Goal: Task Accomplishment & Management: Manage account settings

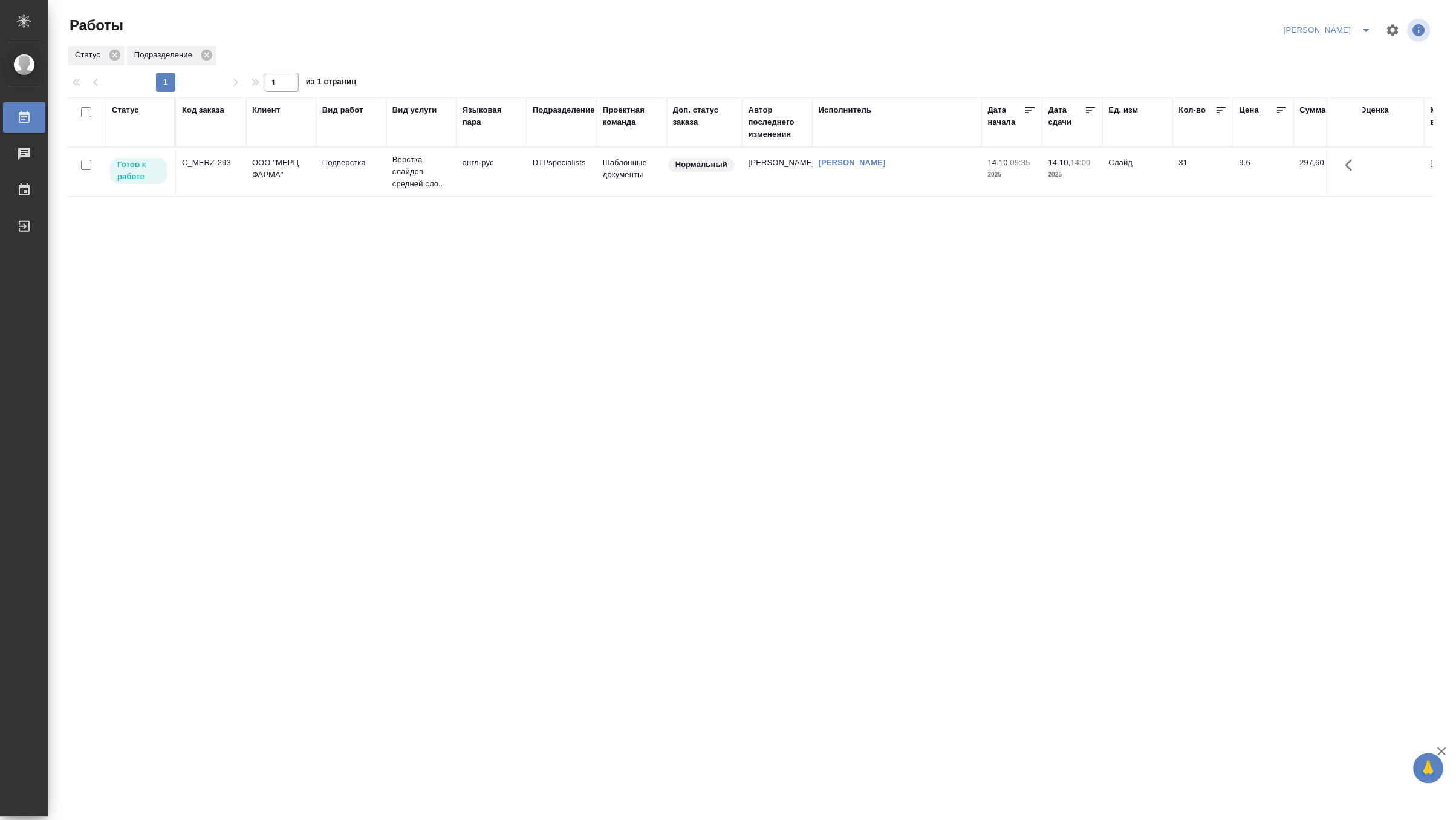
click at [388, 179] on td "Верстка слайдов средней сло..." at bounding box center [421, 172] width 70 height 48
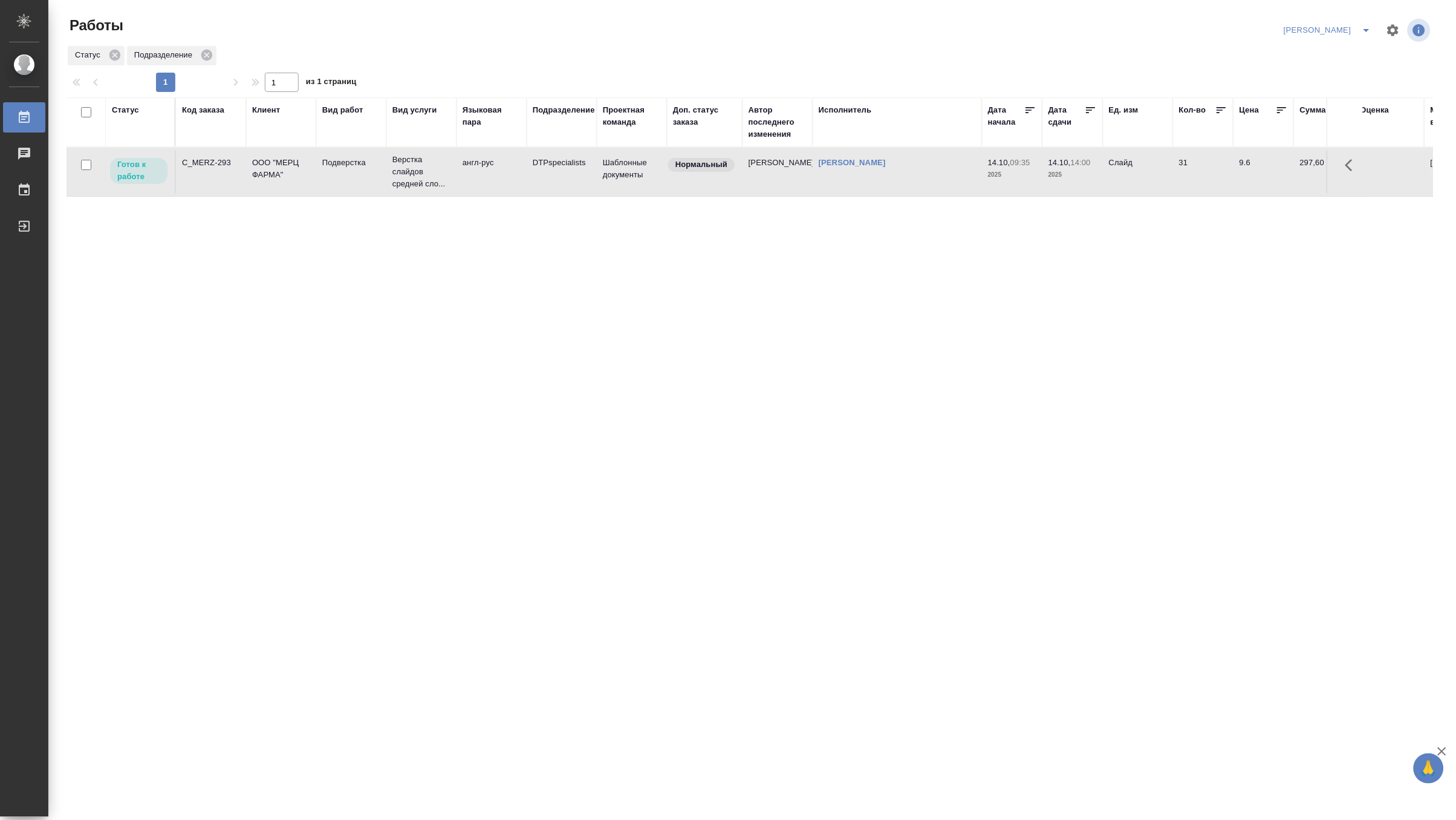
click at [388, 179] on td "Верстка слайдов средней сло..." at bounding box center [421, 172] width 70 height 48
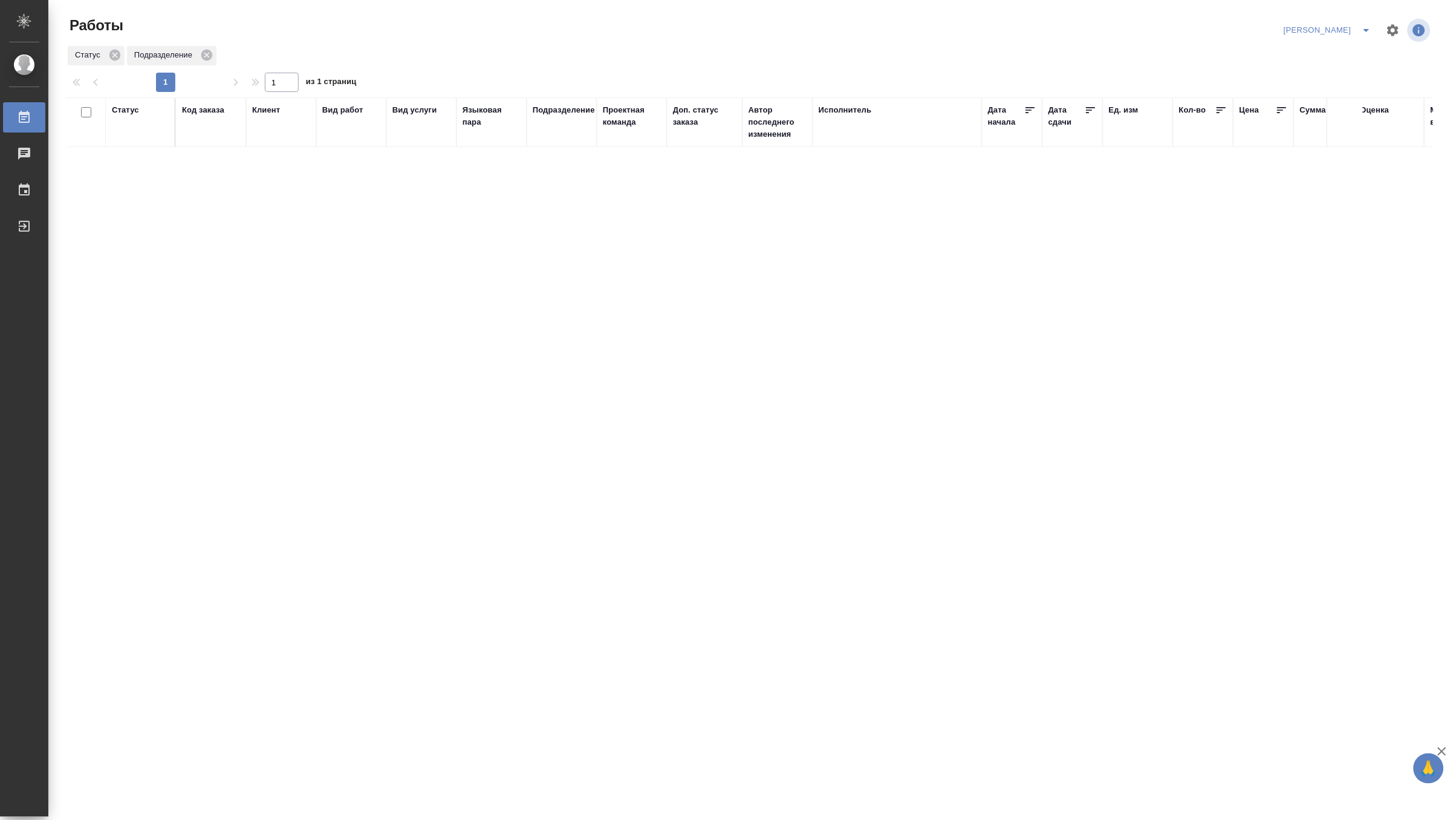
click at [200, 112] on div "Код заказа" at bounding box center [203, 110] width 42 height 12
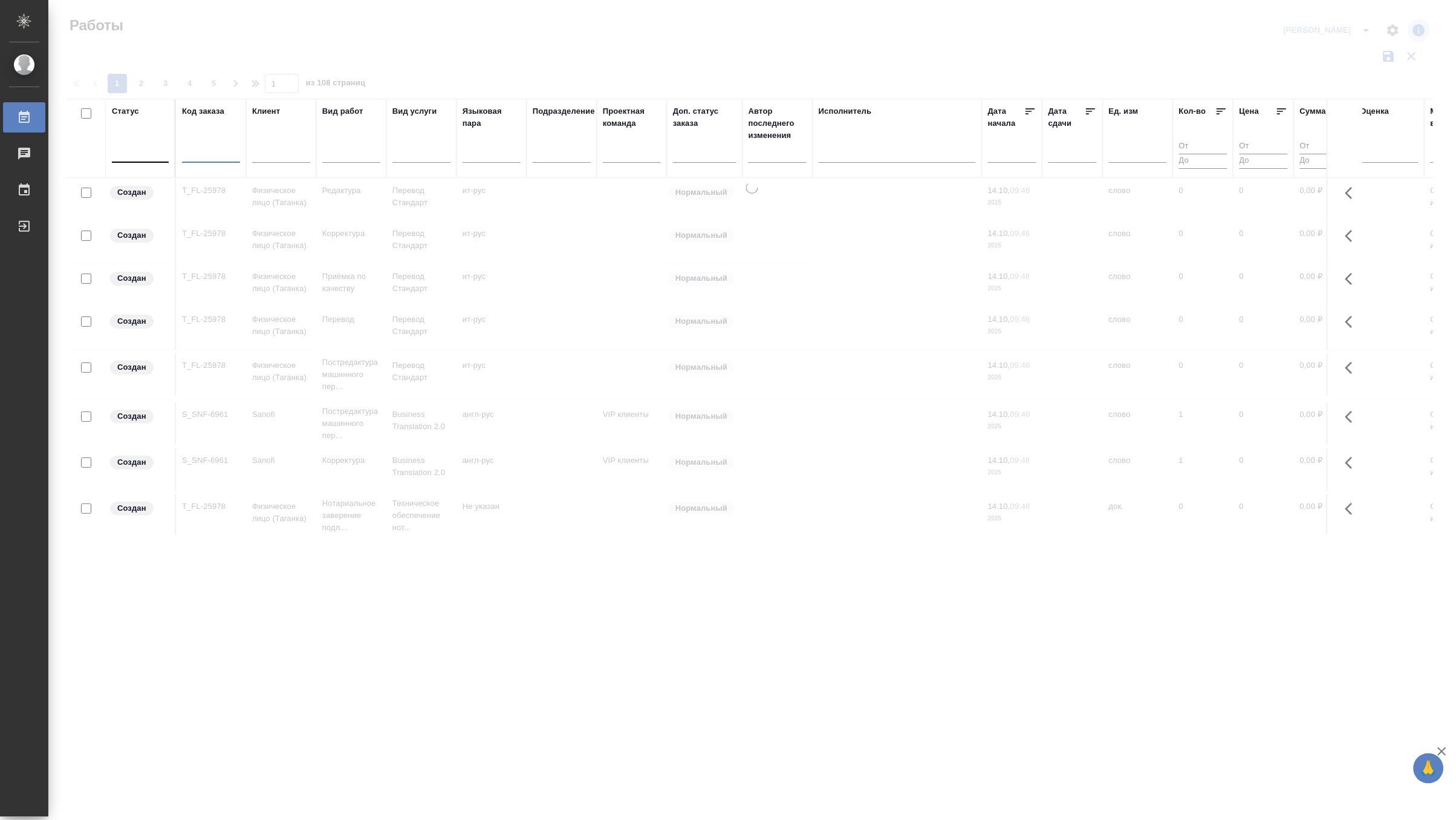
click at [213, 152] on input "text" at bounding box center [211, 155] width 58 height 15
paste input "S_T-OP-C-25508"
type input "S_T-OP-C-25508"
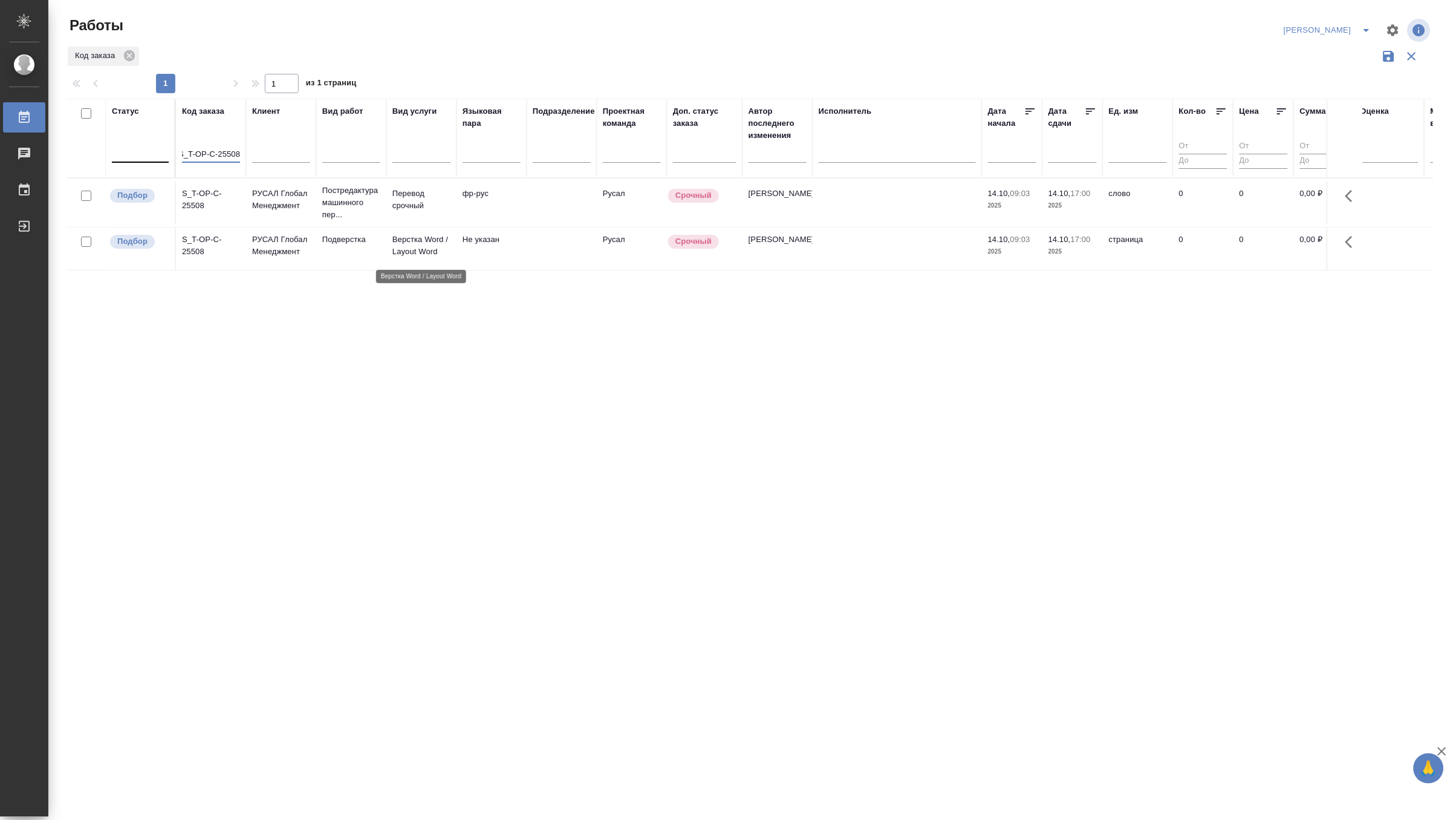
scroll to position [0, 0]
click at [427, 239] on p "Верстка Word / Layout Word" at bounding box center [421, 246] width 58 height 24
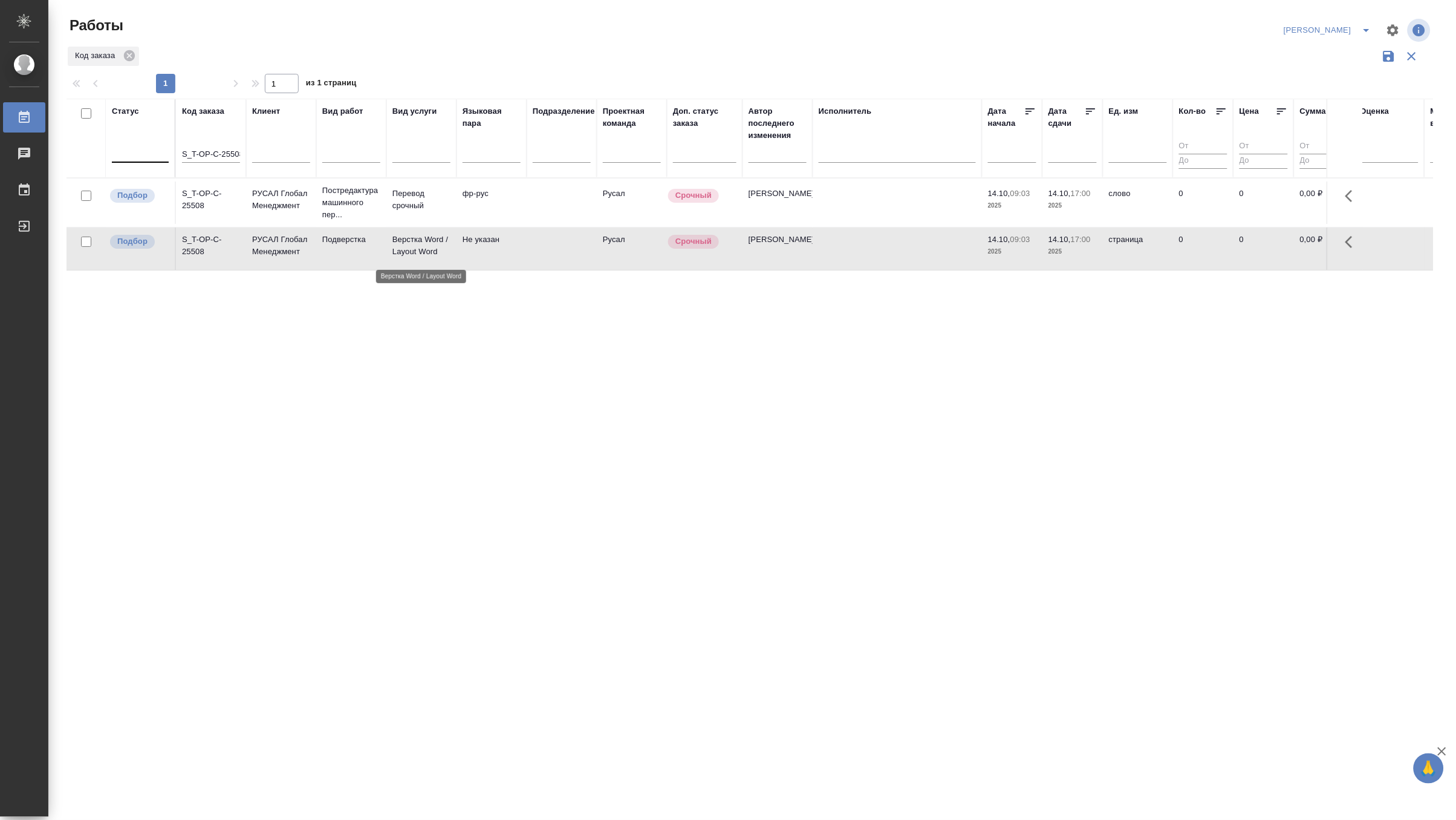
click at [427, 239] on p "Верстка Word / Layout Word" at bounding box center [421, 246] width 58 height 24
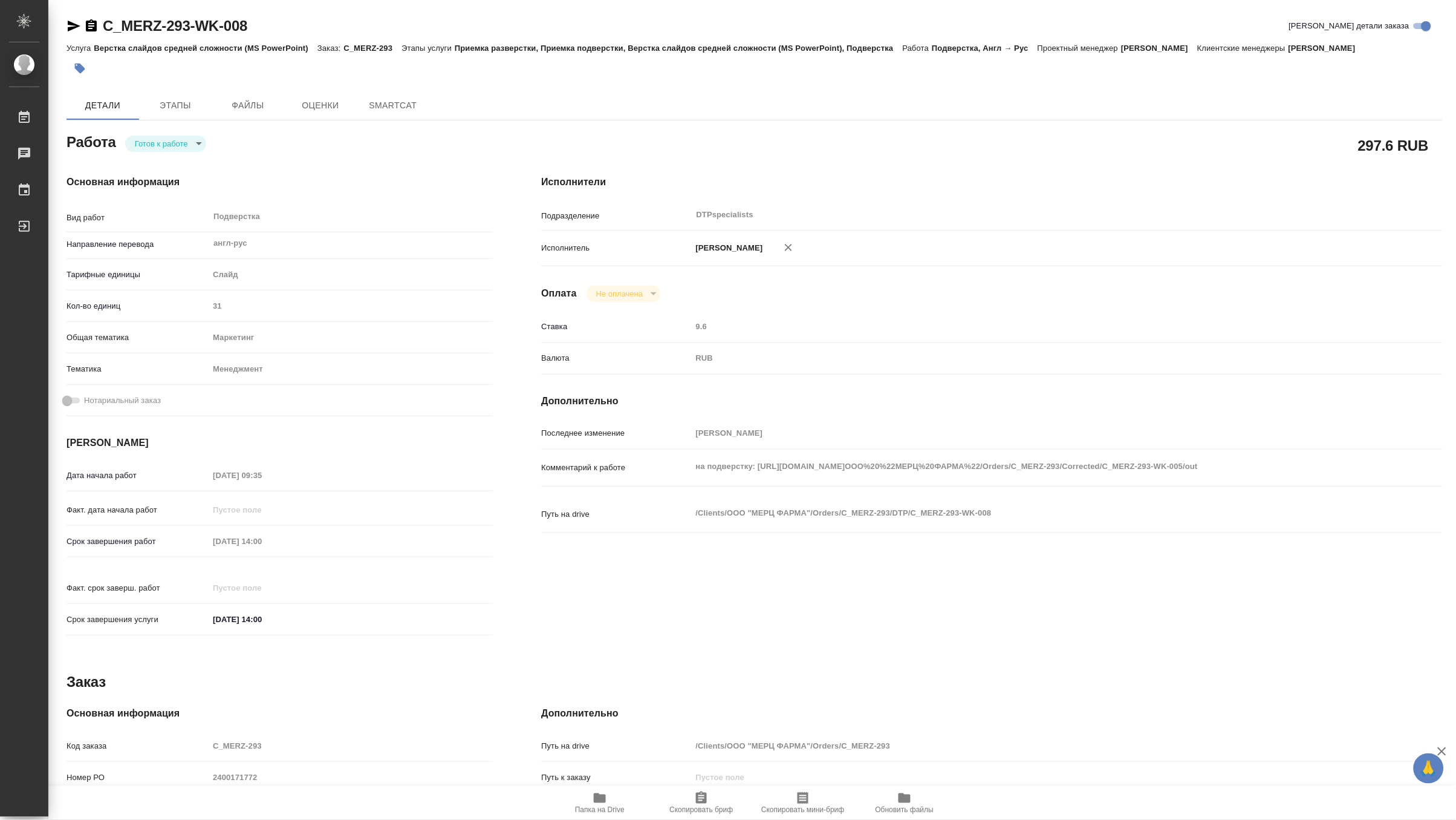
type textarea "x"
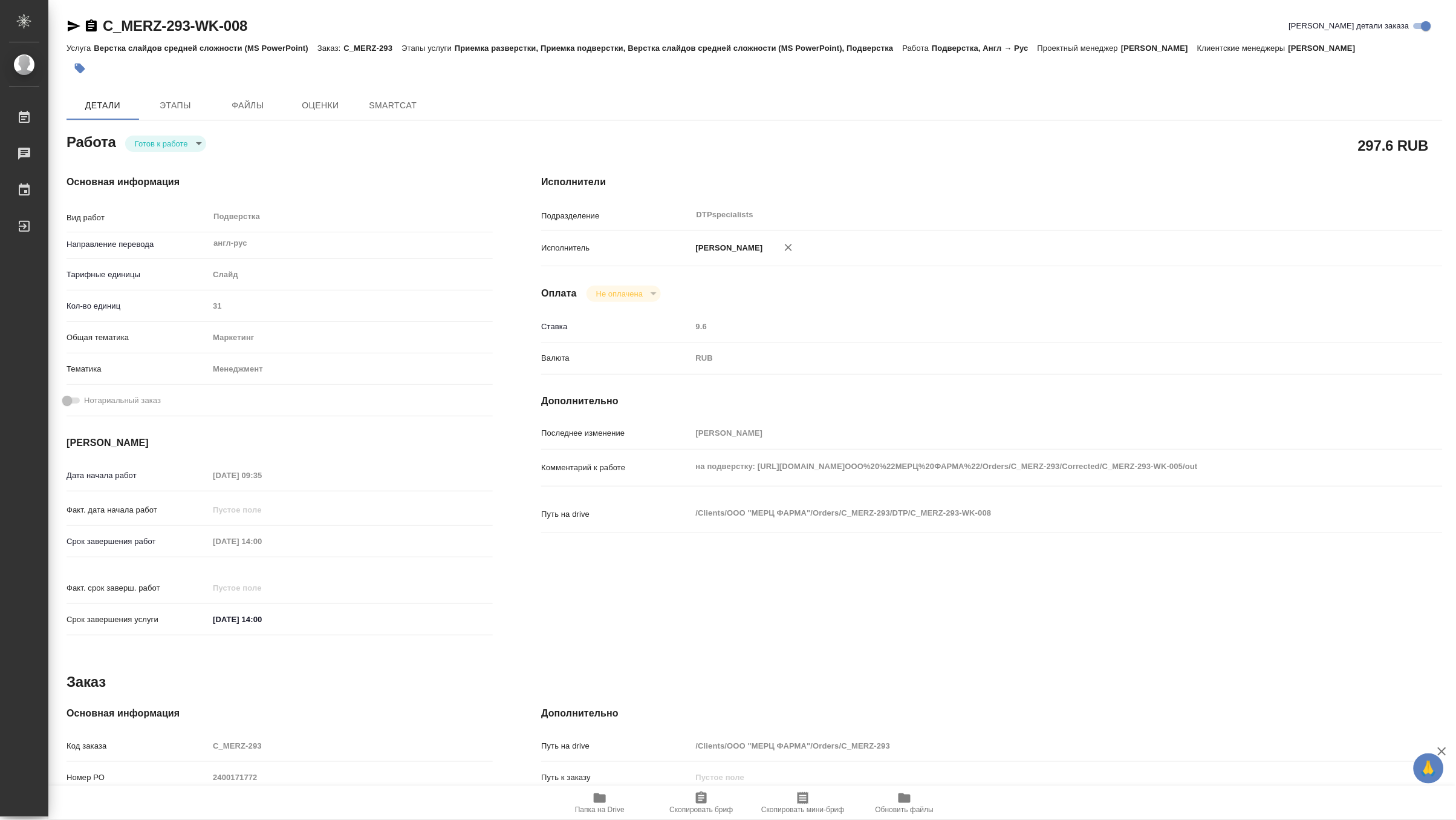
type textarea "x"
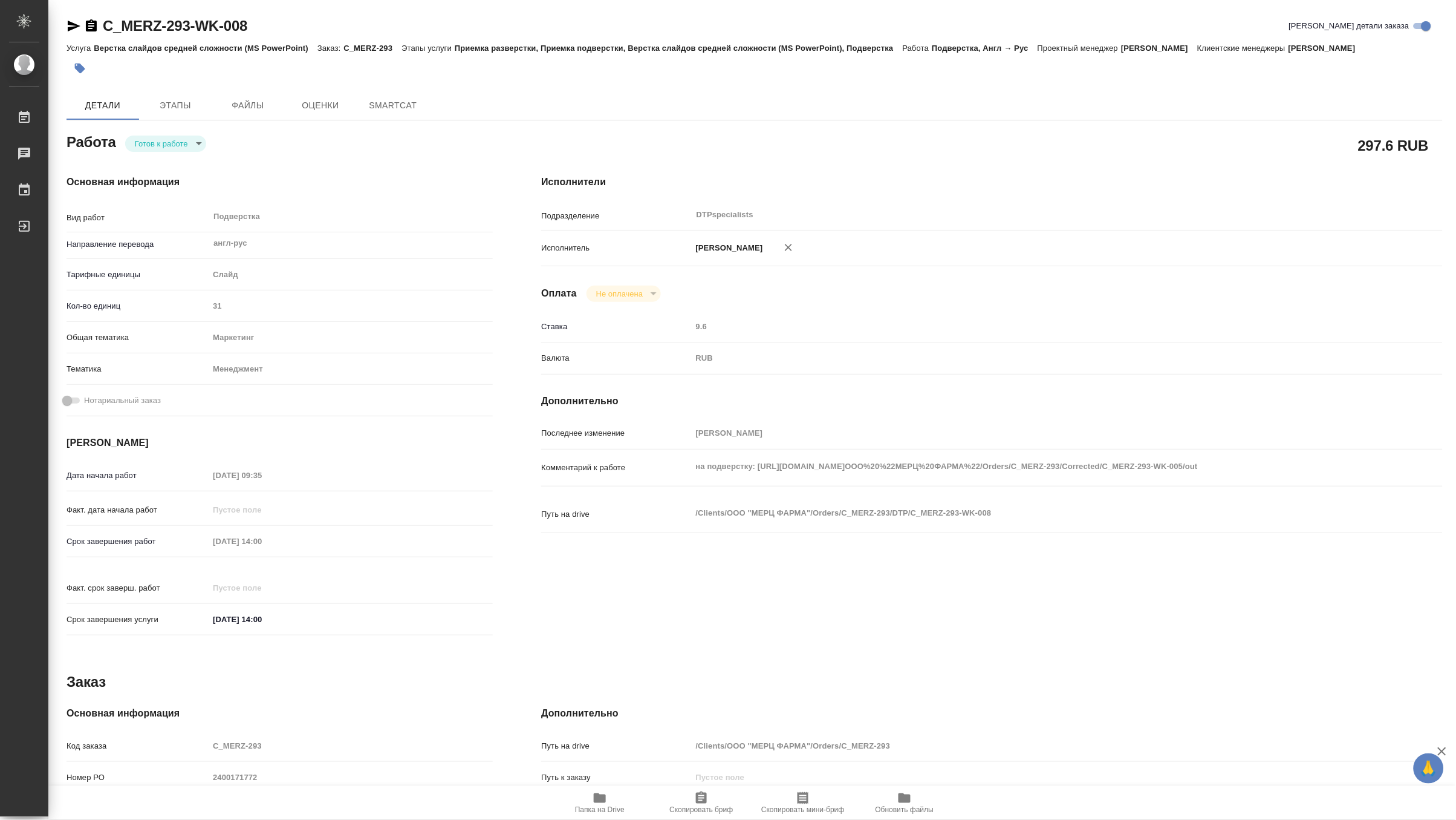
type textarea "x"
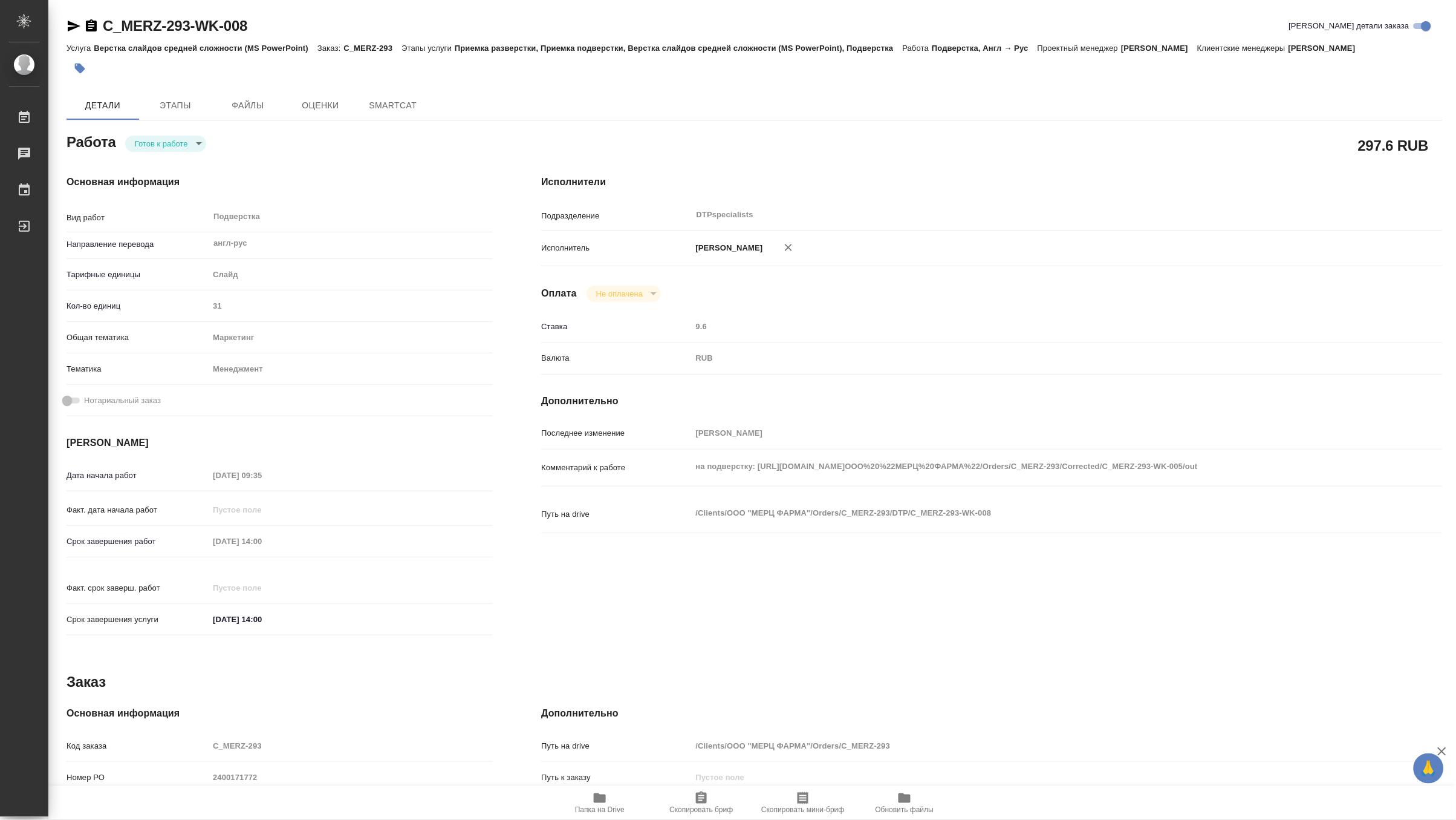
type textarea "x"
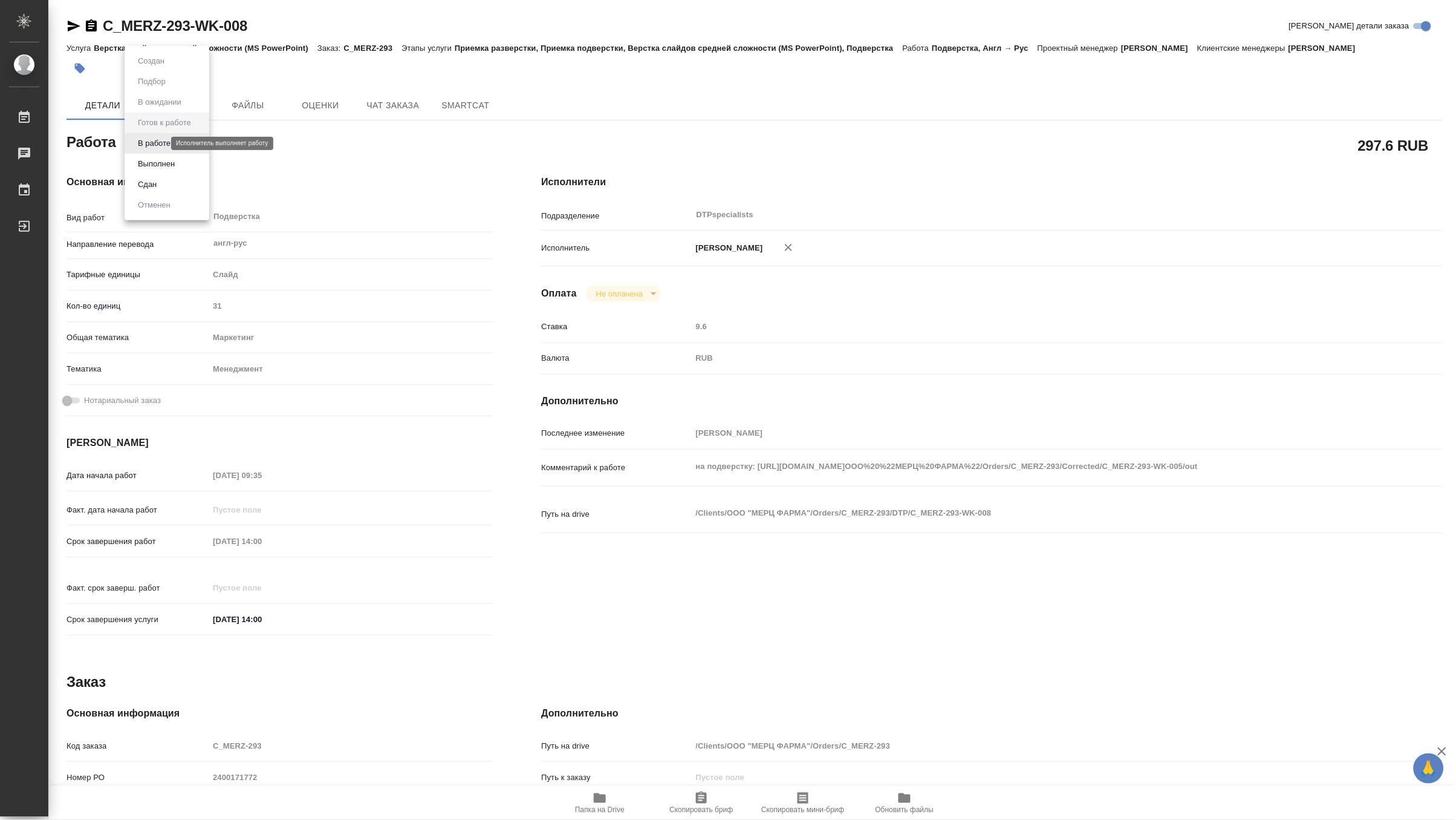
click at [151, 142] on body "🙏 .cls-1 fill:#fff; AWATERA Matveeva Maria Работы Чаты График Выйти C_MERZ-293-…" at bounding box center [728, 410] width 1456 height 820
click at [151, 142] on button "В работе" at bounding box center [154, 143] width 40 height 14
type textarea "x"
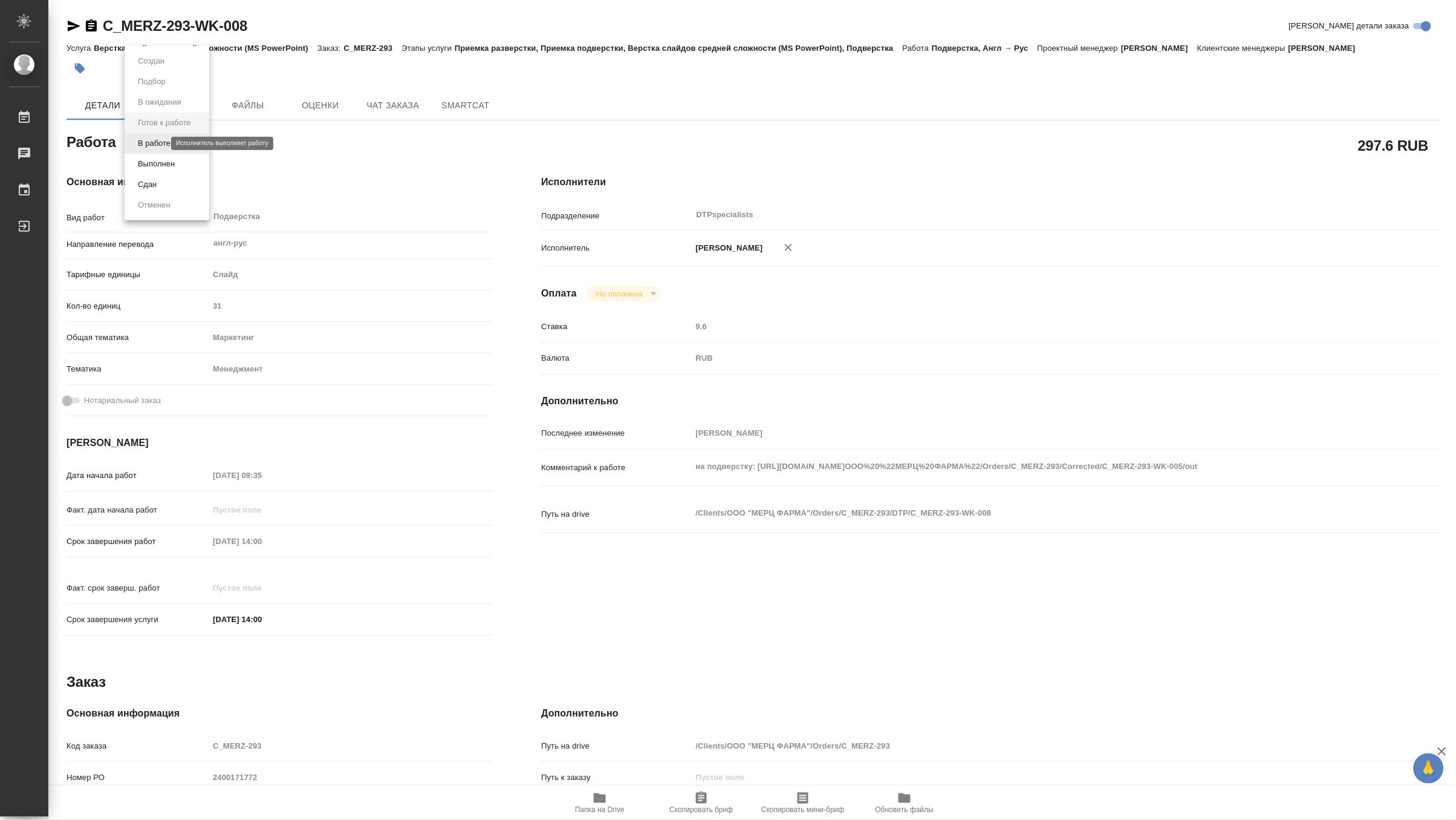
type textarea "x"
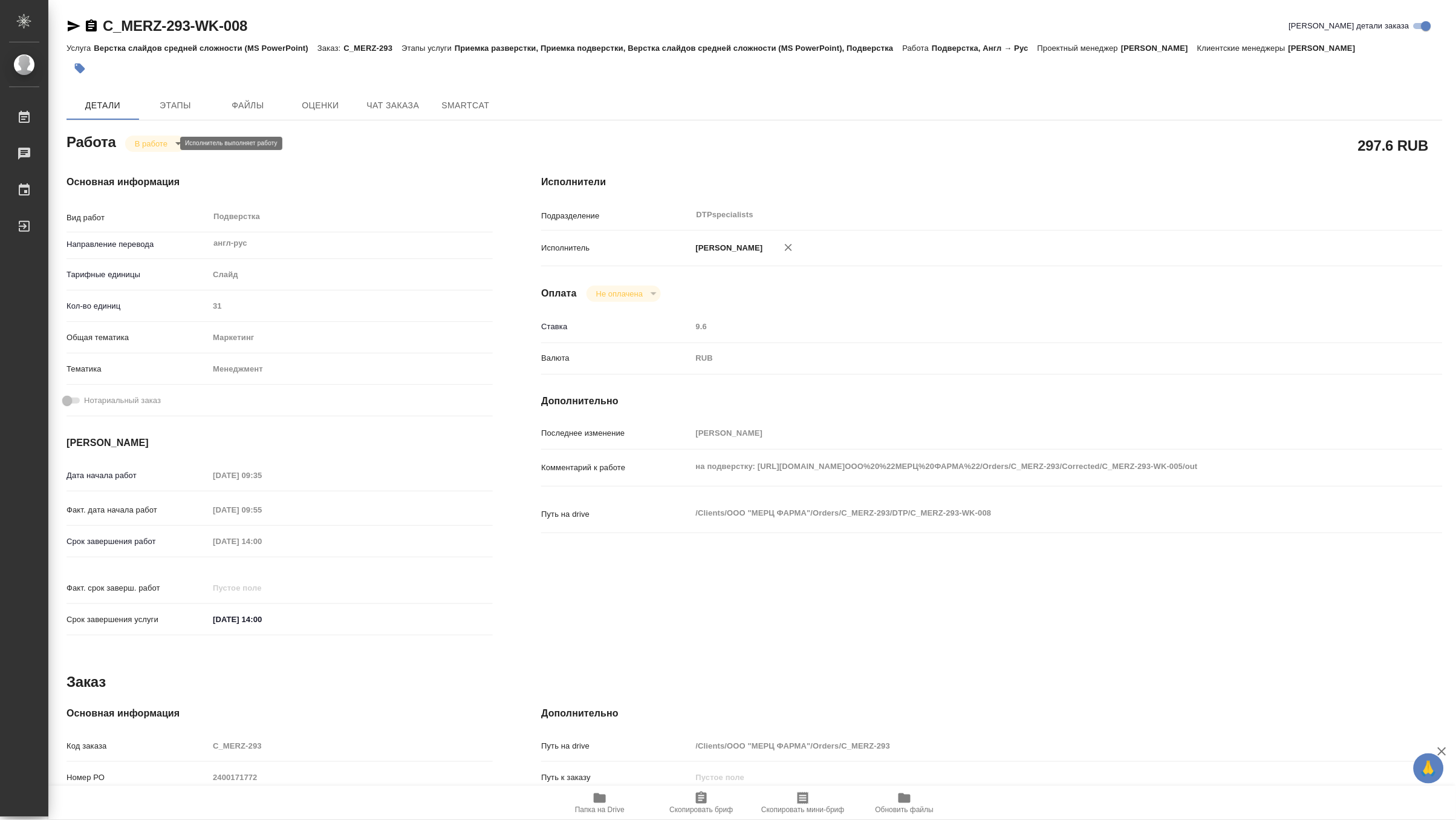
type textarea "x"
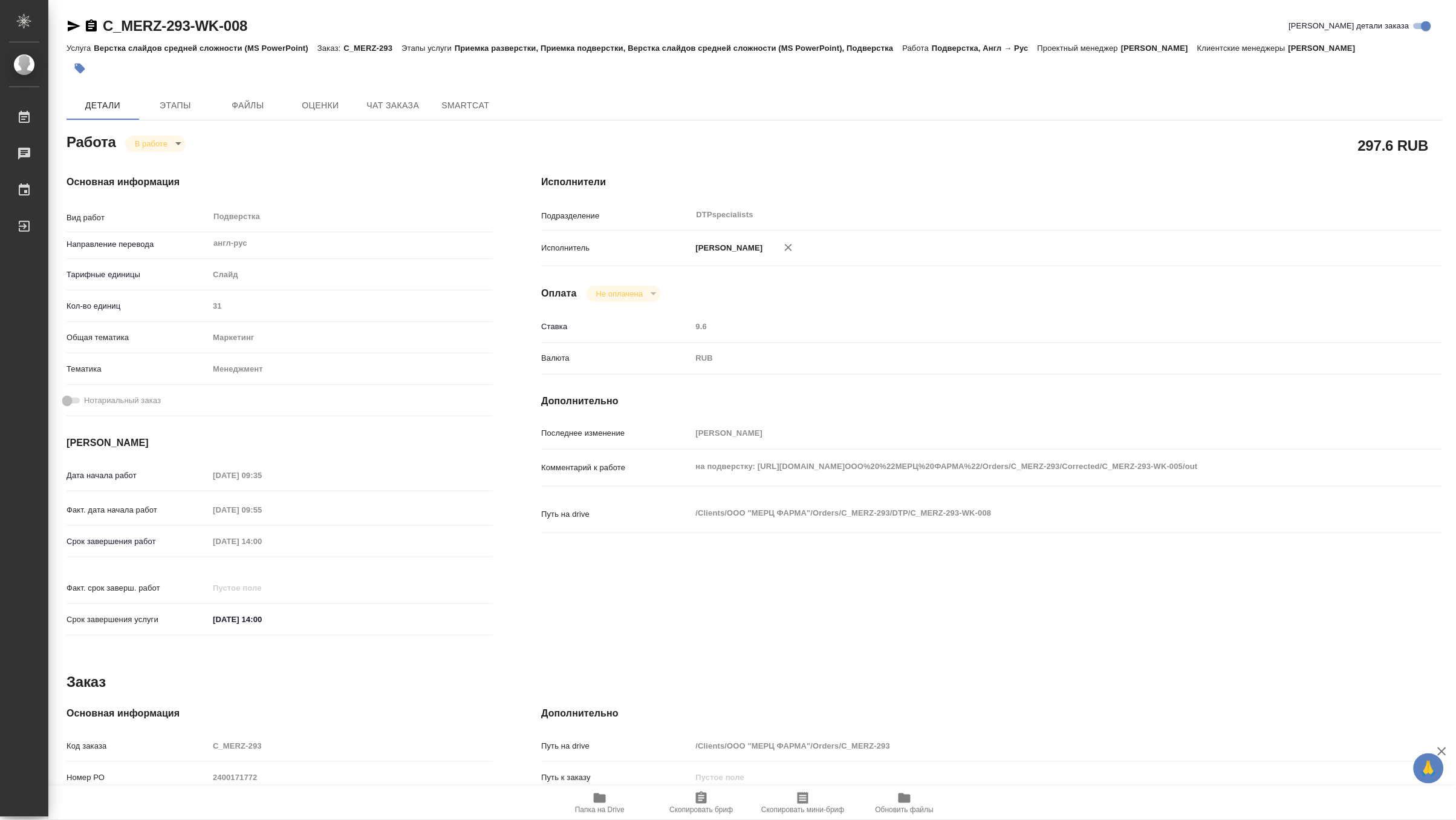
type textarea "x"
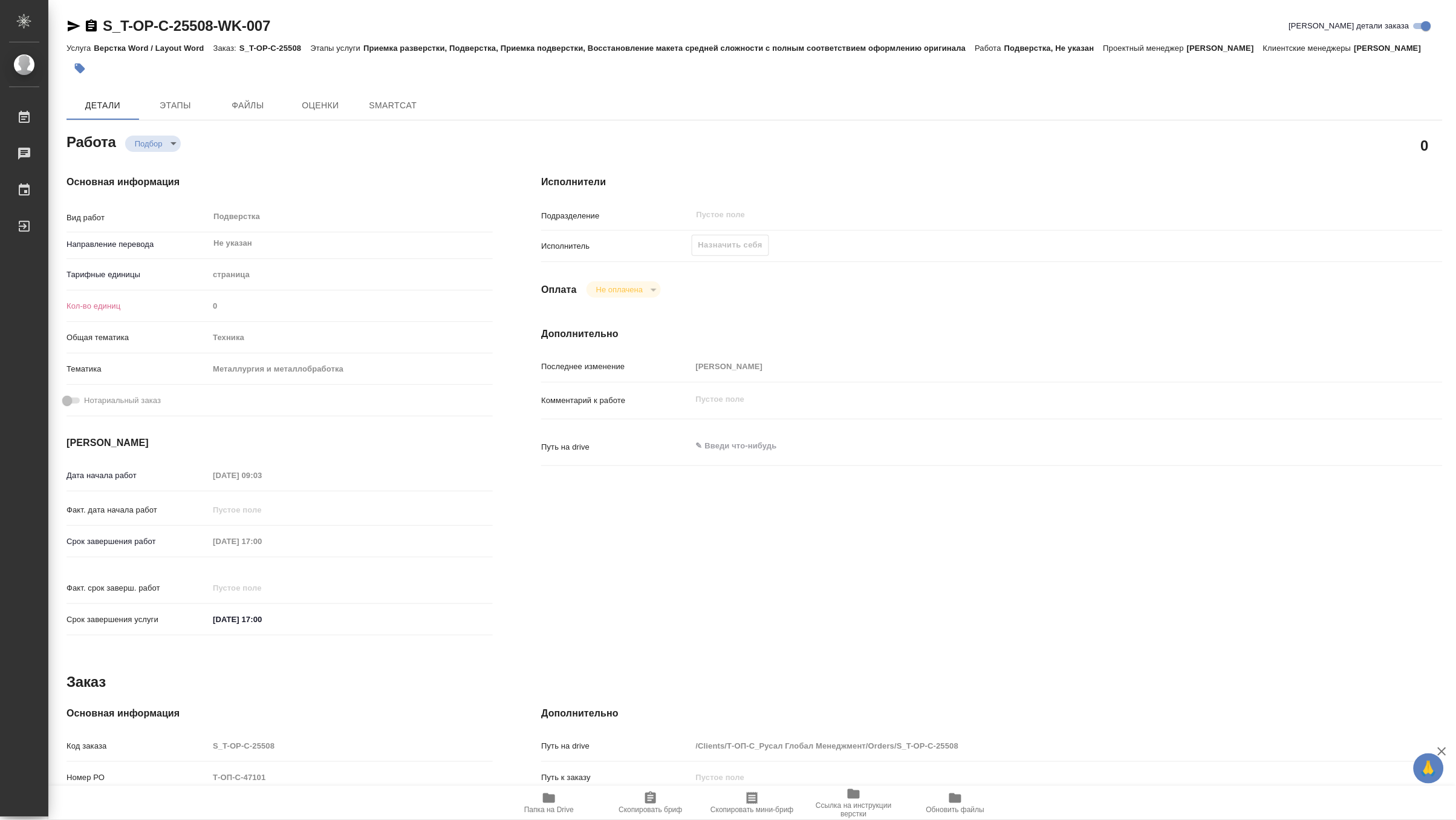
type textarea "x"
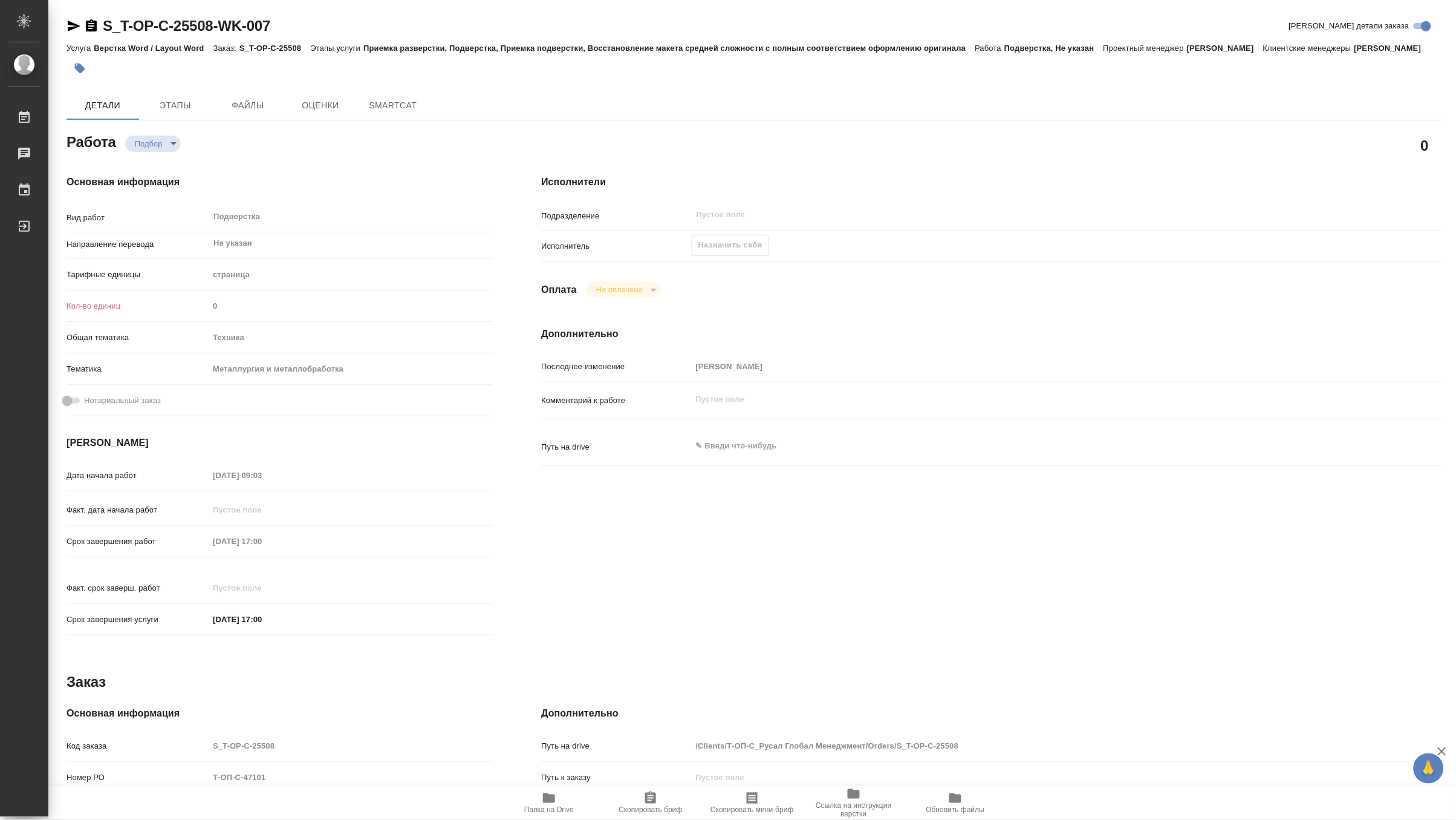
type textarea "x"
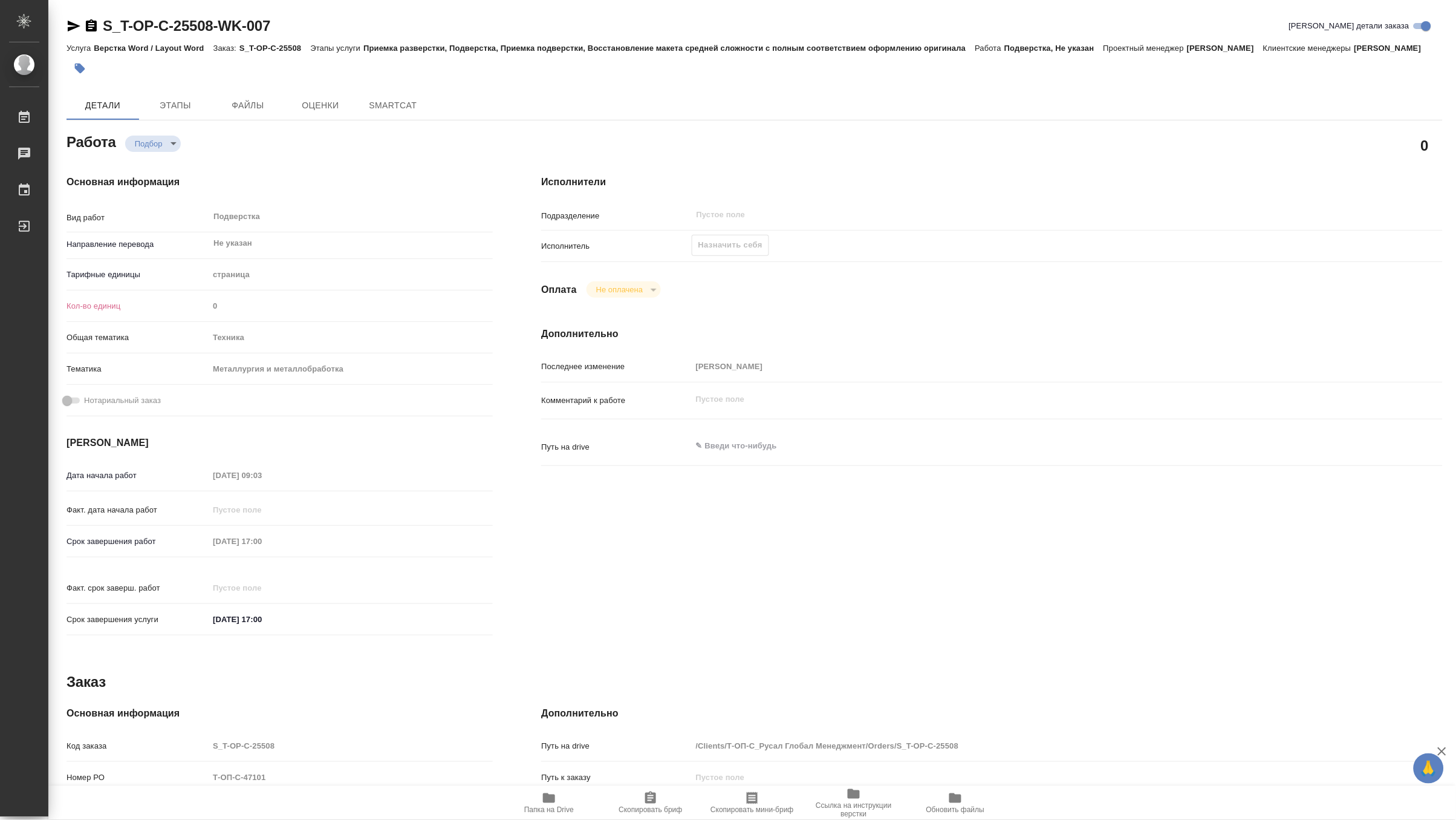
type textarea "x"
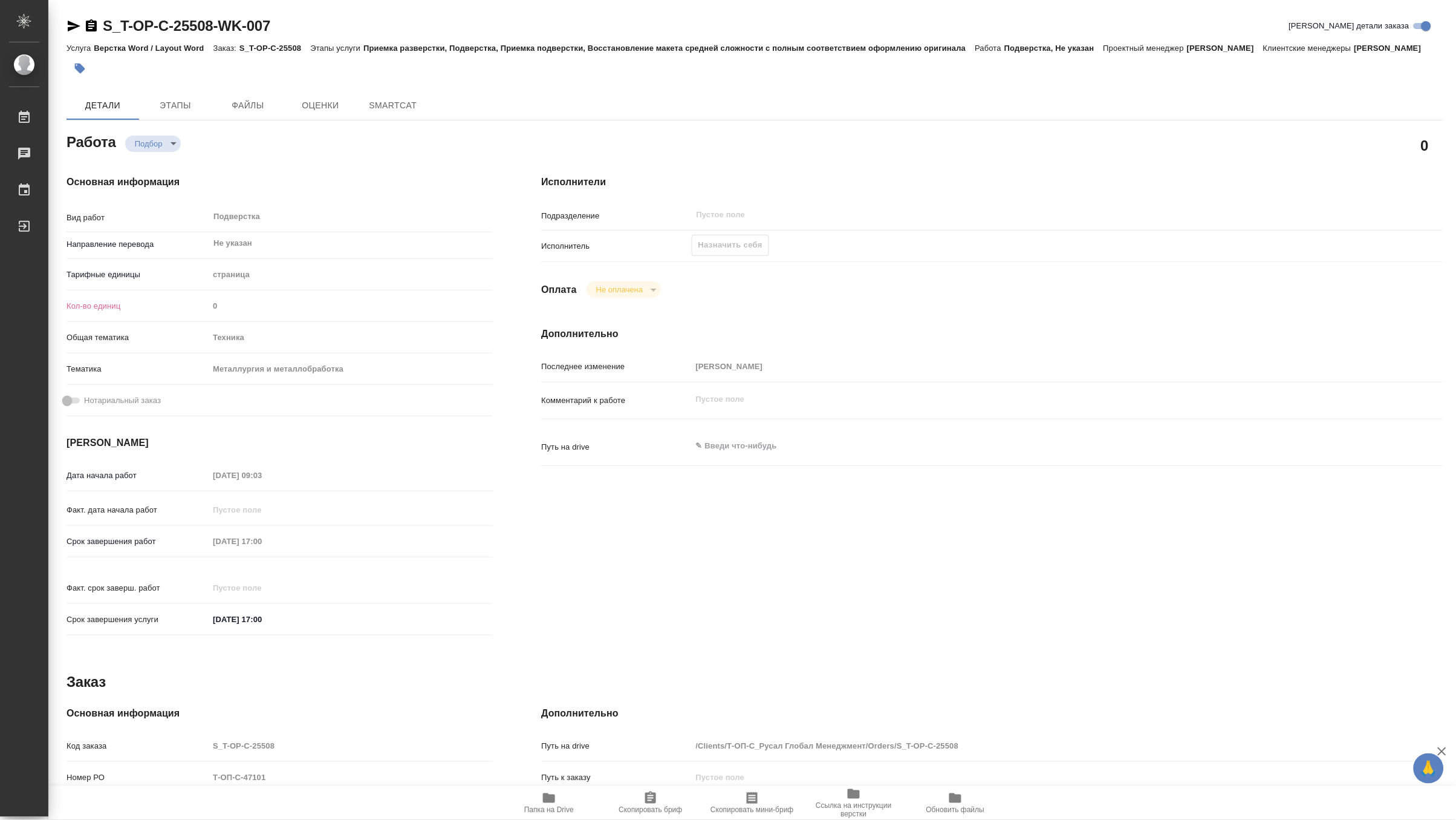
type textarea "x"
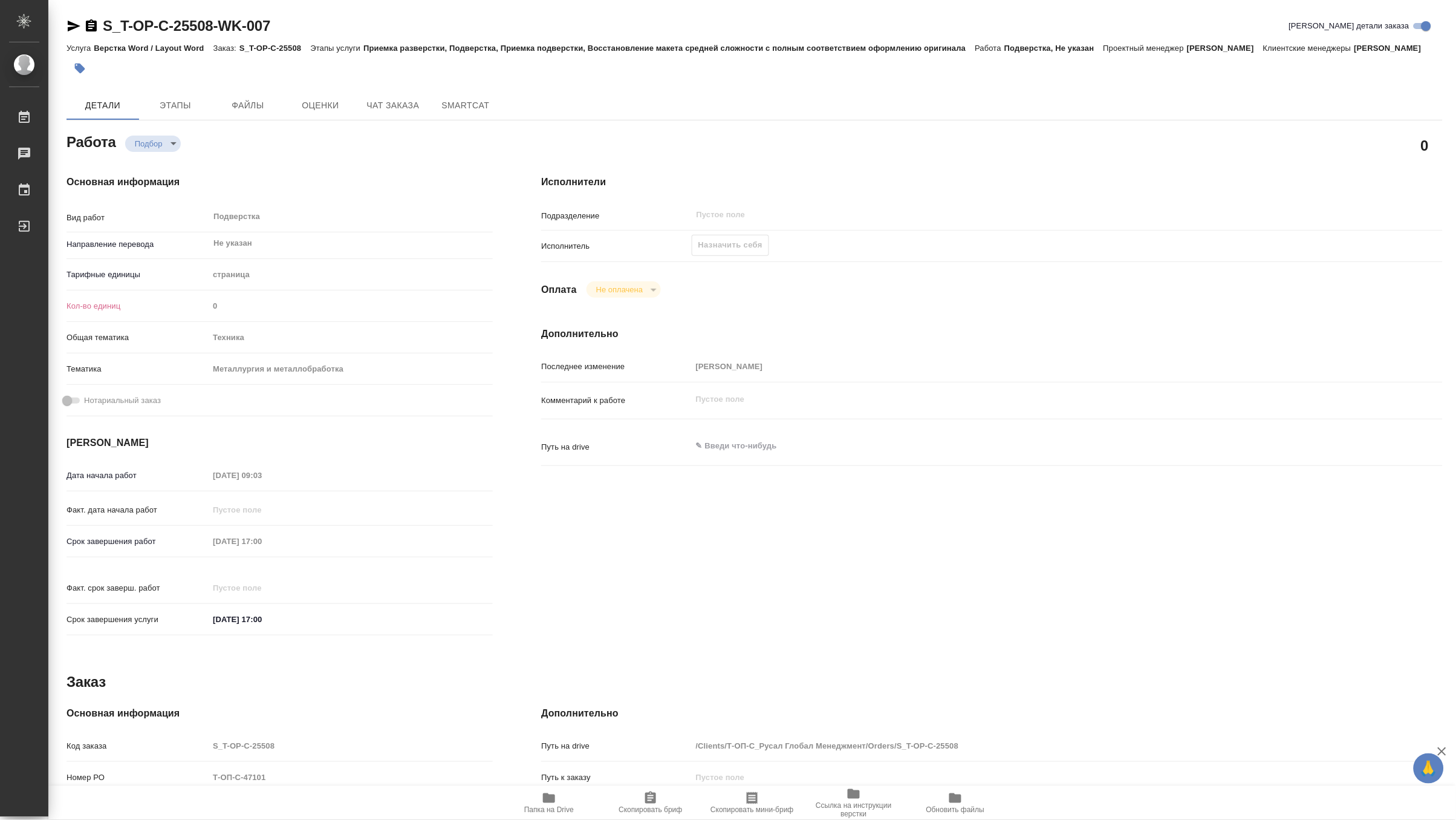
type textarea "x"
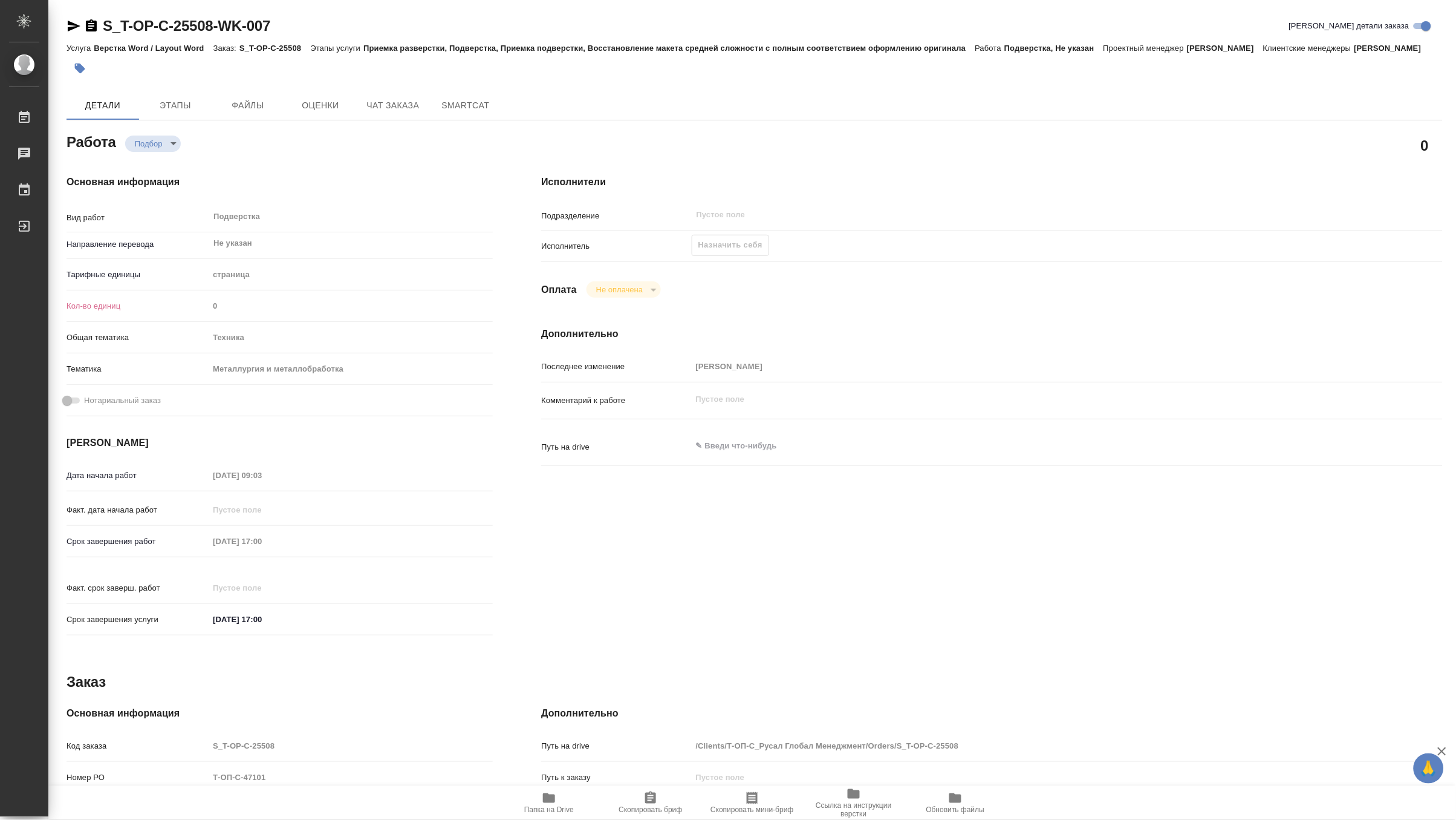
type textarea "x"
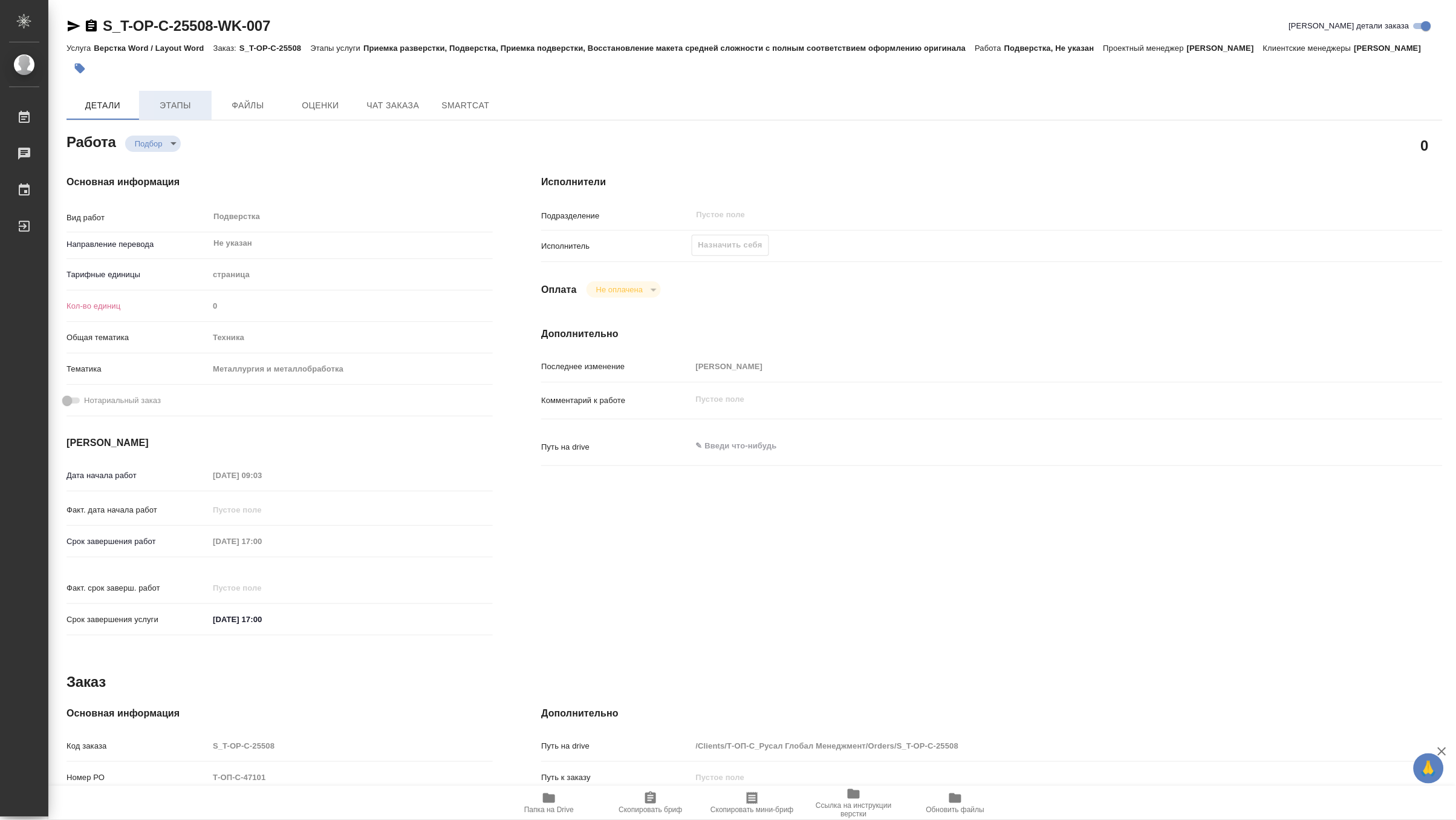
click at [183, 113] on span "Этапы" at bounding box center [175, 106] width 58 height 15
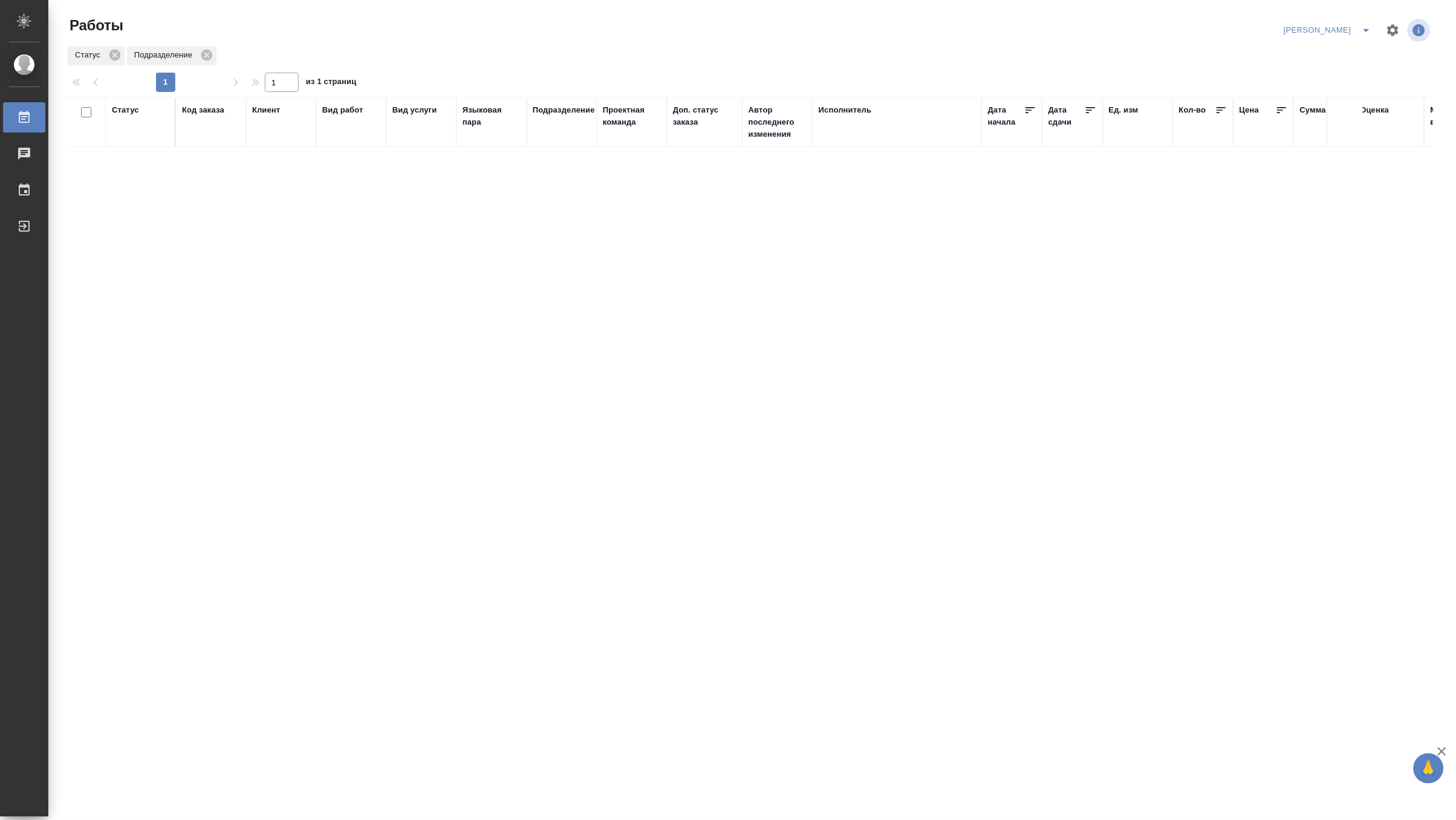
click at [1364, 26] on icon "split button" at bounding box center [1366, 30] width 14 height 14
click at [1338, 47] on li "[PERSON_NAME] работе" at bounding box center [1321, 55] width 116 height 20
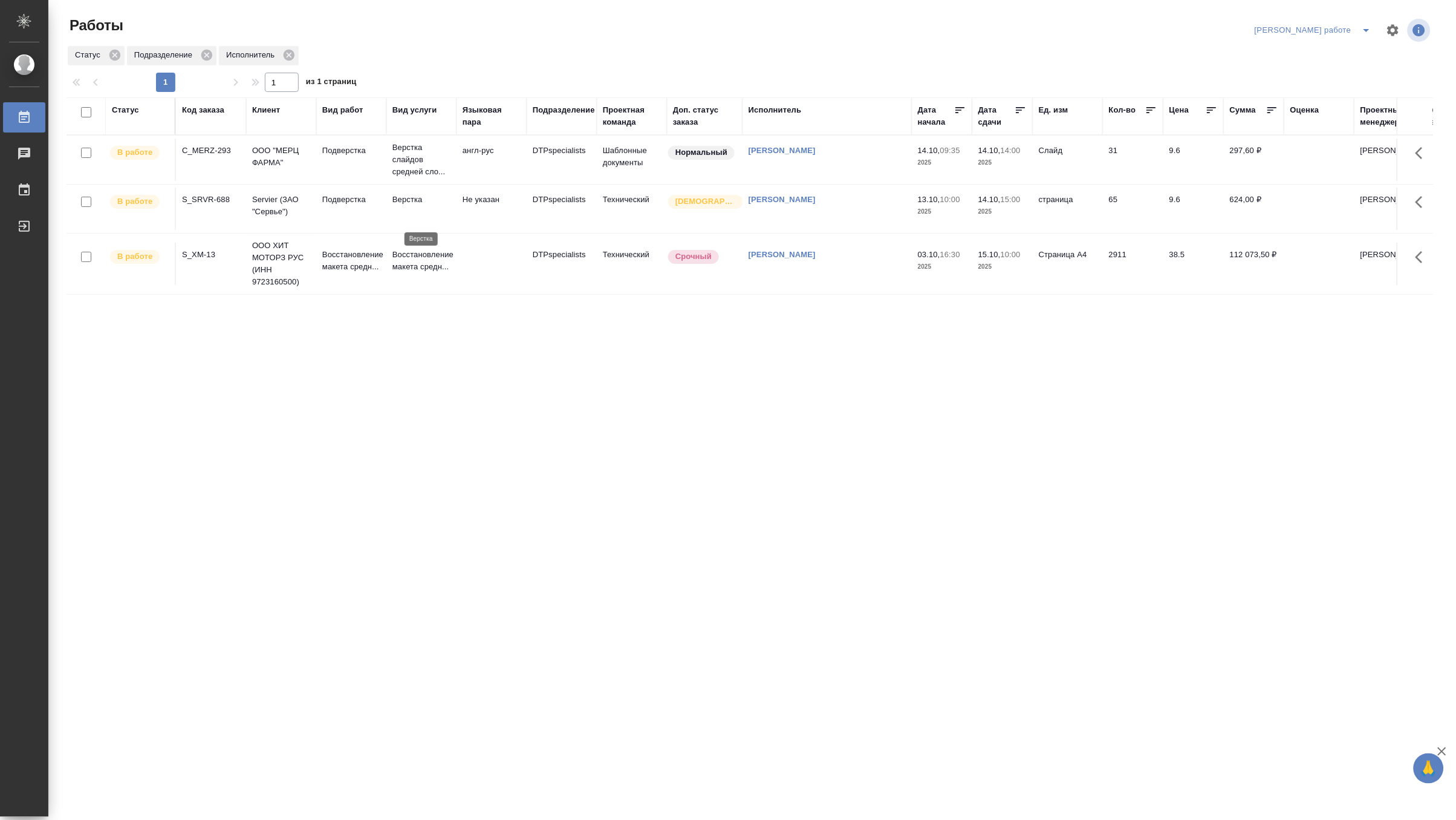
click at [393, 206] on p "Верстка" at bounding box center [421, 200] width 58 height 12
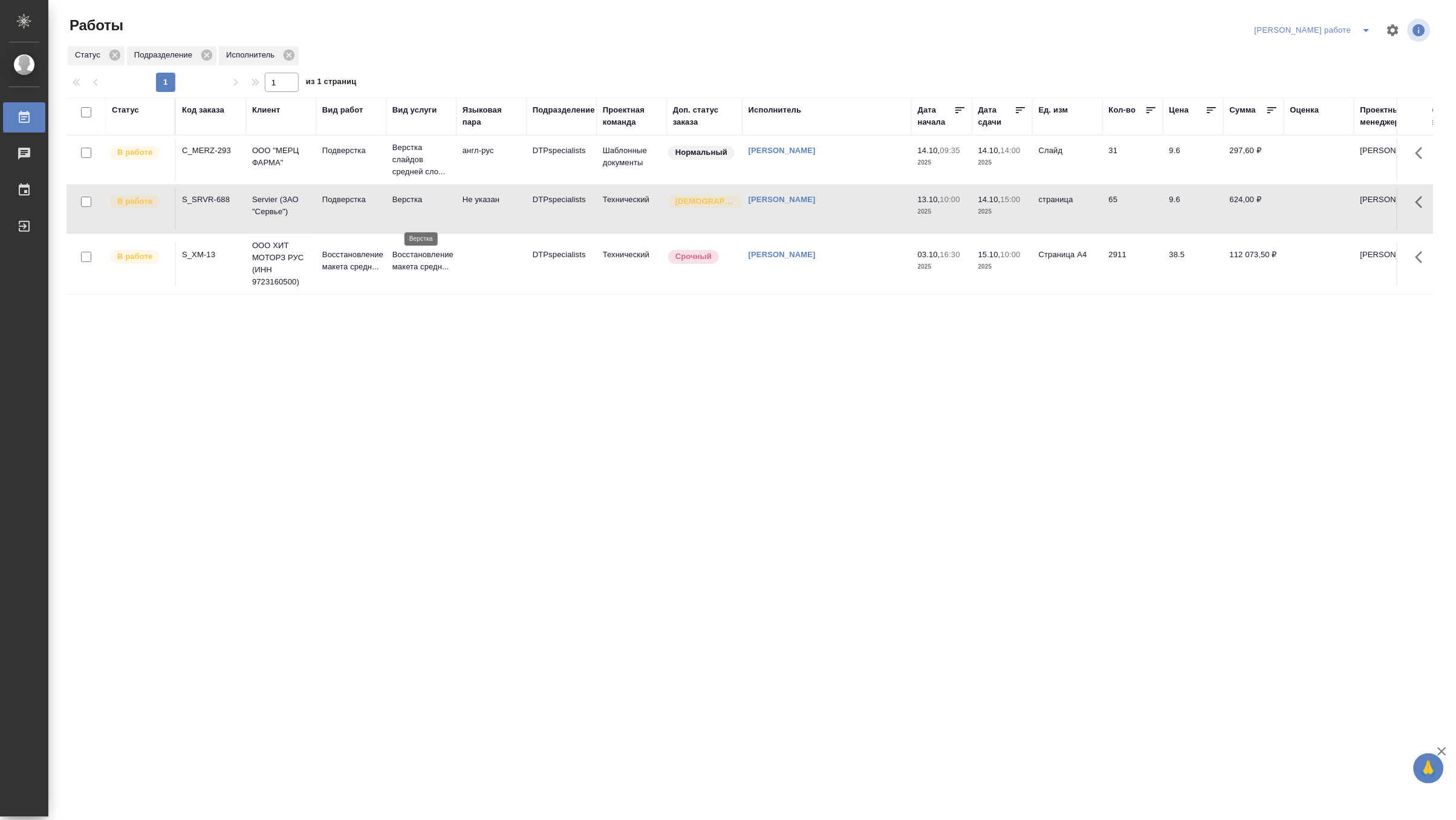
click at [393, 206] on p "Верстка" at bounding box center [421, 200] width 58 height 12
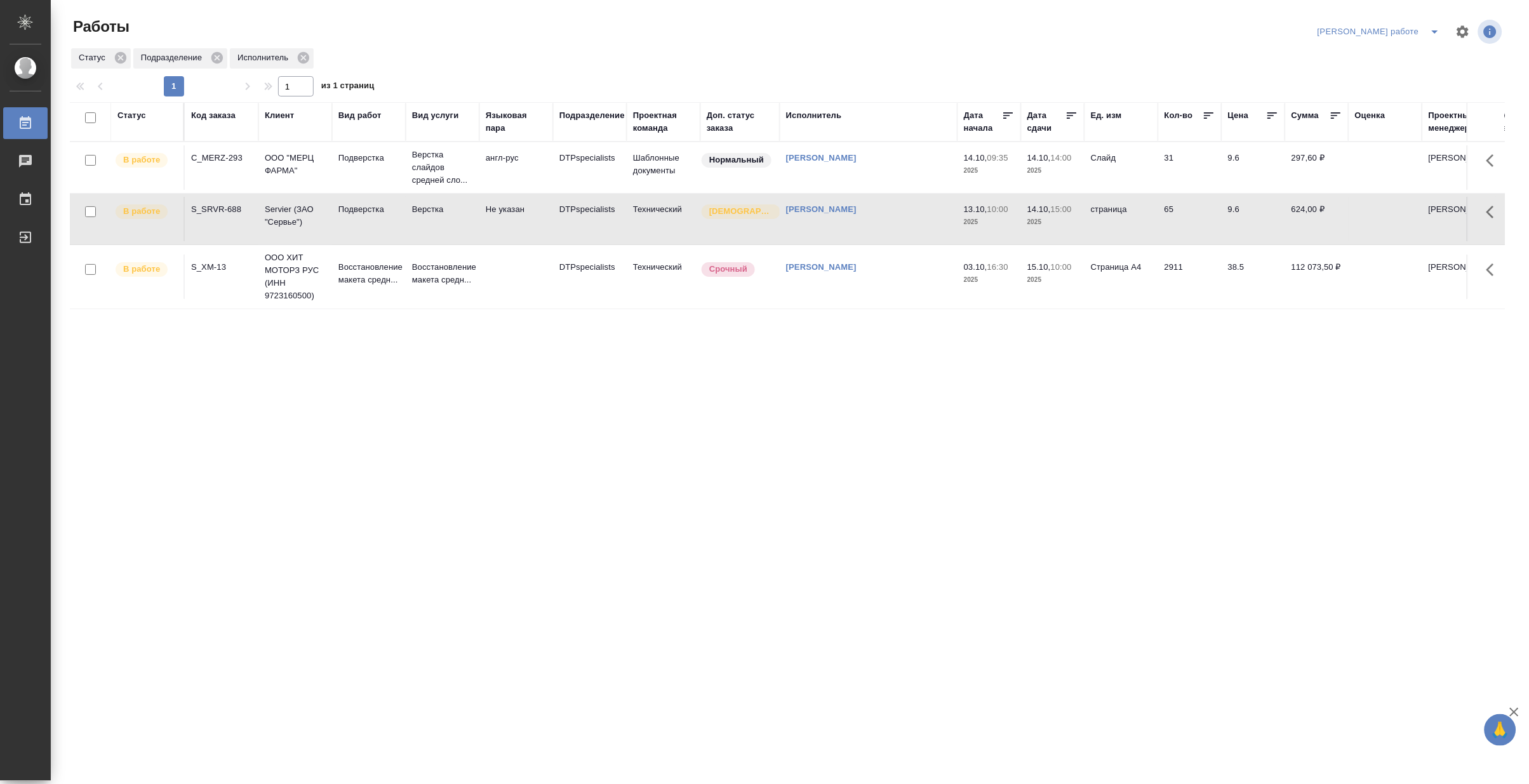
click at [354, 182] on td "Подверстка" at bounding box center [368, 168] width 73 height 44
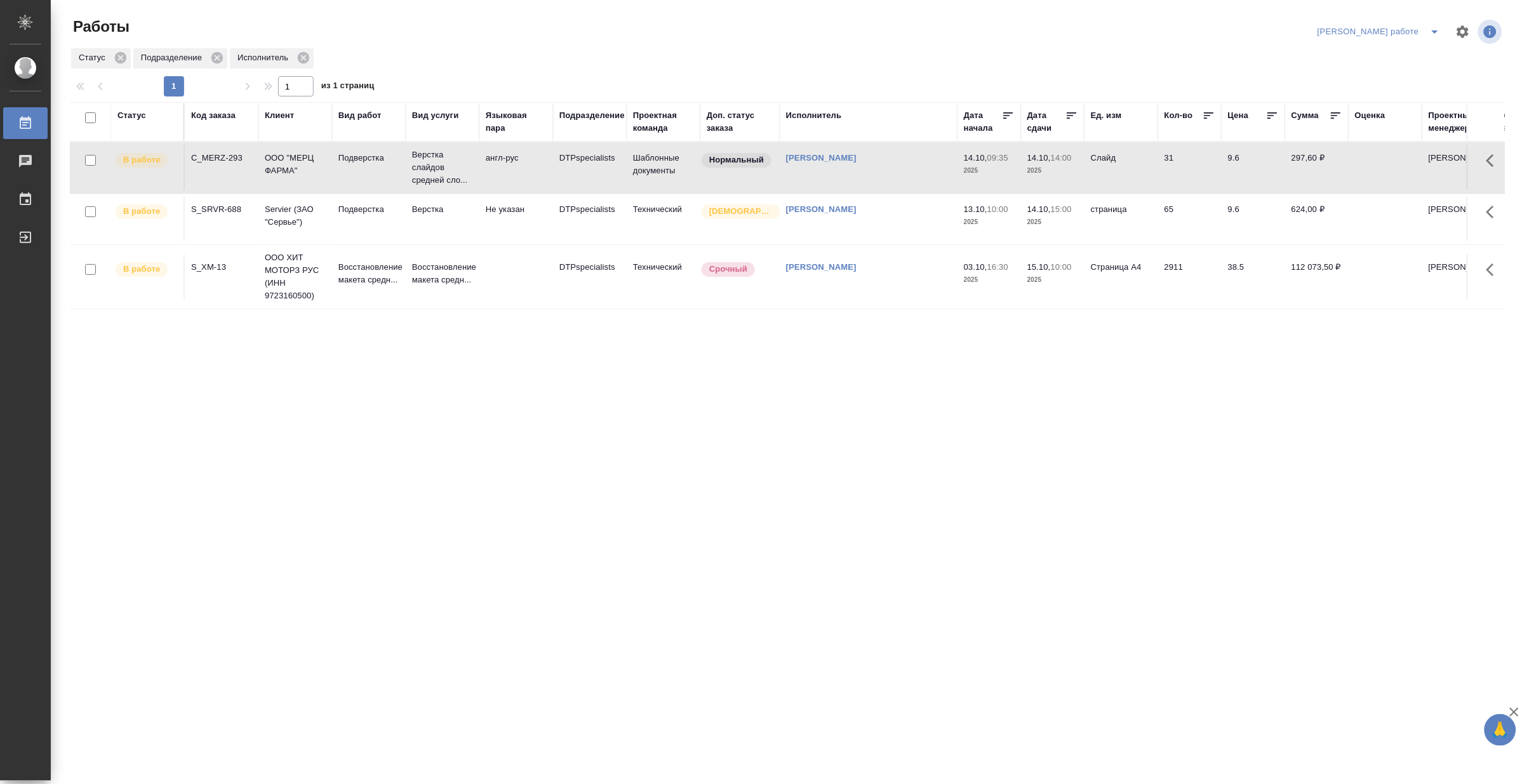
click at [354, 182] on td "Подверстка" at bounding box center [368, 168] width 73 height 44
click at [1436, 25] on icon "split button" at bounding box center [1434, 32] width 15 height 15
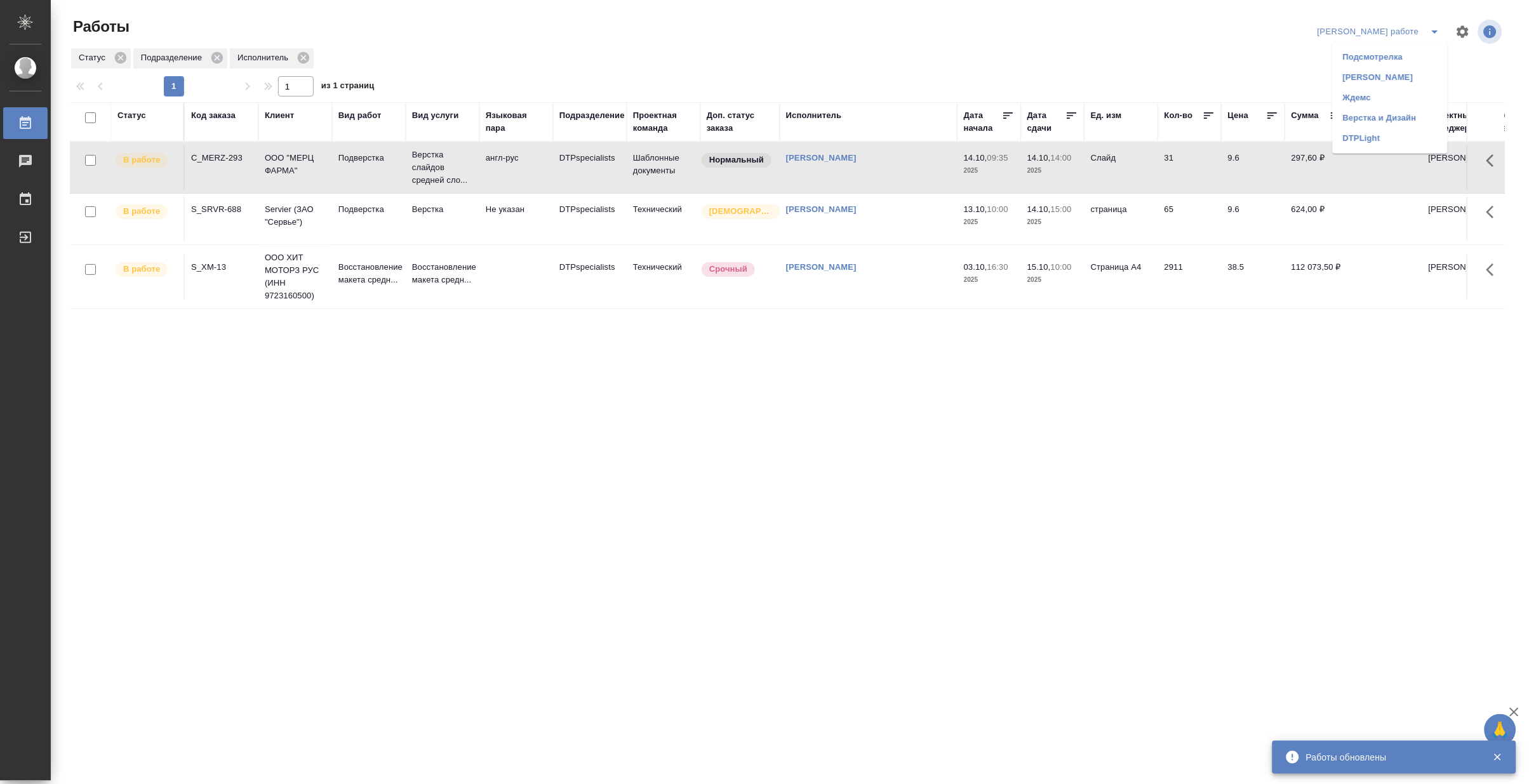
click at [1408, 71] on li "Матвеева_назначено" at bounding box center [1390, 77] width 115 height 20
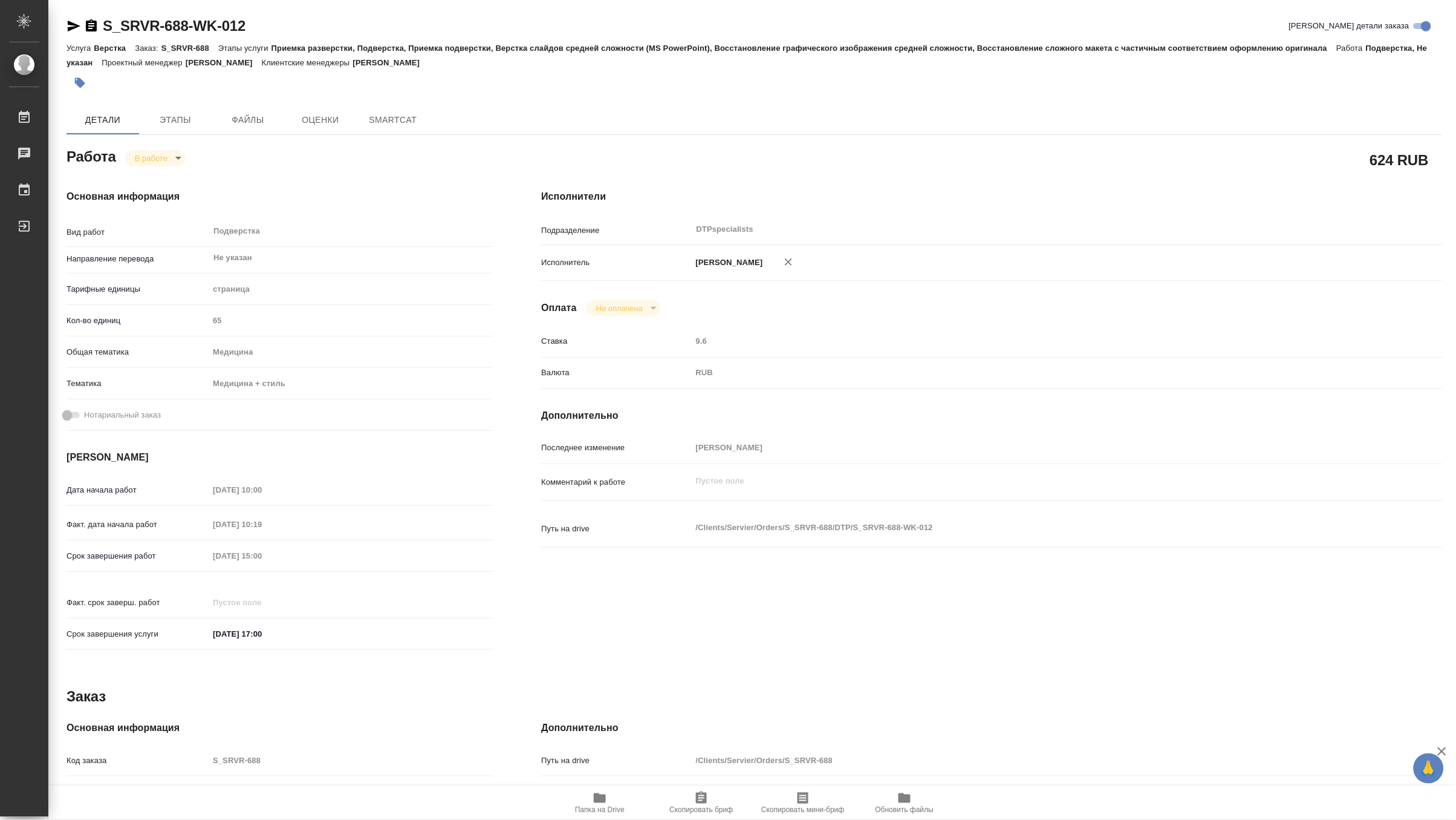
type textarea "x"
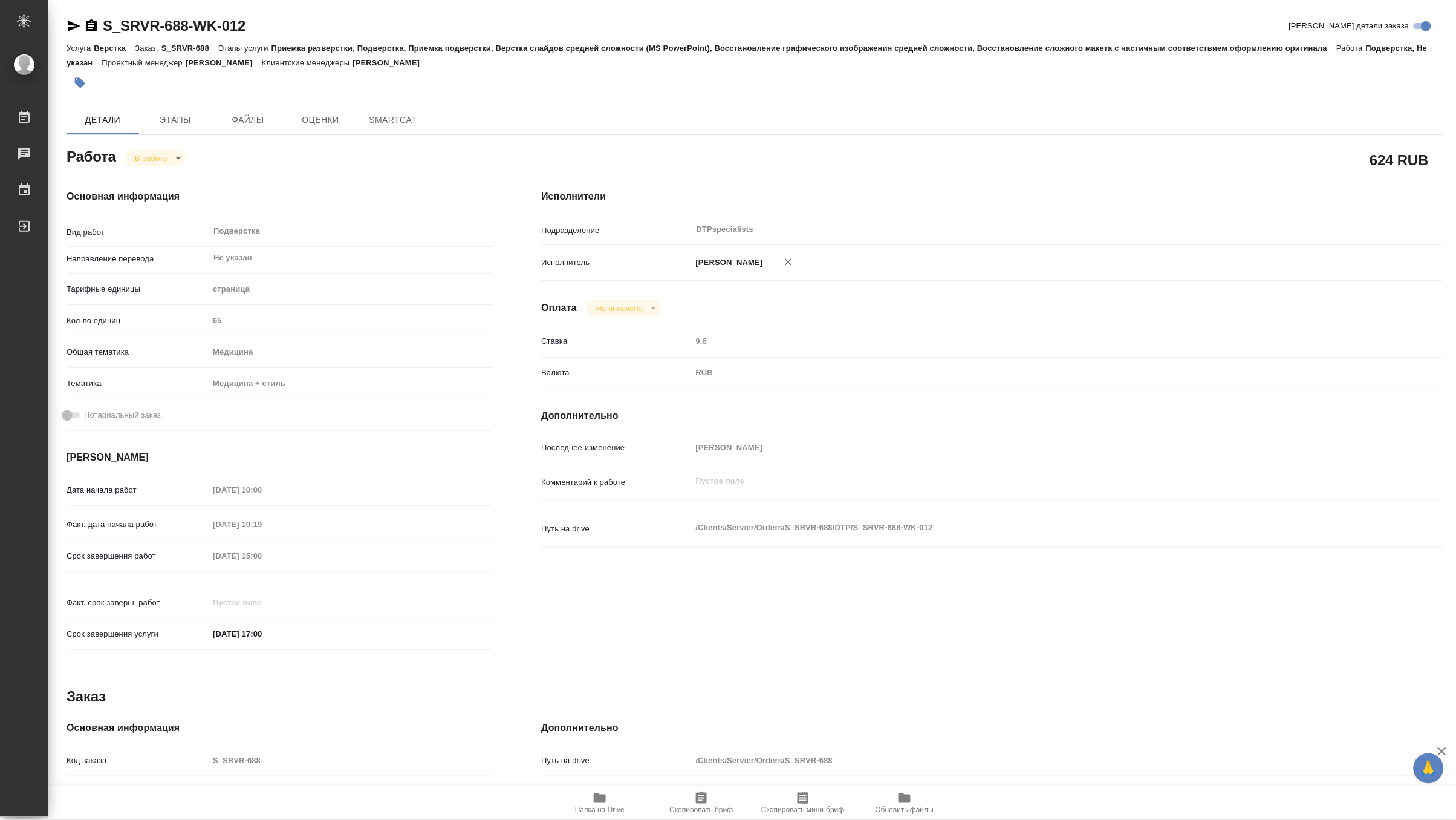
type textarea "x"
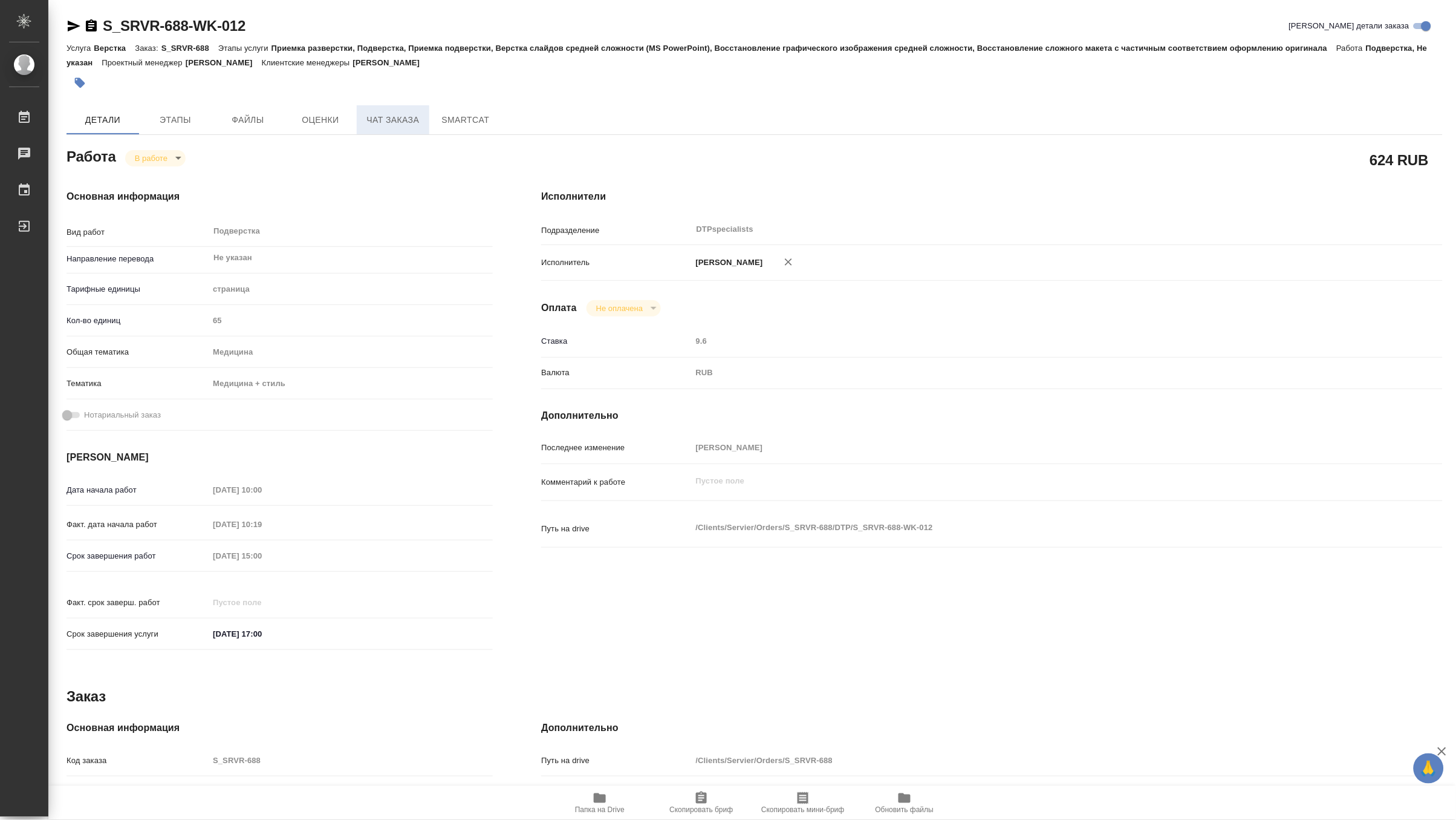
click at [381, 117] on span "Чат заказа" at bounding box center [393, 120] width 58 height 15
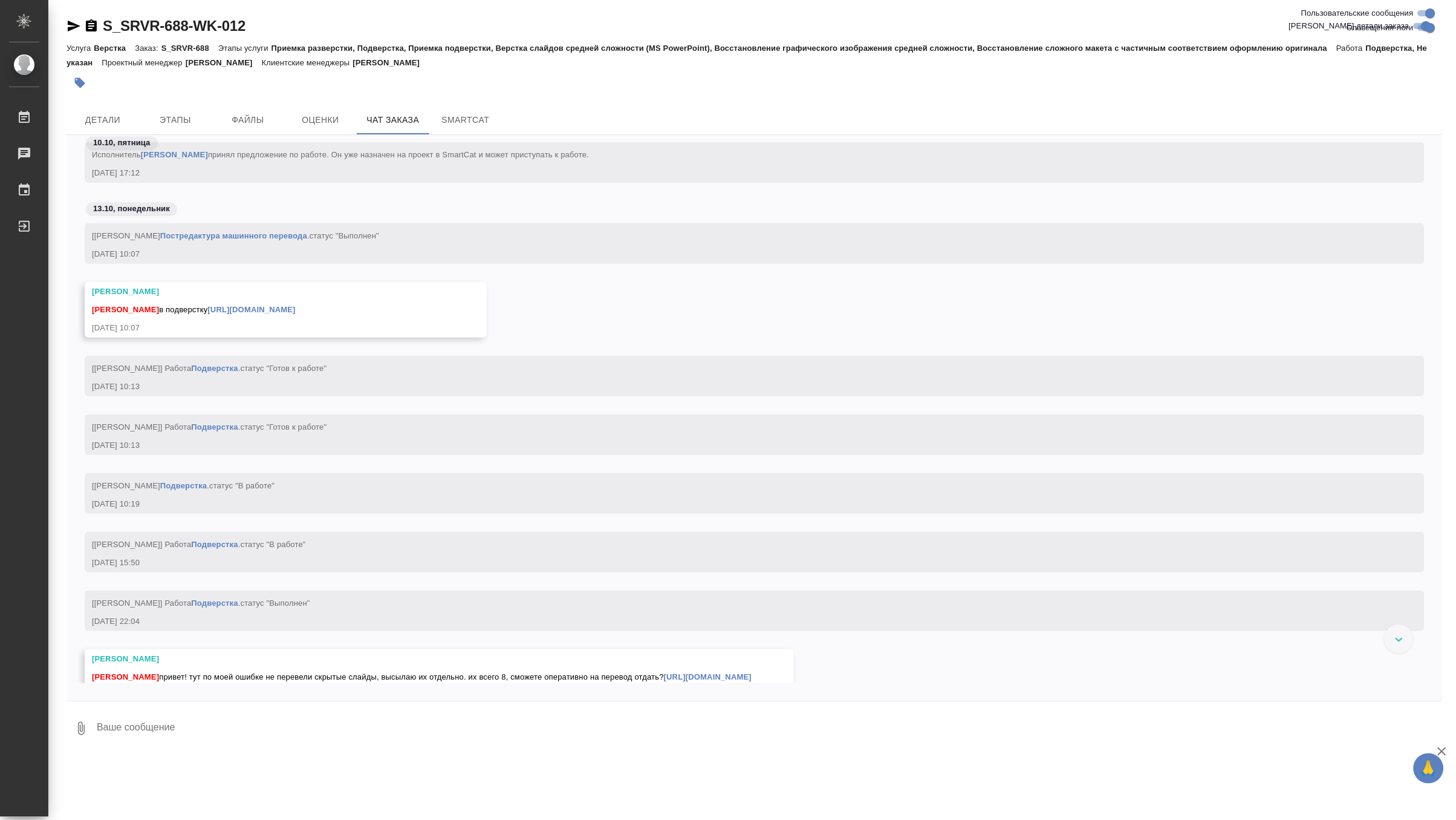
scroll to position [22291, 0]
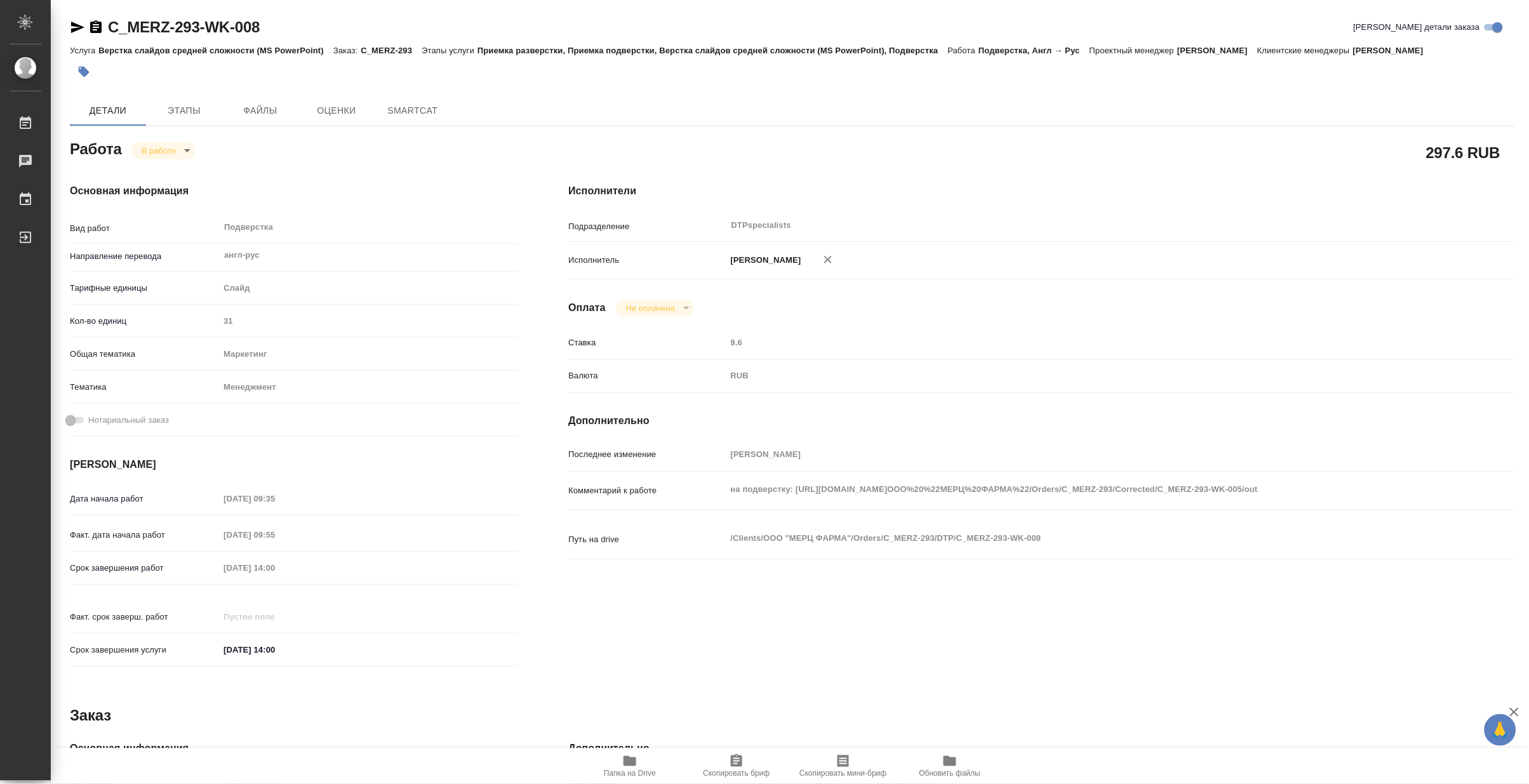
type textarea "x"
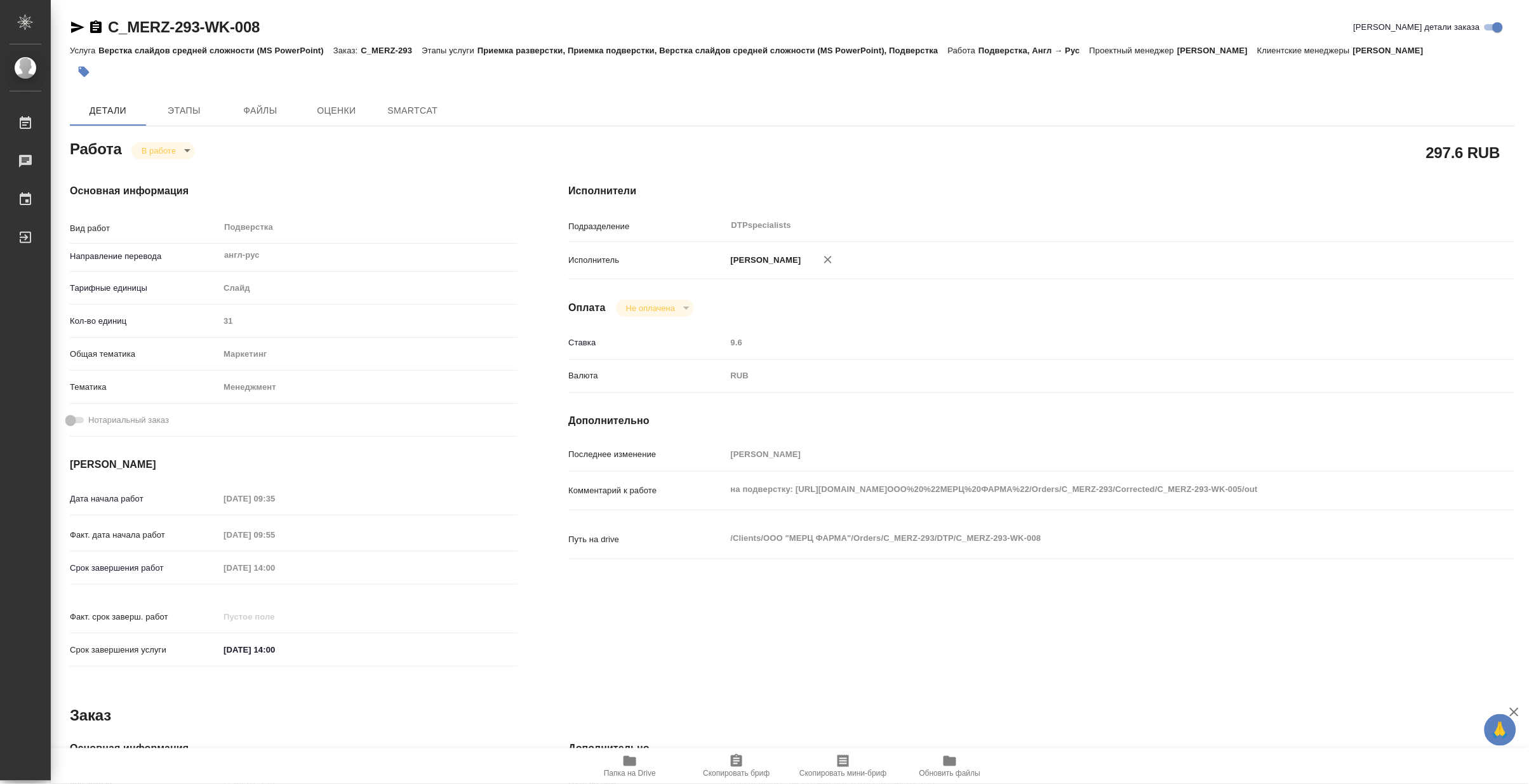
type textarea "x"
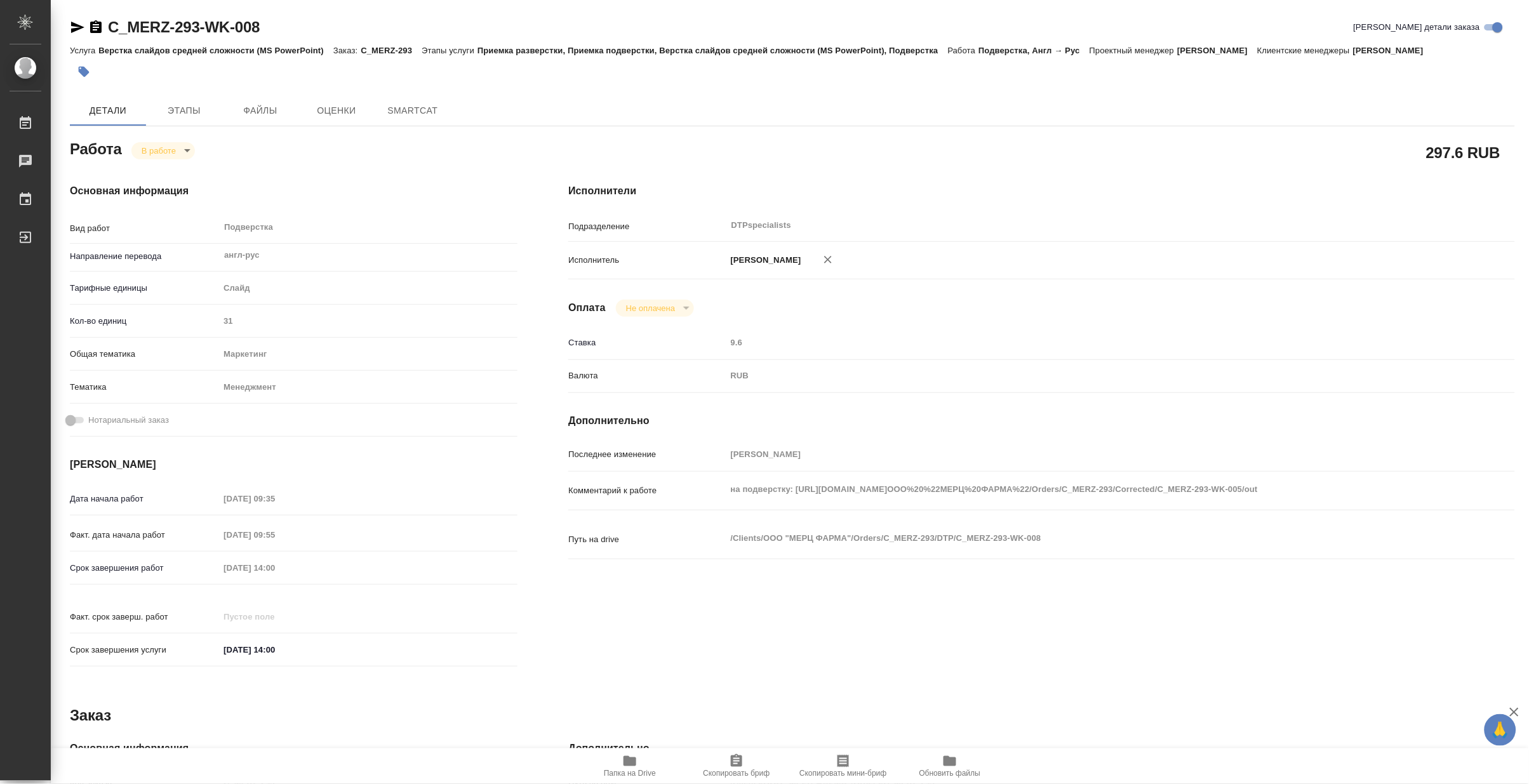
type textarea "x"
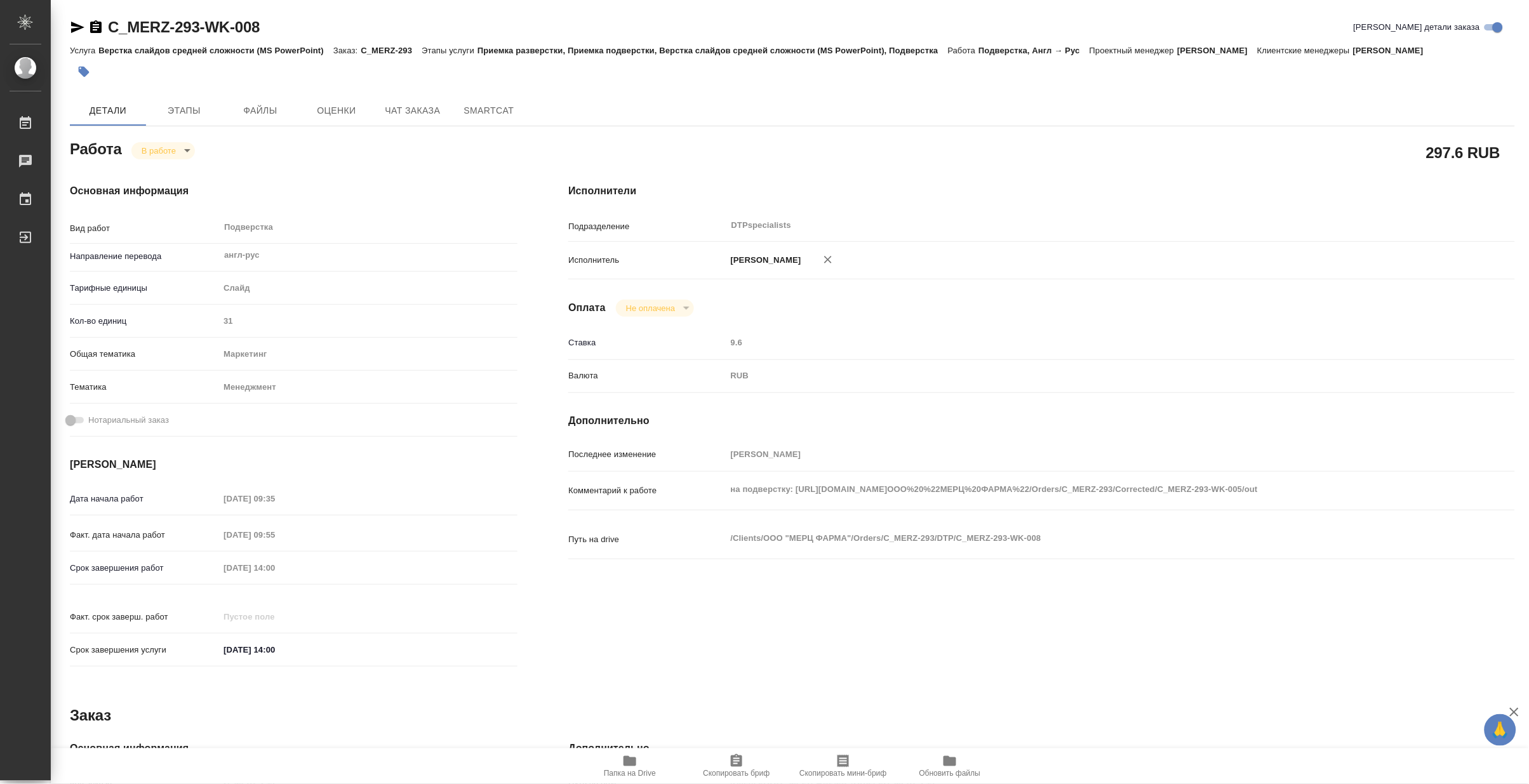
type textarea "x"
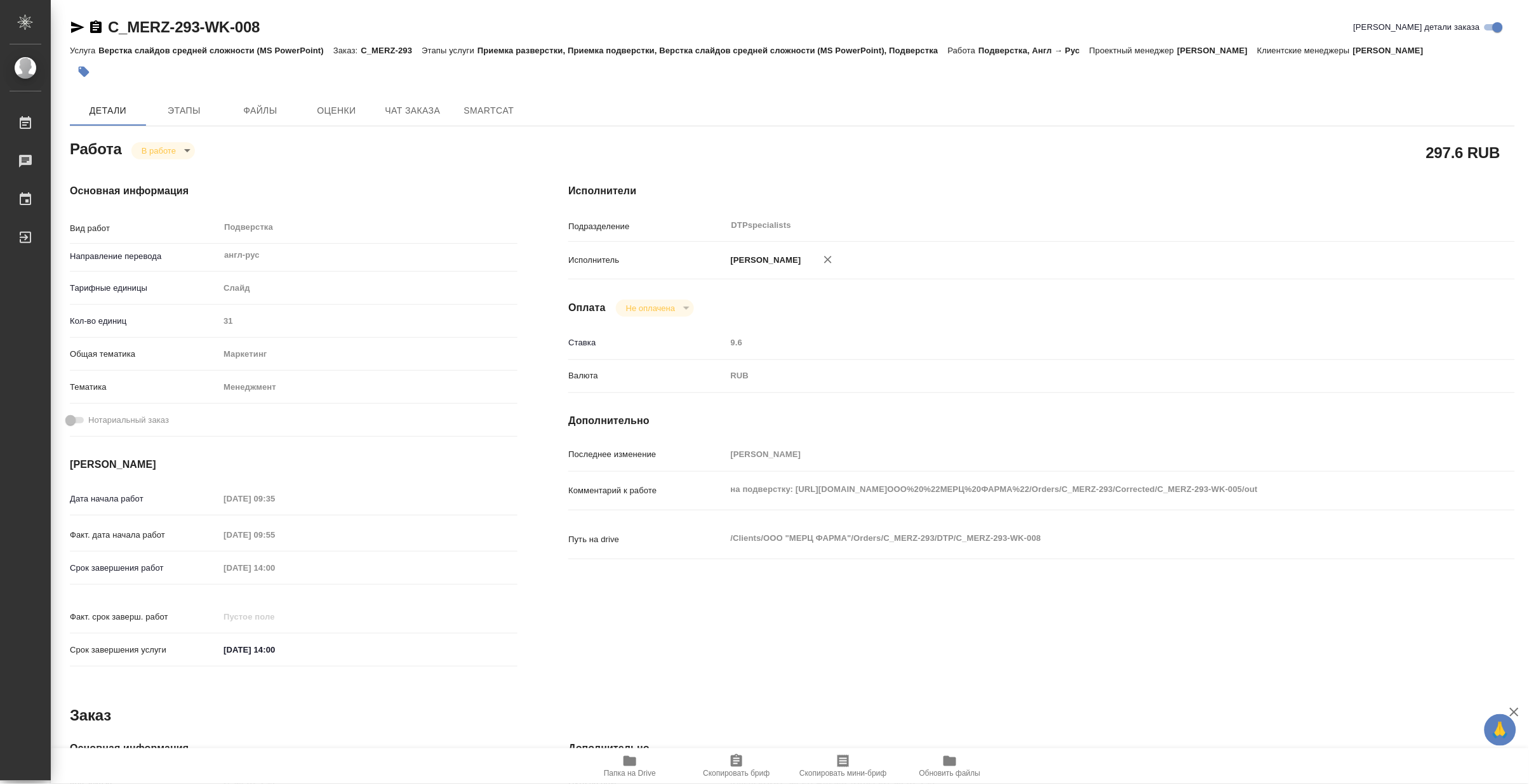
type textarea "x"
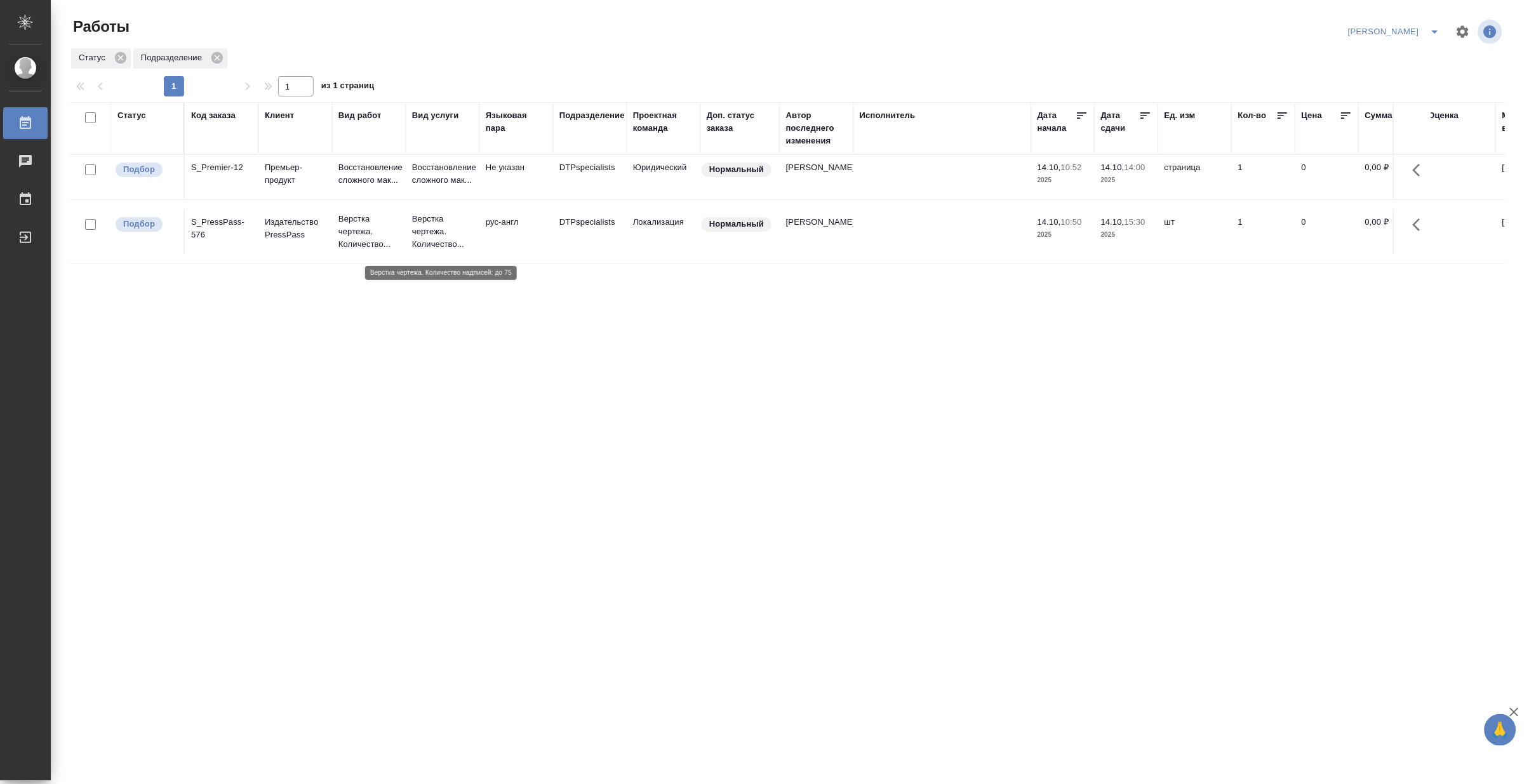
click at [430, 240] on p "Верстка чертежа. Количество..." at bounding box center [442, 232] width 61 height 38
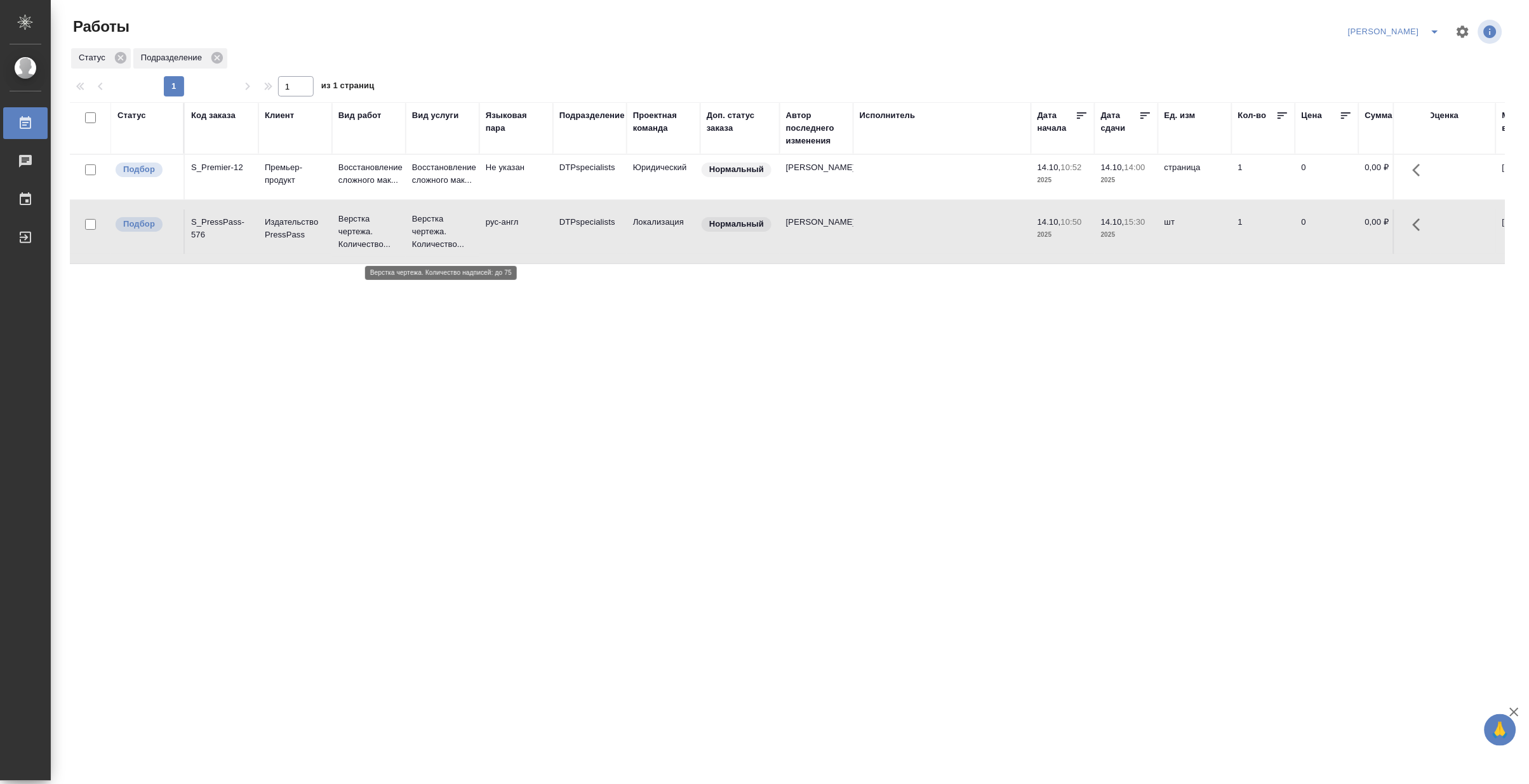
click at [430, 240] on p "Верстка чертежа. Количество..." at bounding box center [442, 232] width 61 height 38
click at [397, 167] on p "Восстановление сложного мак..." at bounding box center [368, 174] width 61 height 25
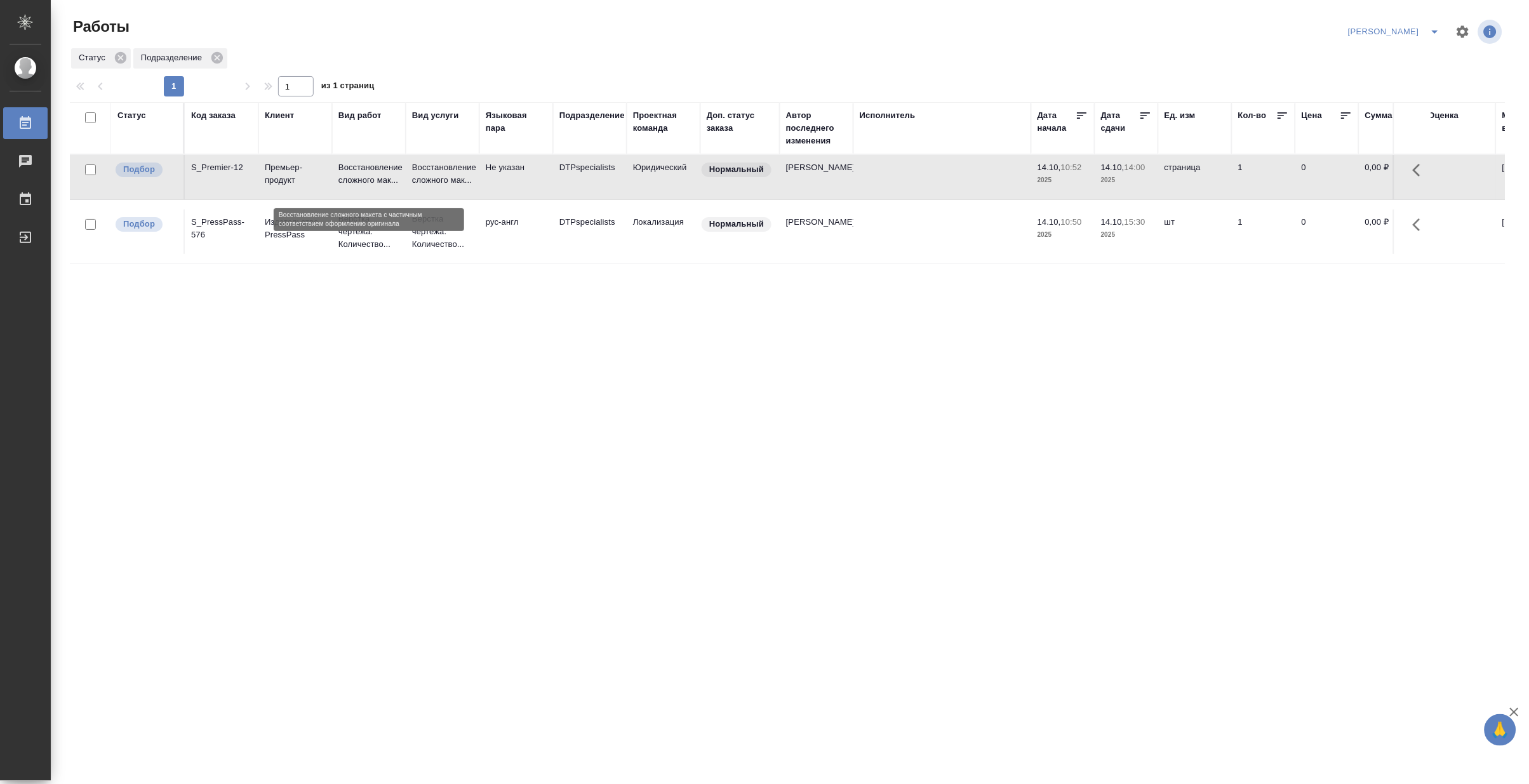
click at [397, 167] on p "Восстановление сложного мак..." at bounding box center [368, 174] width 61 height 25
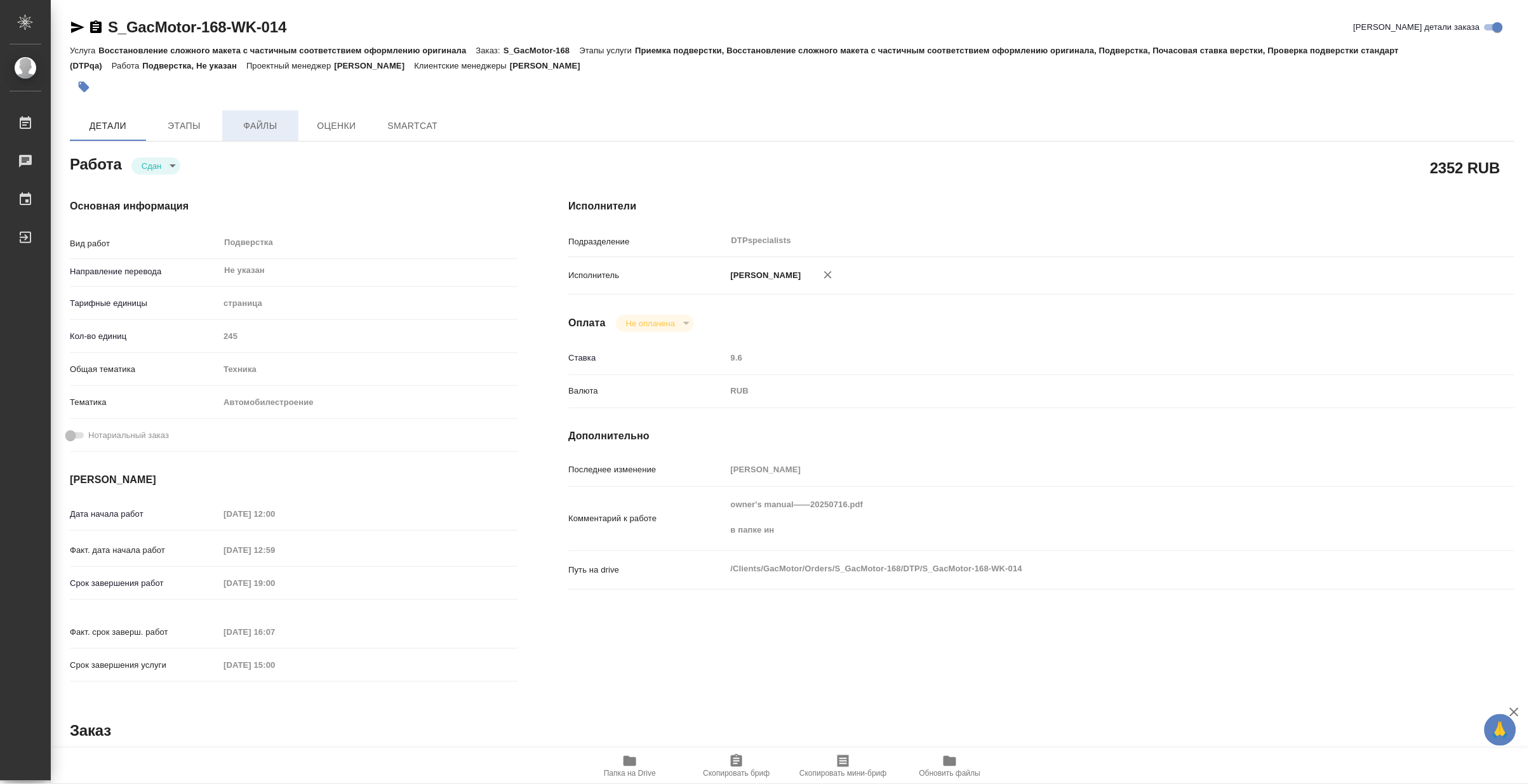
type textarea "x"
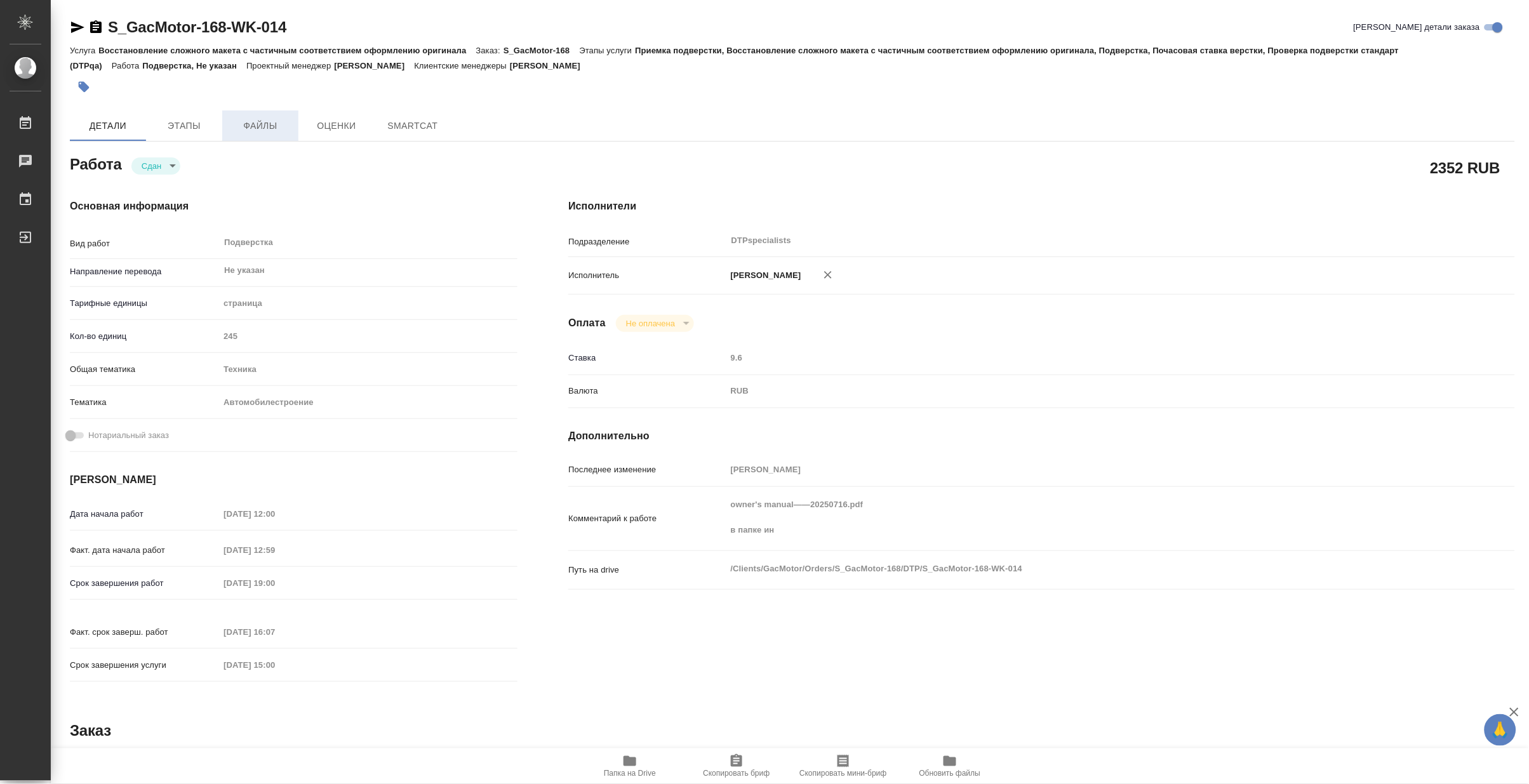
type textarea "x"
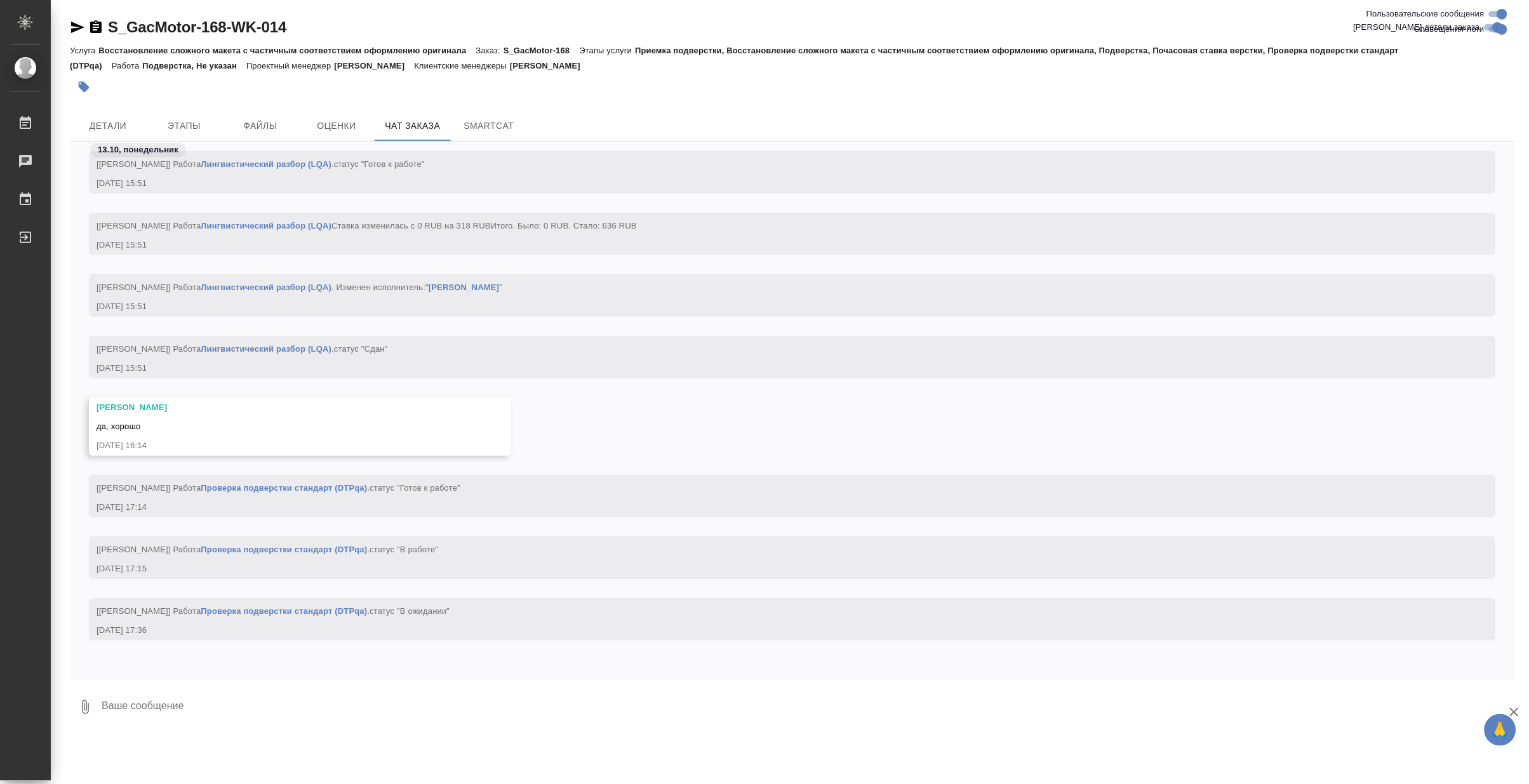
scroll to position [51684, 0]
click at [125, 122] on span "Детали" at bounding box center [107, 126] width 61 height 16
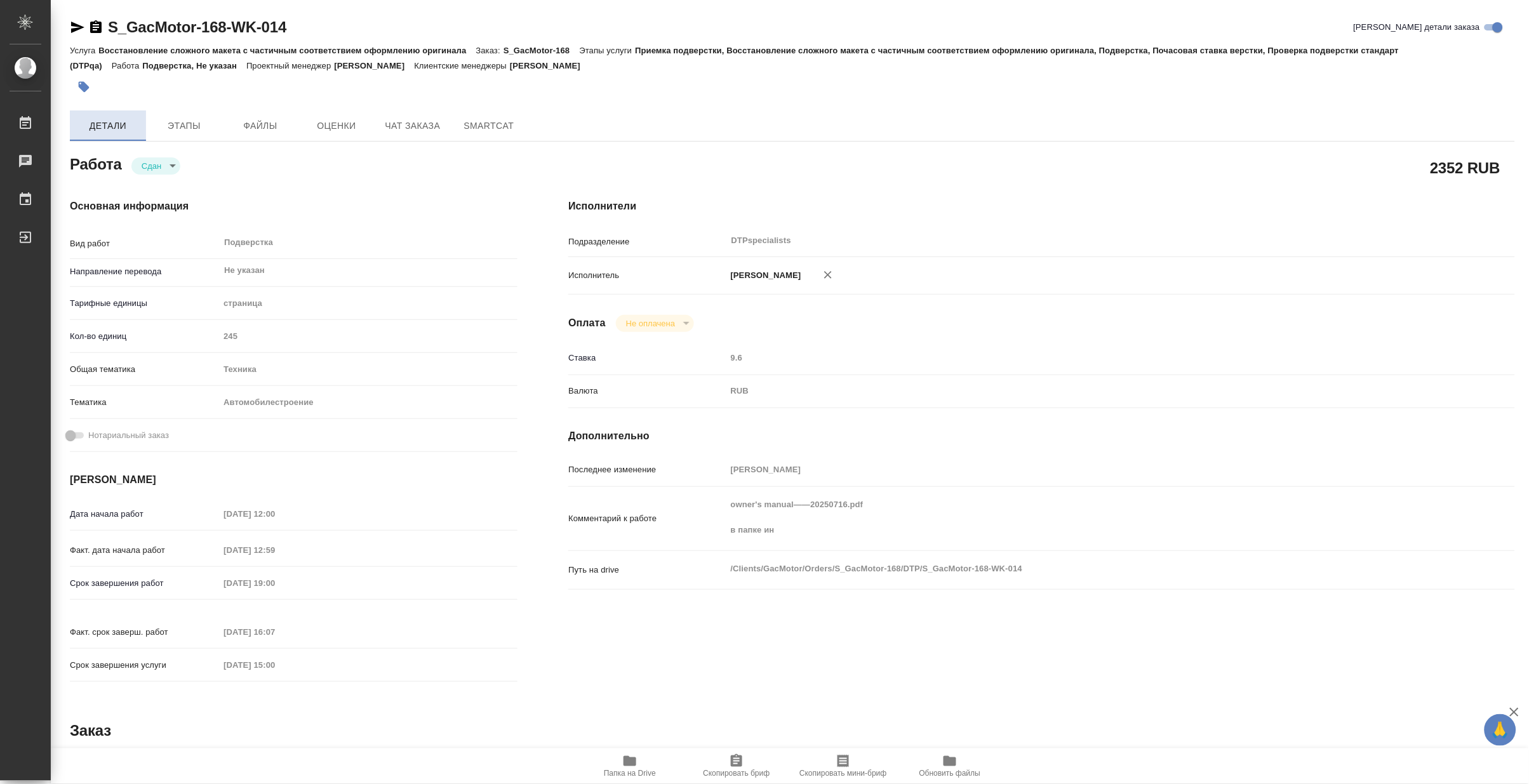
type textarea "x"
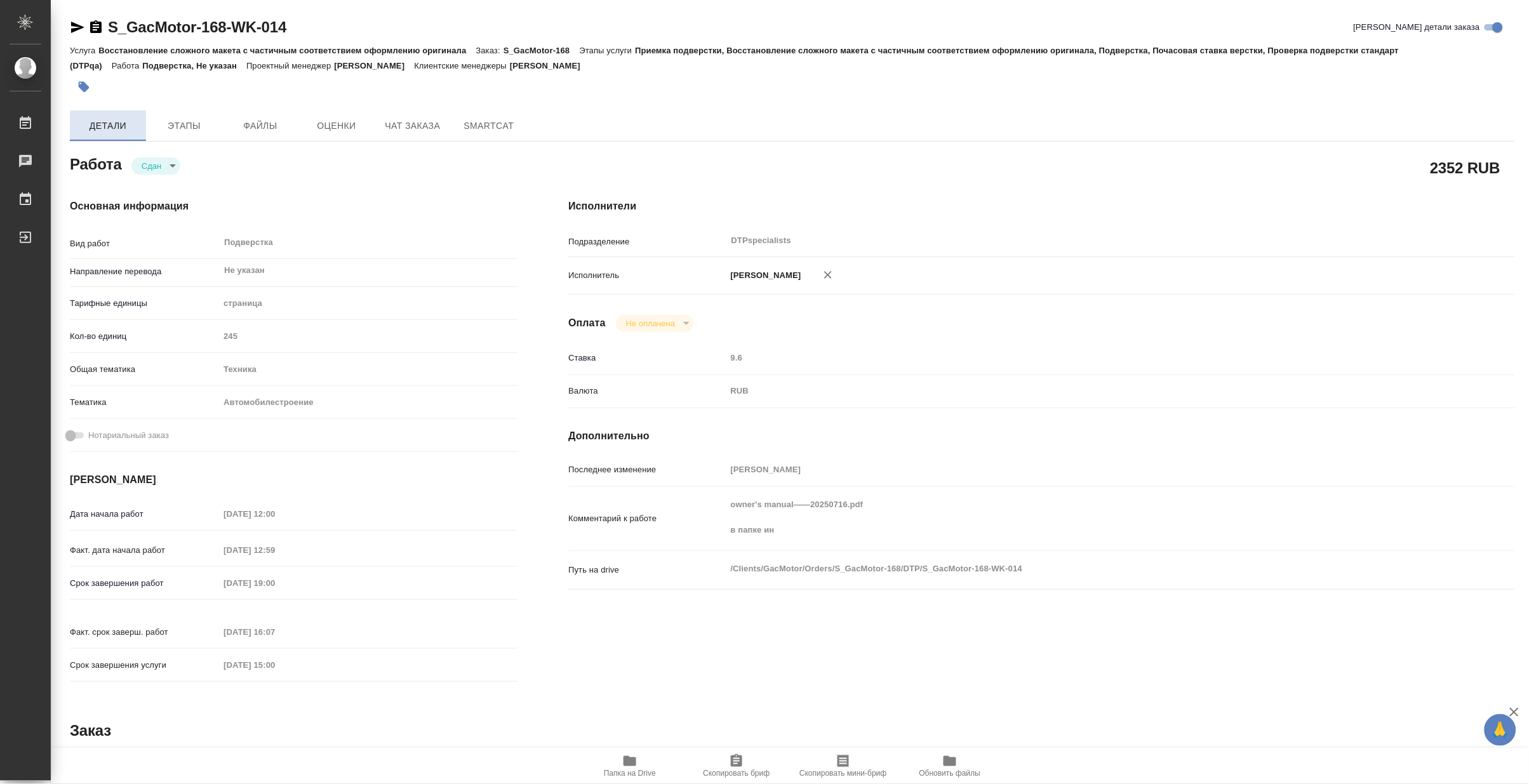
type textarea "x"
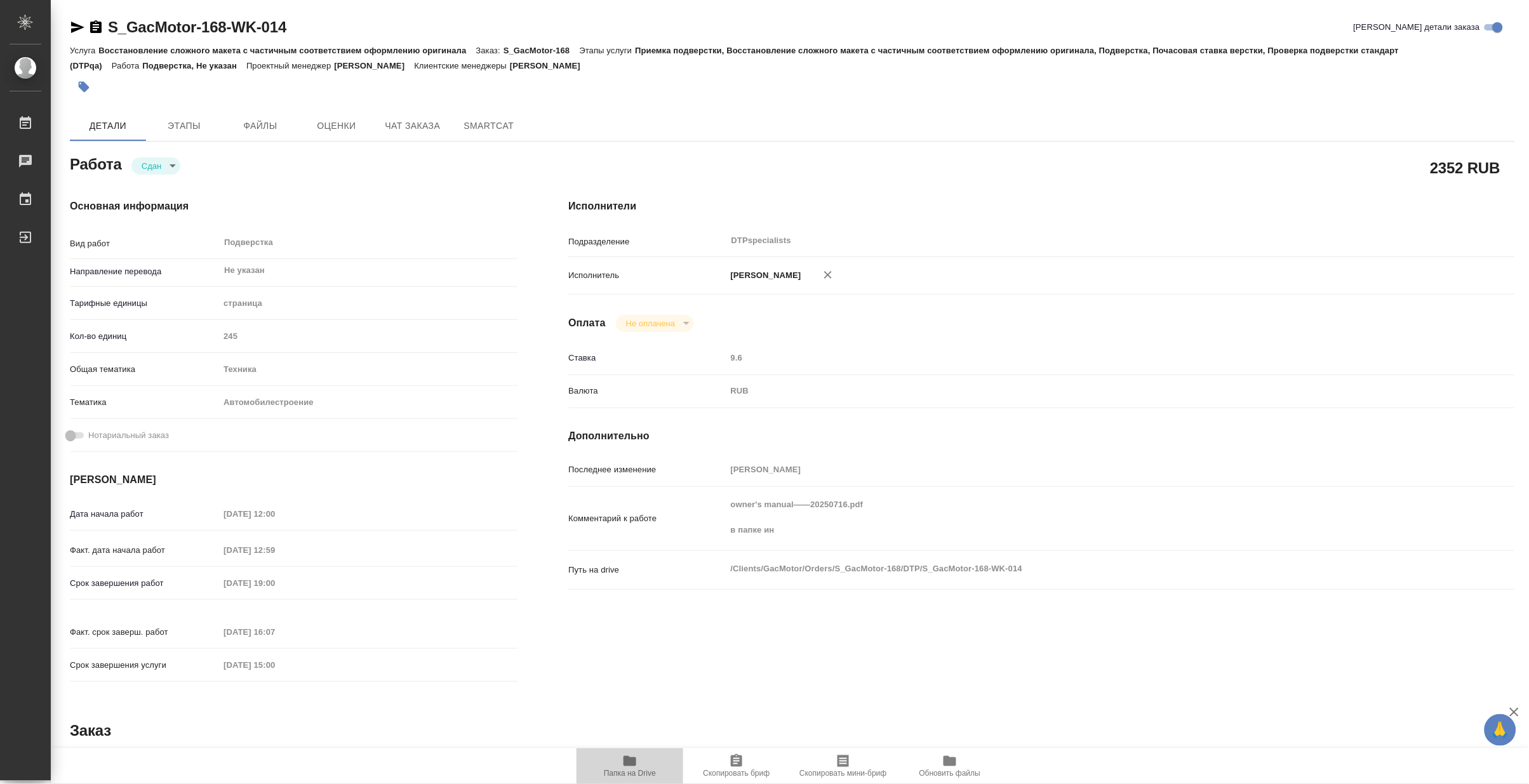
click at [640, 764] on span "Папка на Drive" at bounding box center [630, 765] width 91 height 24
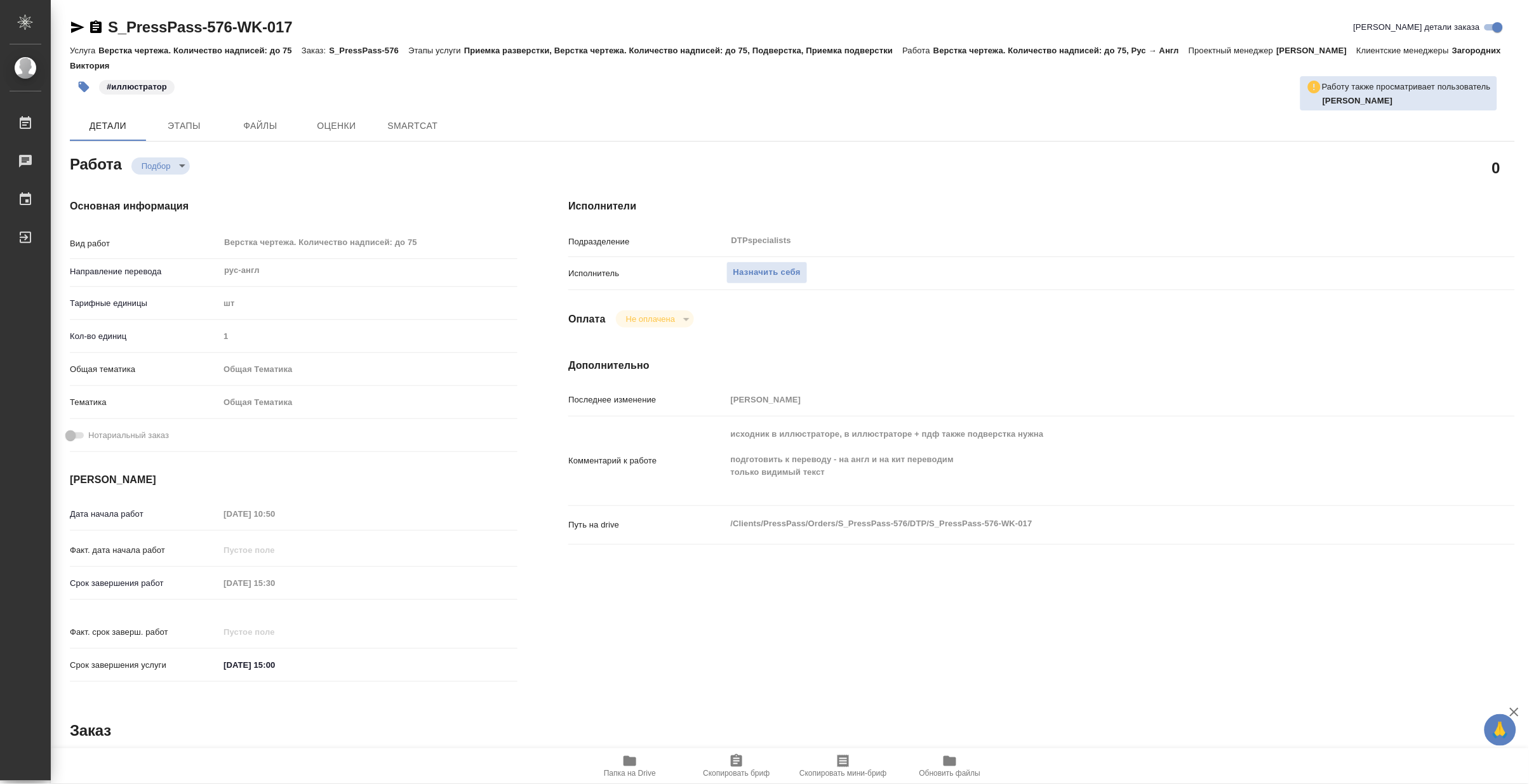
type textarea "x"
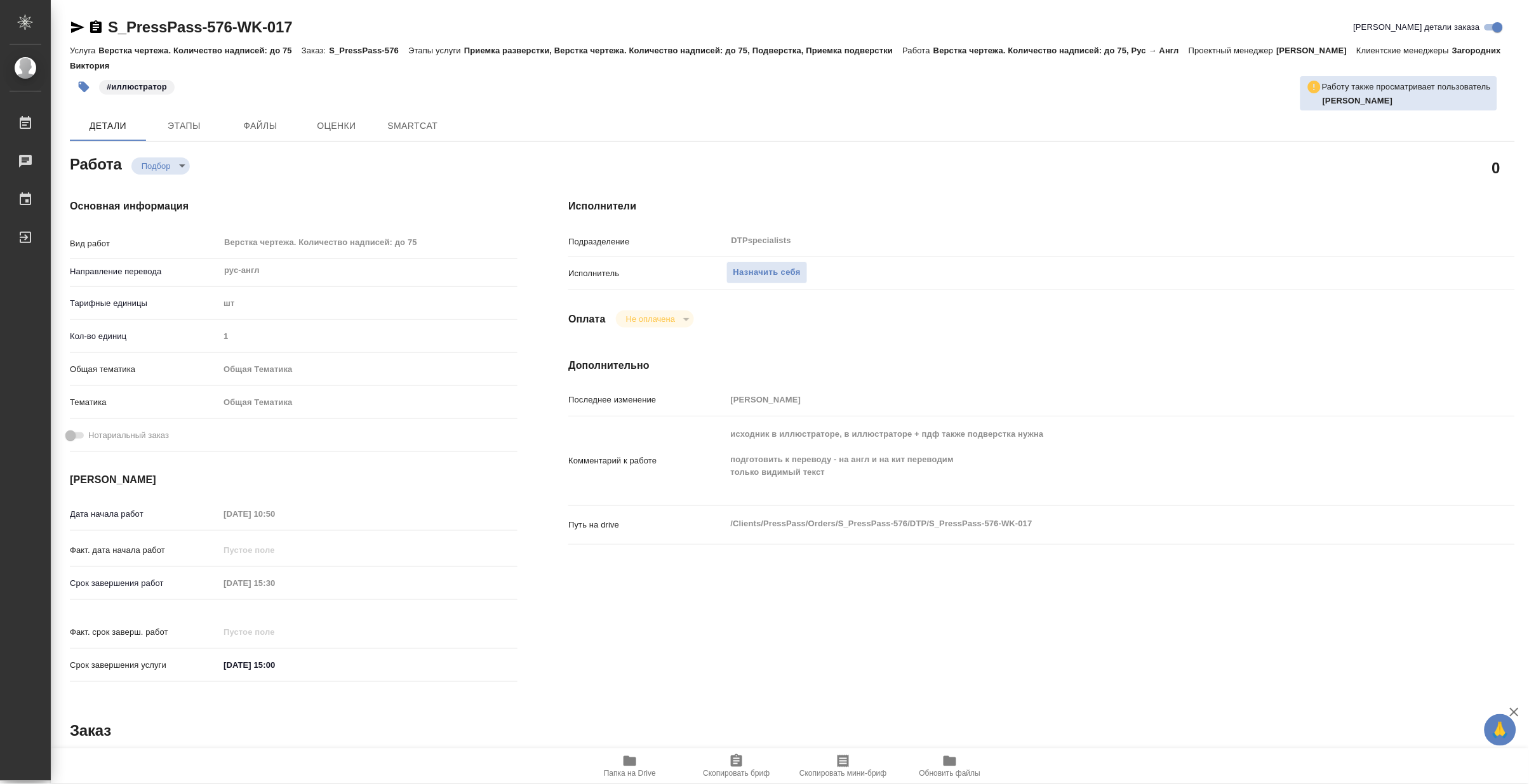
type textarea "x"
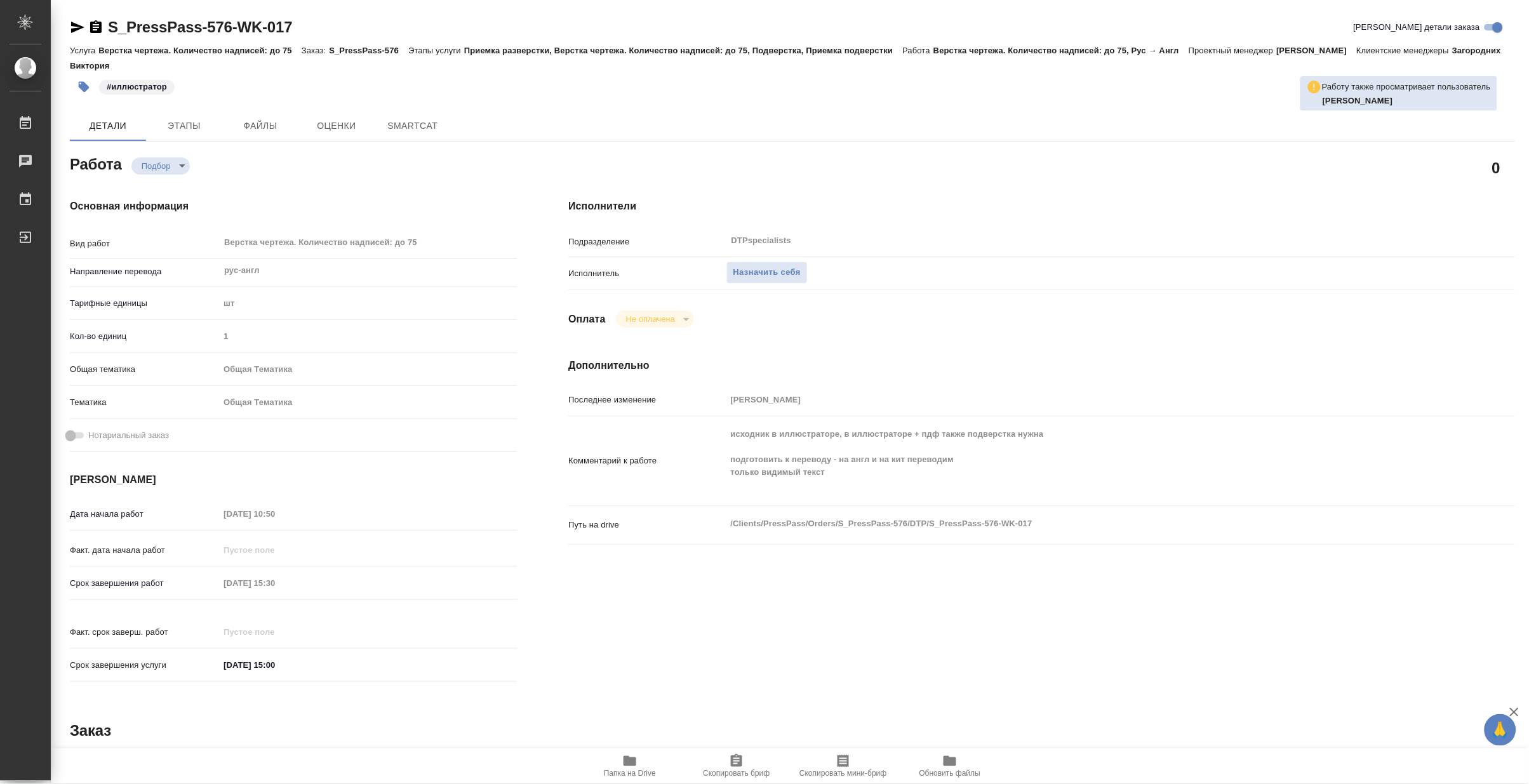
type textarea "x"
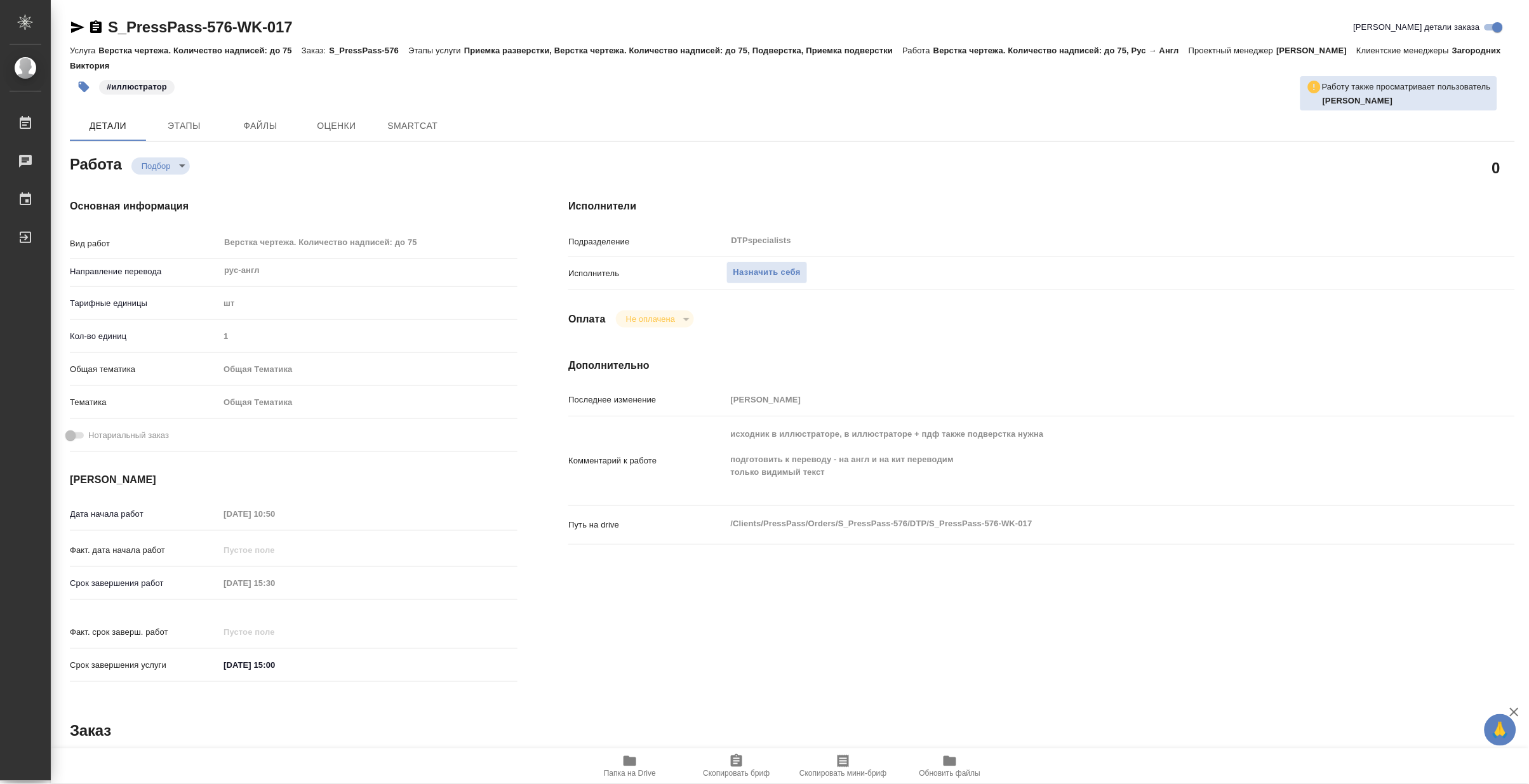
type textarea "x"
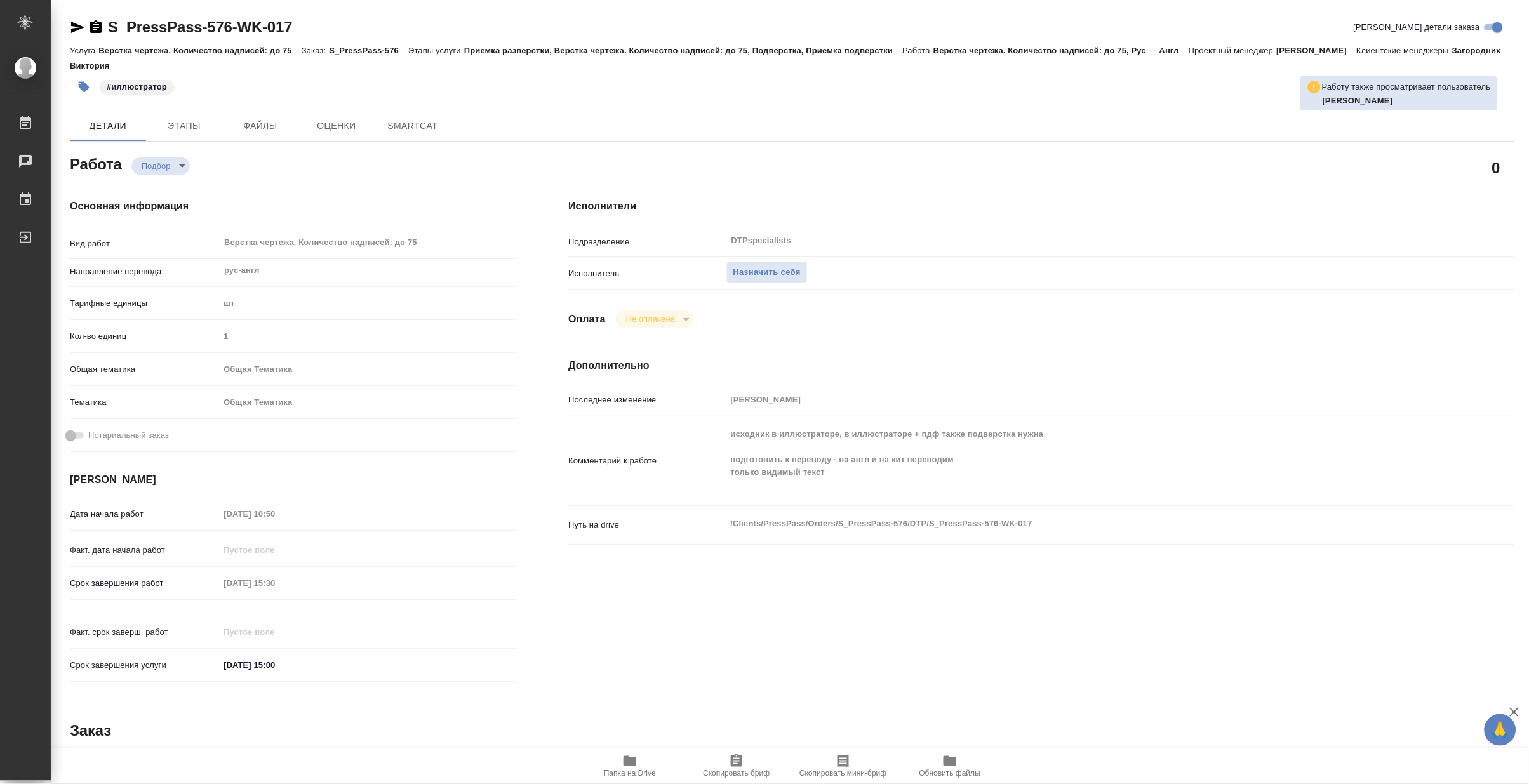
type textarea "x"
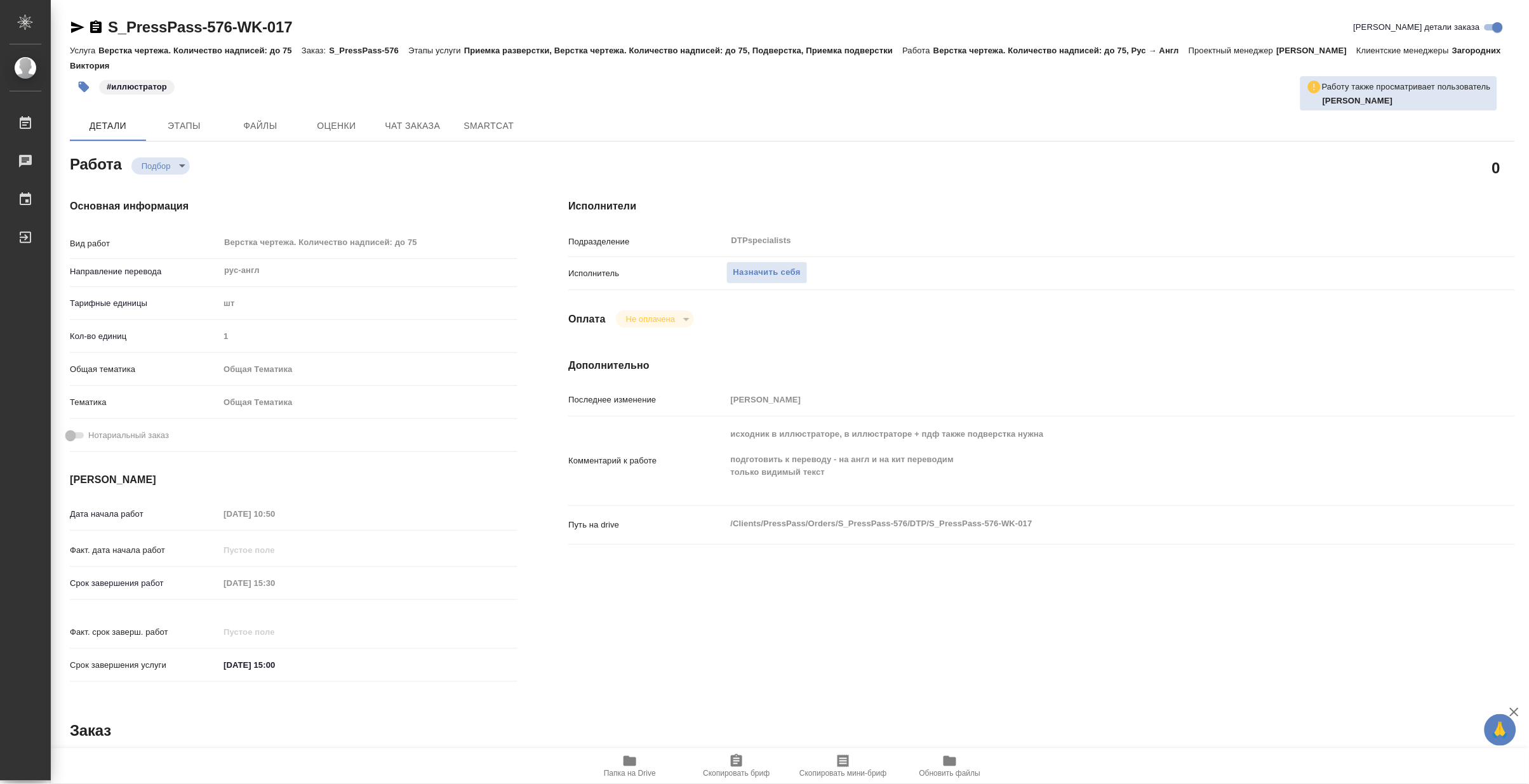
type textarea "x"
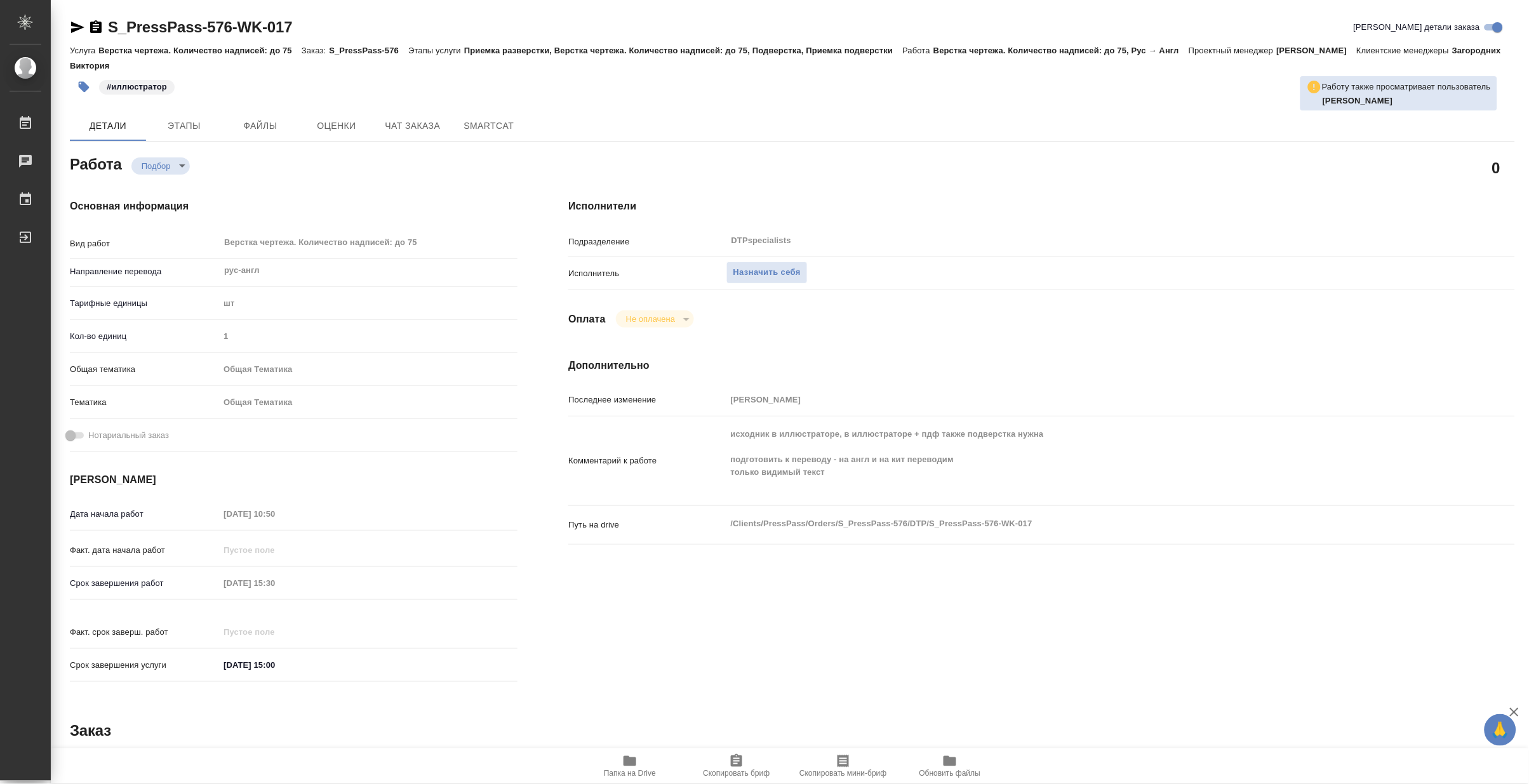
type textarea "x"
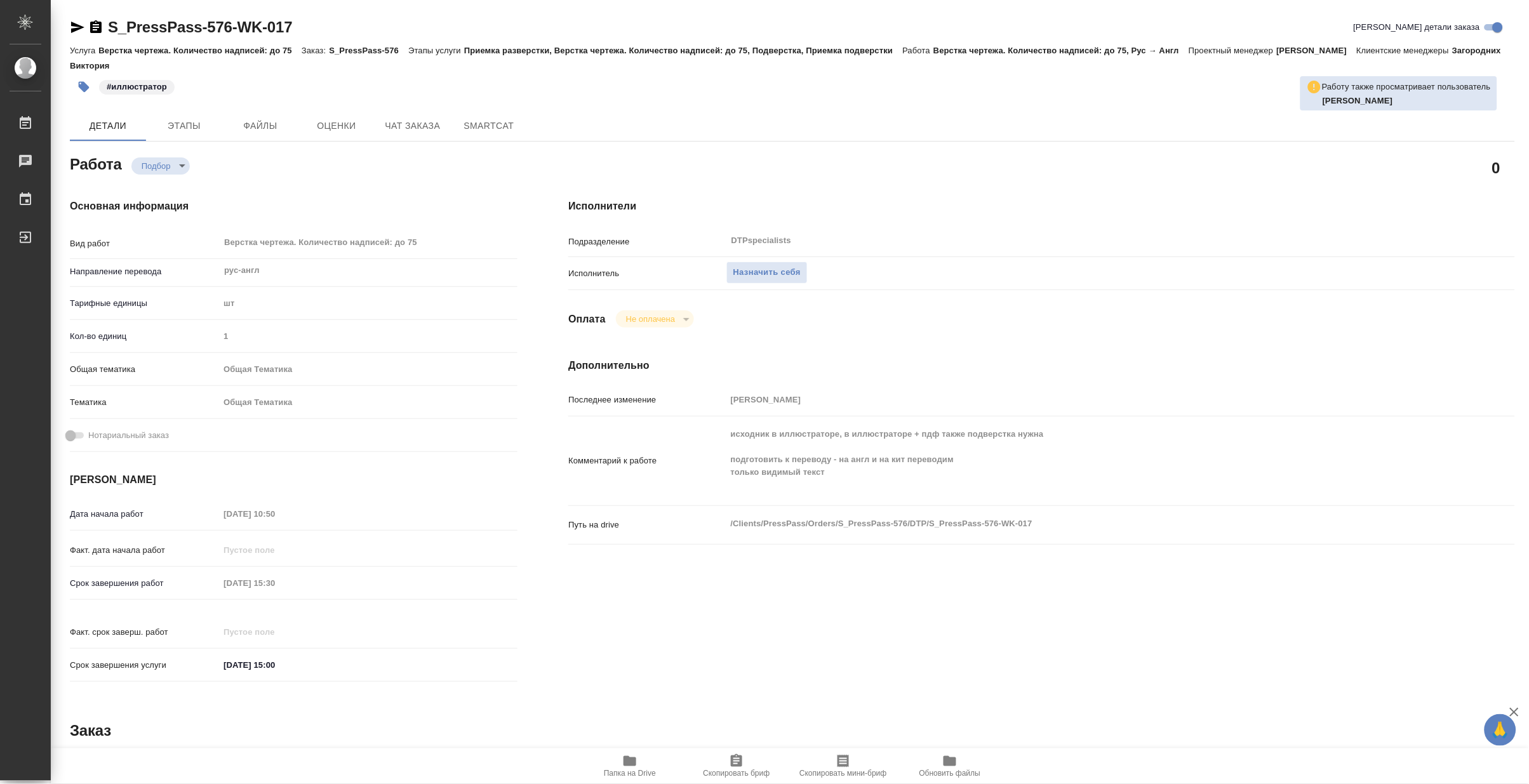
click at [635, 769] on span "Папка на Drive" at bounding box center [630, 773] width 52 height 9
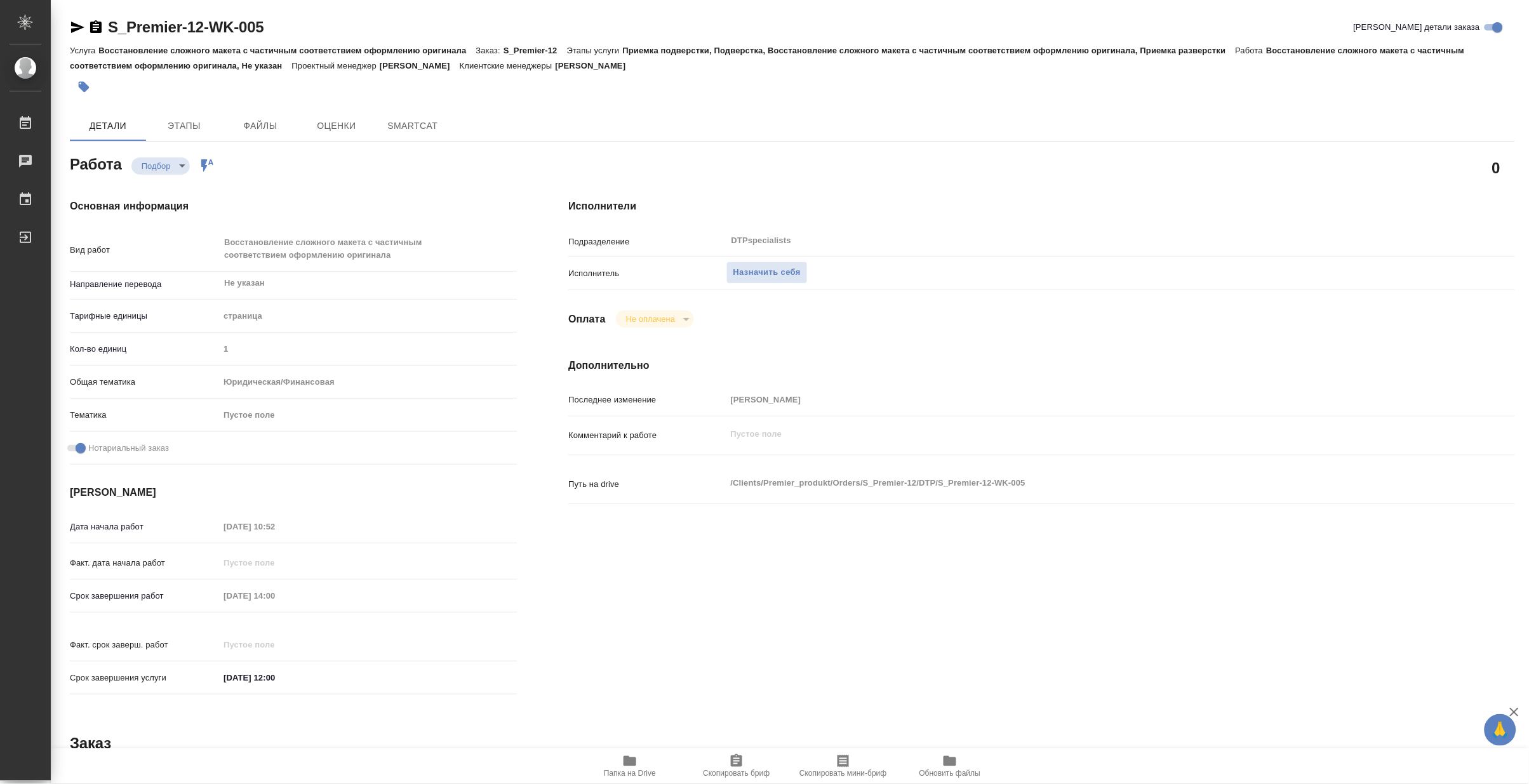
type textarea "x"
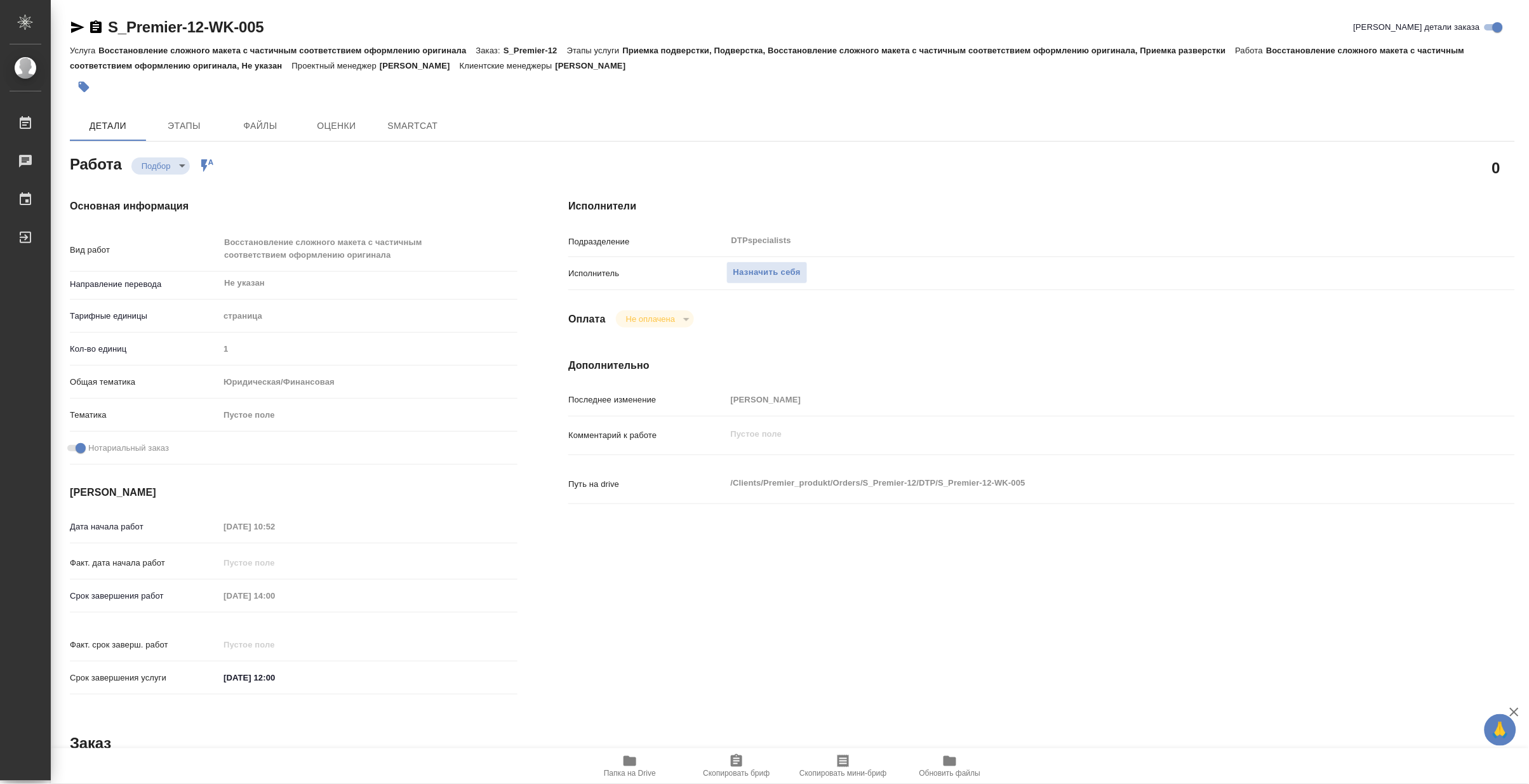
type textarea "x"
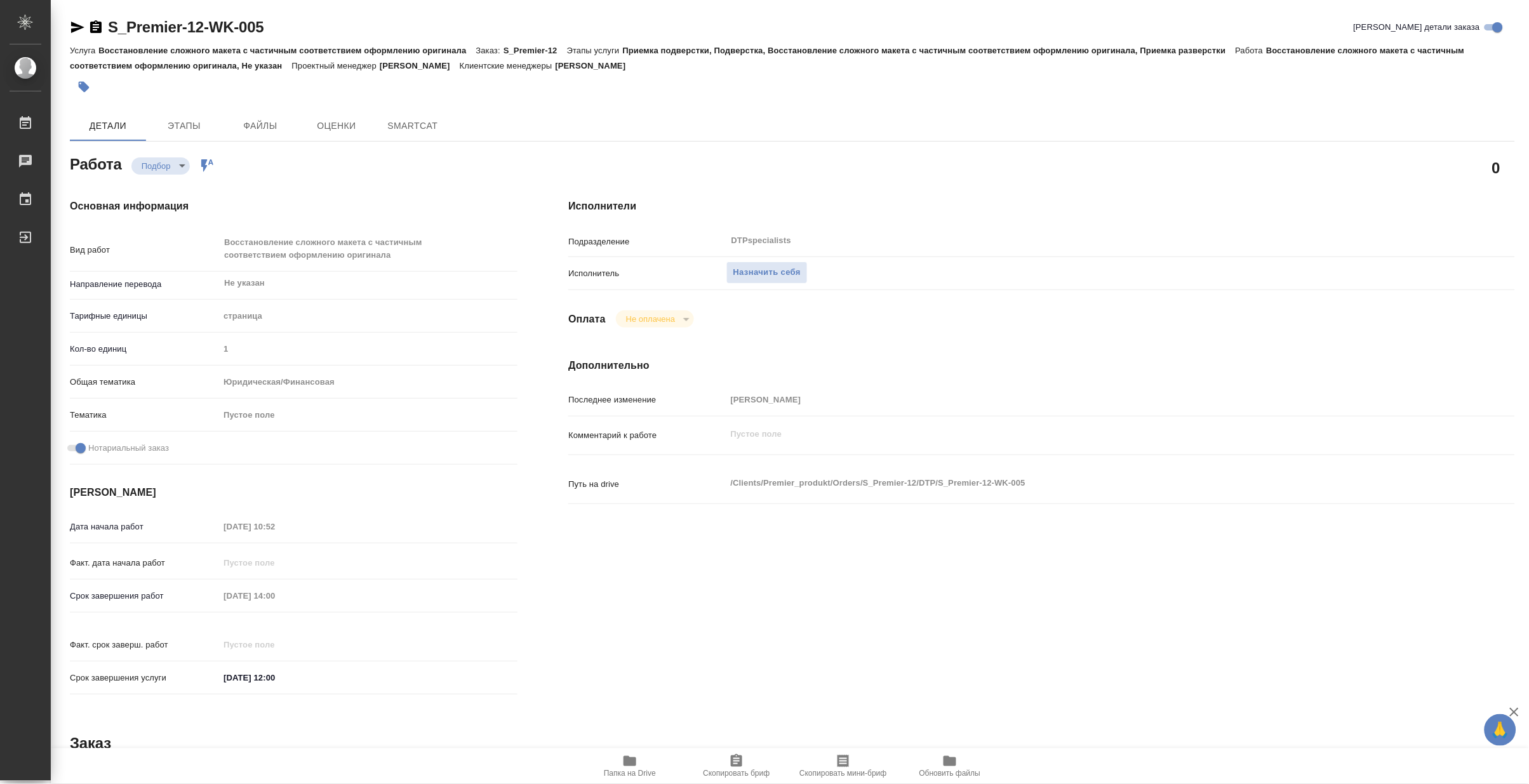
type textarea "x"
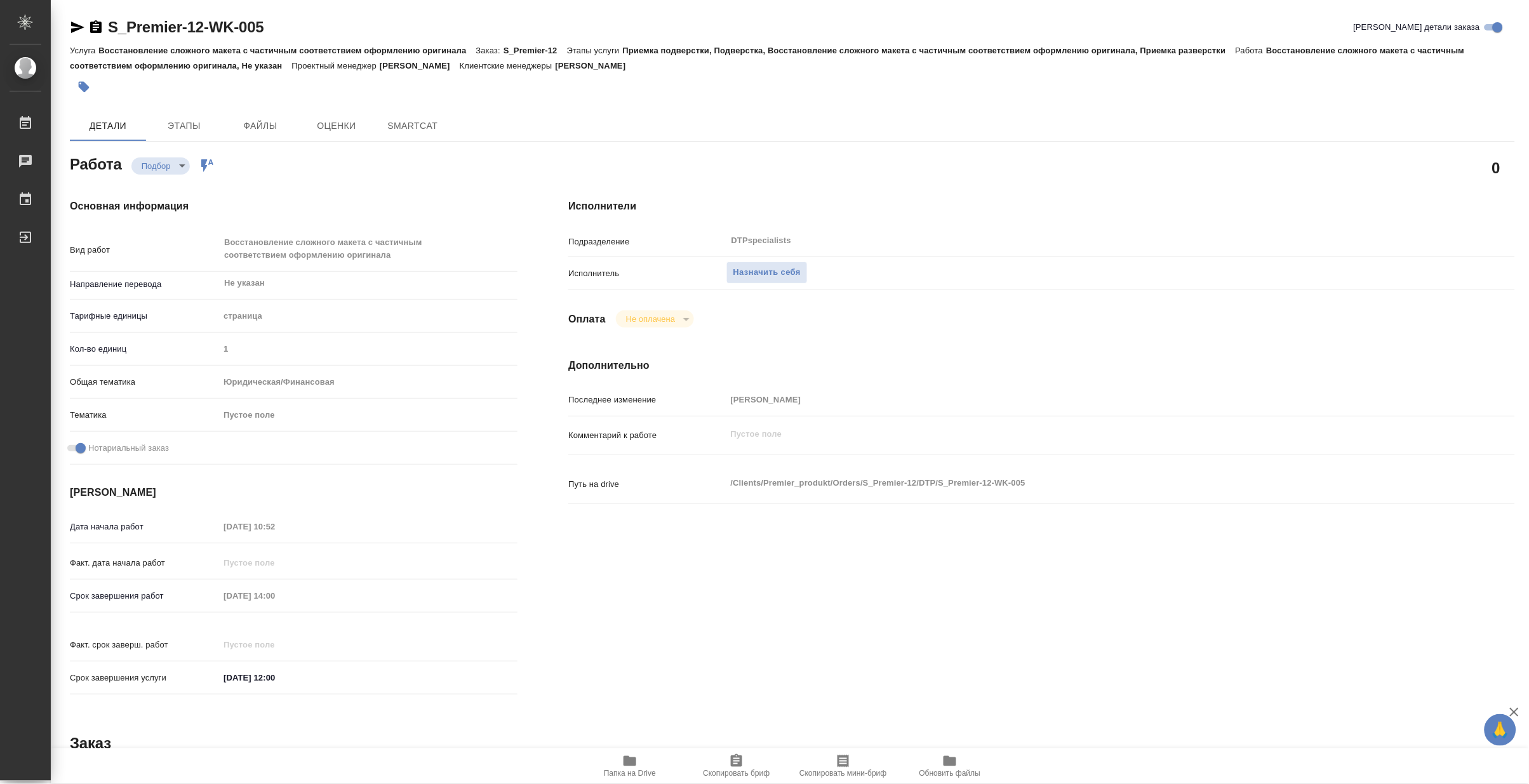
type textarea "x"
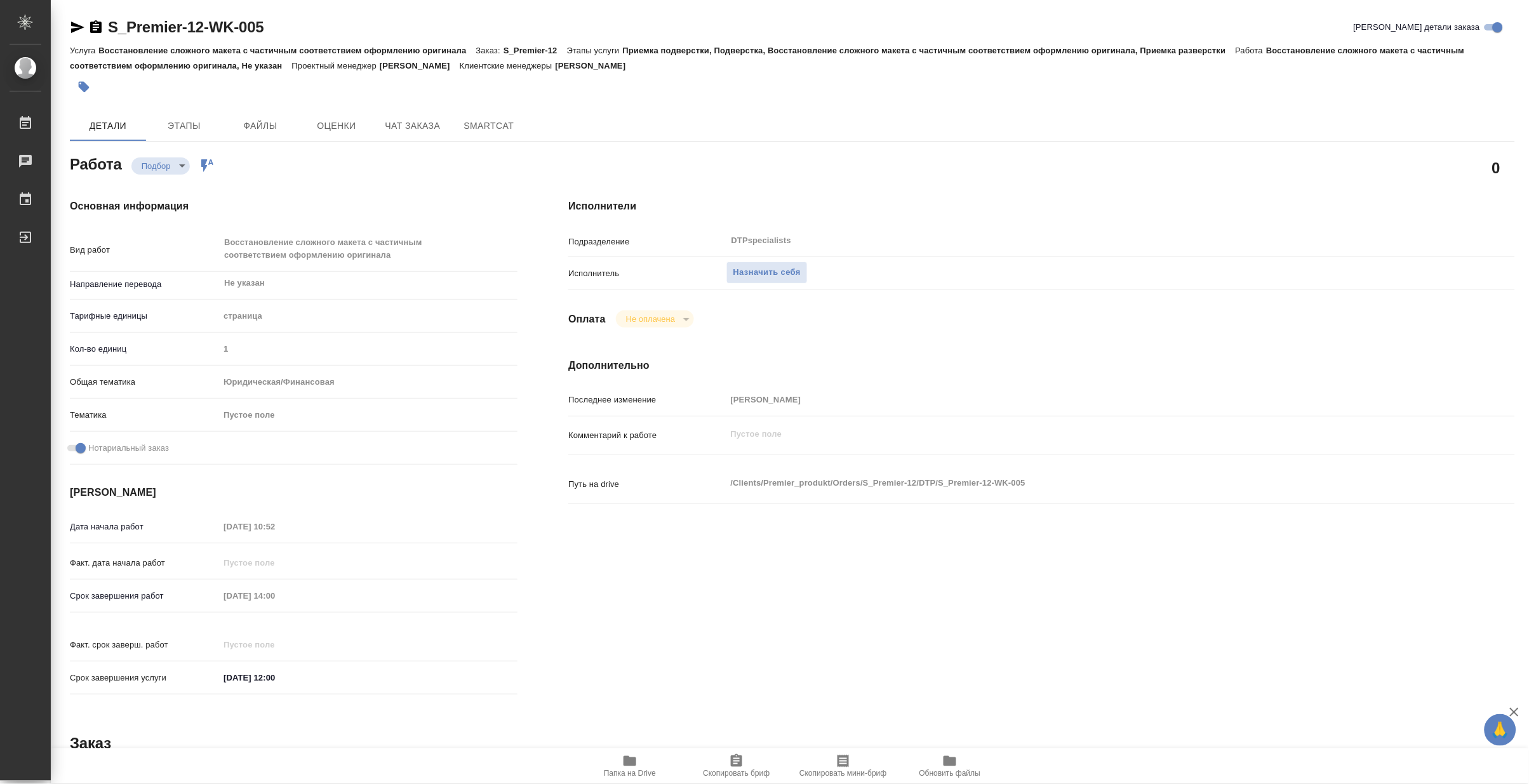
click at [635, 776] on span "Папка на Drive" at bounding box center [630, 773] width 52 height 9
type textarea "x"
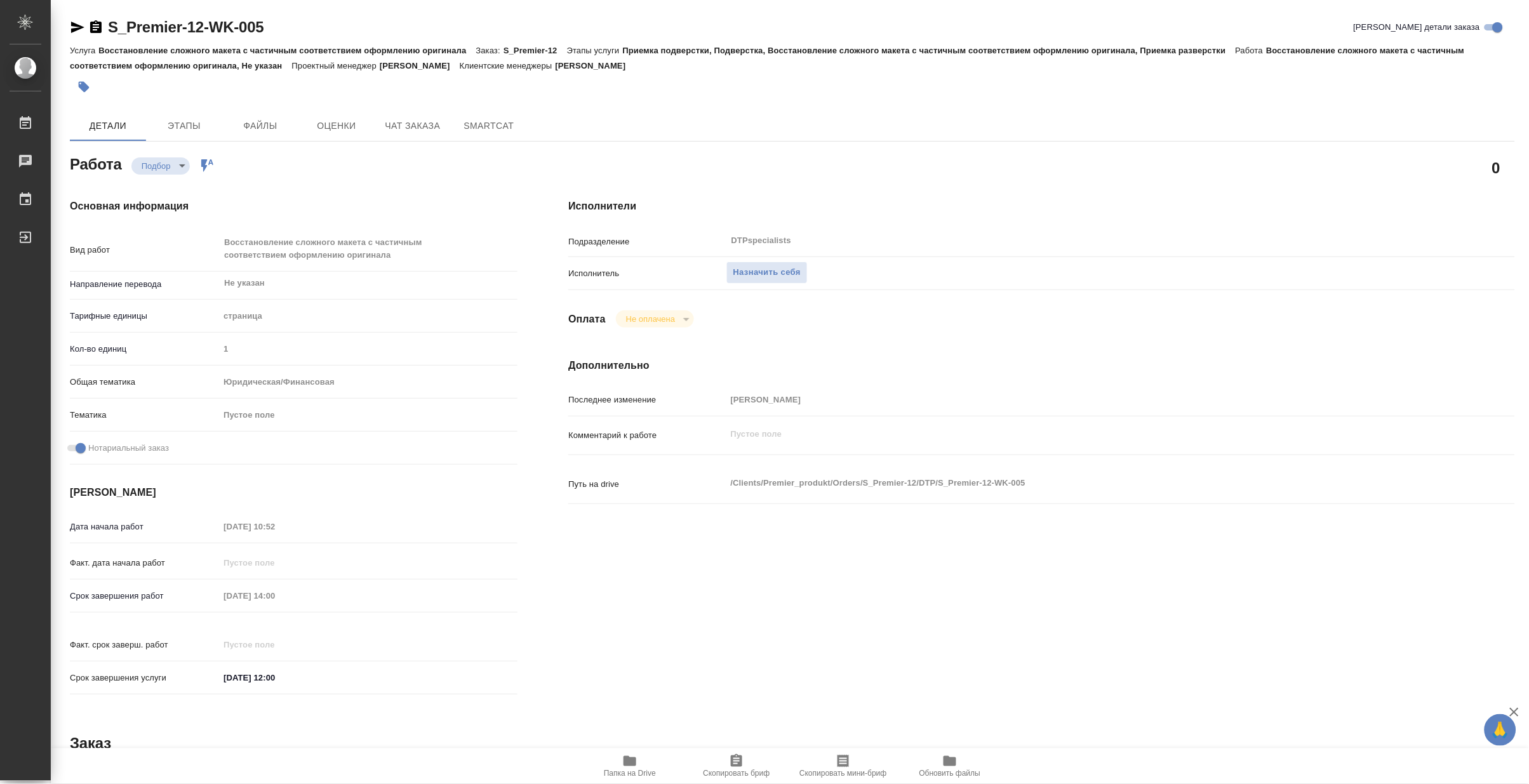
type textarea "x"
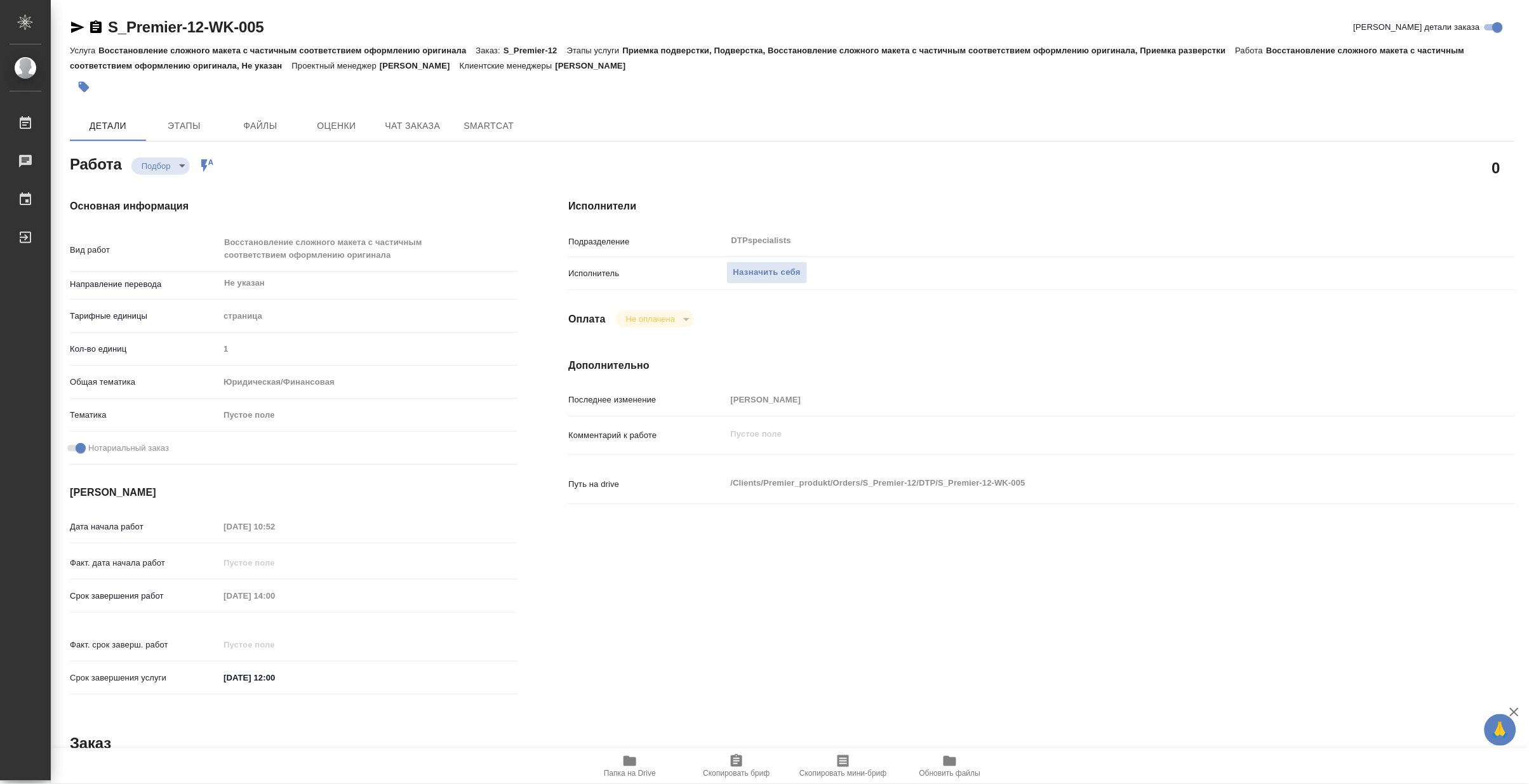
type textarea "x"
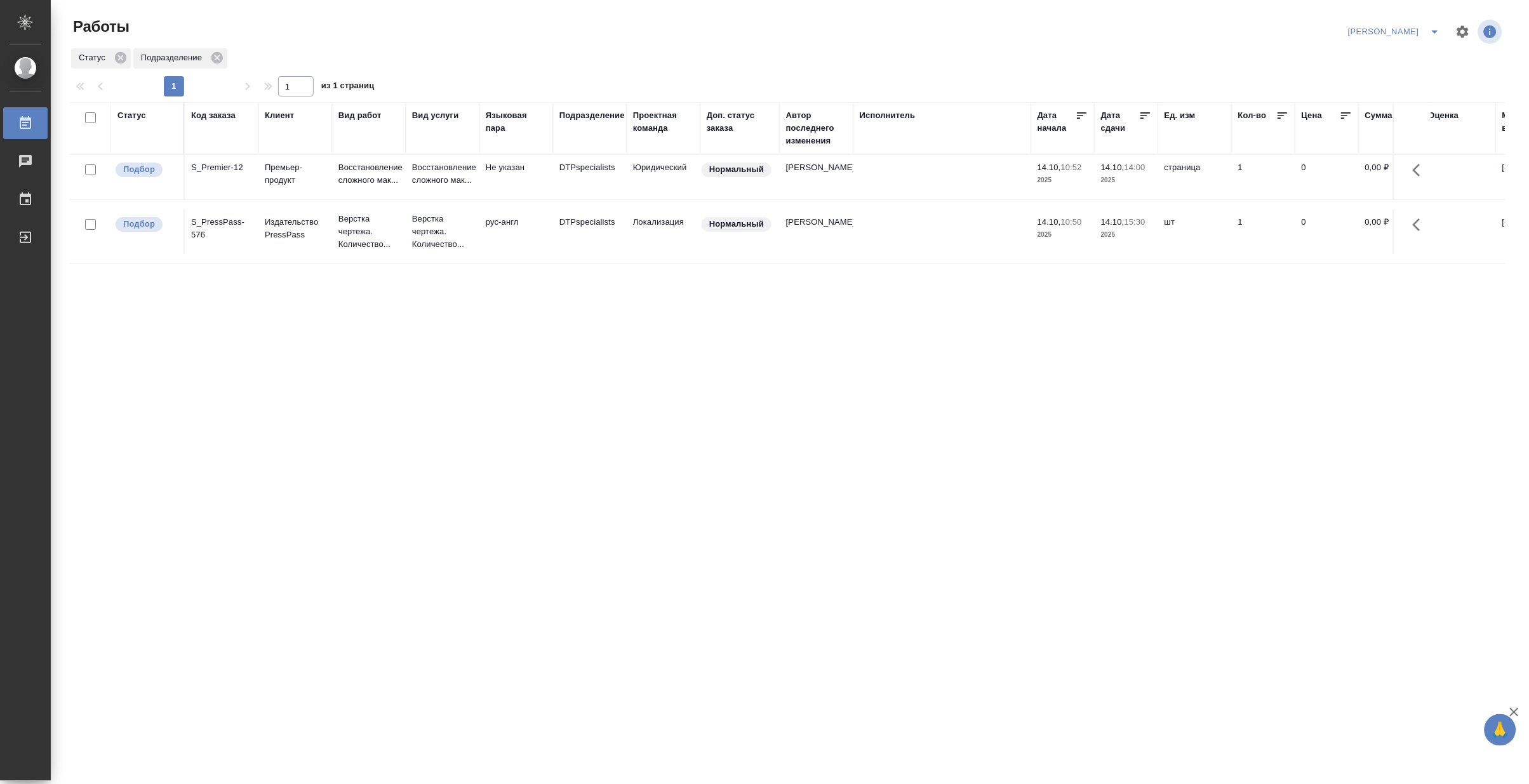
click at [407, 232] on td "Верстка чертежа. Количество..." at bounding box center [442, 232] width 73 height 50
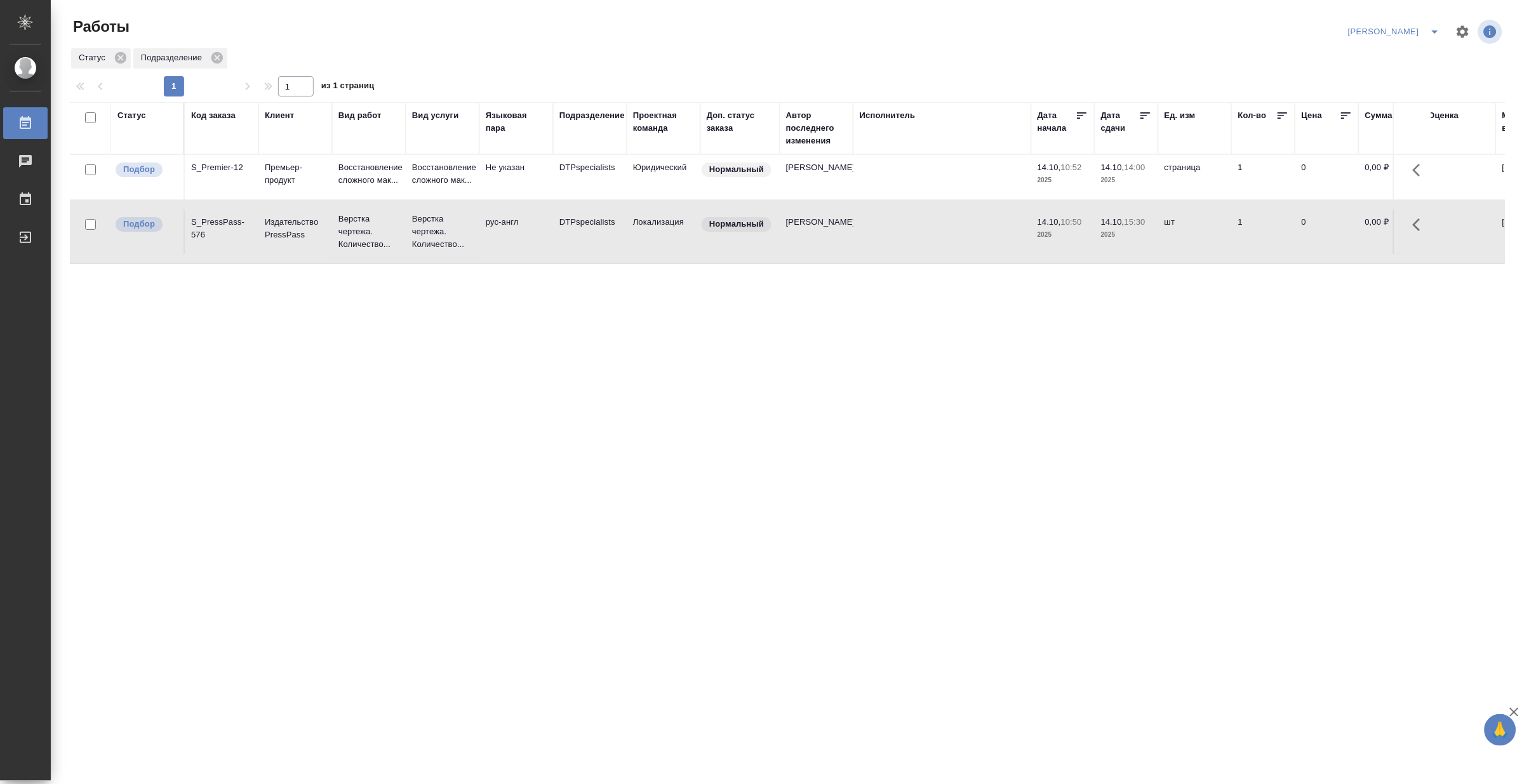
click at [407, 232] on td "Верстка чертежа. Количество..." at bounding box center [442, 232] width 73 height 50
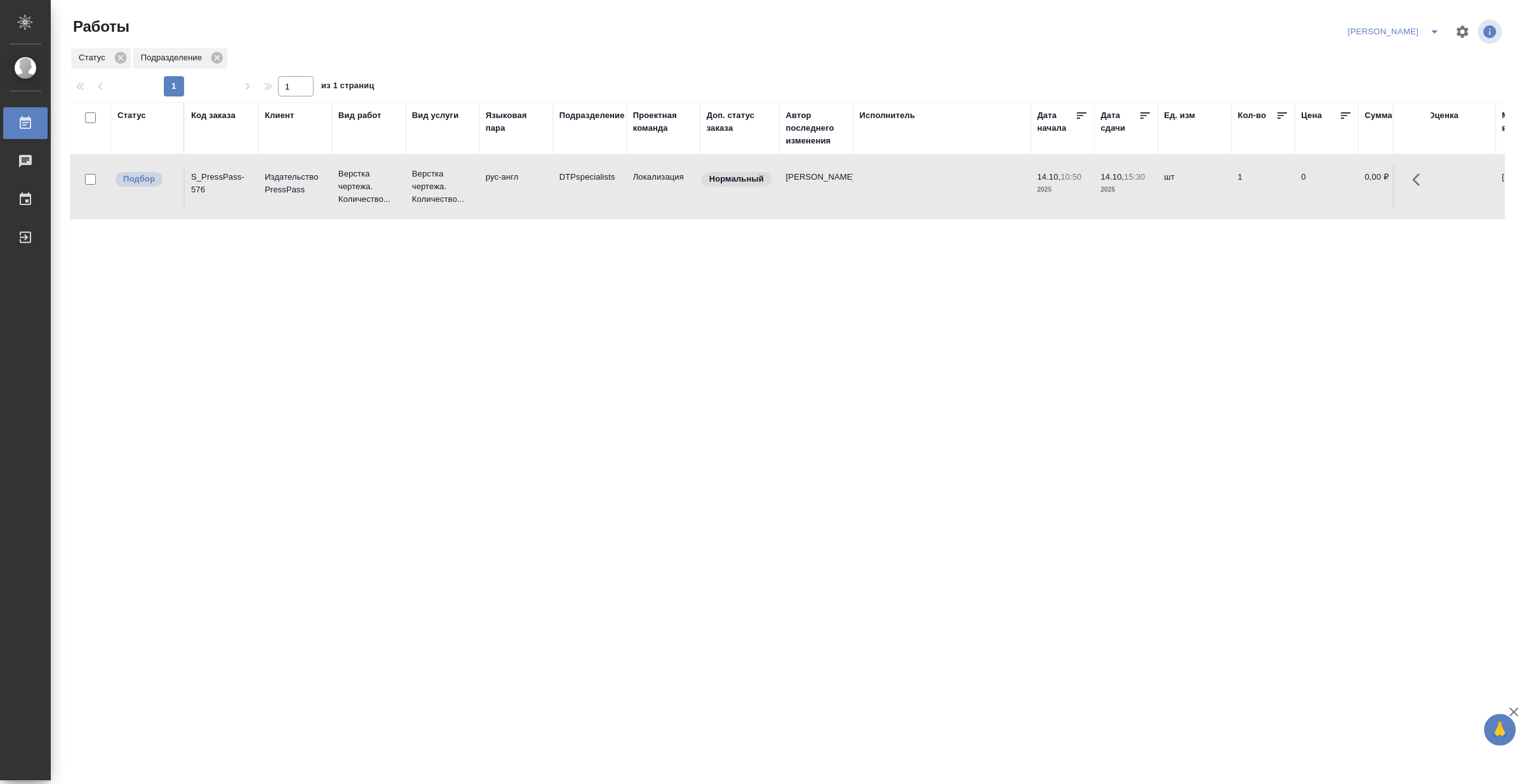
click at [437, 188] on p "Верстка чертежа. Количество..." at bounding box center [442, 187] width 61 height 38
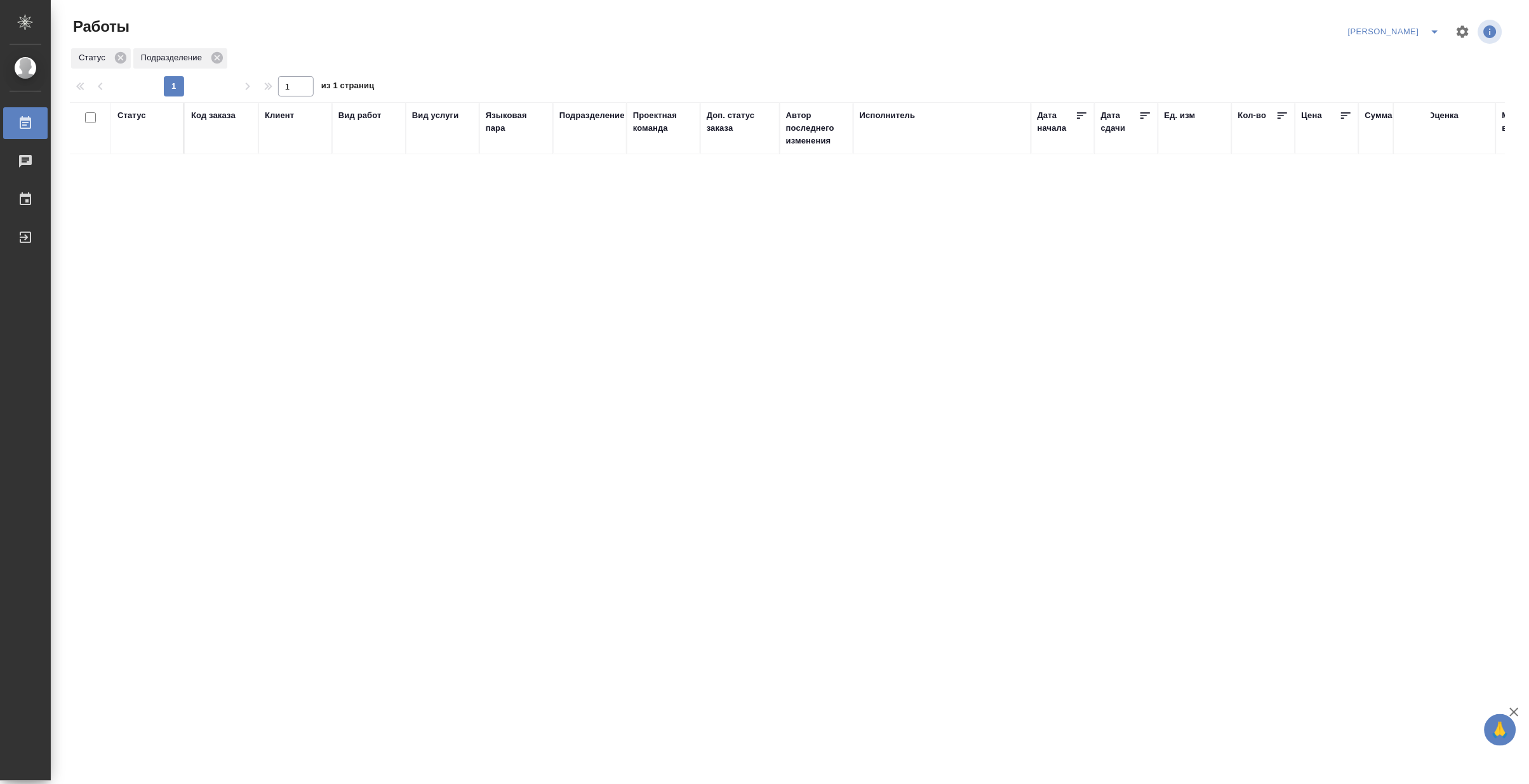
click at [224, 119] on div "Код заказа" at bounding box center [214, 116] width 44 height 13
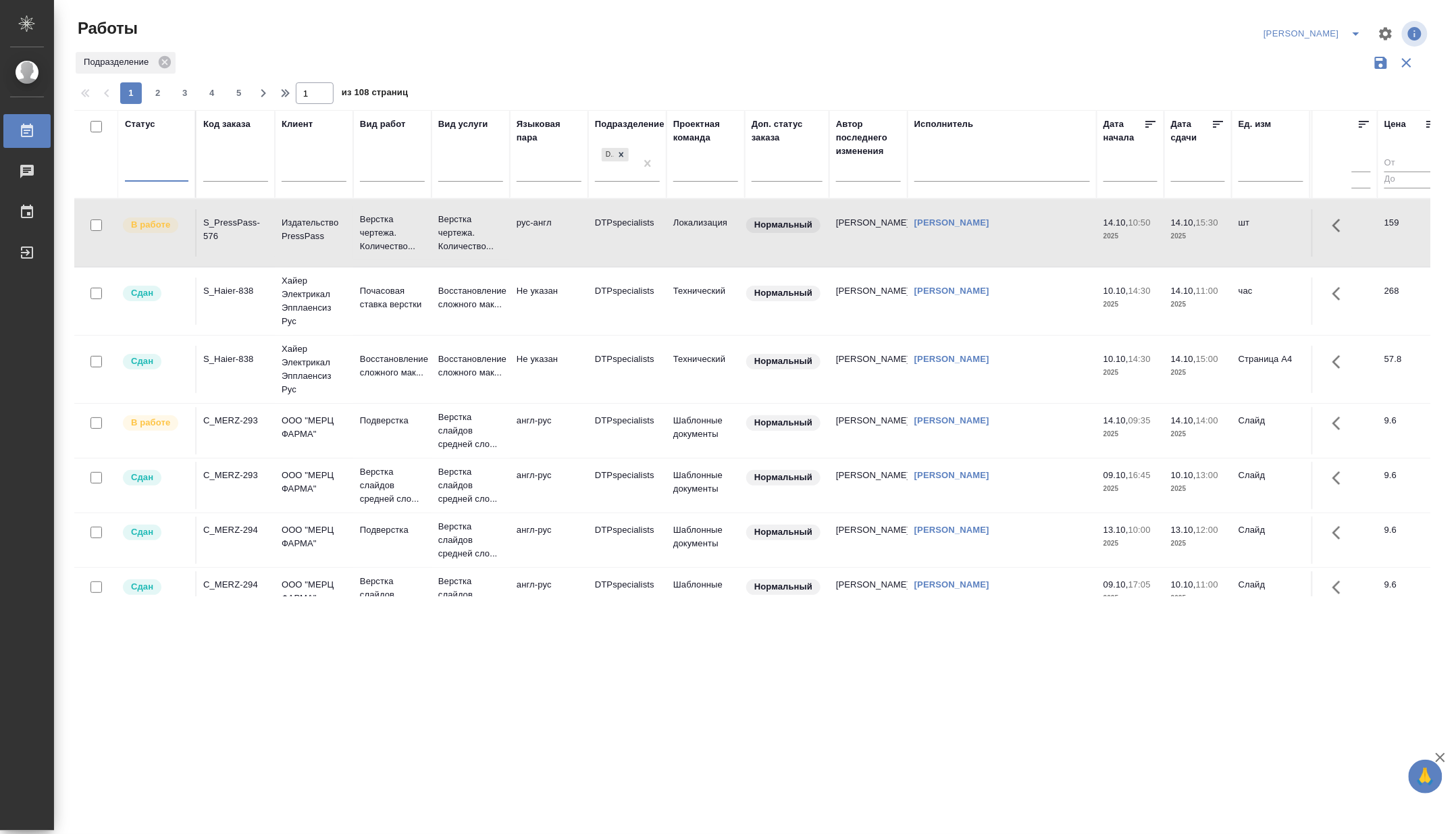
drag, startPoint x: 645, startPoint y: 162, endPoint x: 218, endPoint y: 185, distance: 427.6
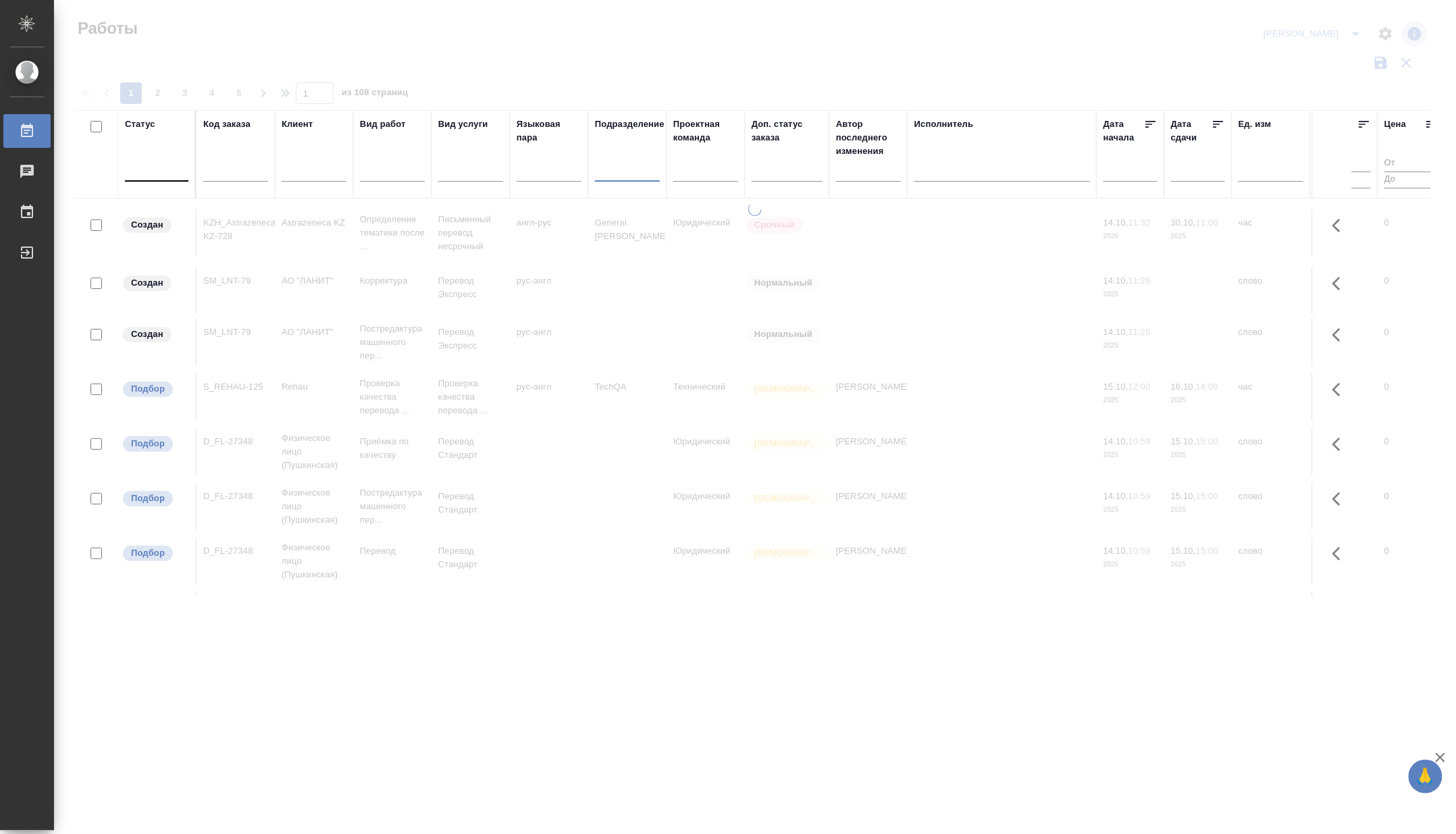
click at [218, 174] on input "text" at bounding box center [236, 174] width 65 height 17
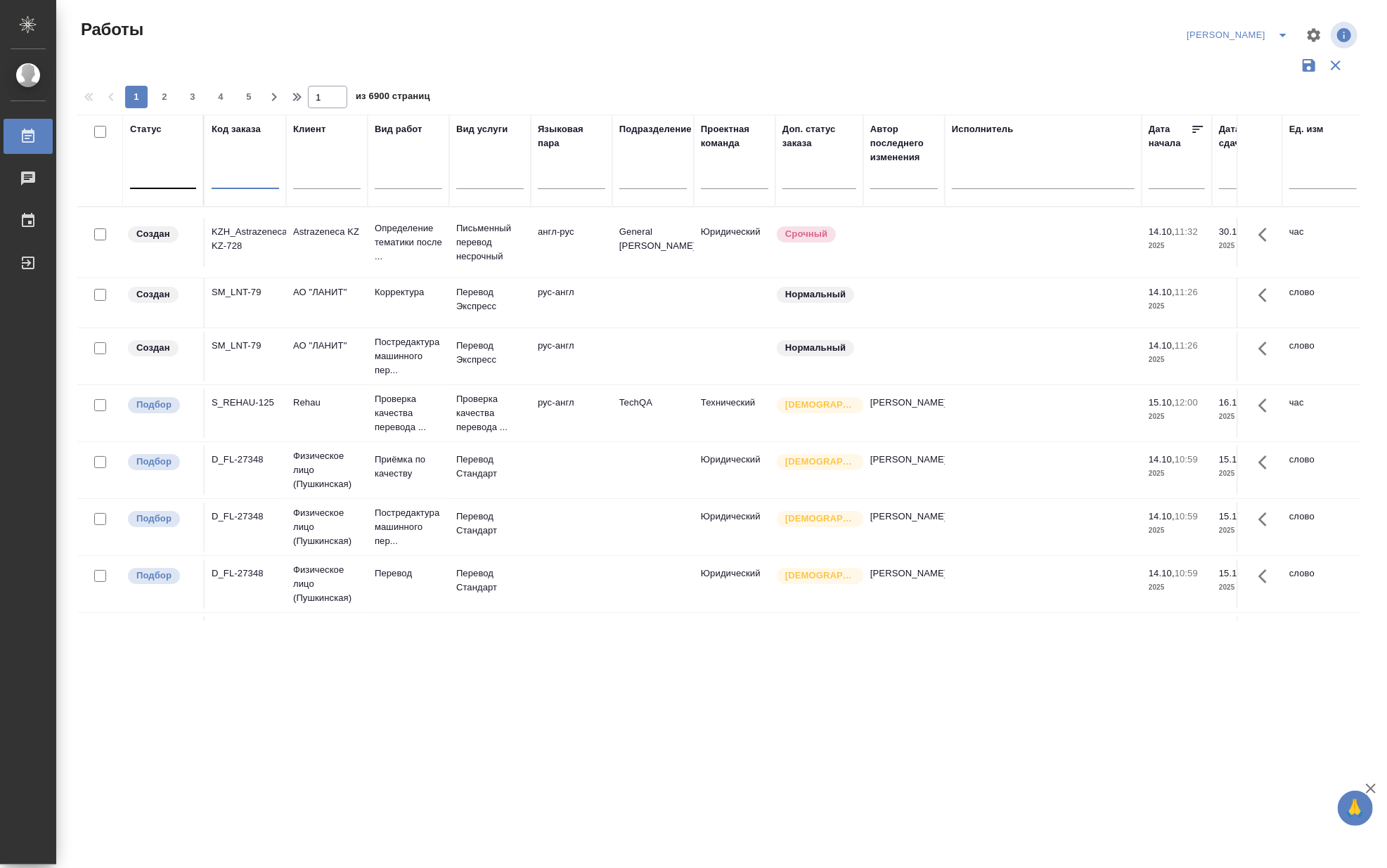
click at [237, 172] on input "text" at bounding box center [245, 181] width 67 height 17
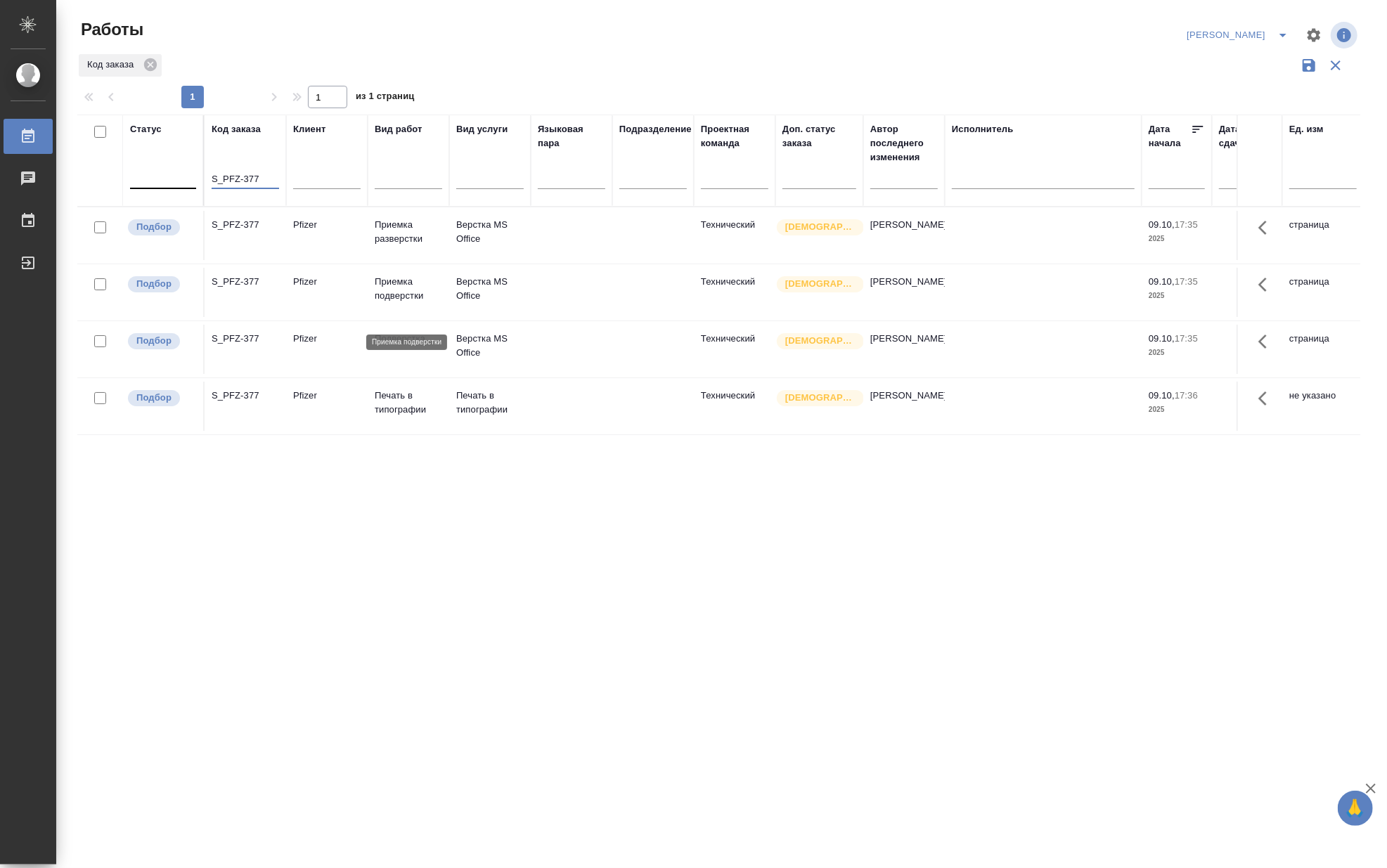
type input "S_PFZ-377"
click at [400, 303] on p "Приемка подверстки" at bounding box center [407, 289] width 67 height 28
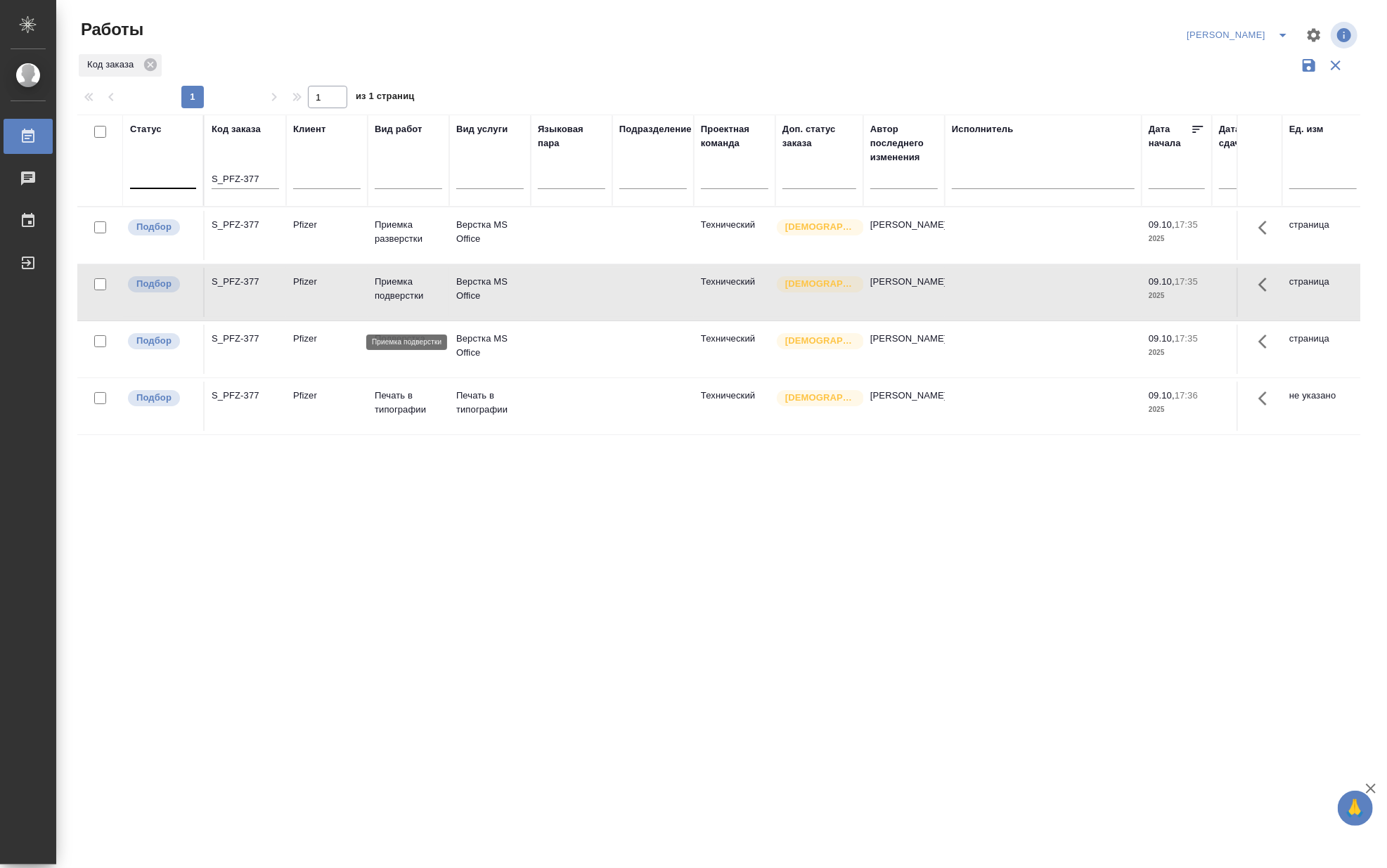
click at [400, 303] on p "Приемка подверстки" at bounding box center [407, 289] width 67 height 28
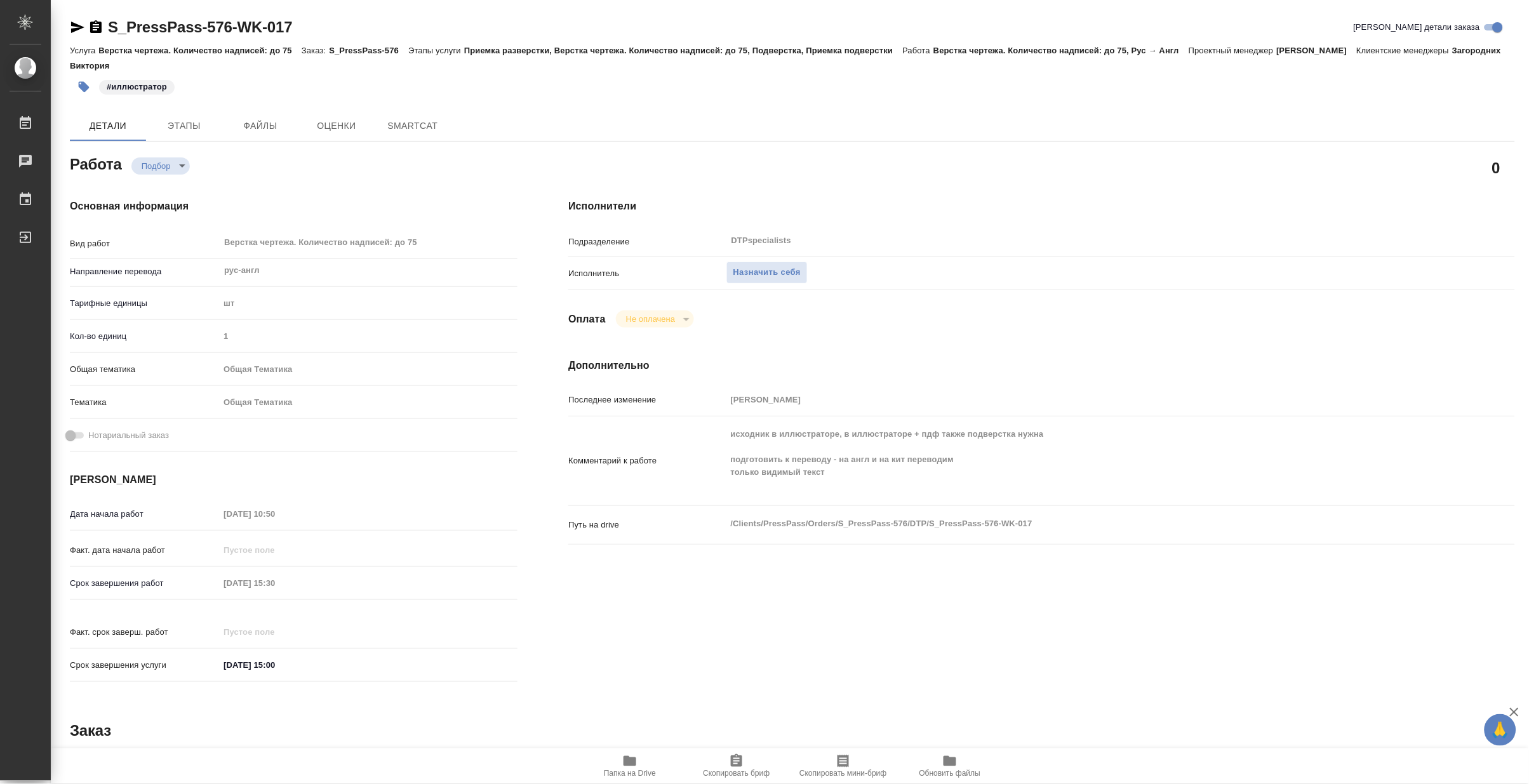
type textarea "x"
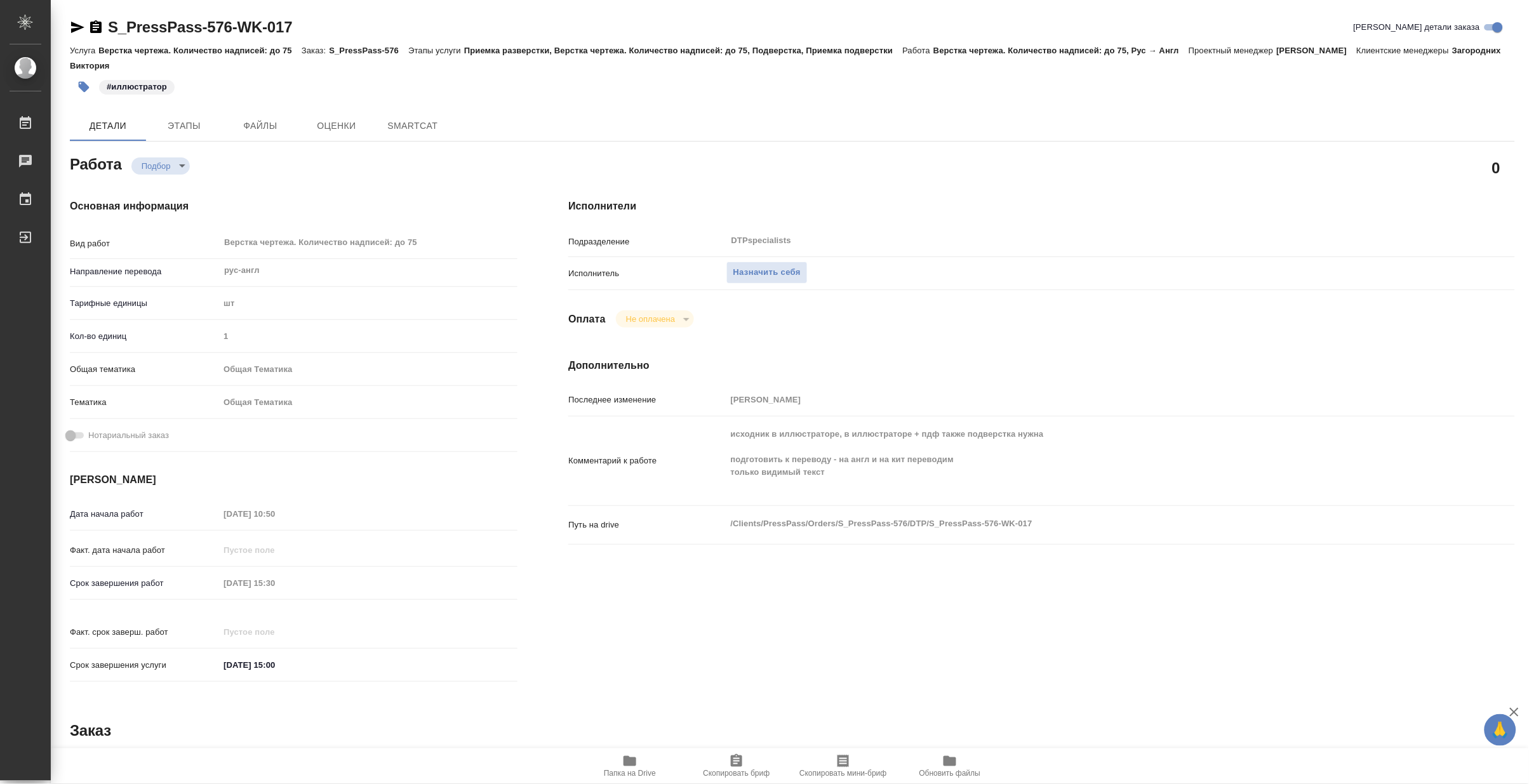
type textarea "x"
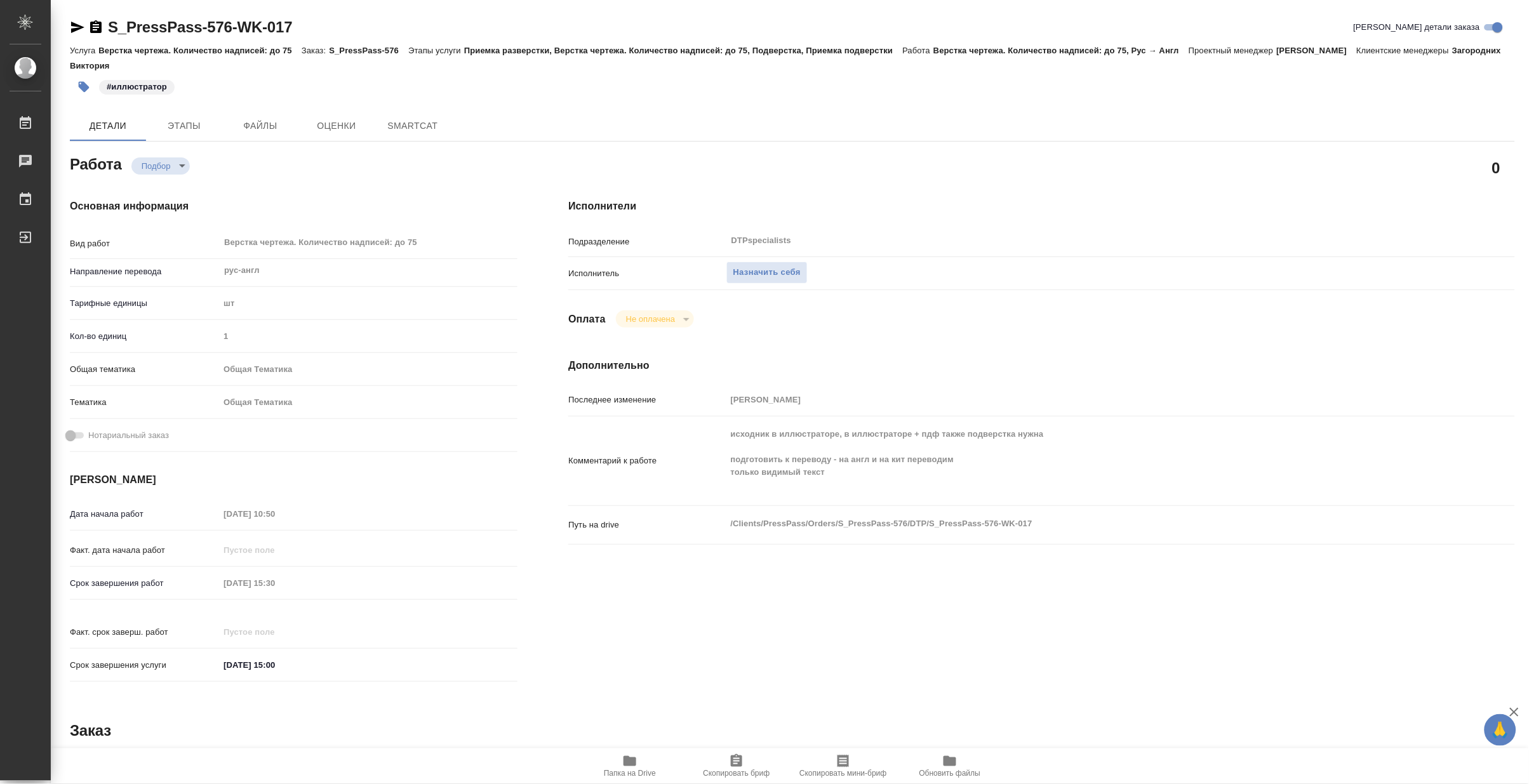
type textarea "x"
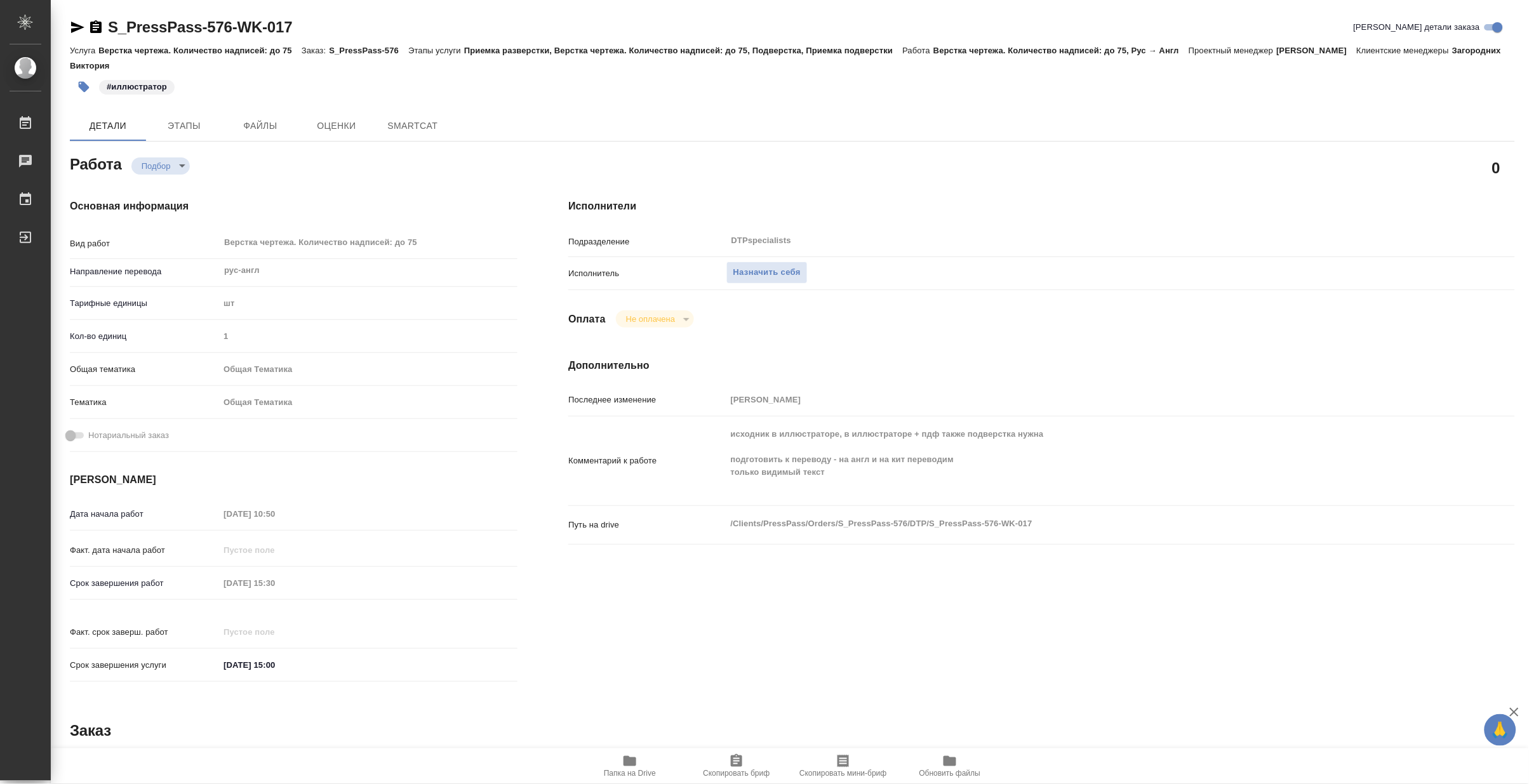
type textarea "x"
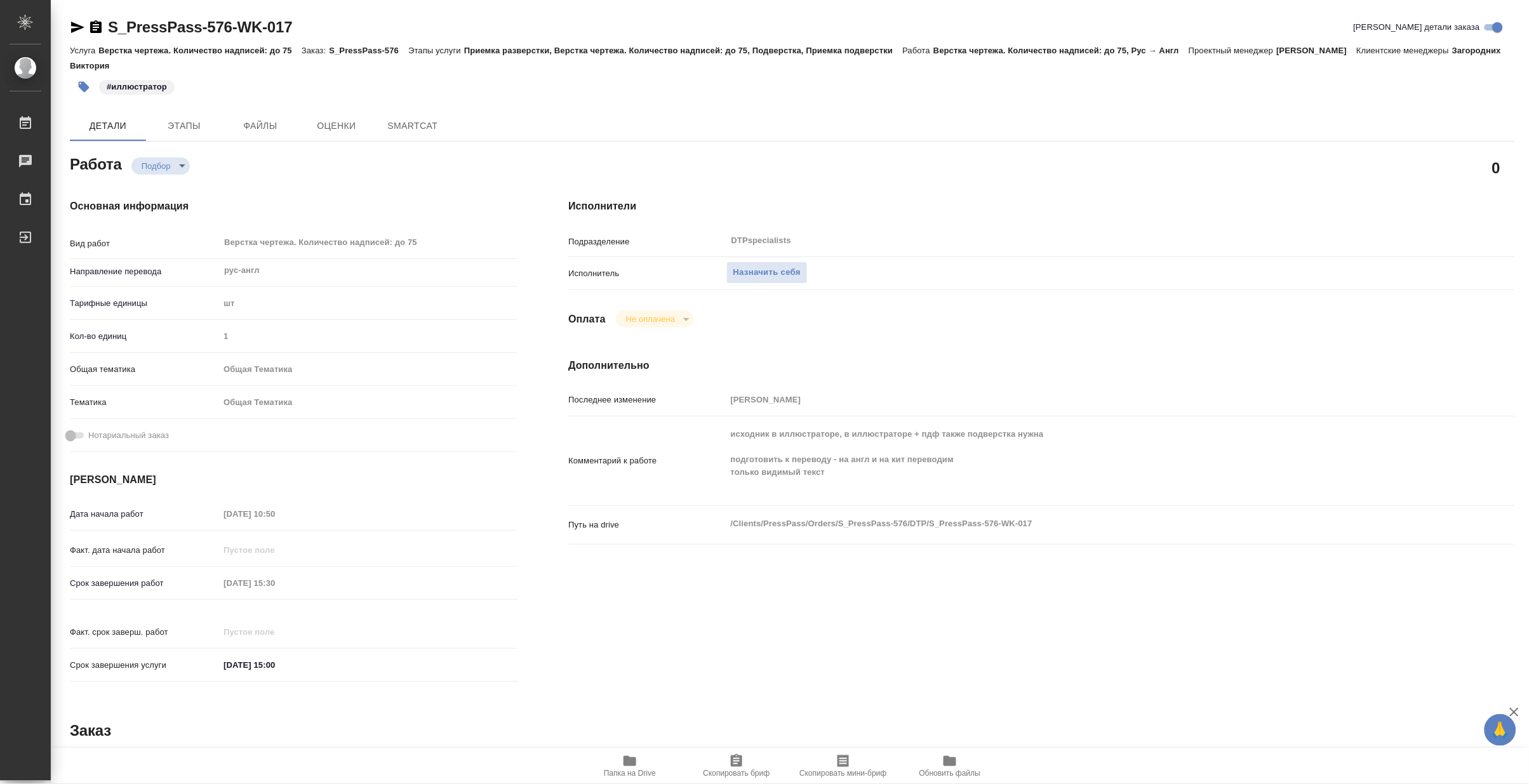
type textarea "x"
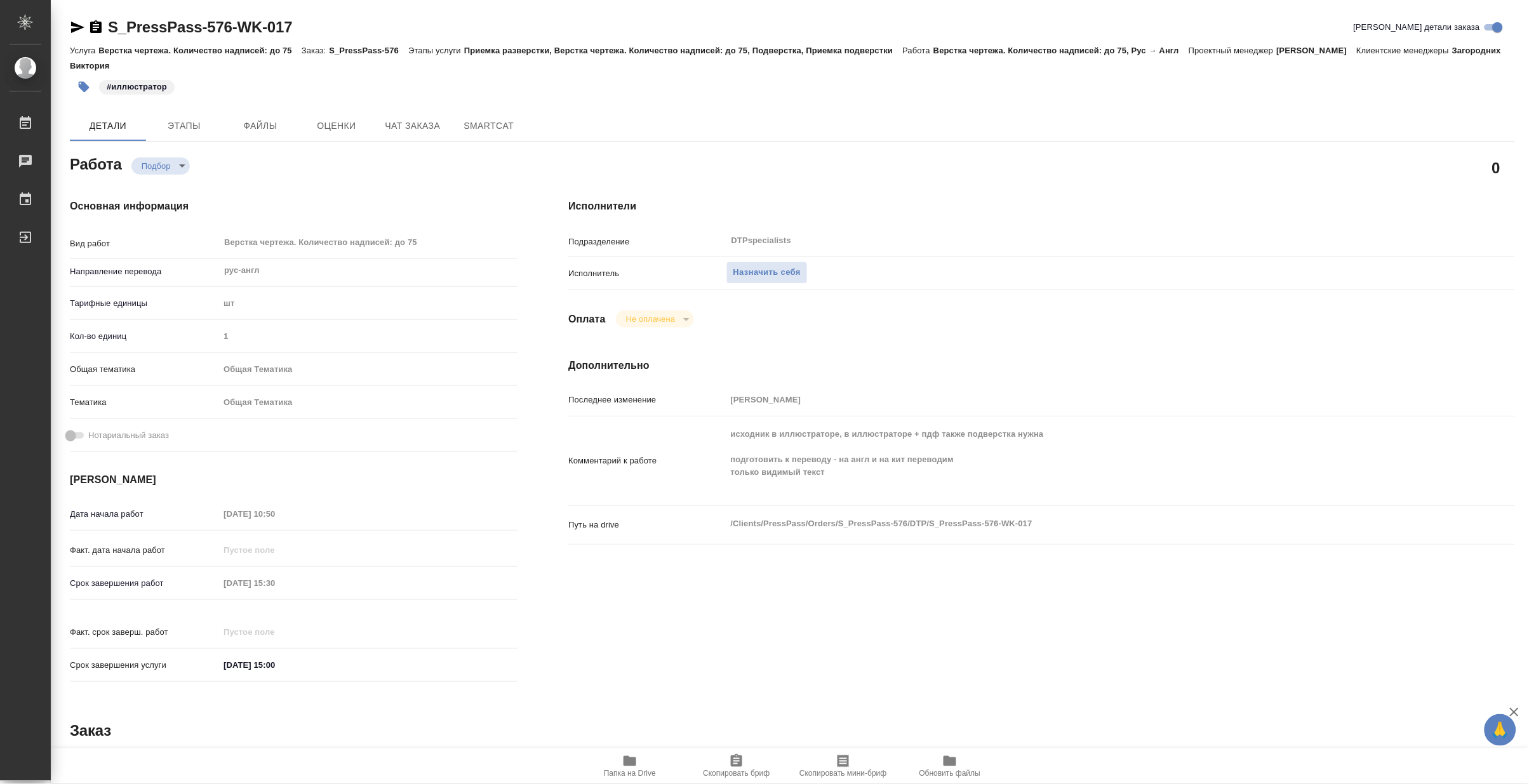
type textarea "x"
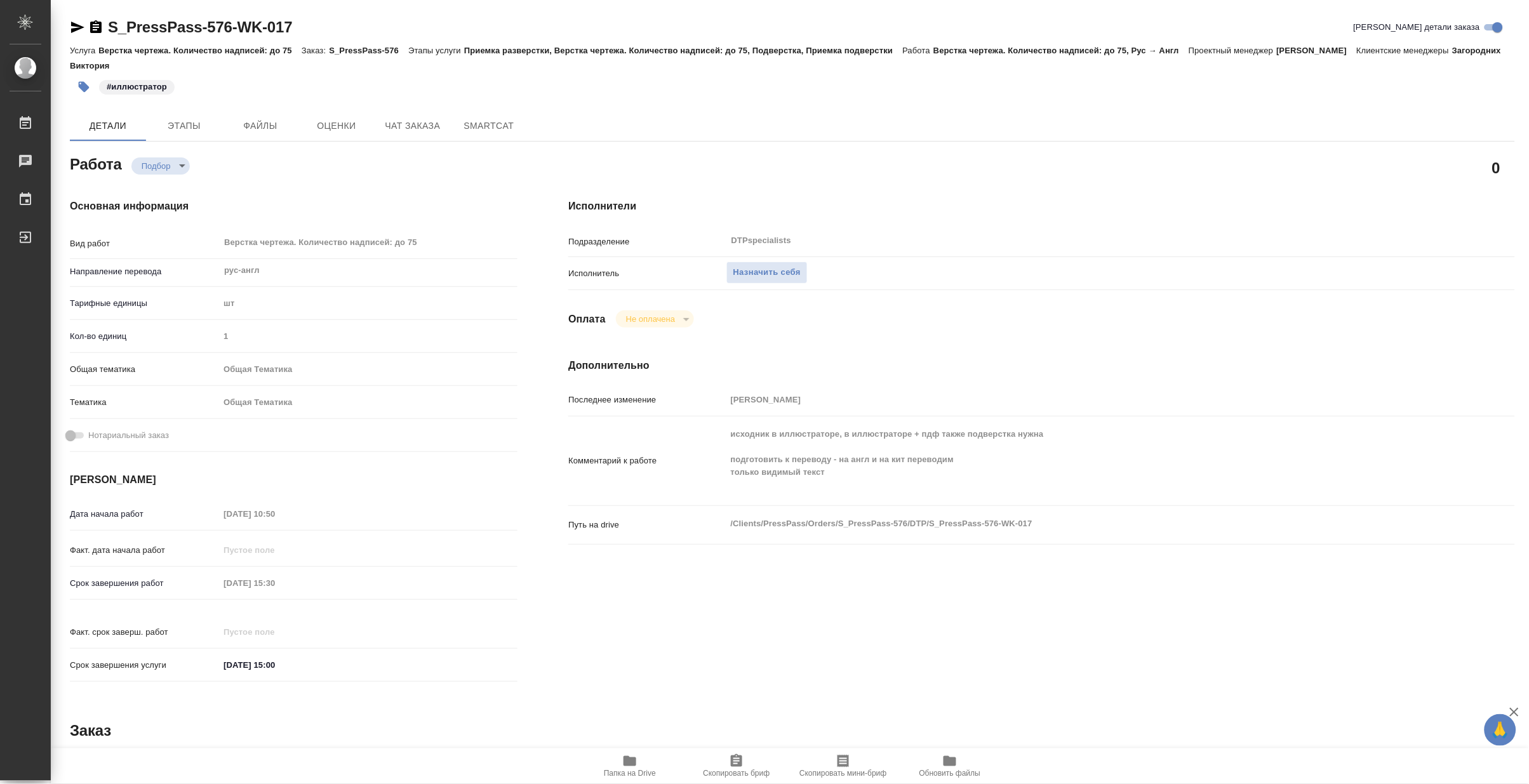
type textarea "x"
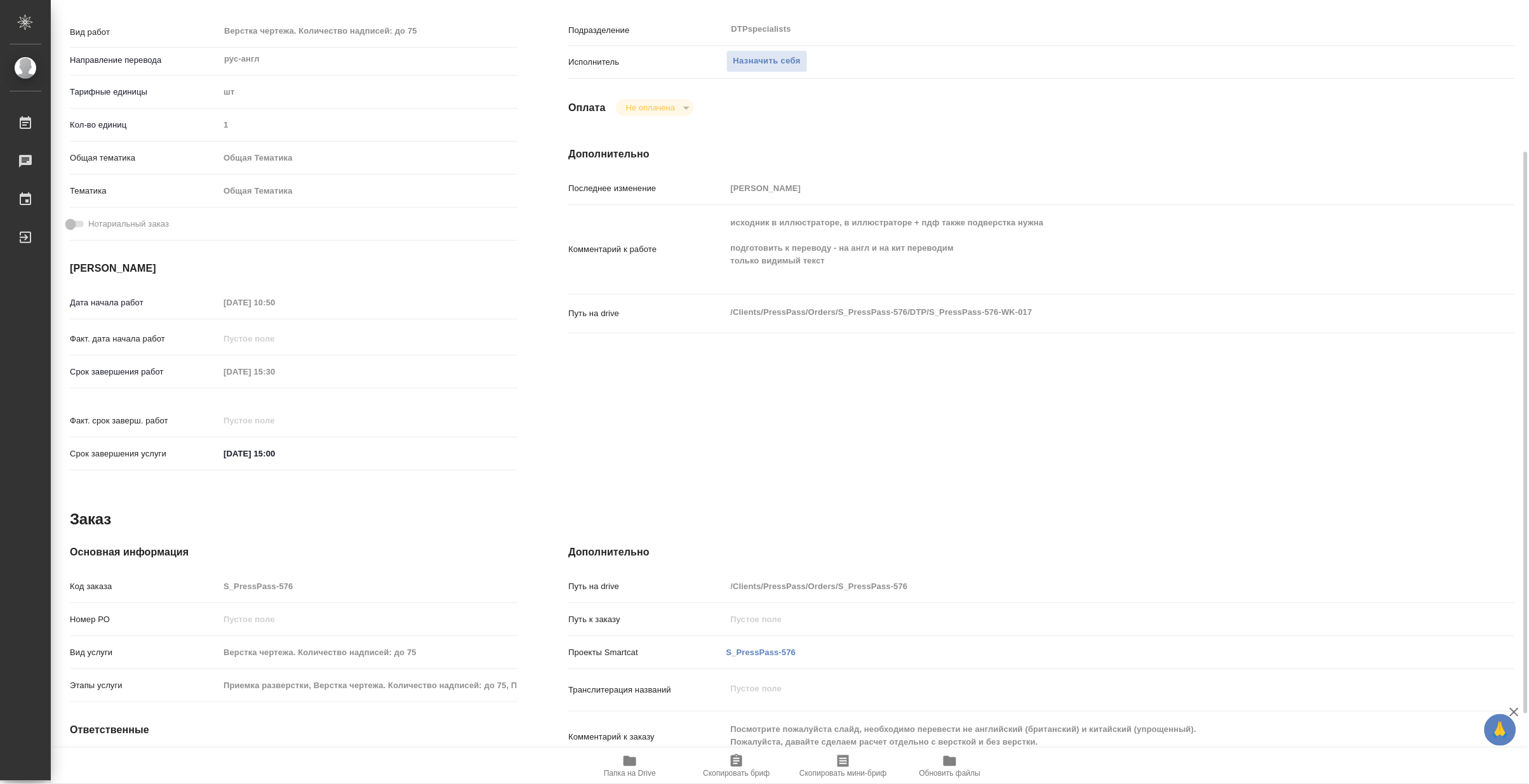
scroll to position [282, 0]
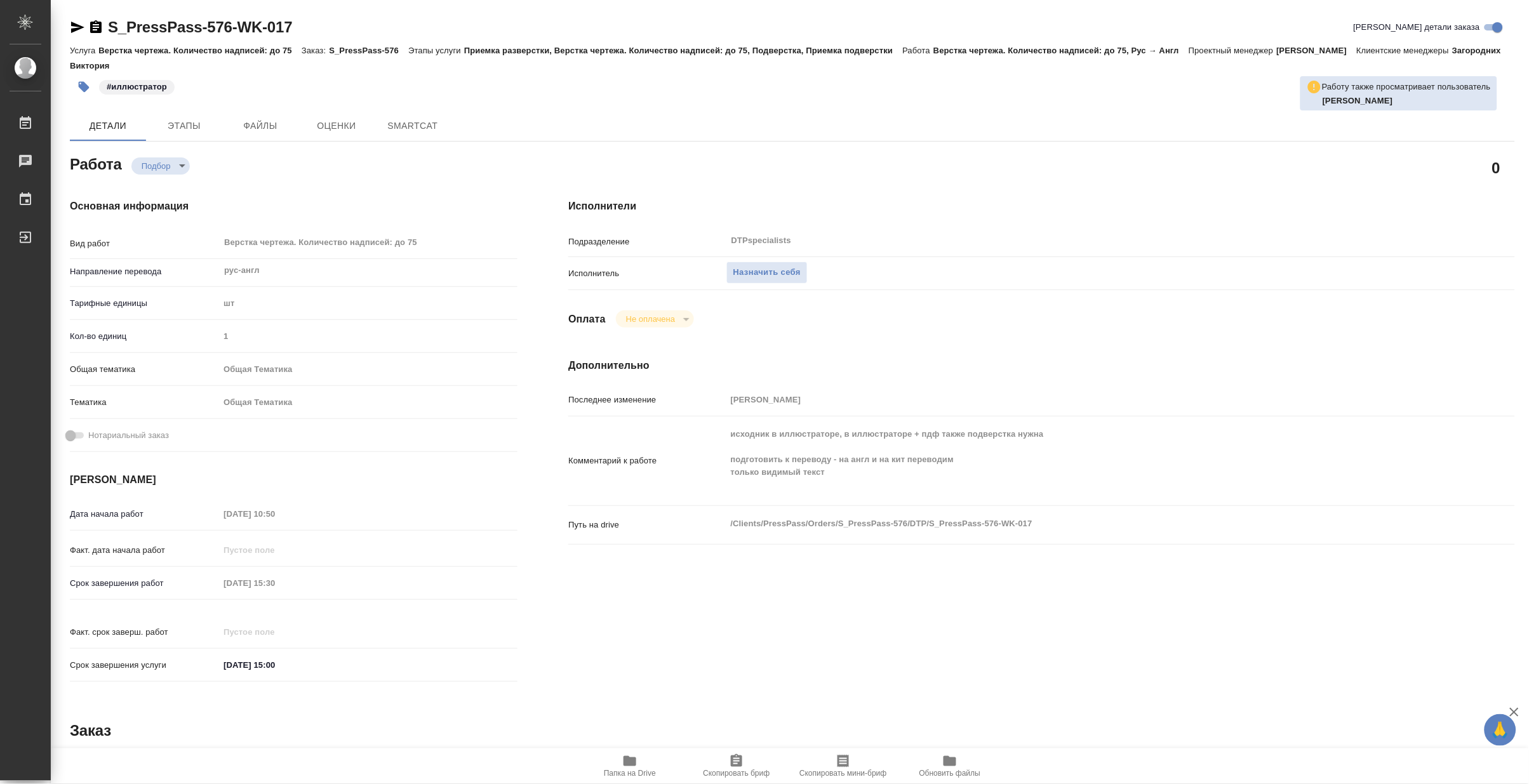
type textarea "x"
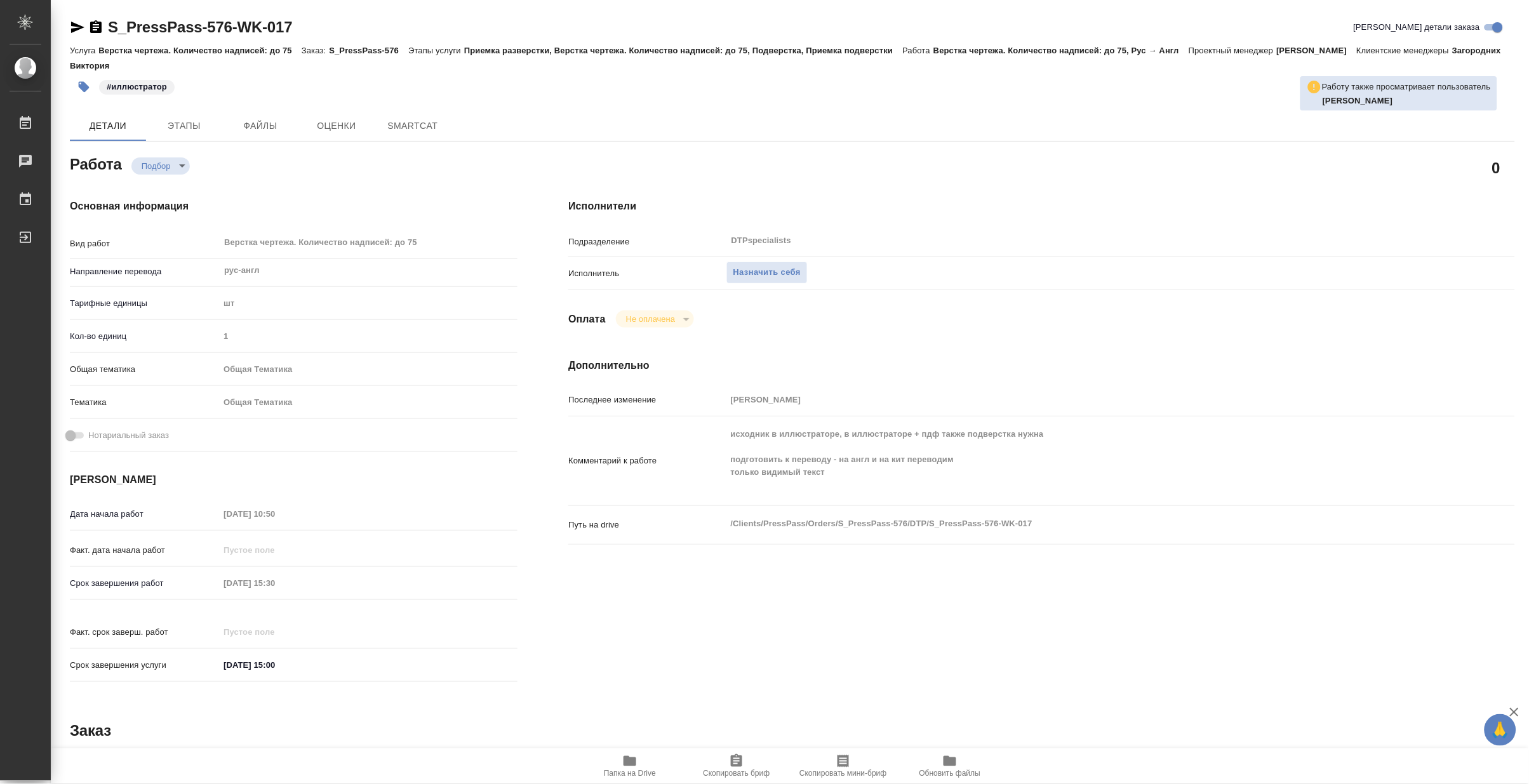
type textarea "x"
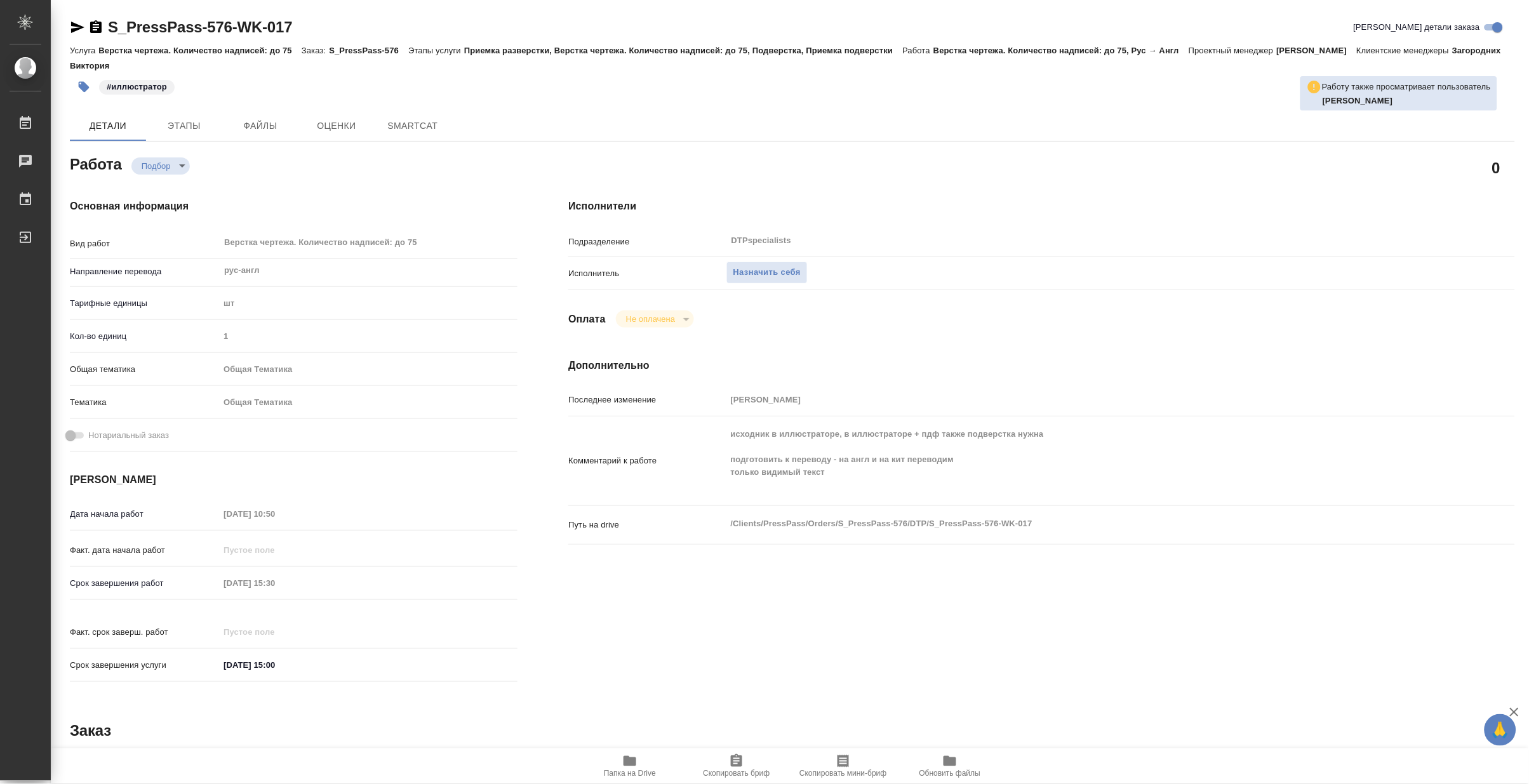
type textarea "x"
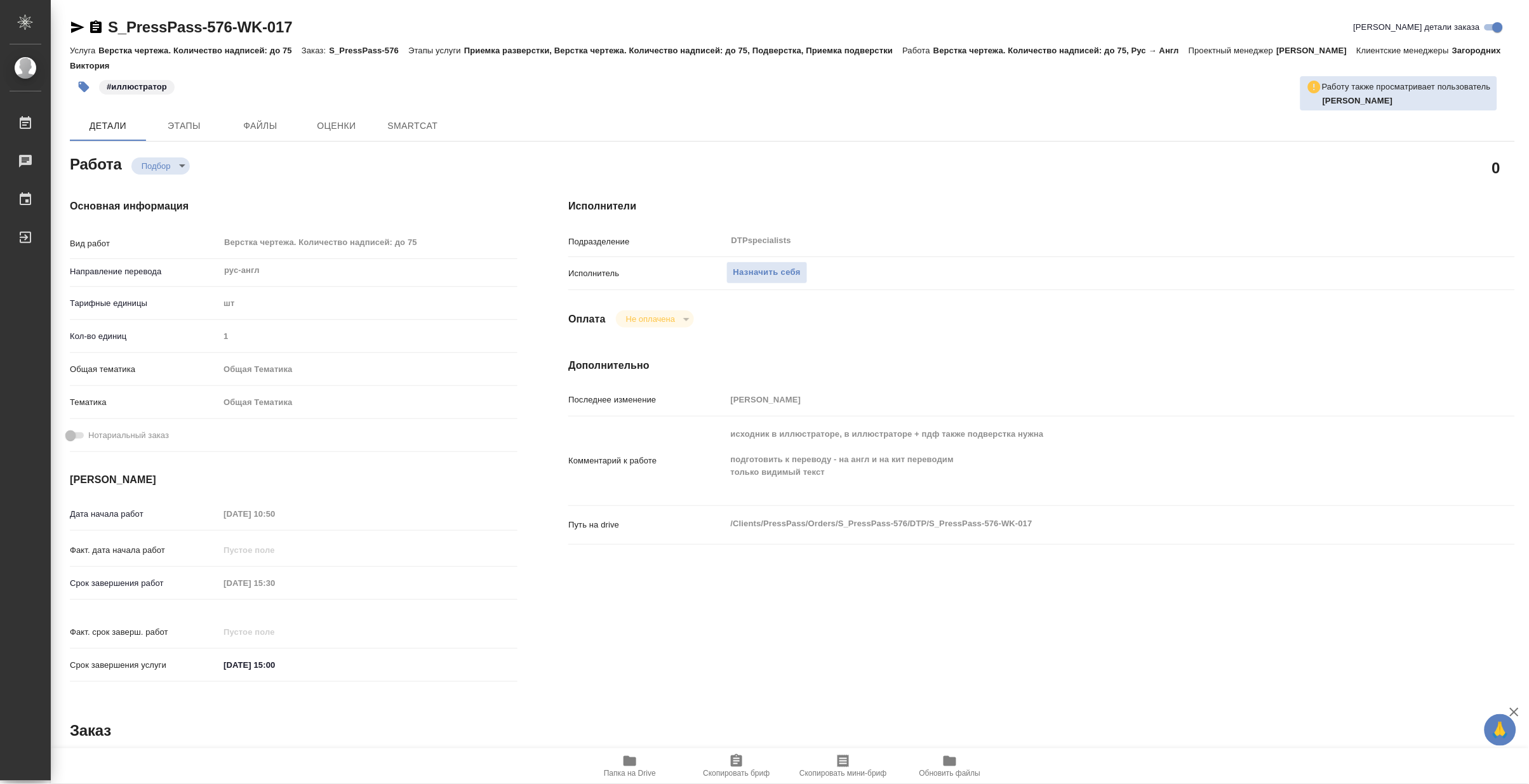
type textarea "x"
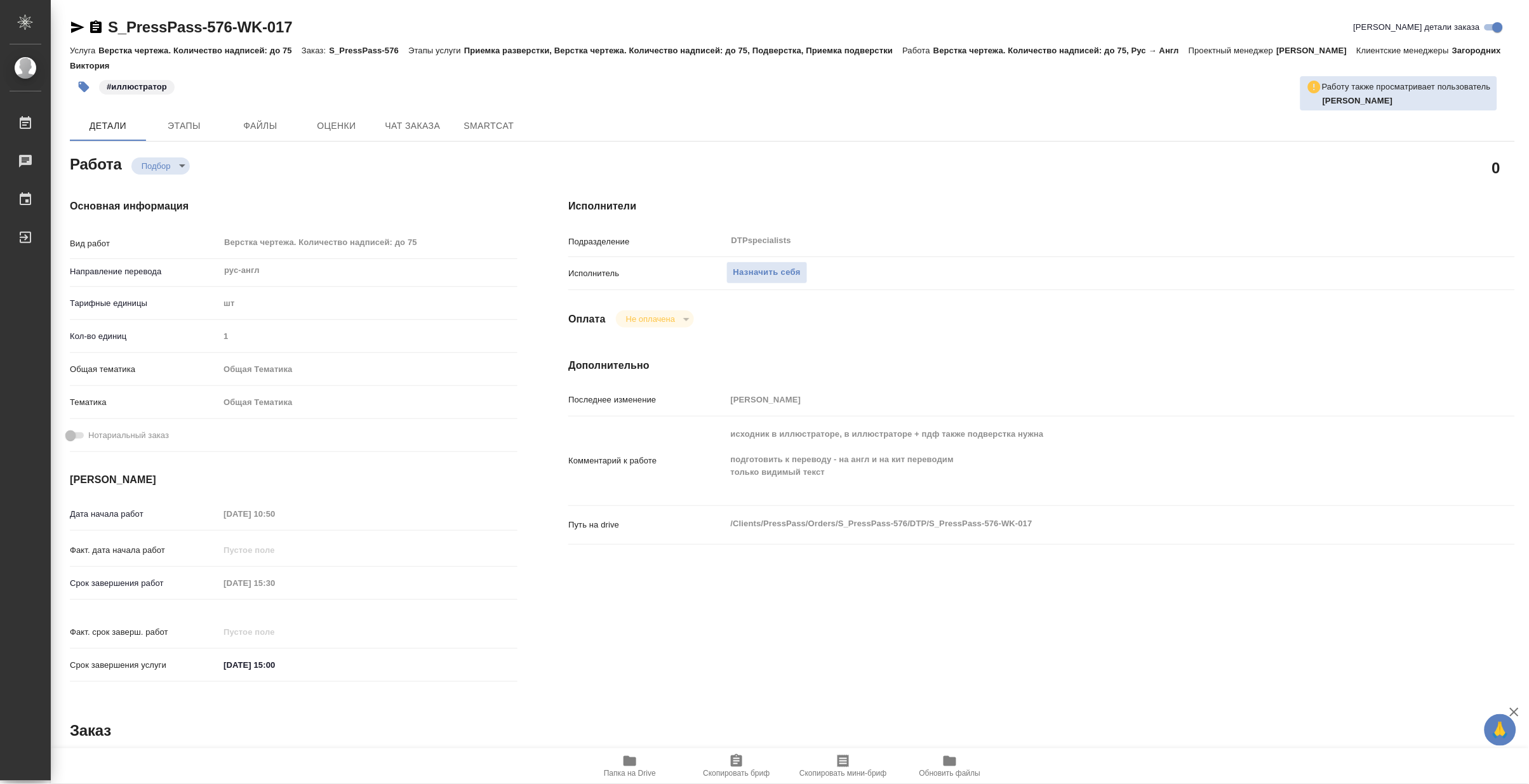
type textarea "x"
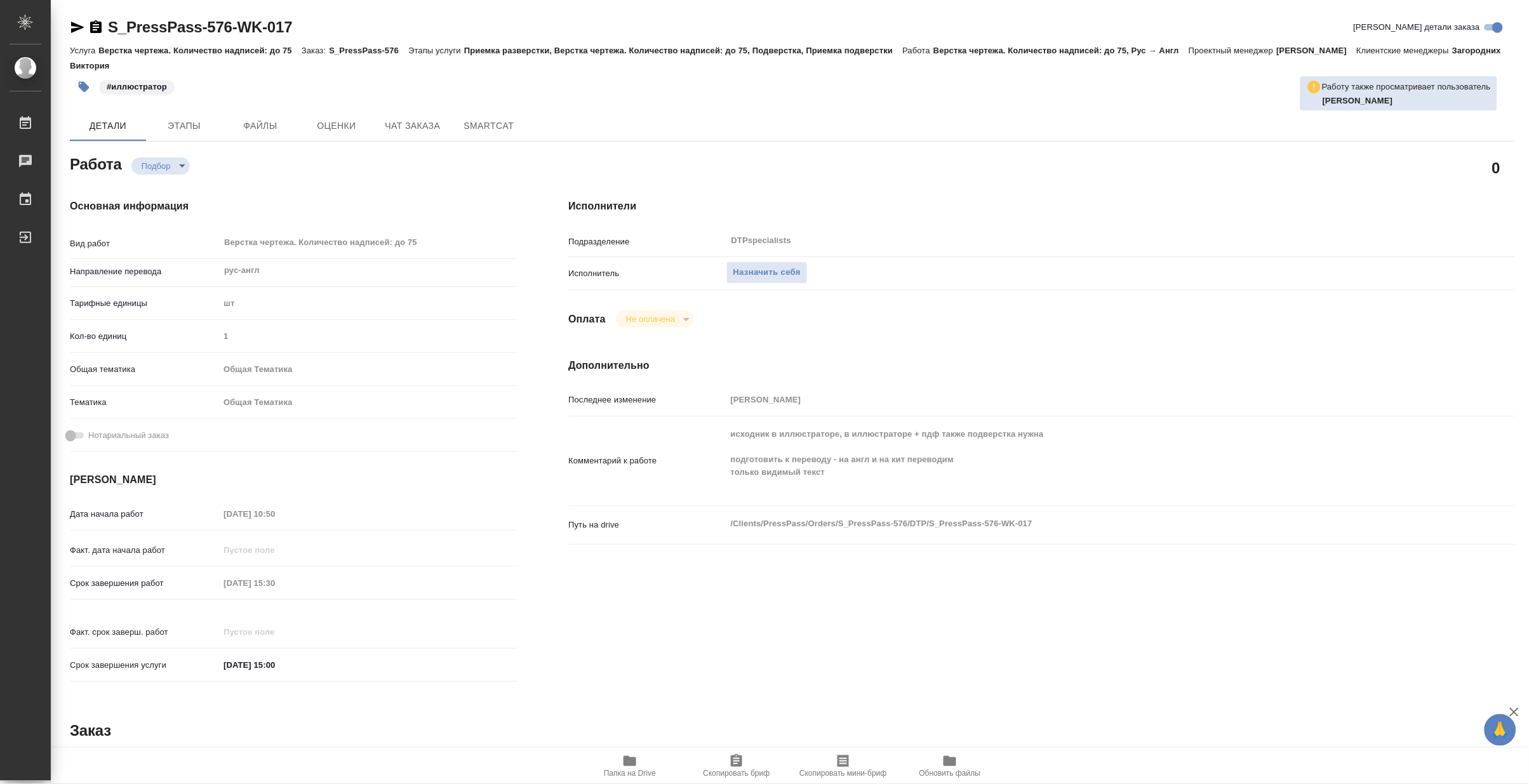
type textarea "x"
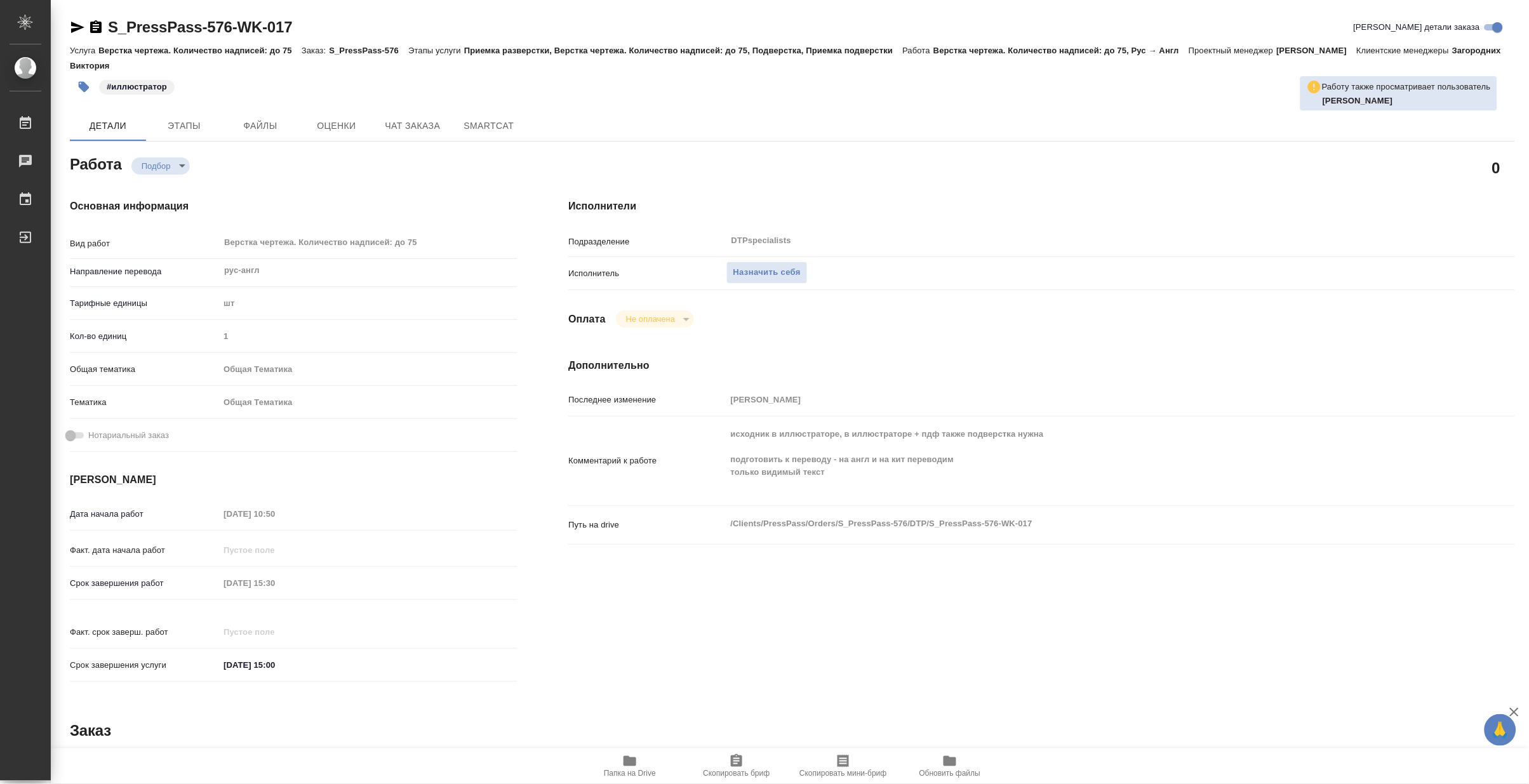
click at [633, 776] on span "Папка на Drive" at bounding box center [630, 773] width 52 height 9
click at [788, 268] on span "Назначить себя" at bounding box center [767, 273] width 67 height 15
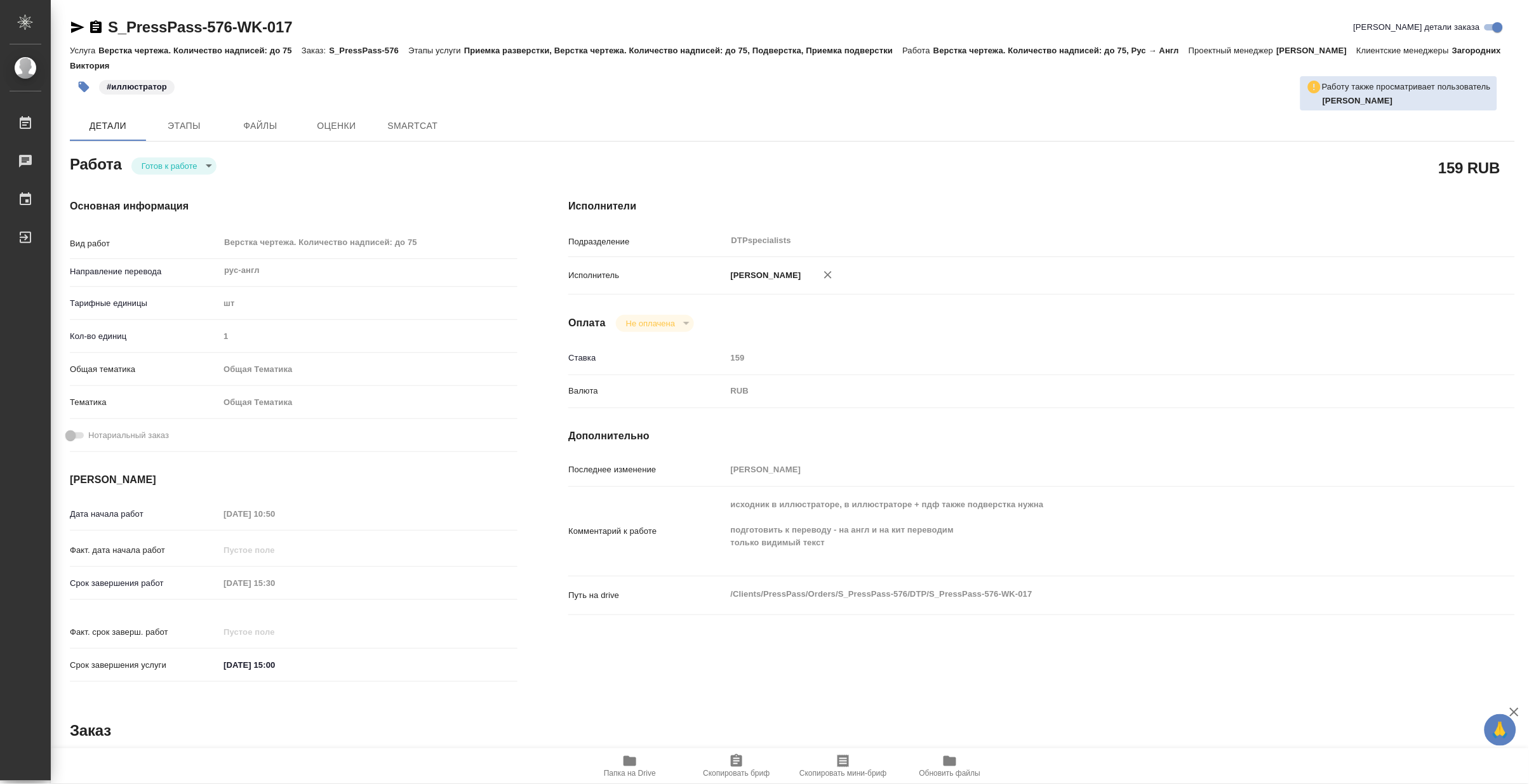
type textarea "x"
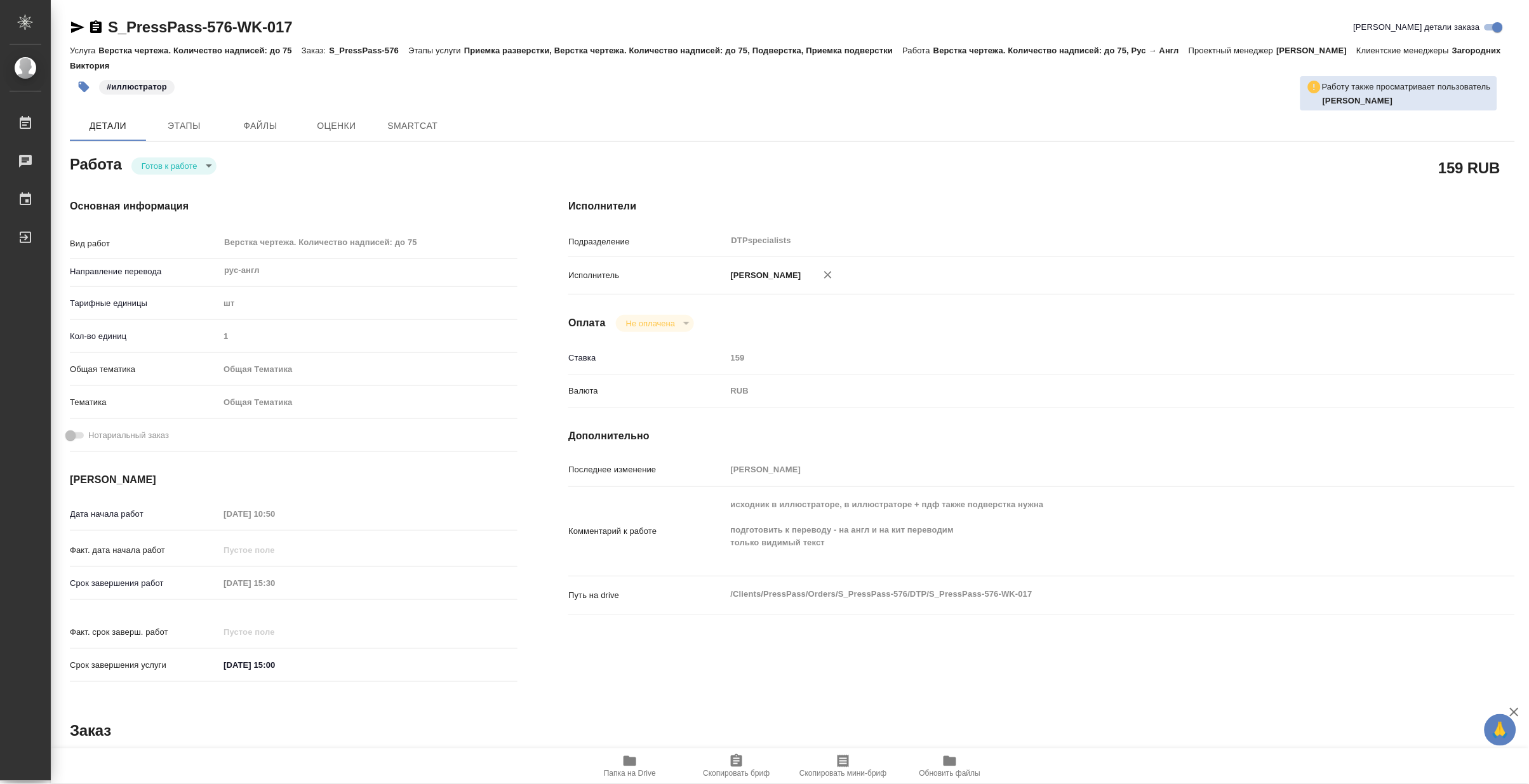
type textarea "x"
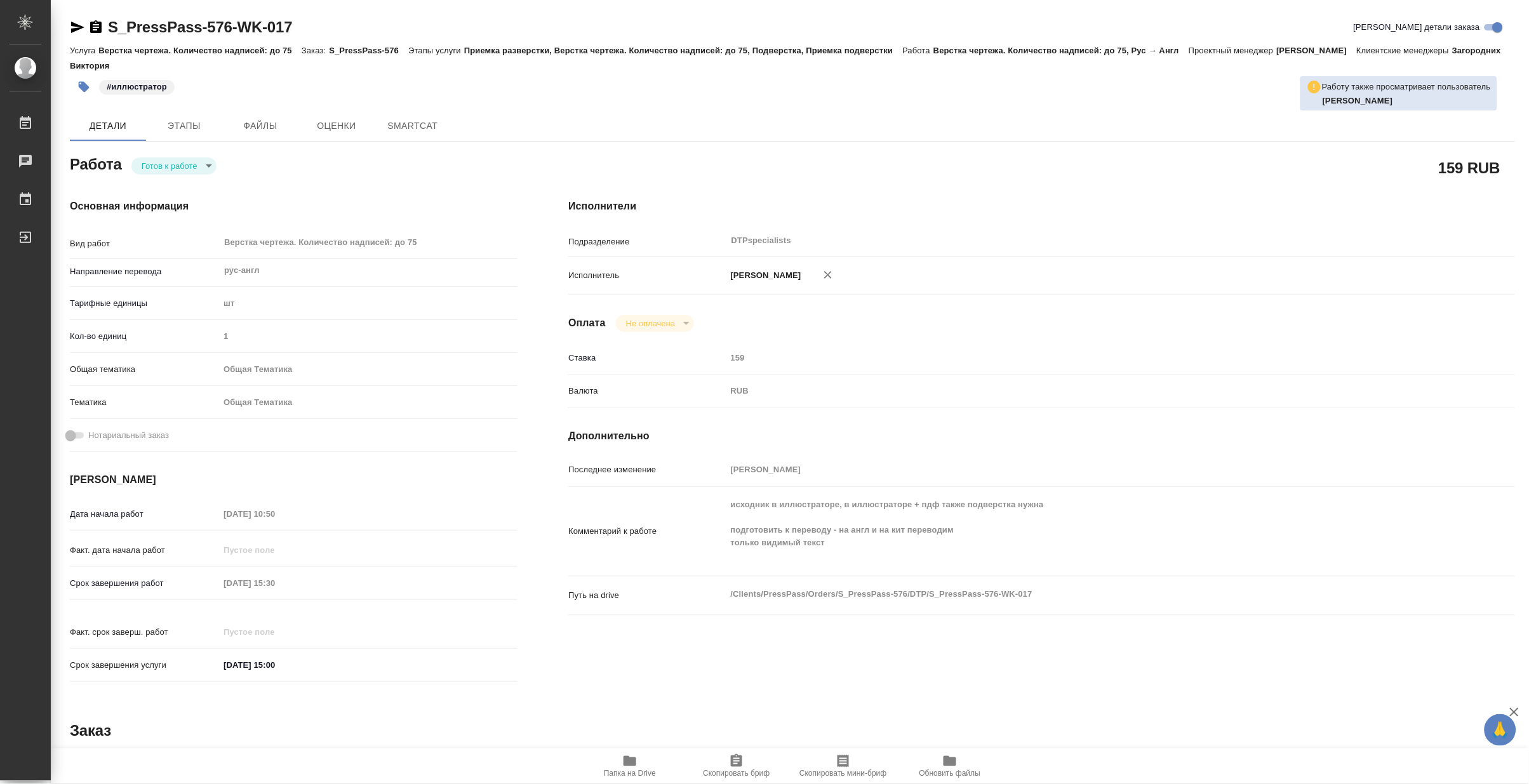
type textarea "x"
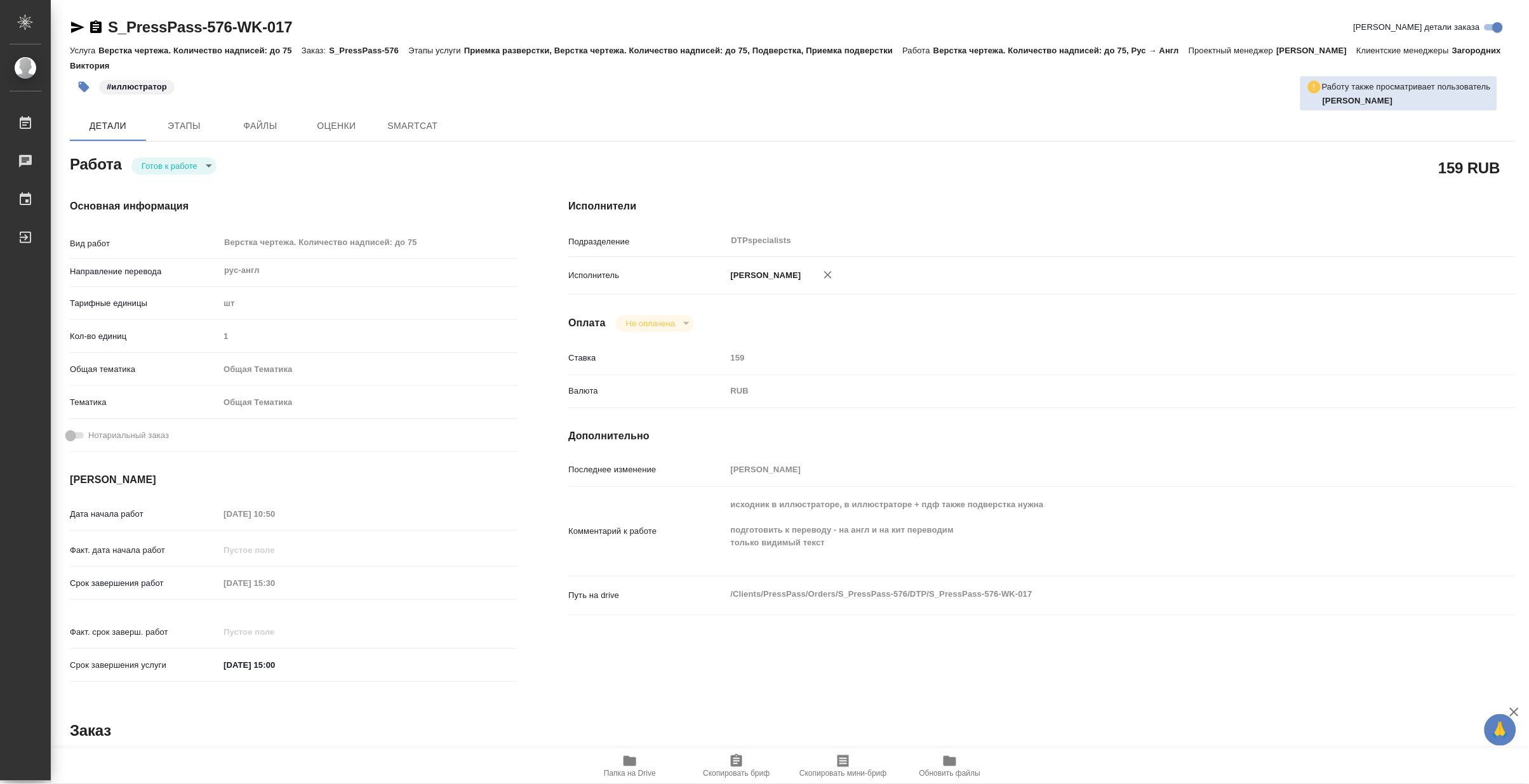
type textarea "x"
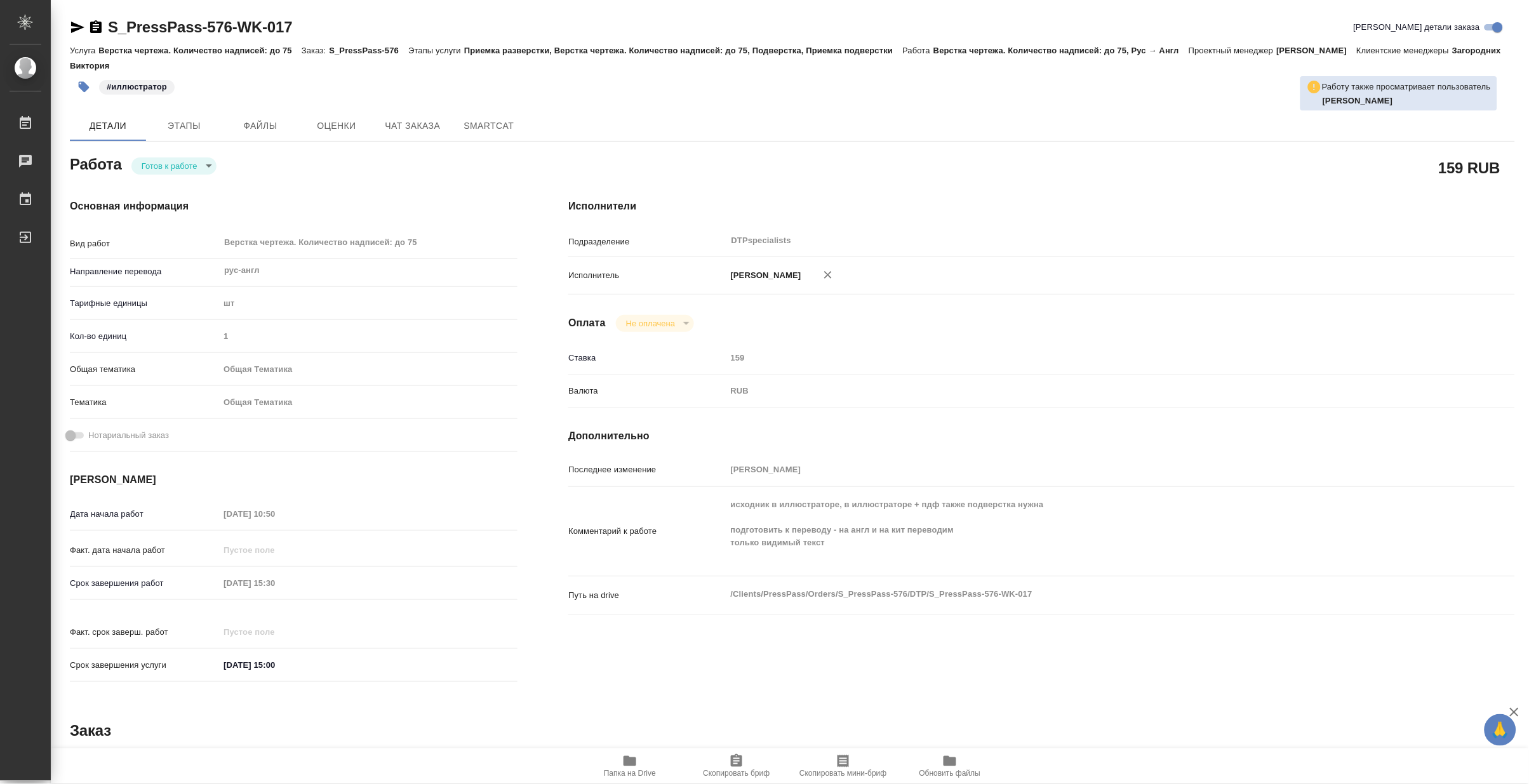
type textarea "x"
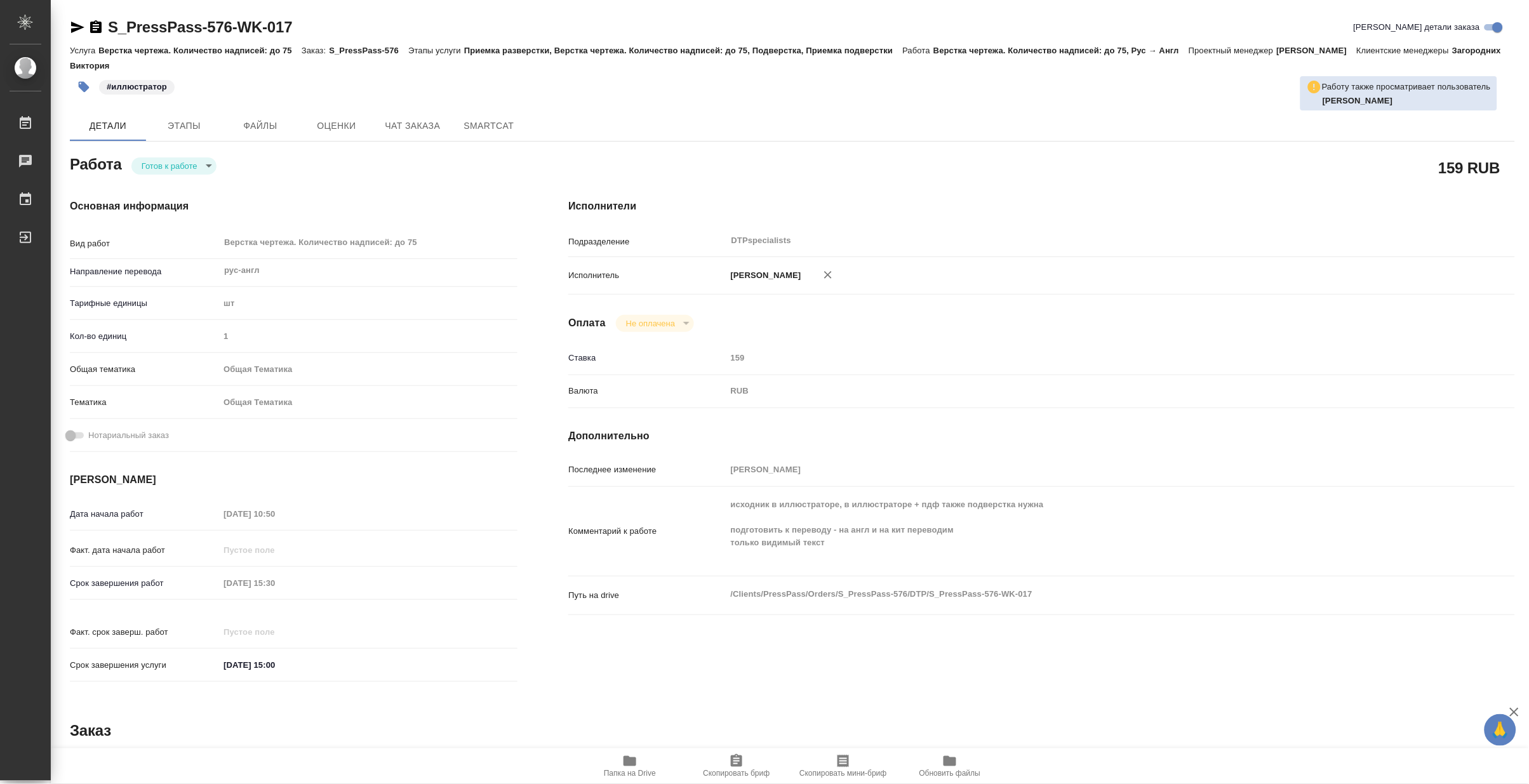
click at [162, 162] on body "🙏 .cls-1 fill:#fff; AWATERA Matveeva Maria Работы Чаты График Выйти S_PressPass…" at bounding box center [764, 392] width 1529 height 784
click at [154, 169] on button "В работе" at bounding box center [162, 165] width 42 height 14
type textarea "x"
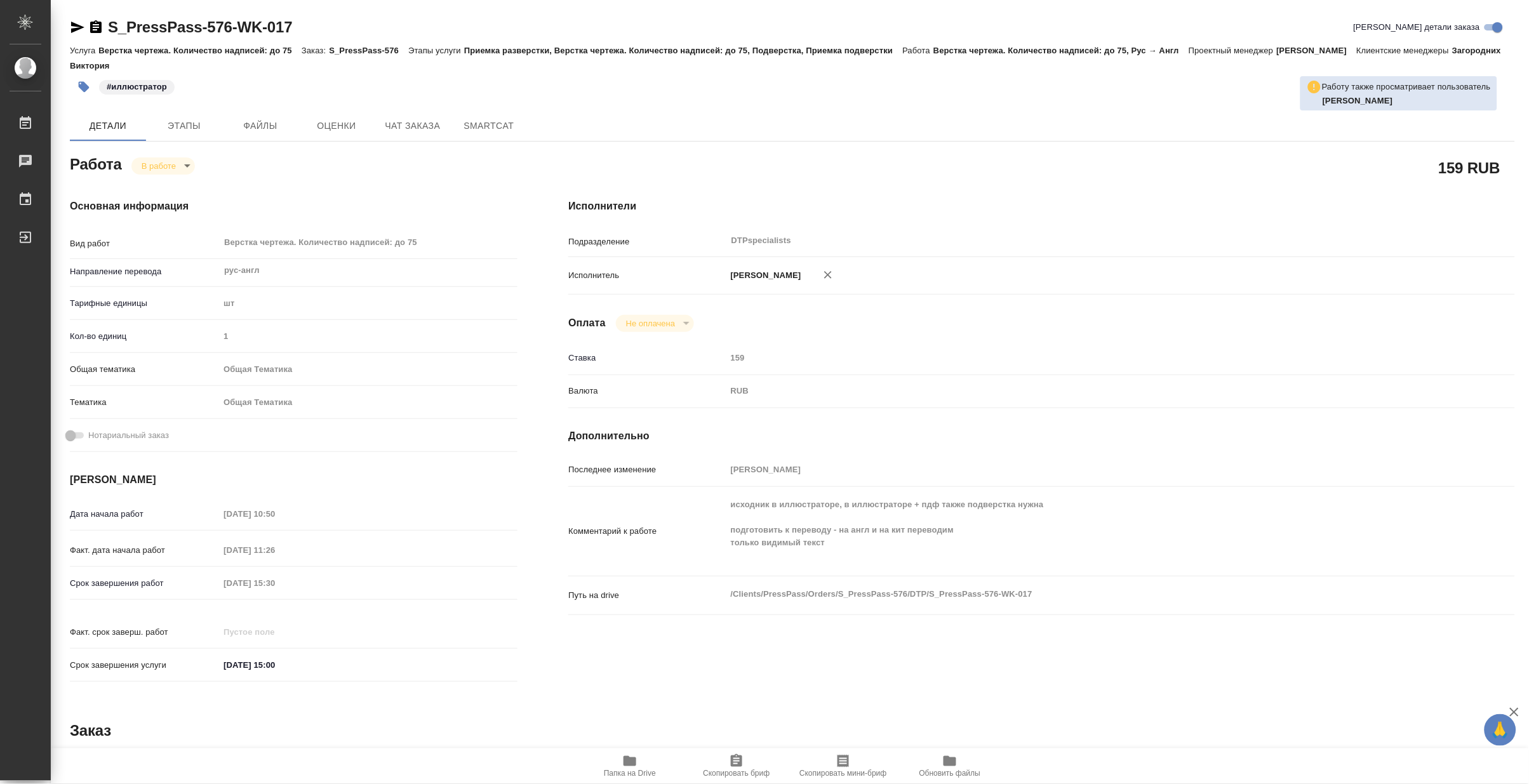
type textarea "x"
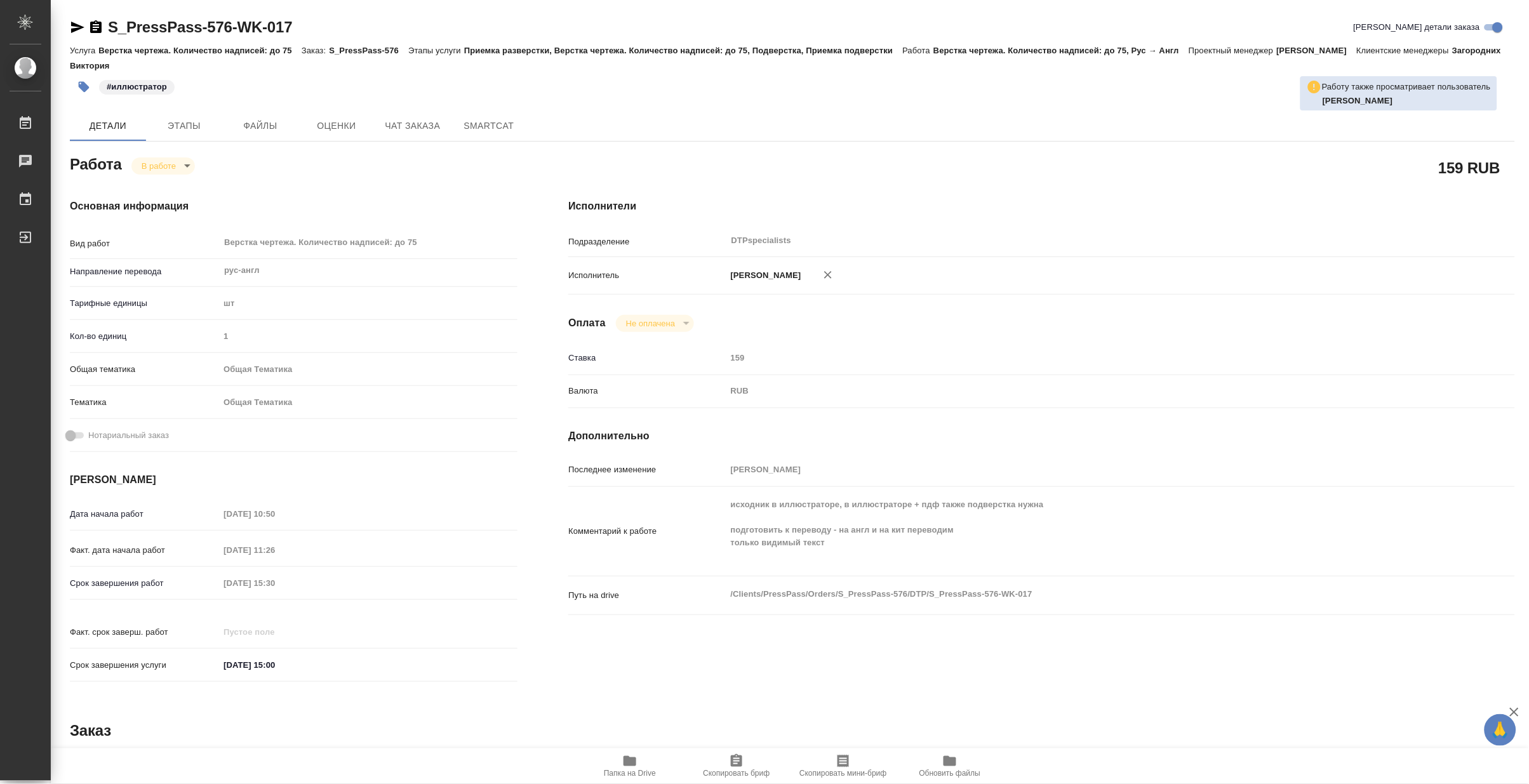
type textarea "x"
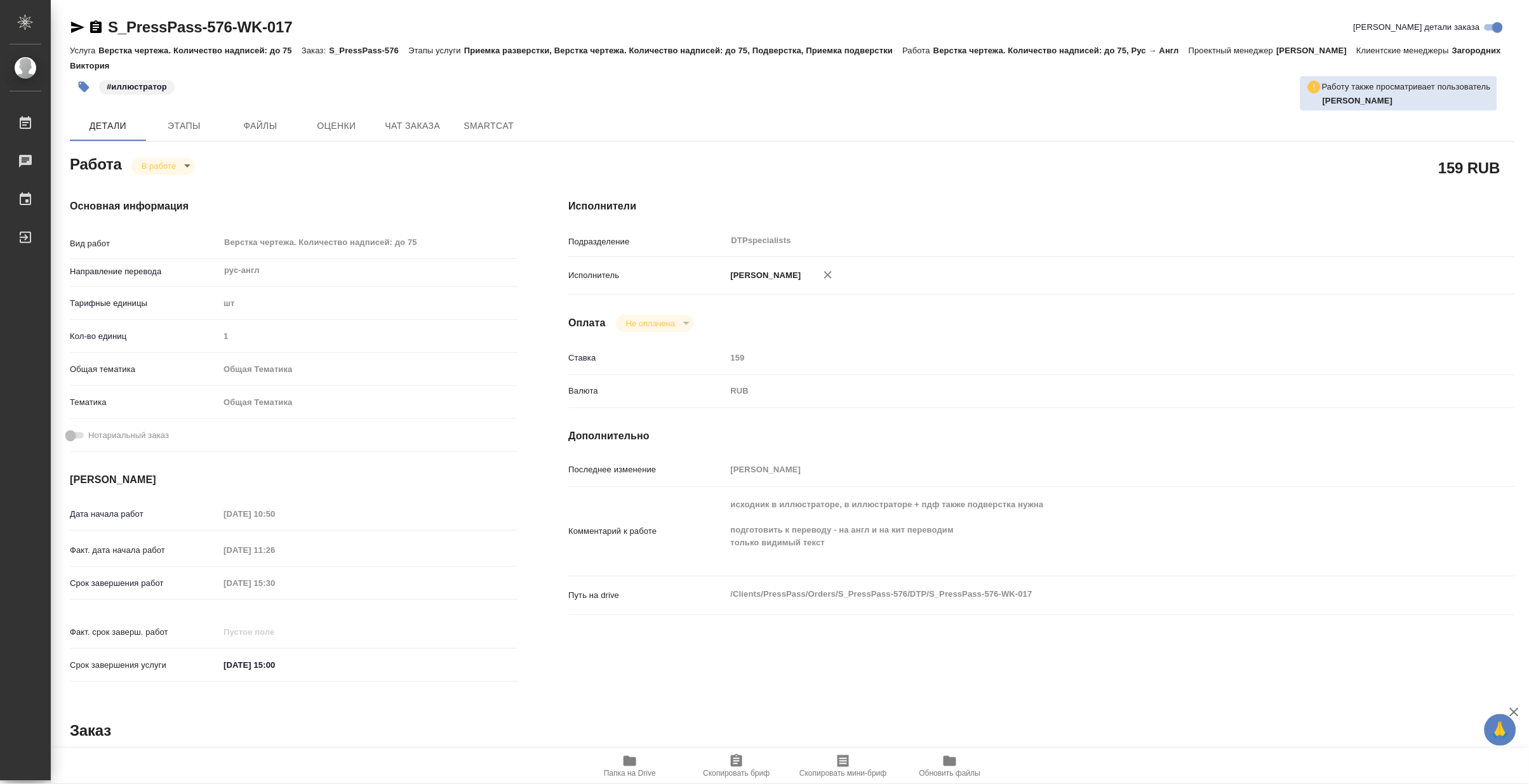
type textarea "x"
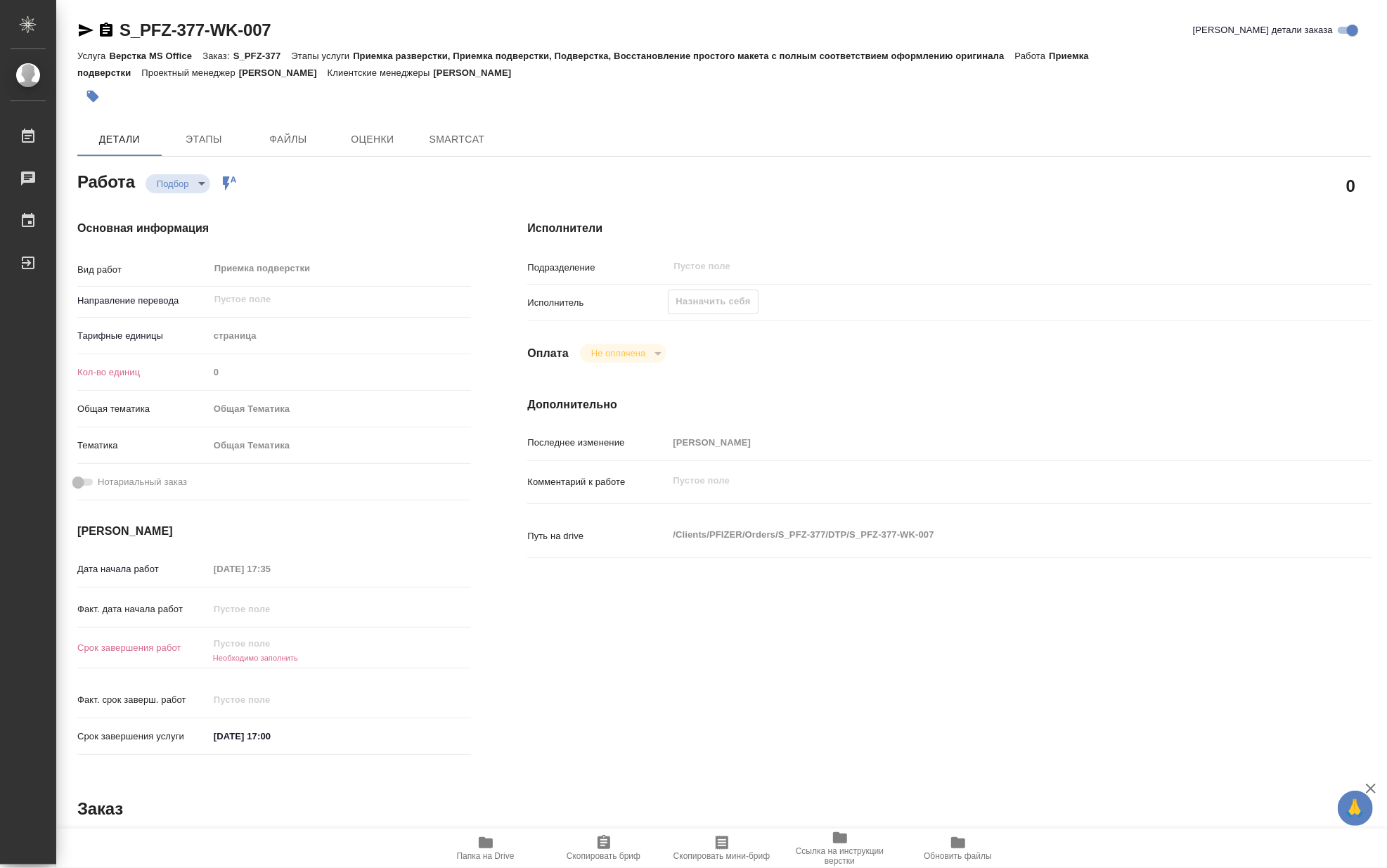
type textarea "x"
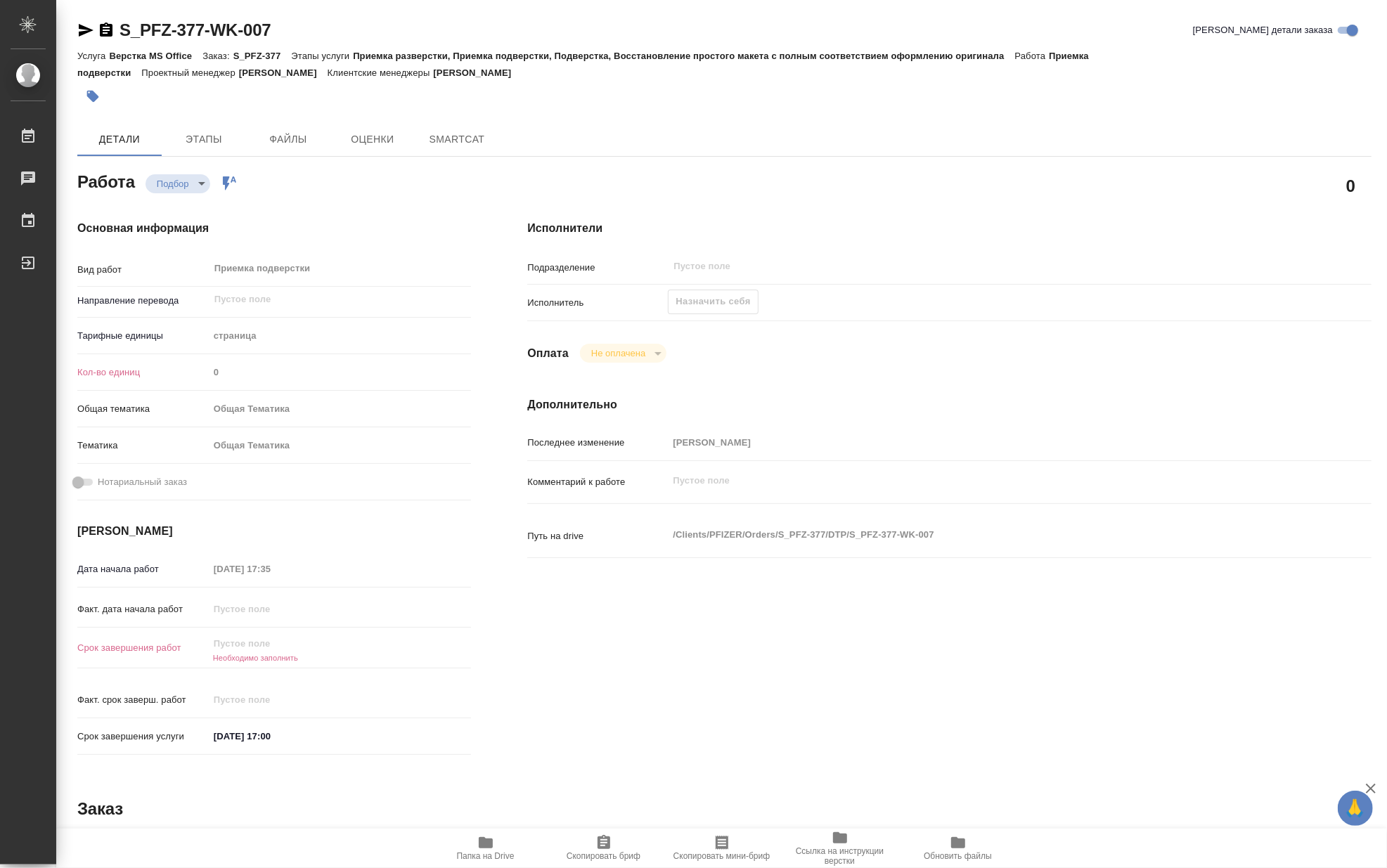
type textarea "x"
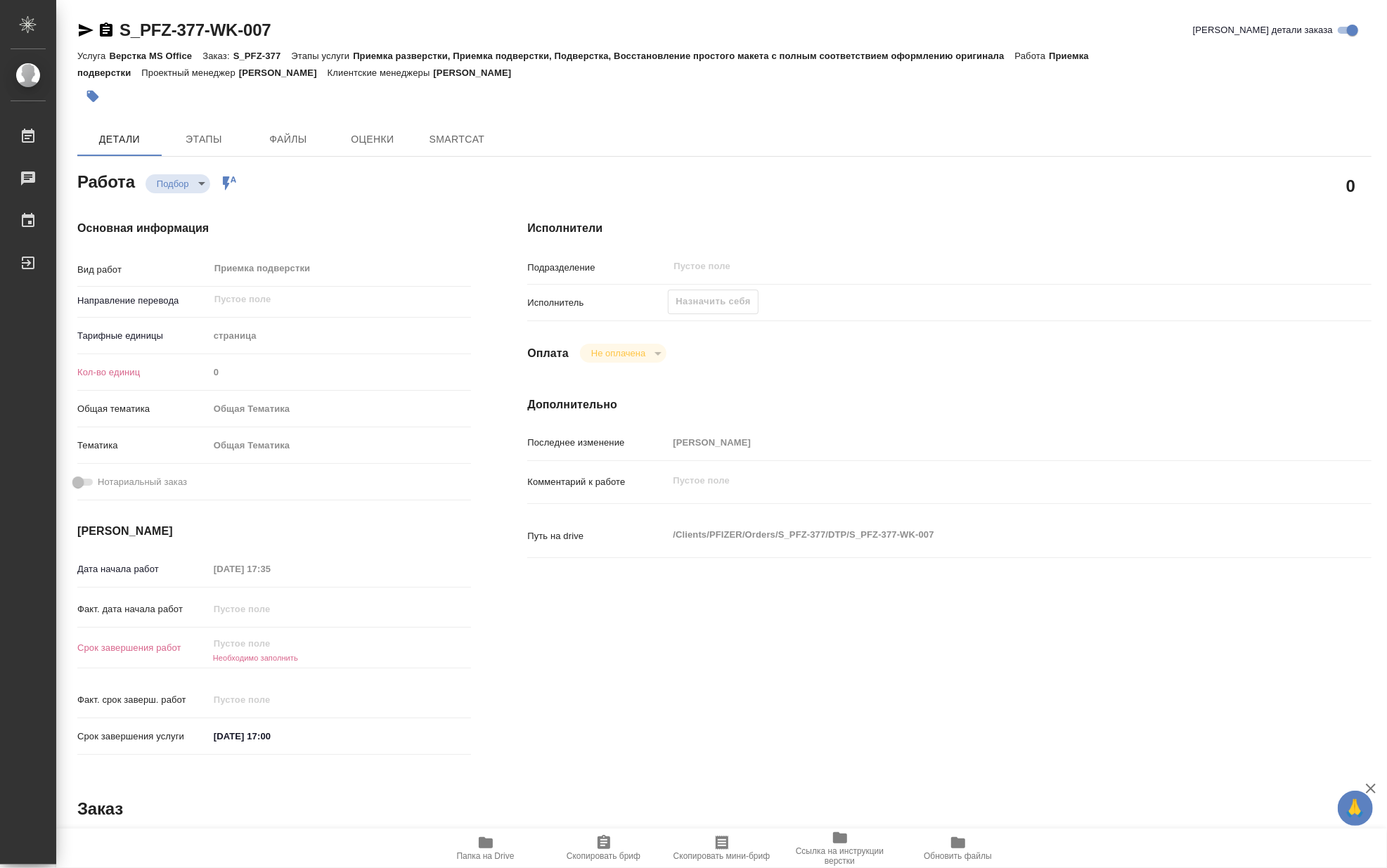
type textarea "x"
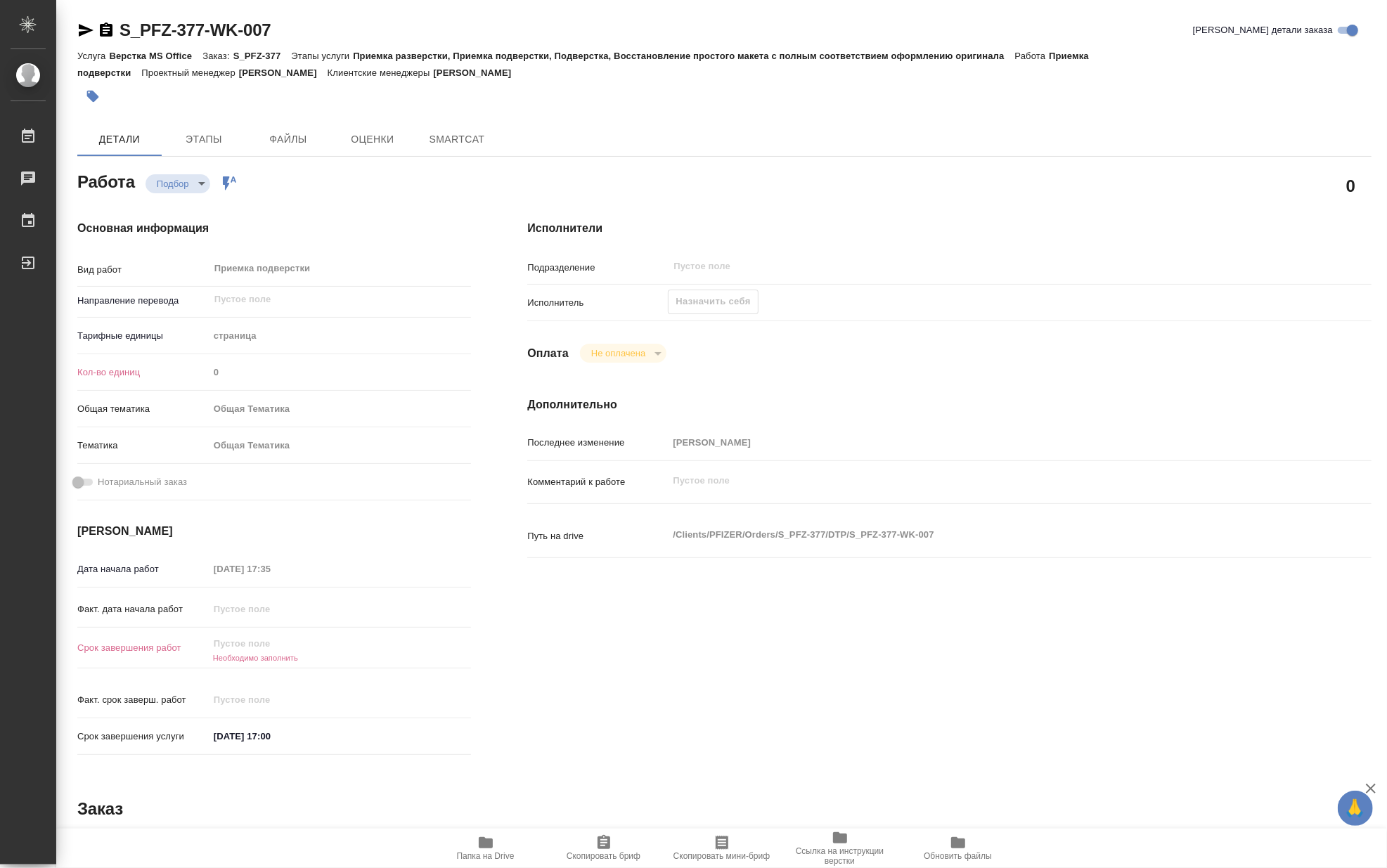
type textarea "x"
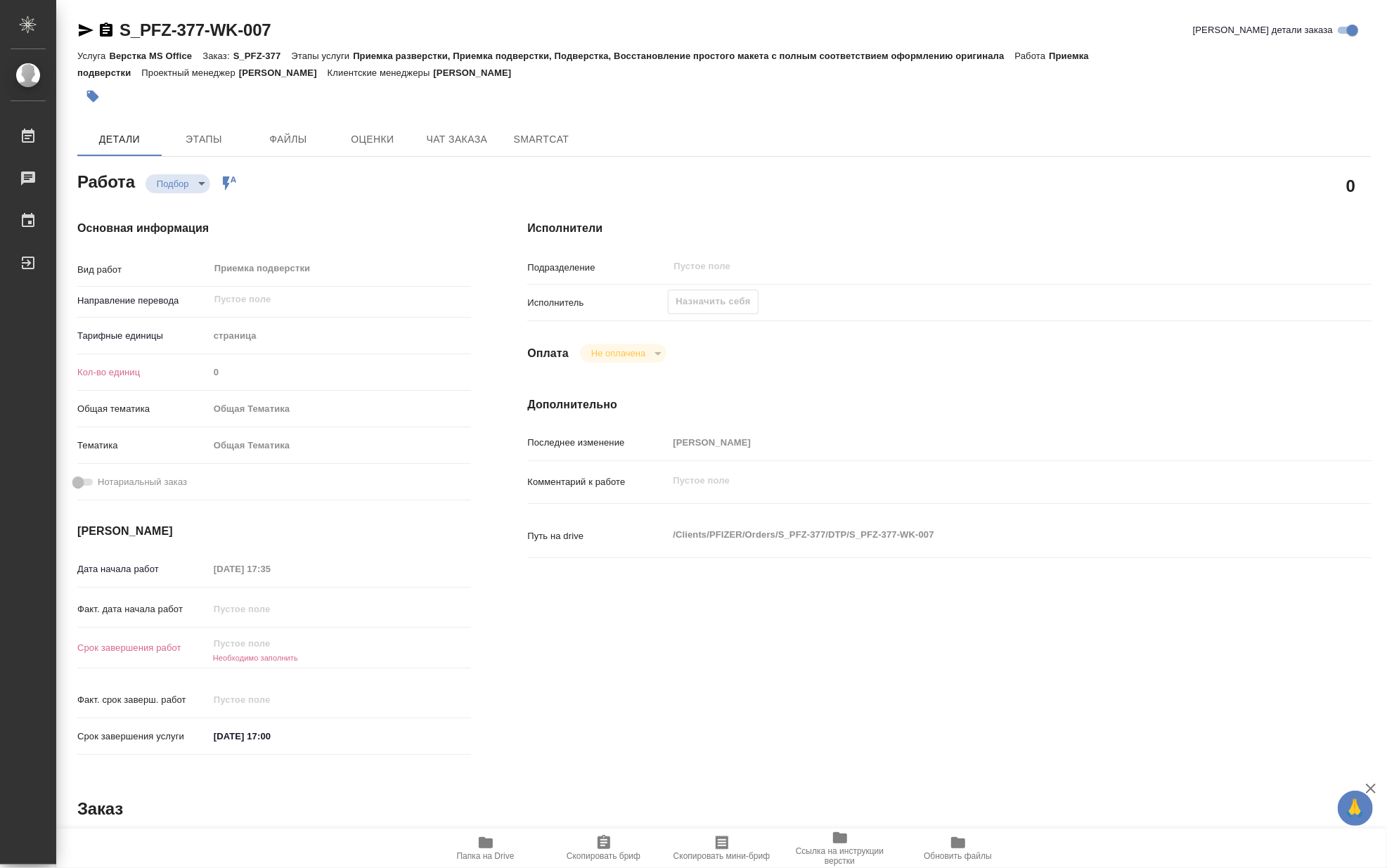
type textarea "x"
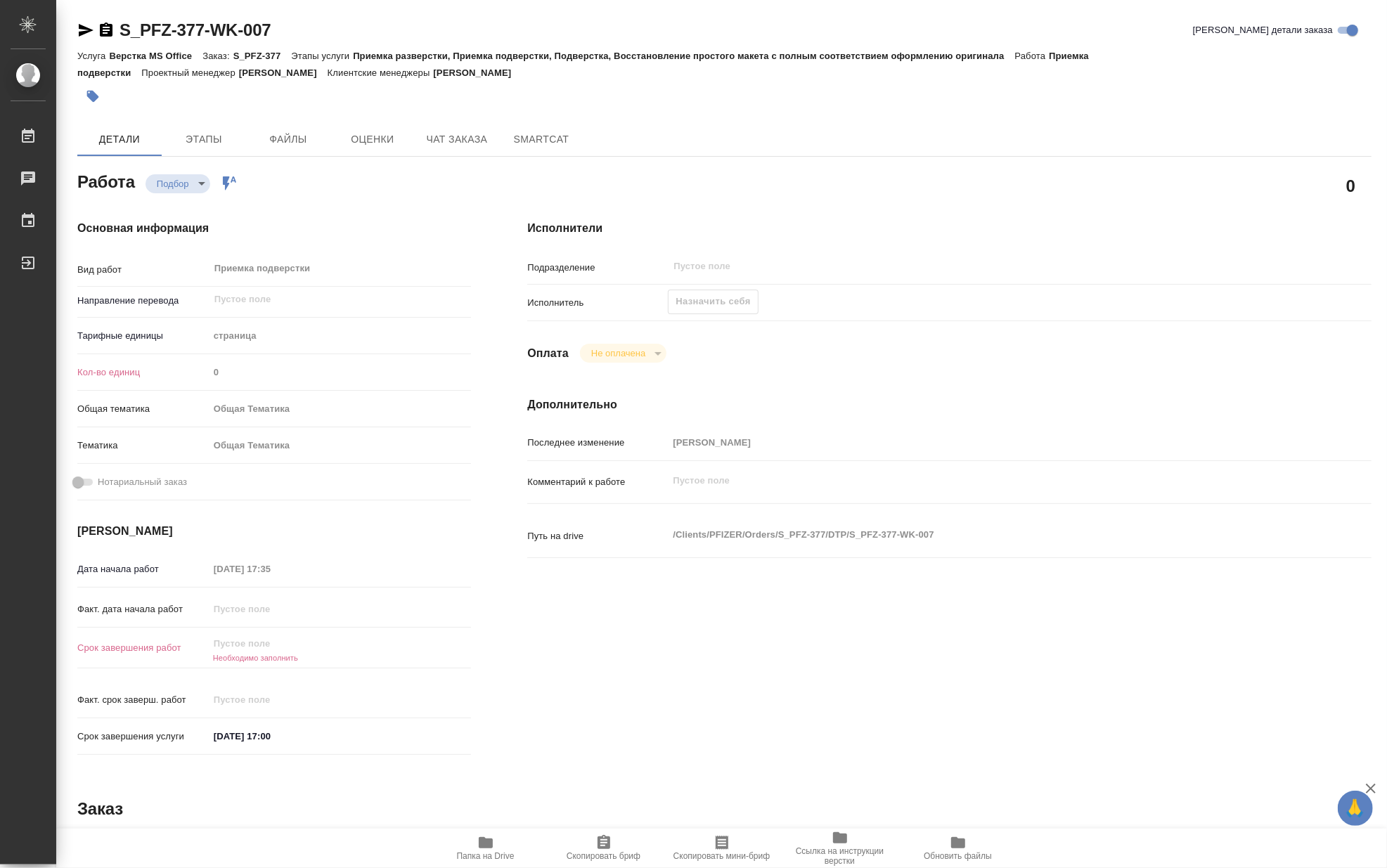
type textarea "x"
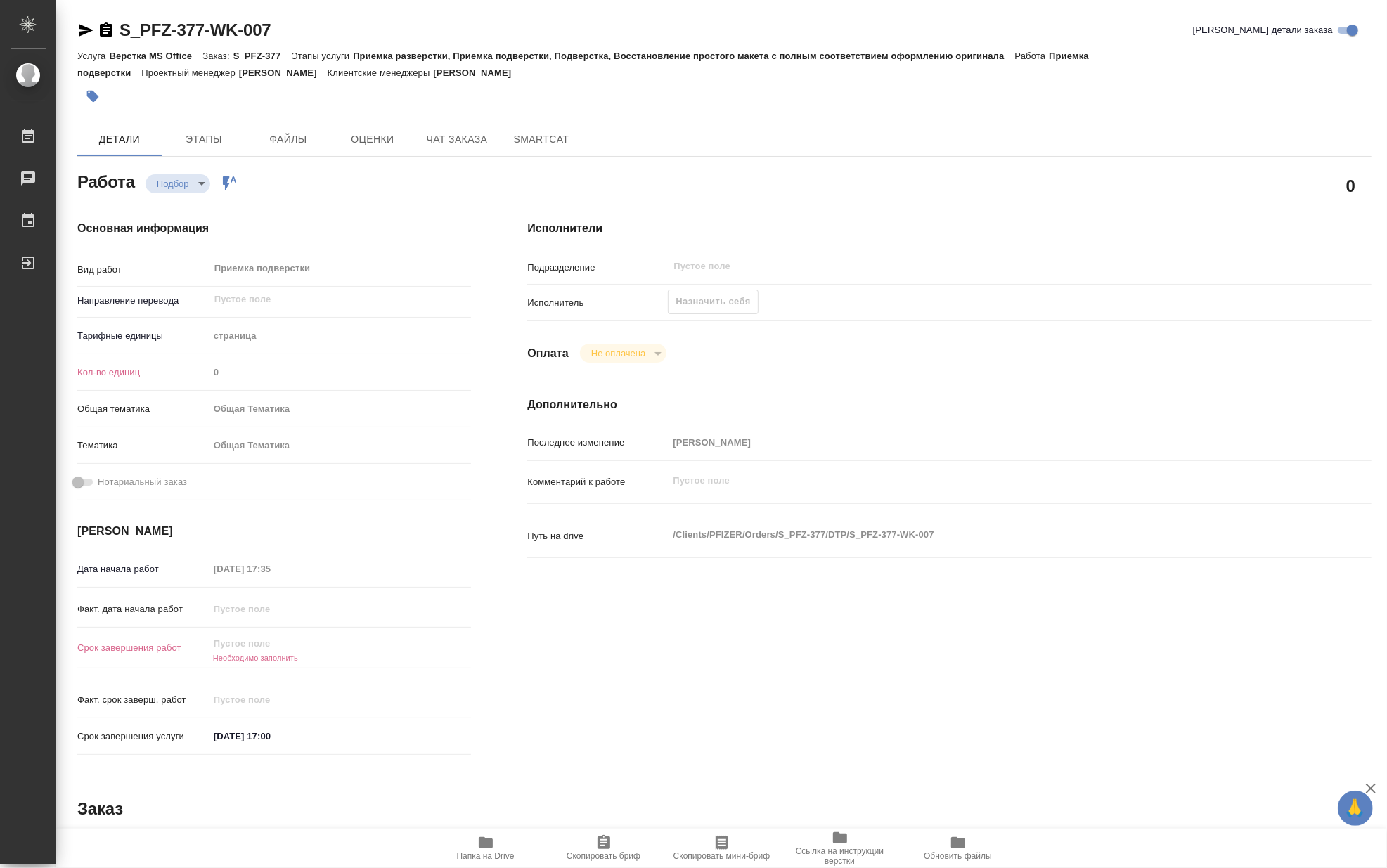
type textarea "x"
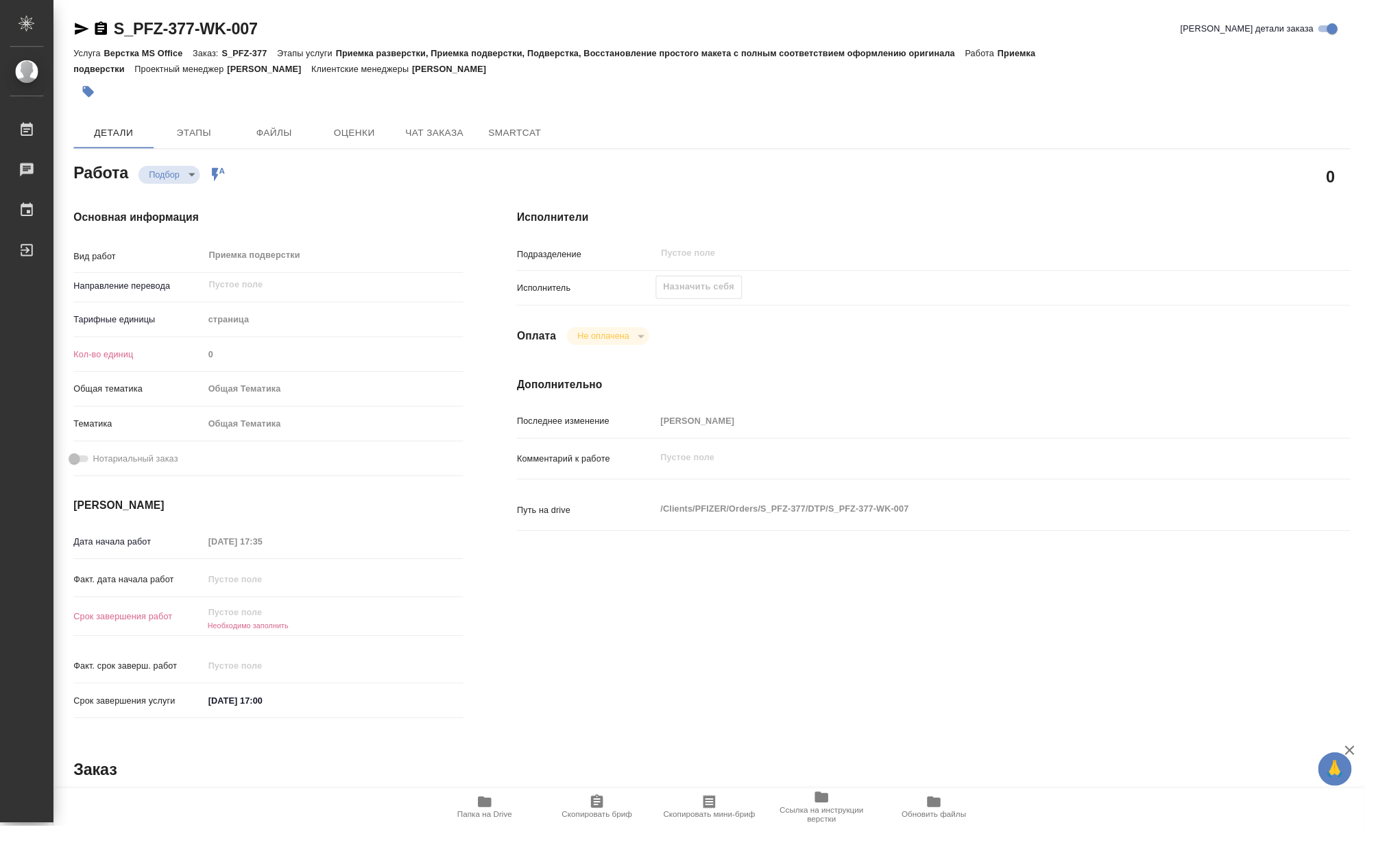
type textarea "x"
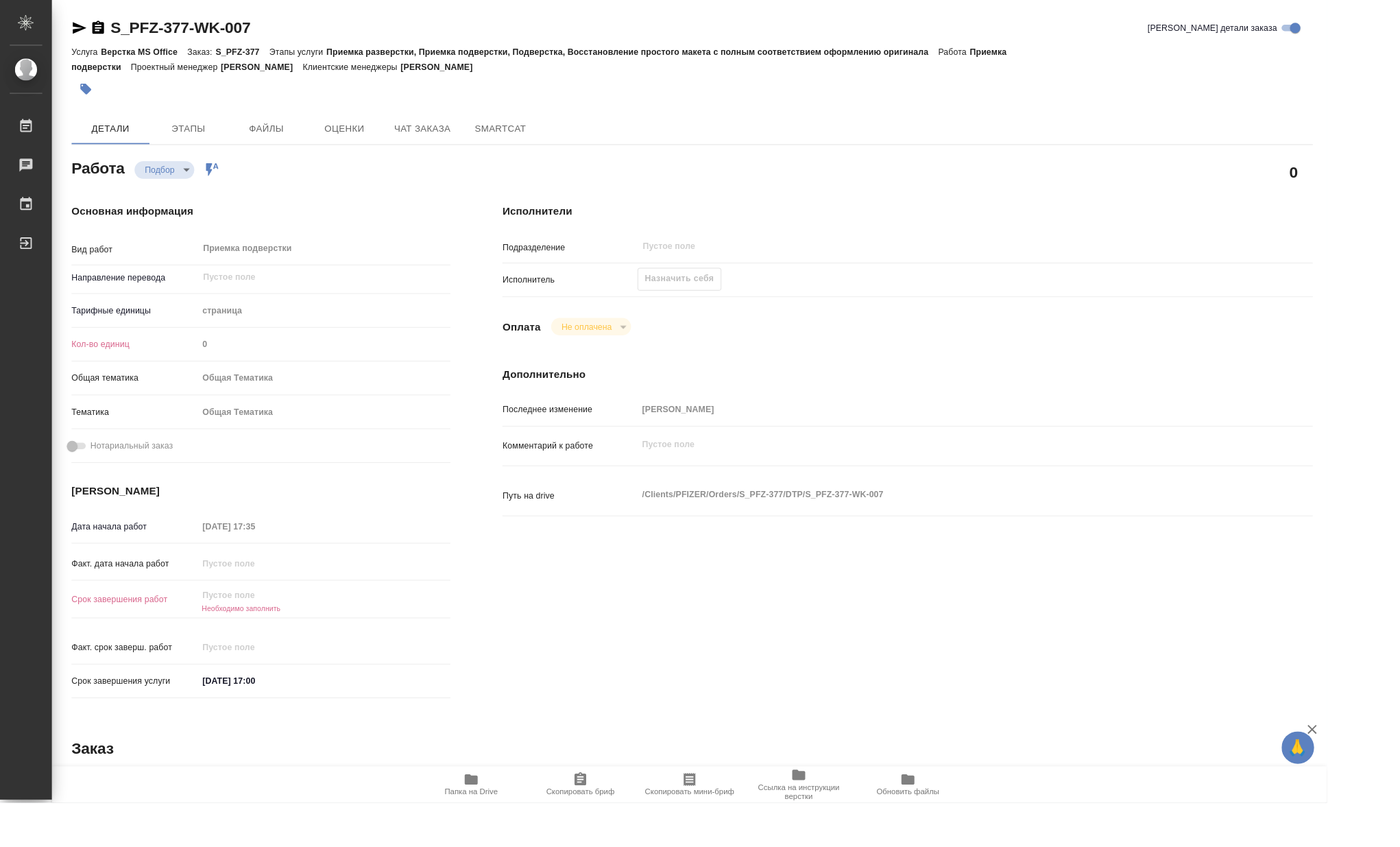
type textarea "x"
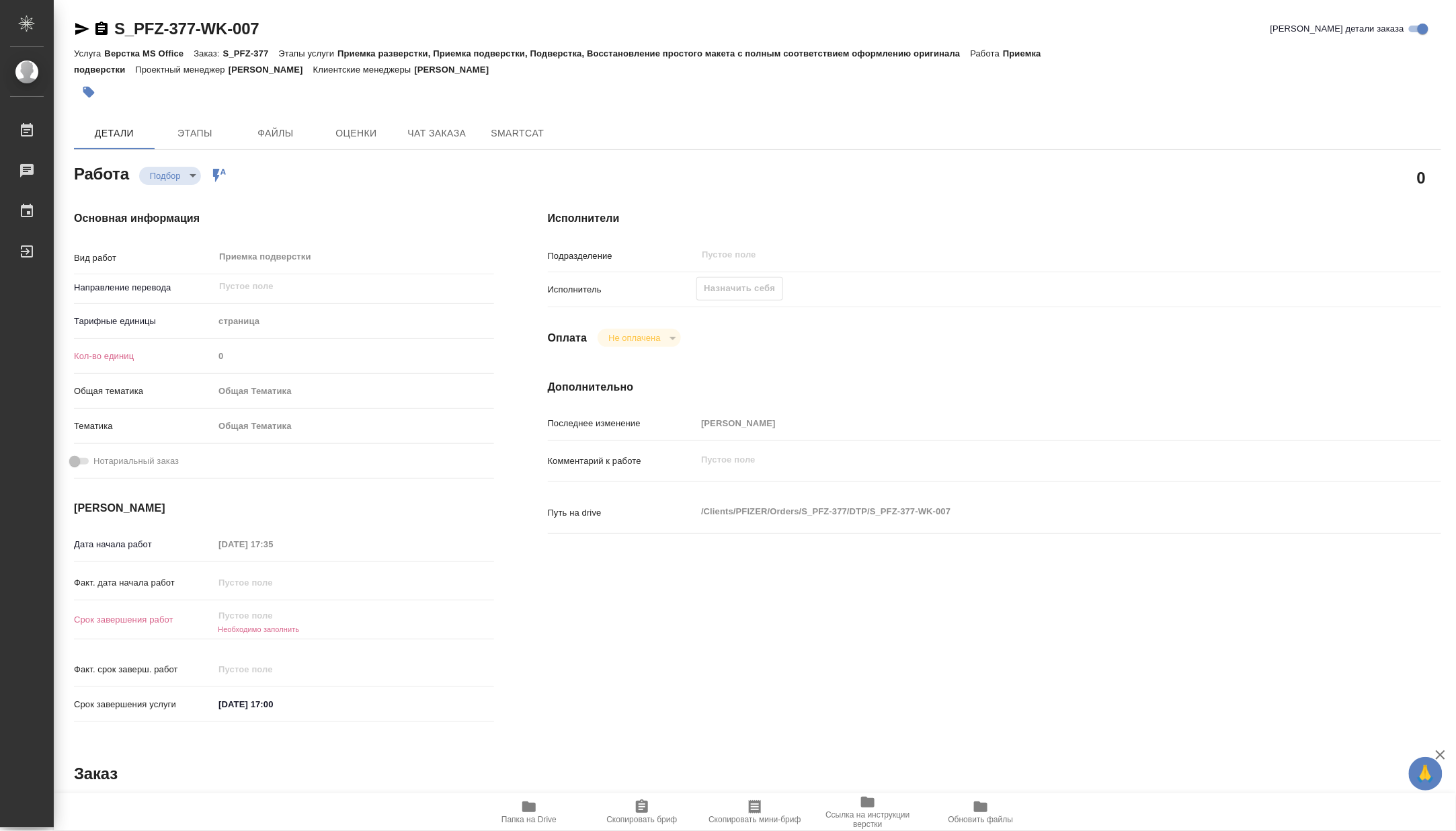
type textarea "x"
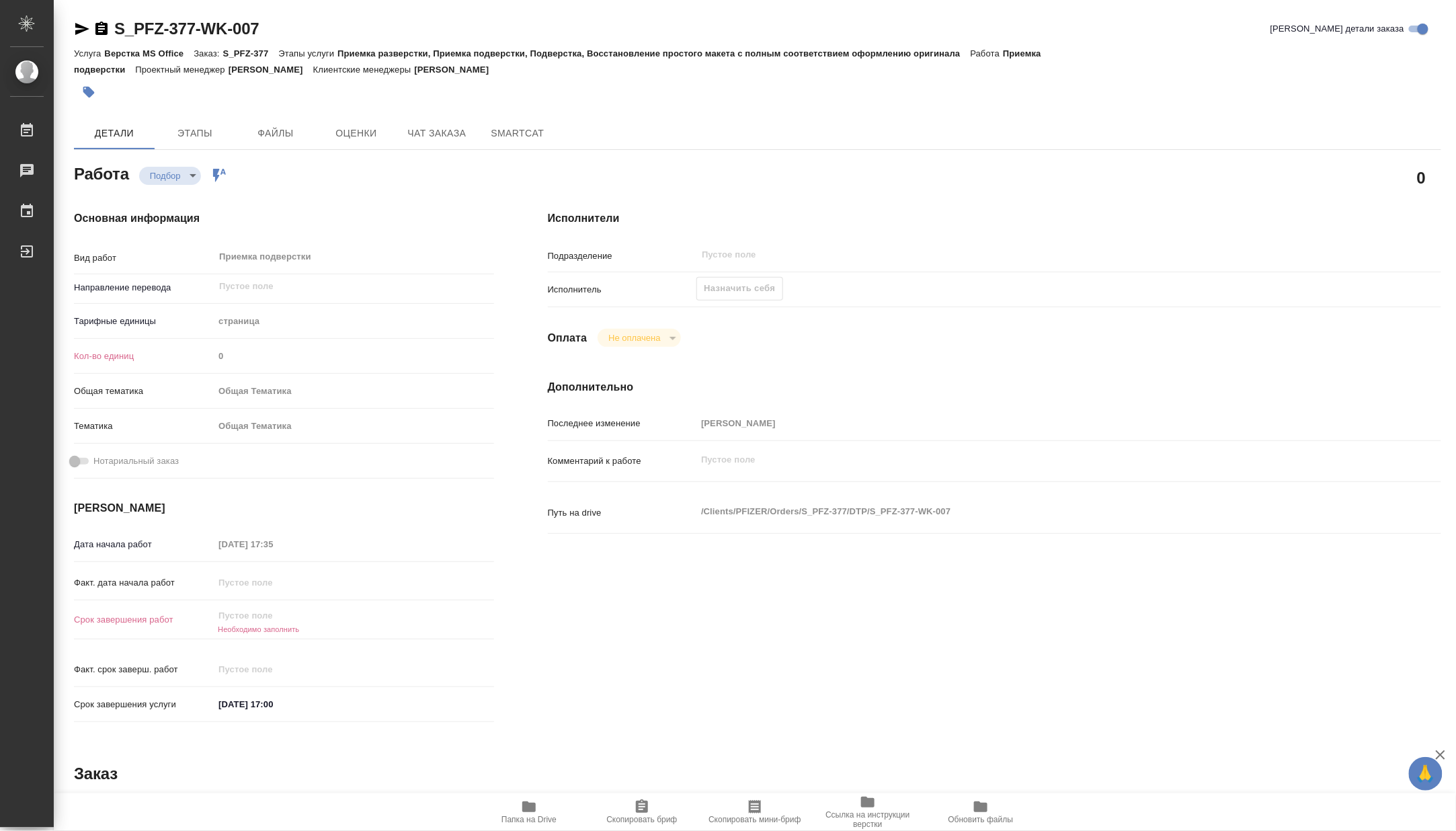
type textarea "x"
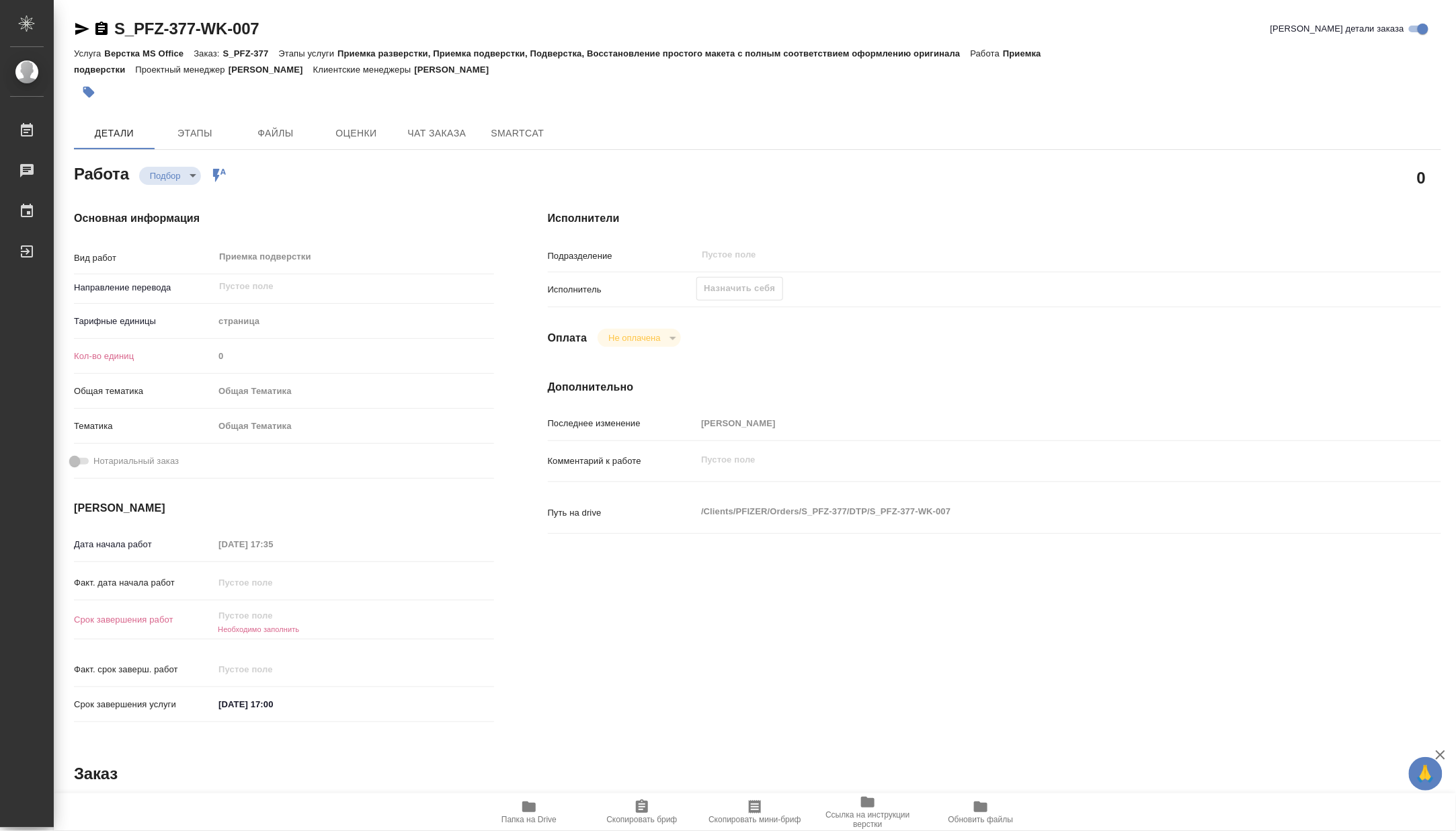
type textarea "x"
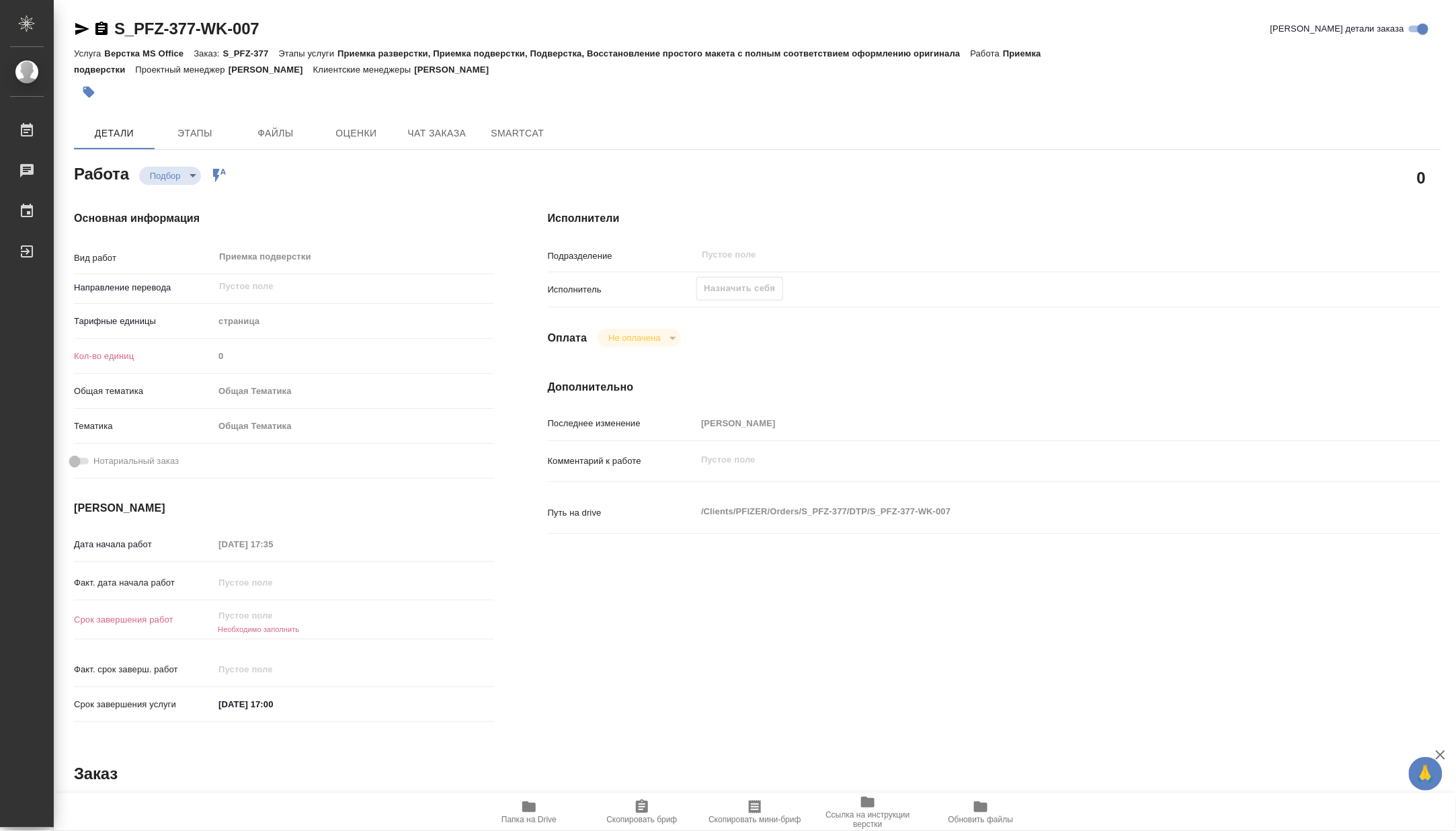
type textarea "x"
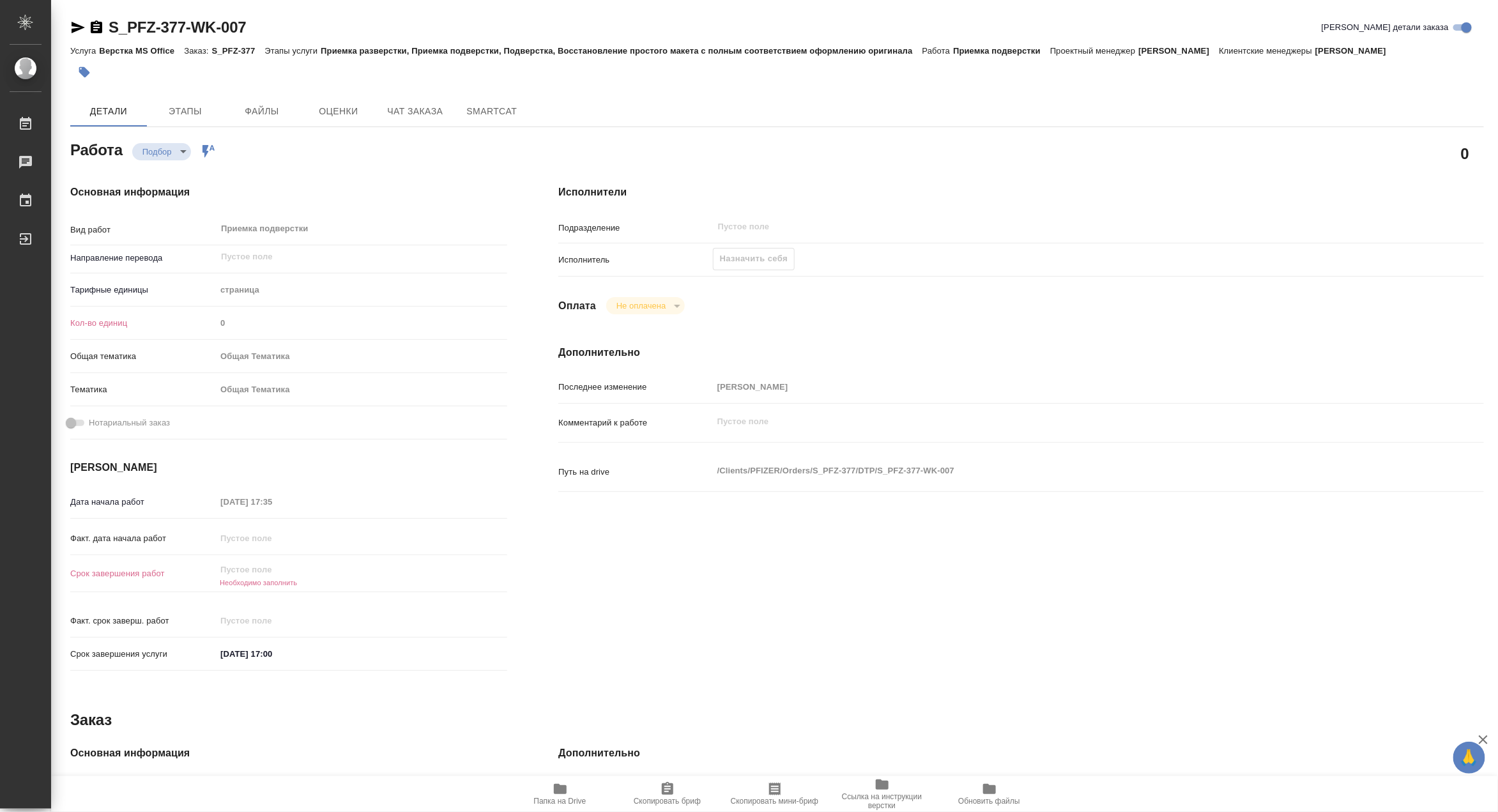
type textarea "x"
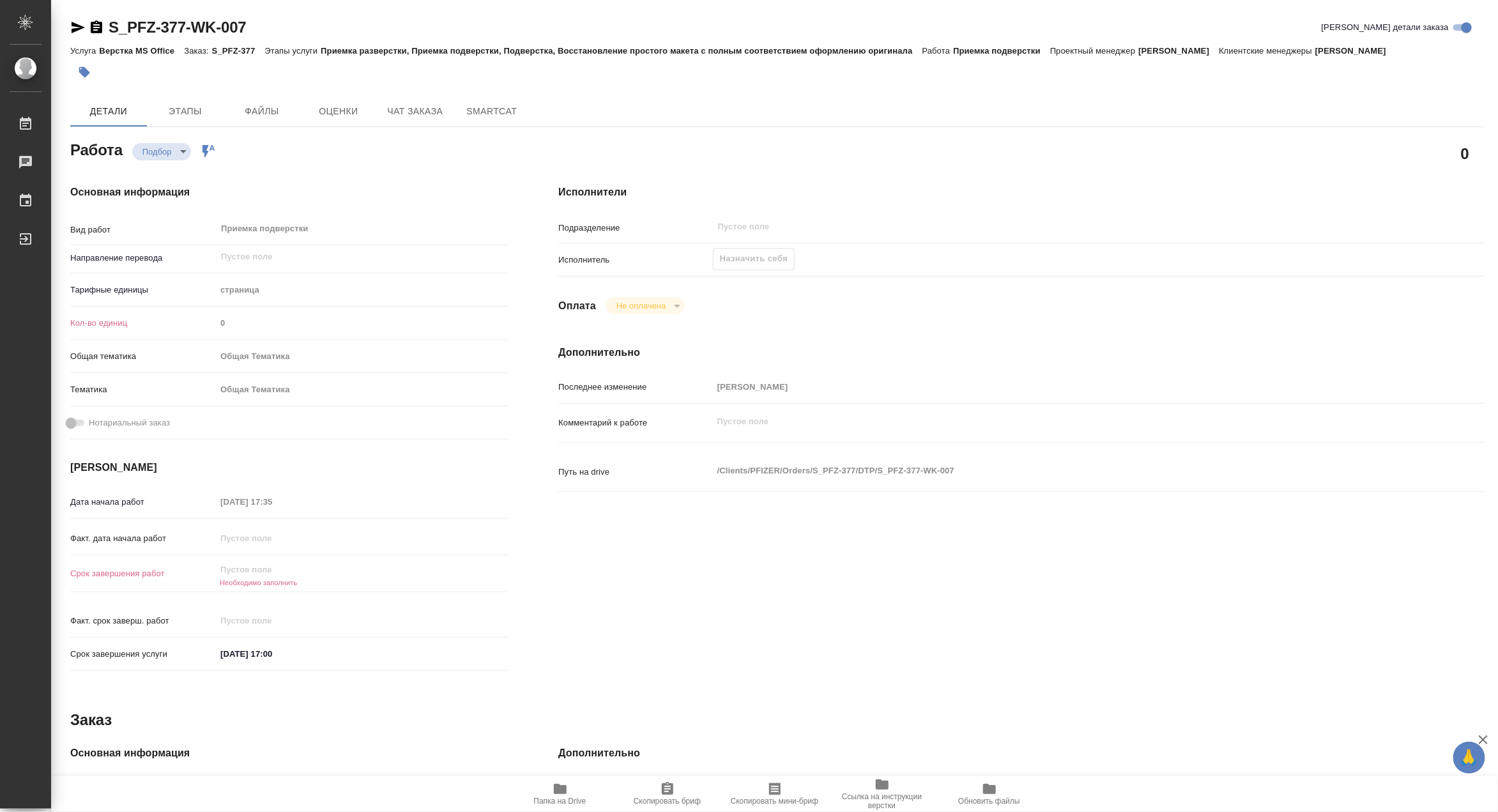
type textarea "x"
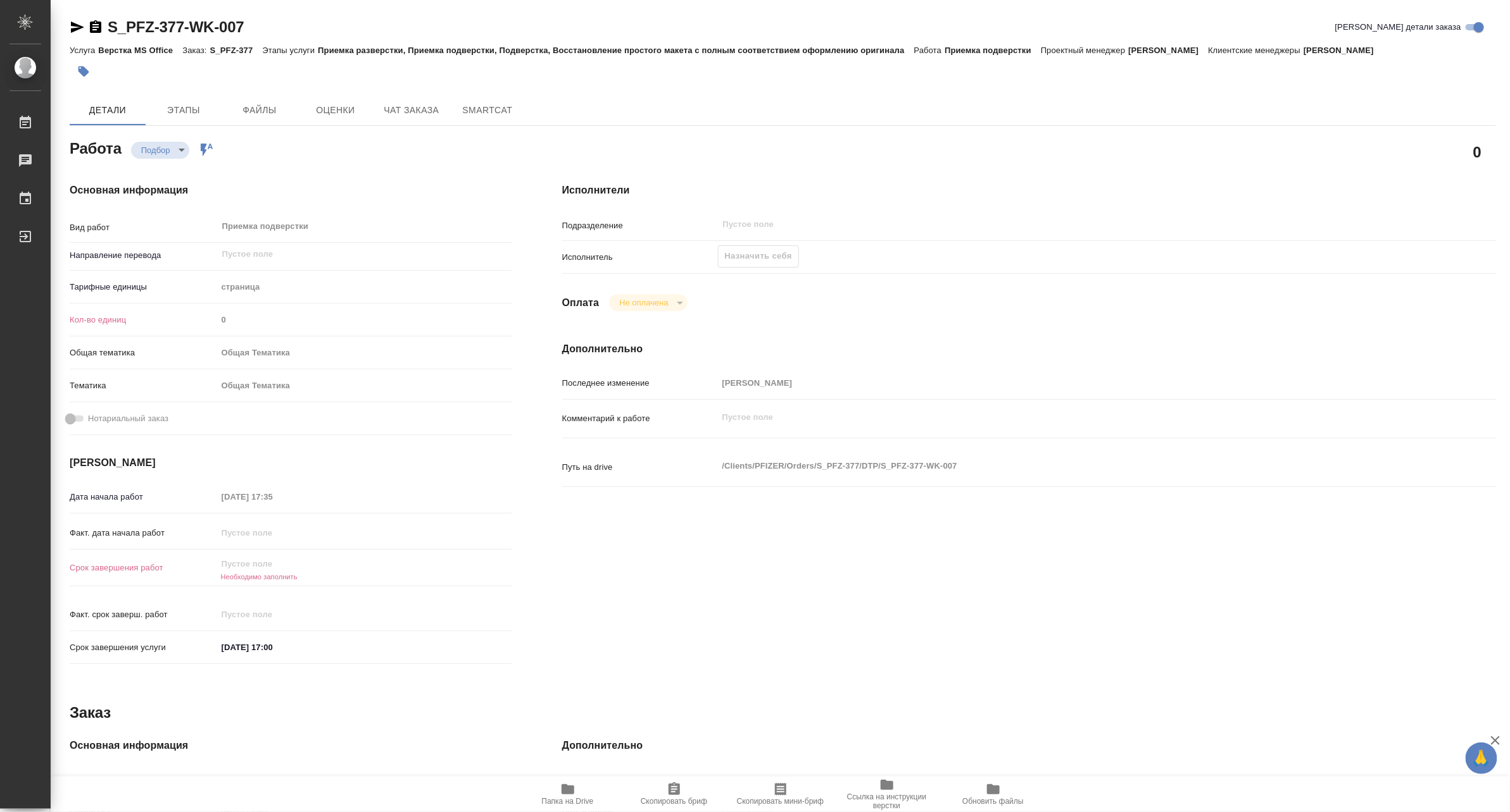
type textarea "x"
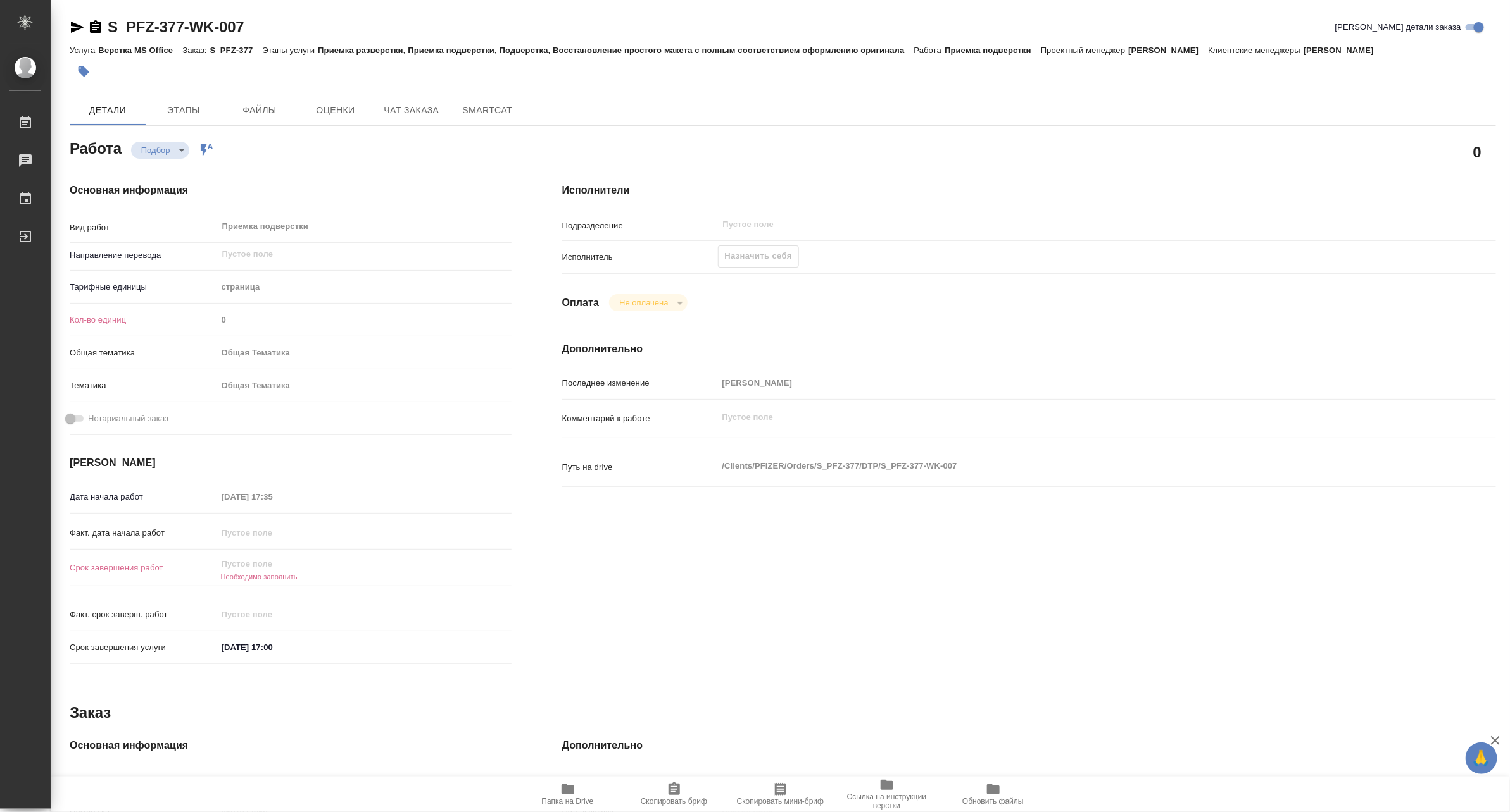
type textarea "x"
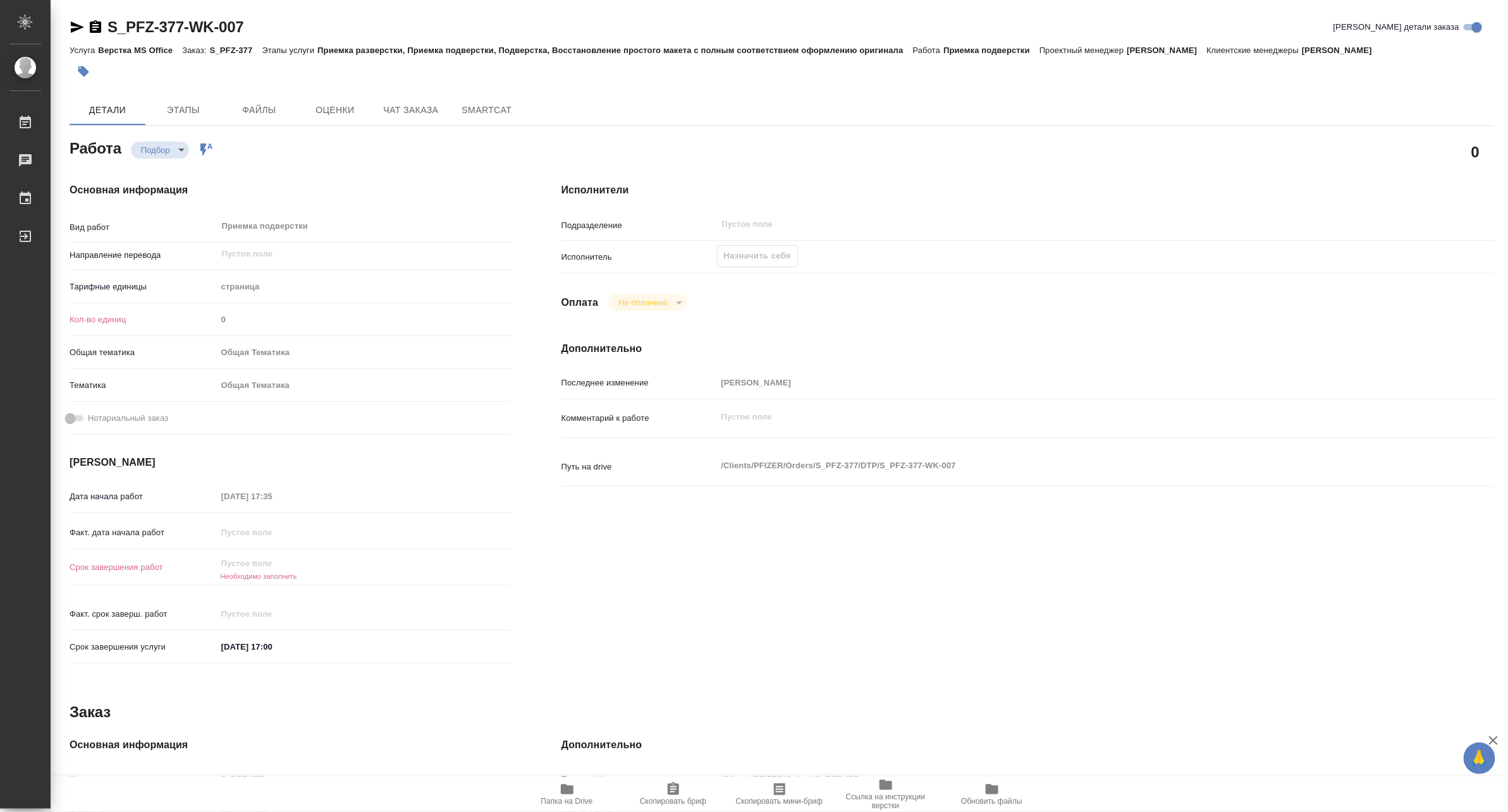
type textarea "x"
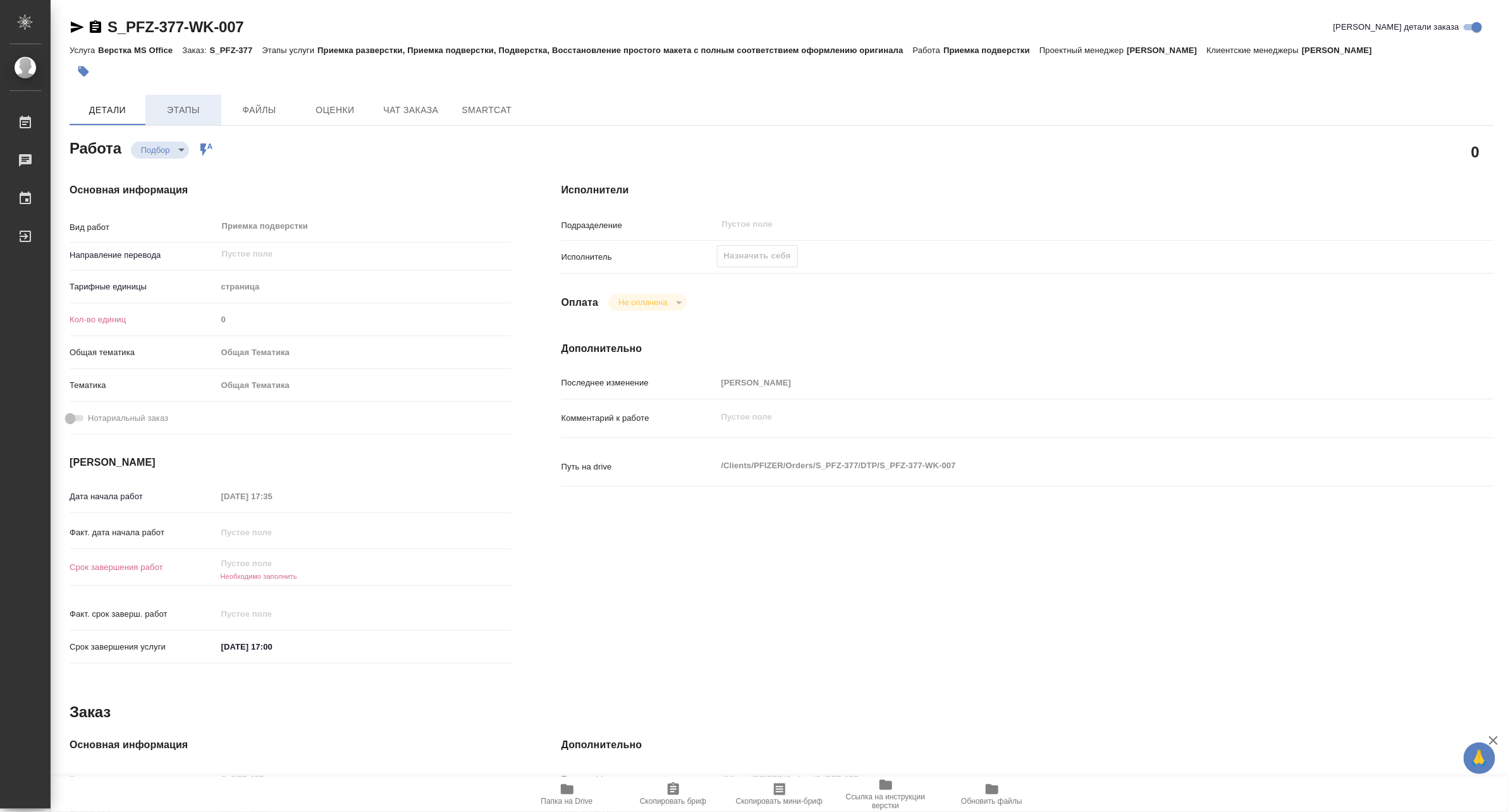
type textarea "x"
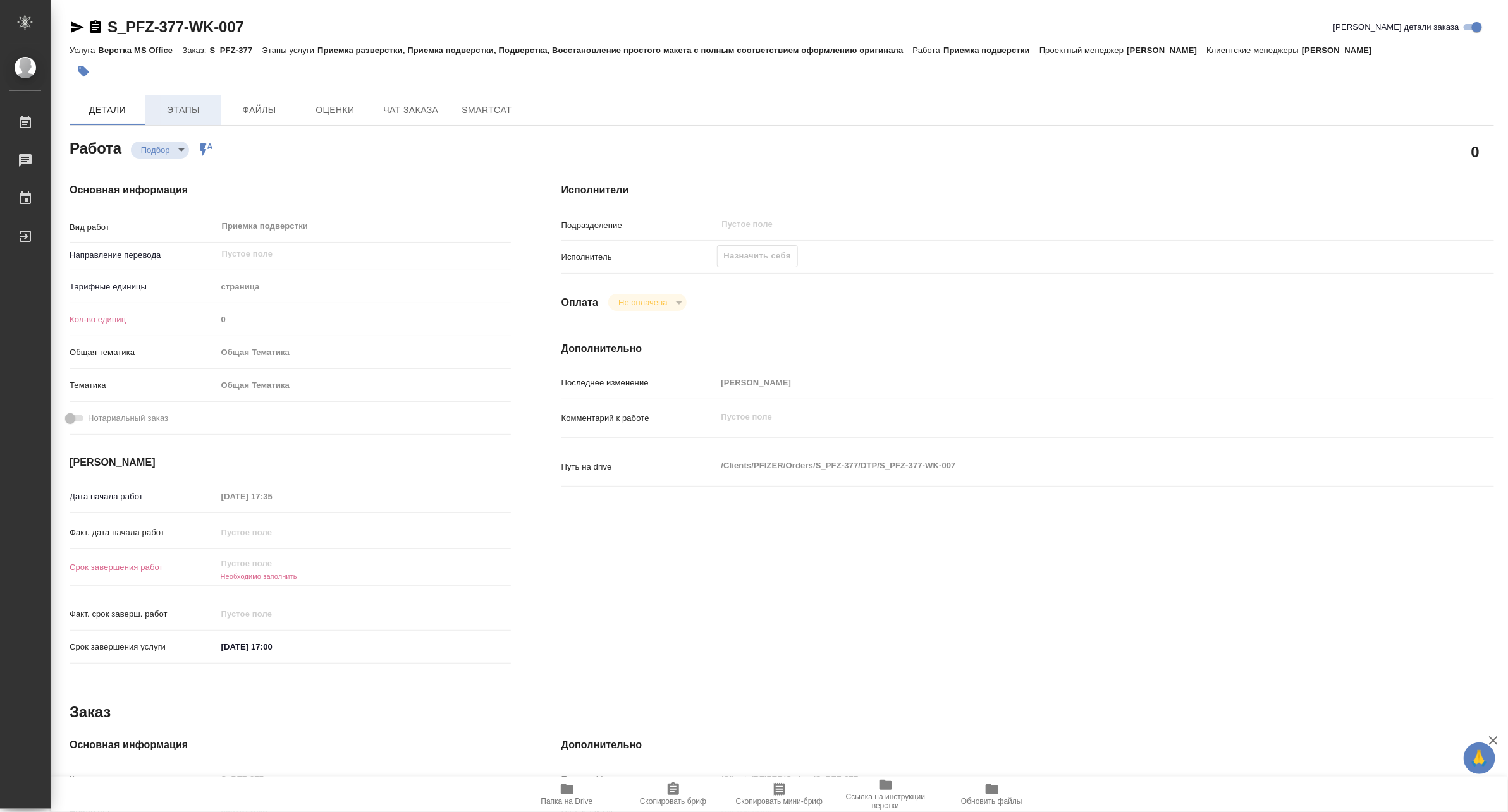
click at [176, 106] on span "Этапы" at bounding box center [183, 111] width 60 height 16
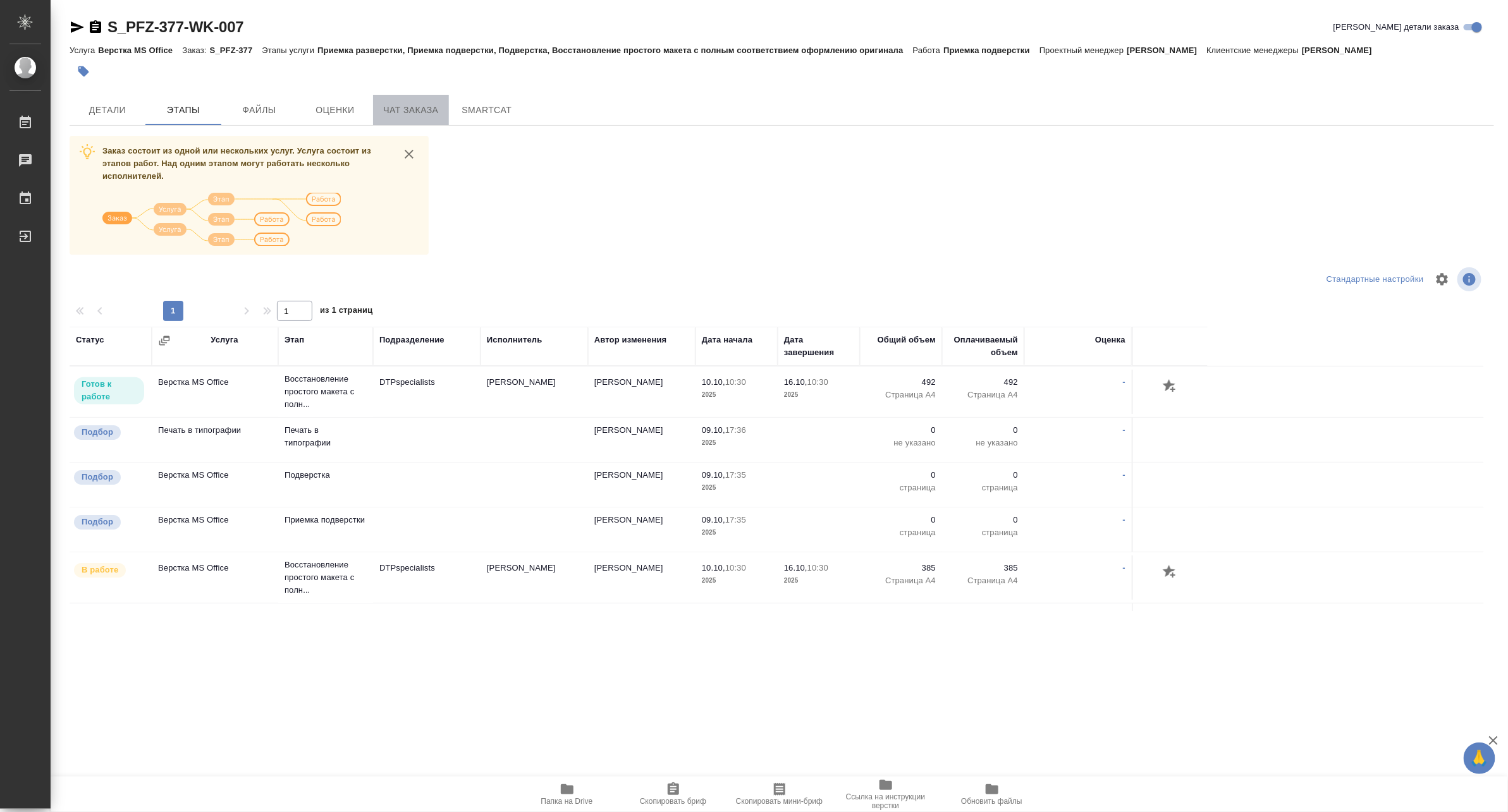
click at [393, 112] on span "Чат заказа" at bounding box center [410, 111] width 60 height 16
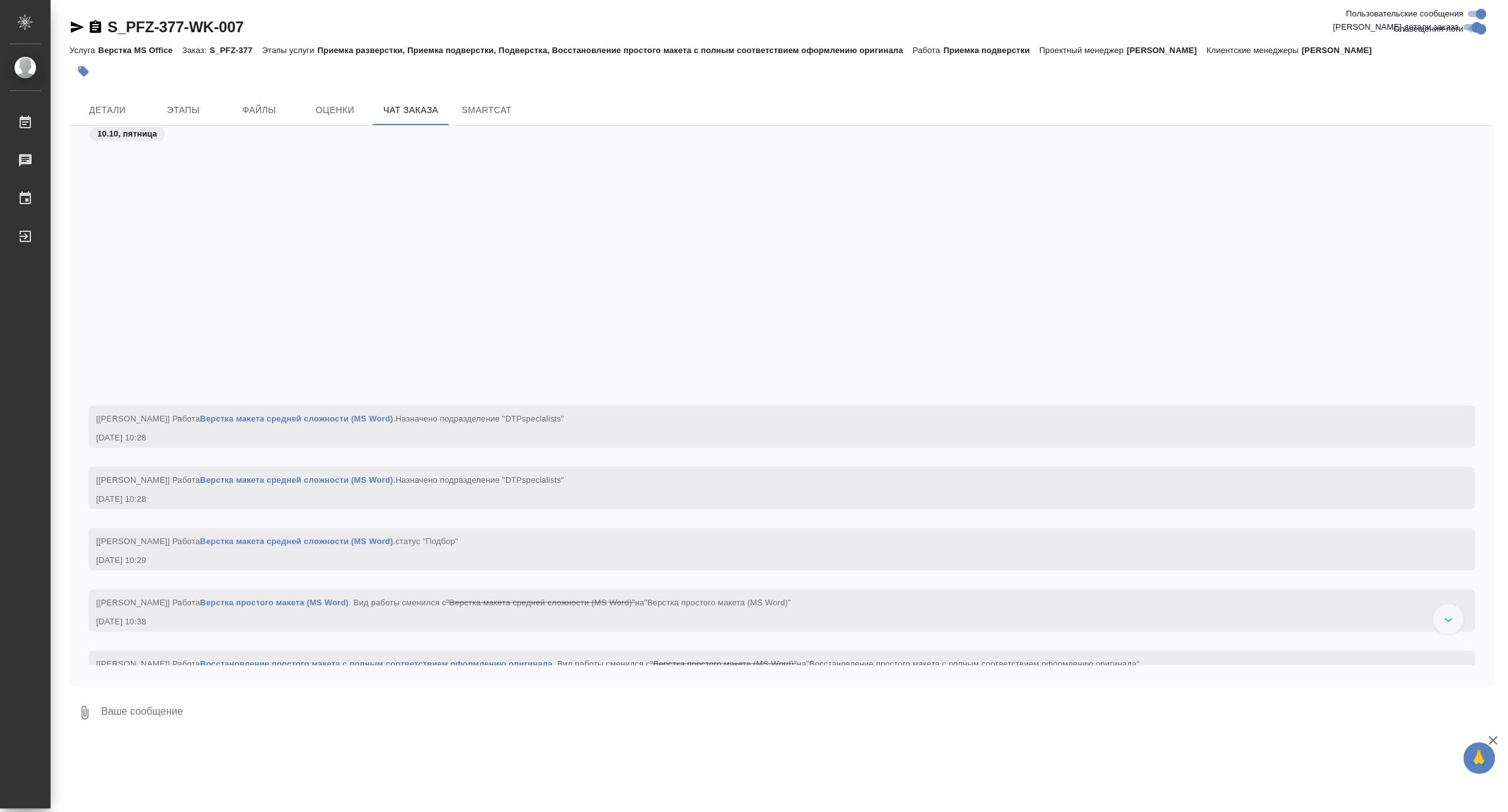
scroll to position [19560, 0]
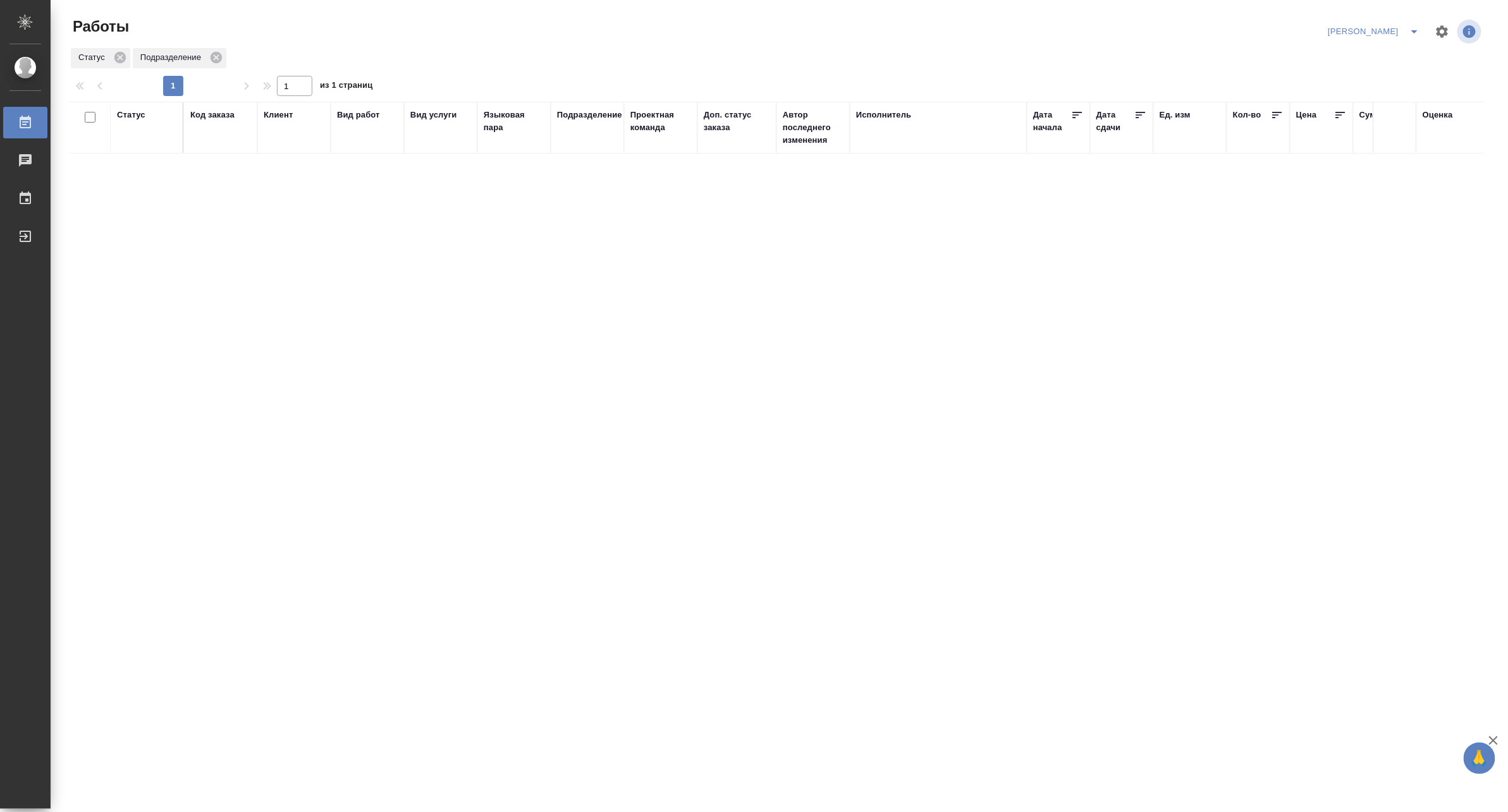
click at [1413, 31] on icon "split button" at bounding box center [1414, 32] width 6 height 3
click at [1389, 51] on li "[PERSON_NAME] работе" at bounding box center [1367, 57] width 122 height 20
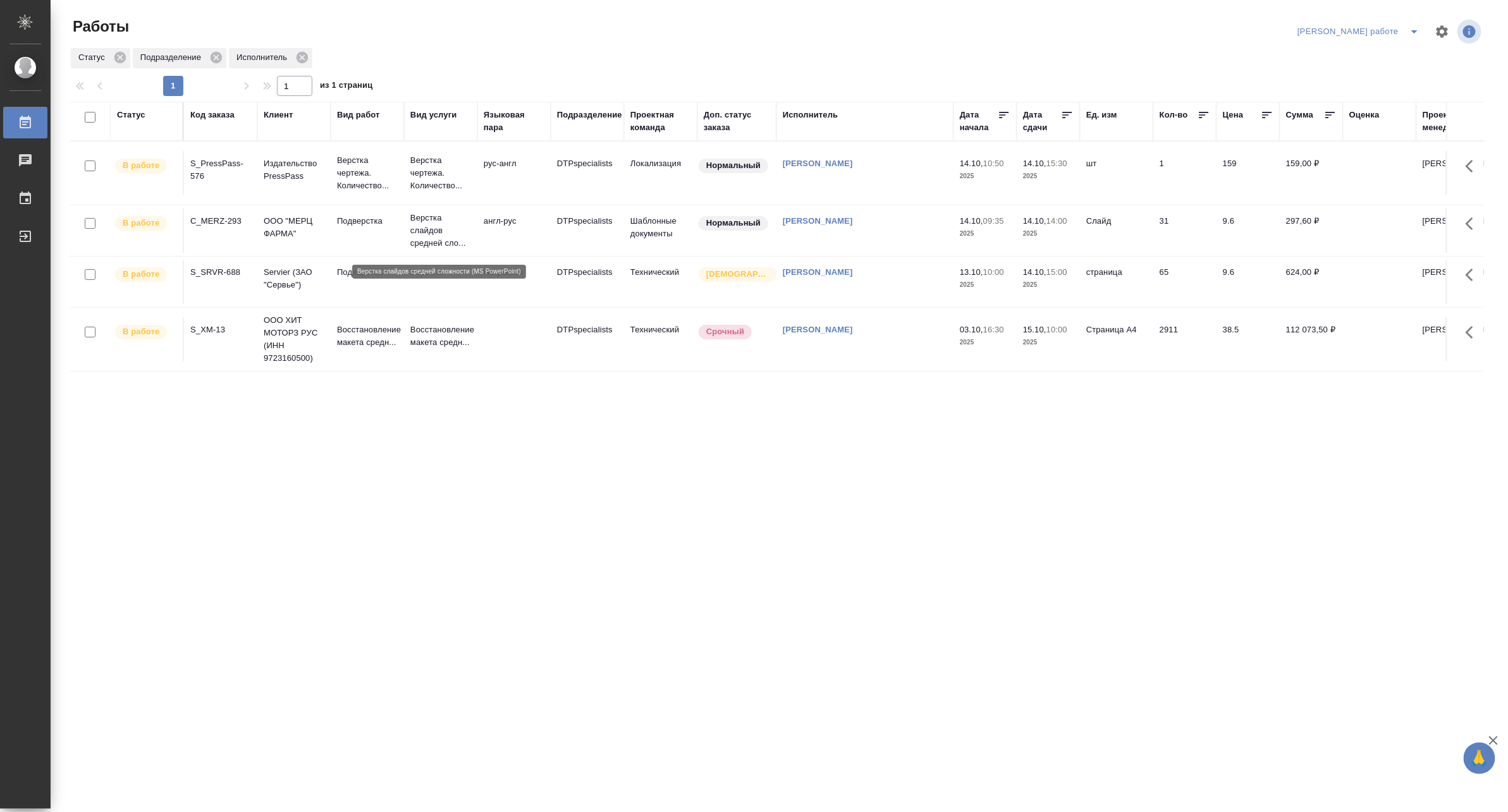
click at [426, 235] on p "Верстка слайдов средней сло..." at bounding box center [440, 231] width 60 height 38
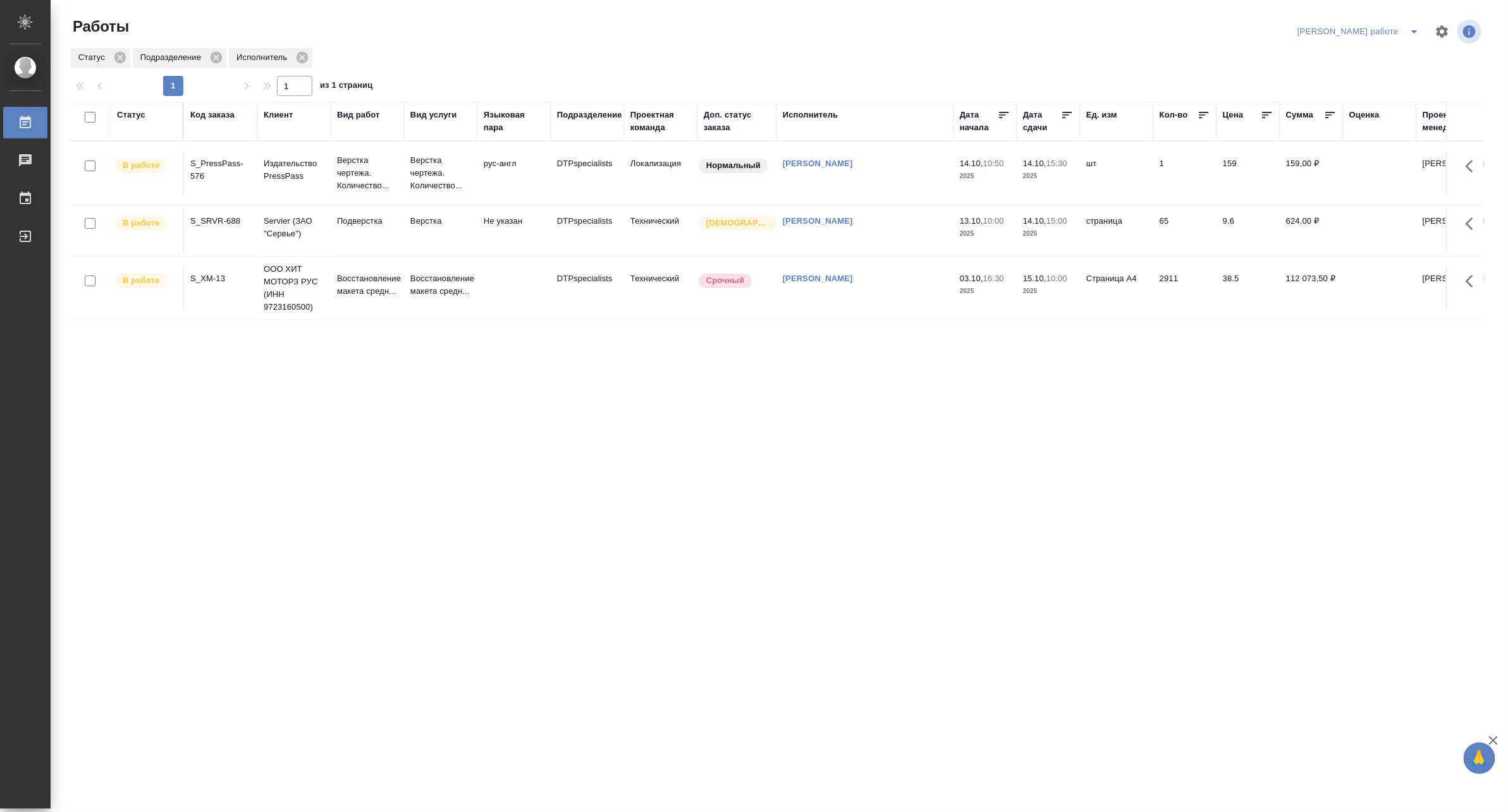
click at [397, 173] on p "Верстка чертежа. Количество..." at bounding box center [366, 173] width 60 height 38
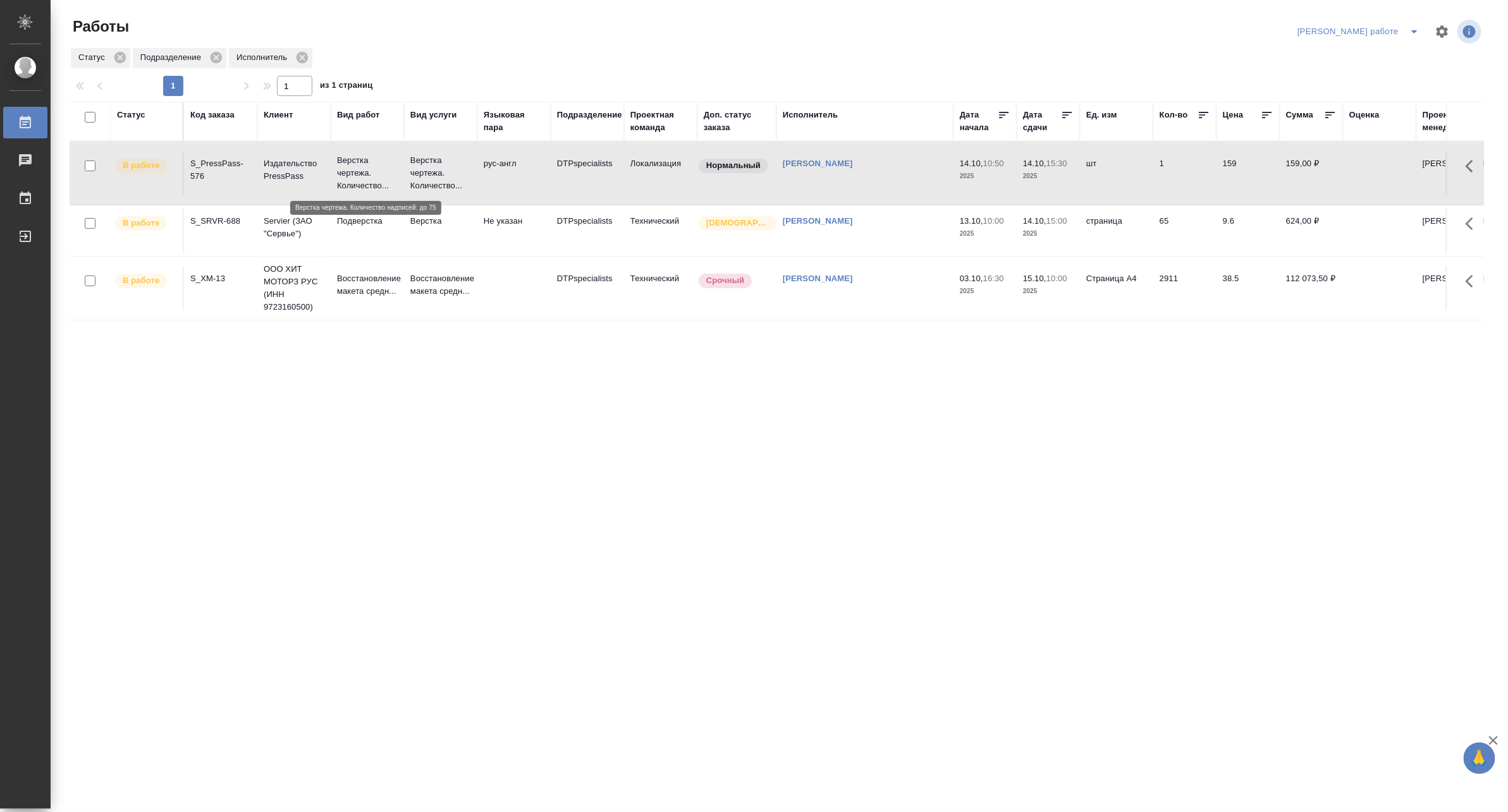
click at [397, 173] on p "Верстка чертежа. Количество..." at bounding box center [366, 173] width 60 height 38
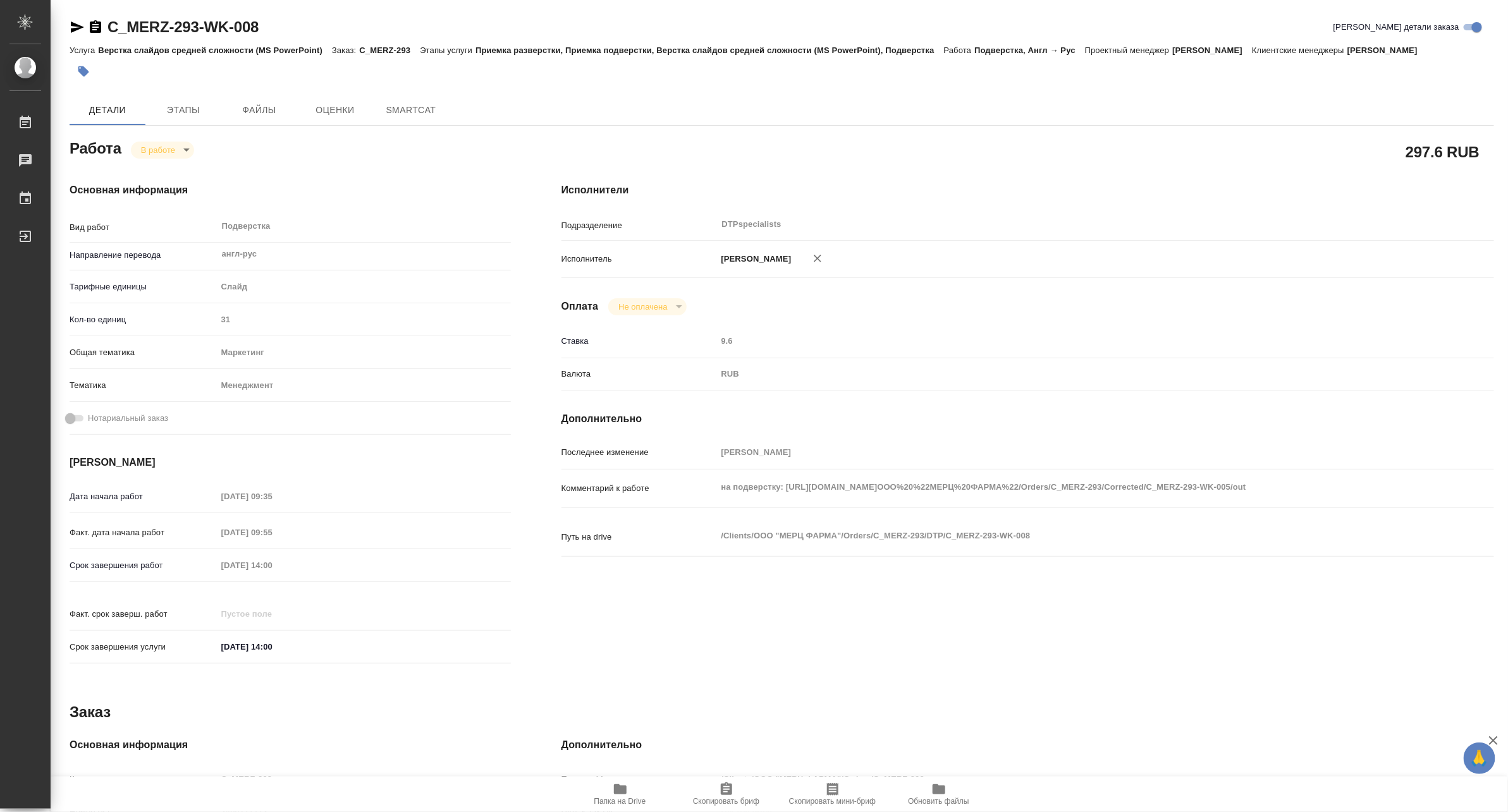
type textarea "x"
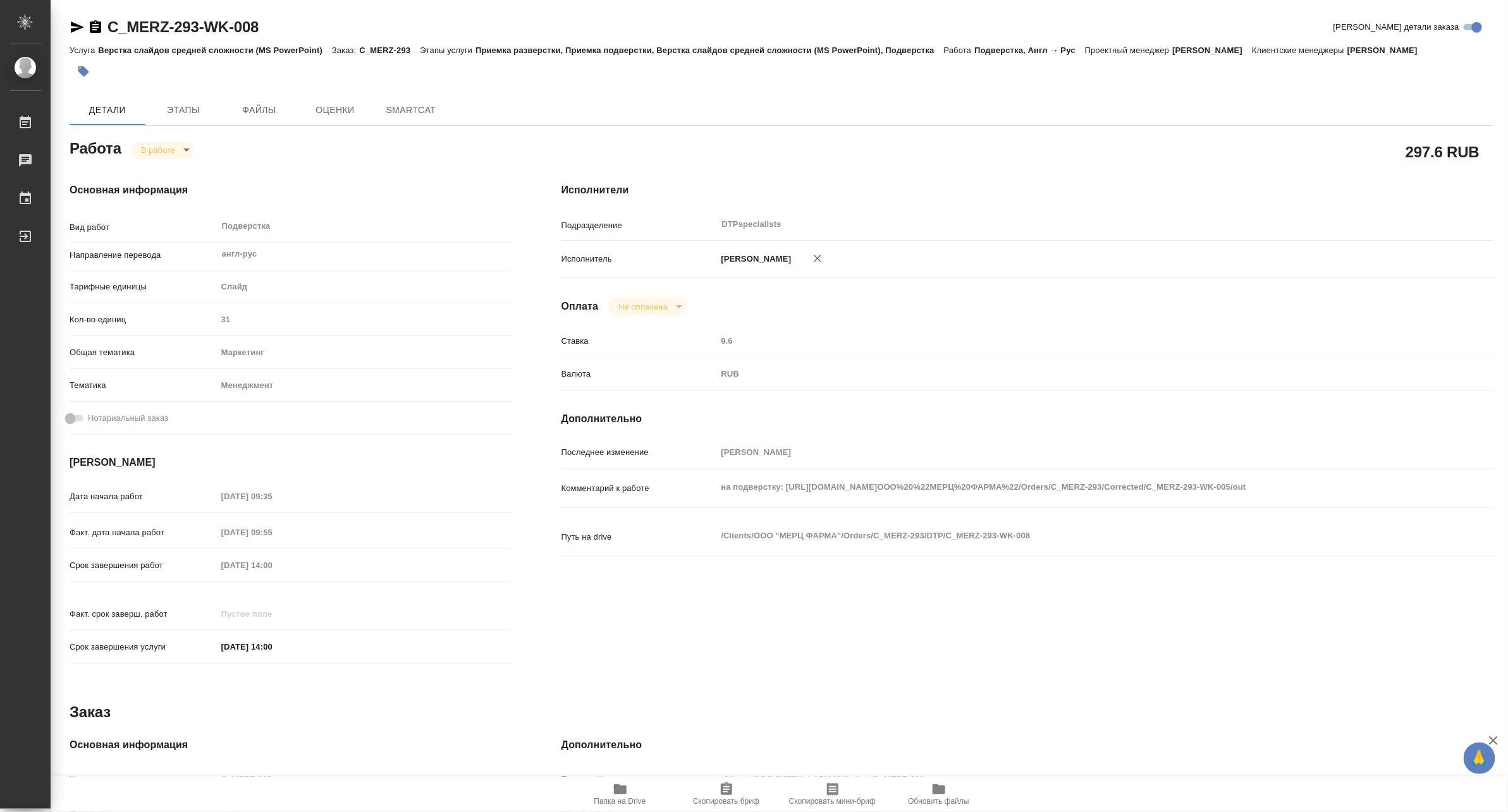
type textarea "x"
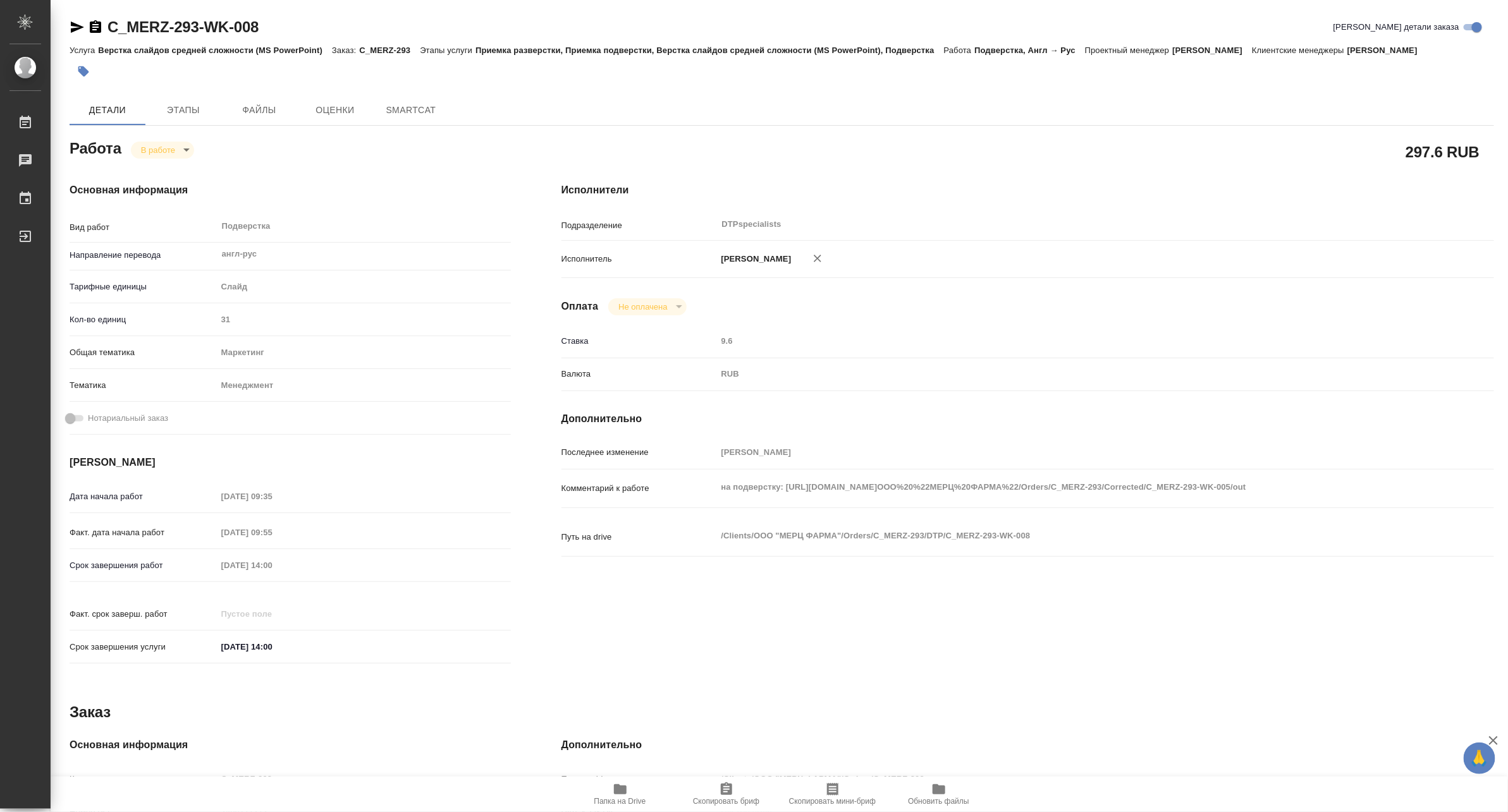
type textarea "x"
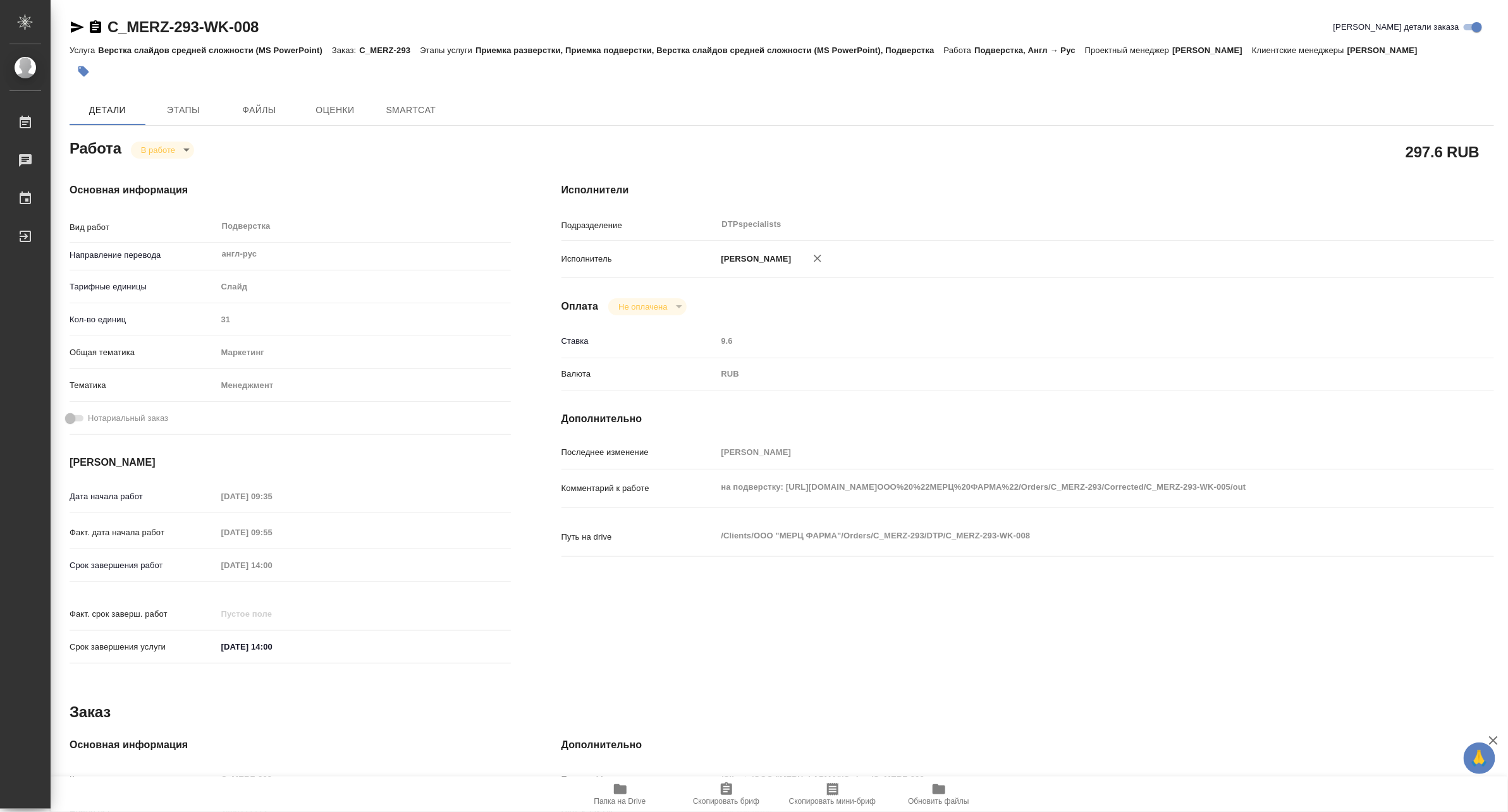
type textarea "x"
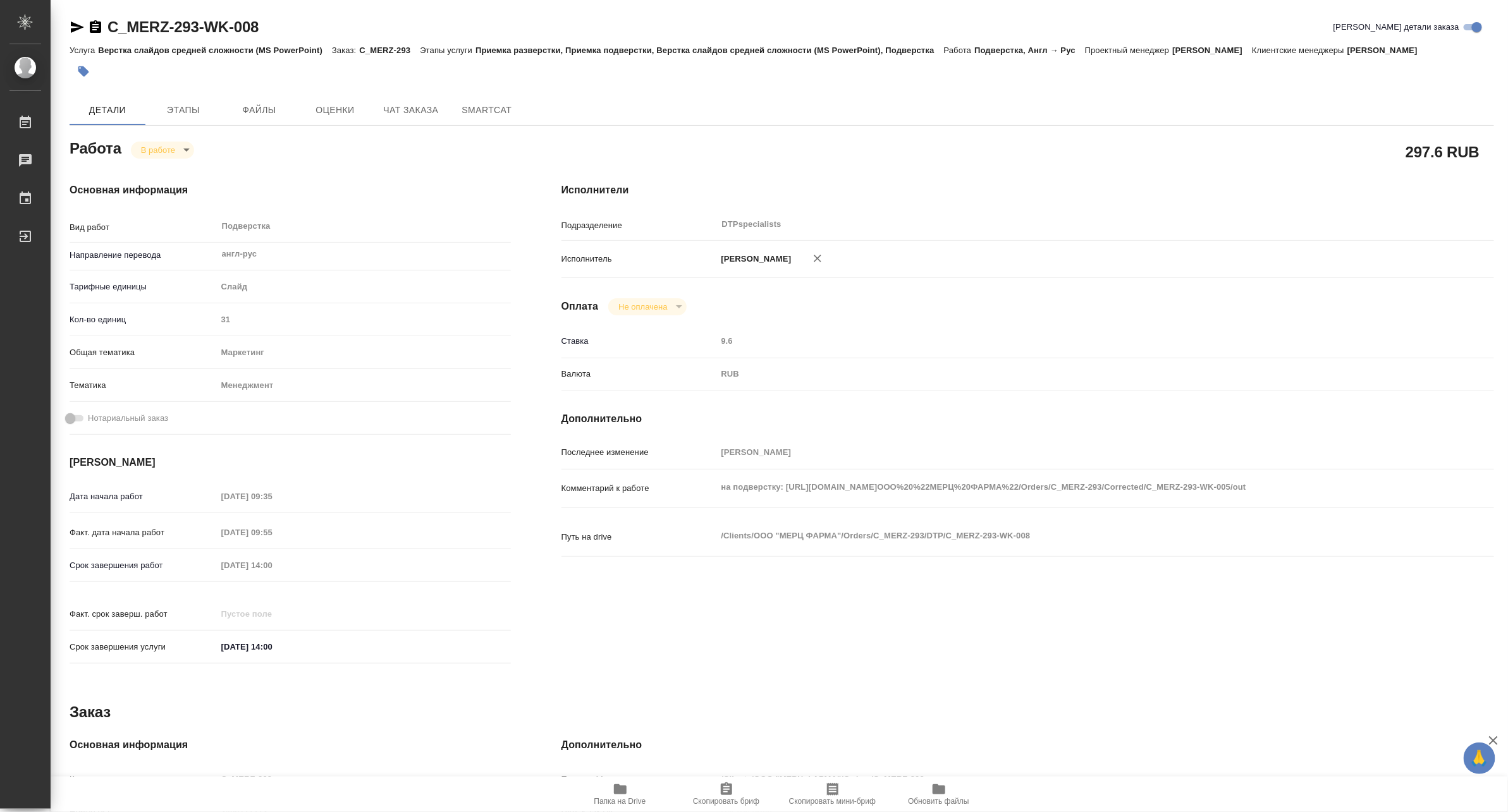
click at [617, 799] on span "Папка на Drive" at bounding box center [620, 801] width 52 height 9
type textarea "x"
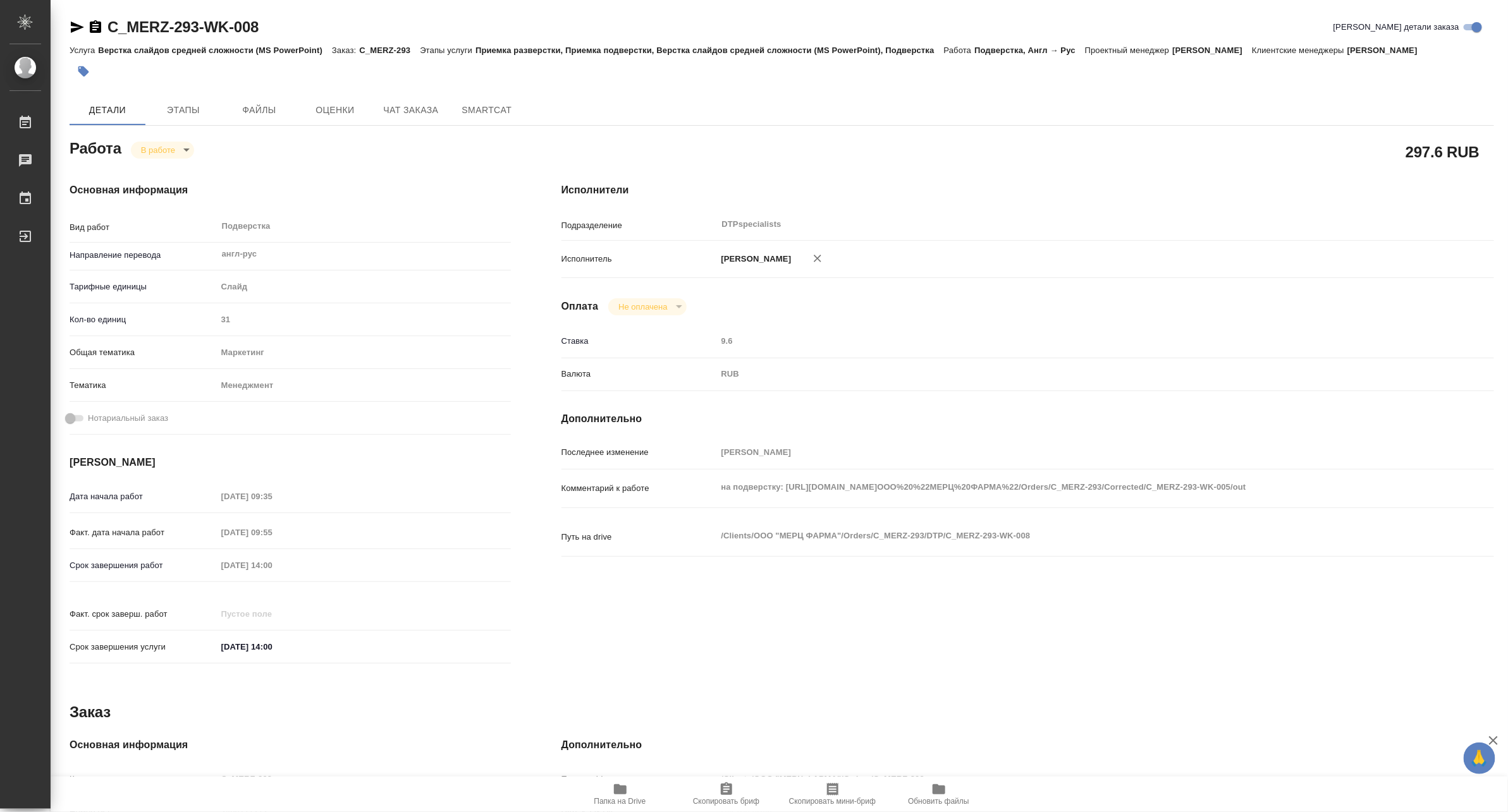
type textarea "x"
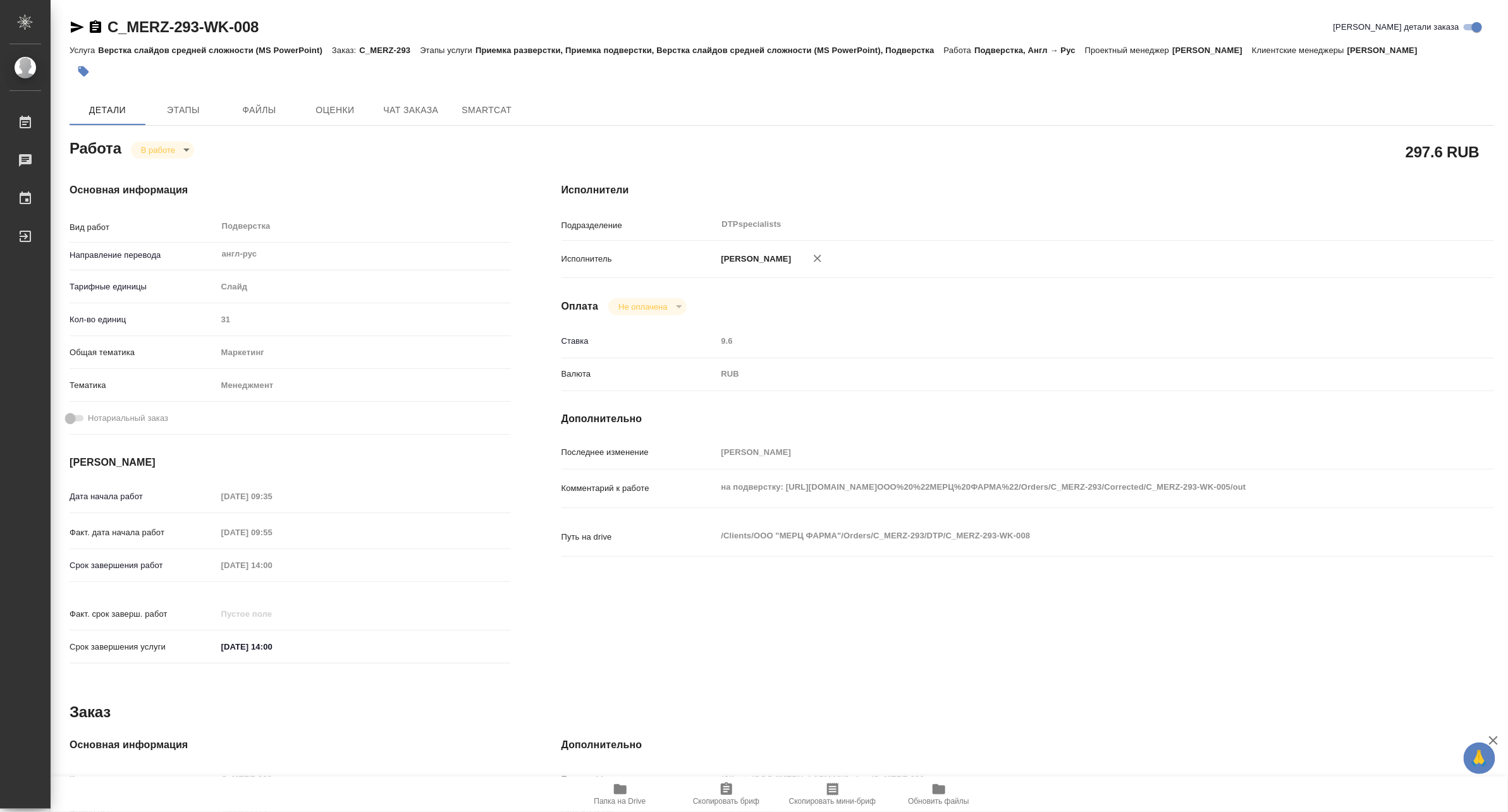
type textarea "x"
click at [140, 157] on body "🙏 .cls-1 fill:#fff; AWATERA Matveeva Maria Работы 0 Чаты График Выйти C_MERZ-29…" at bounding box center [754, 406] width 1508 height 812
click at [141, 168] on button "Выполнен" at bounding box center [163, 171] width 46 height 14
type textarea "x"
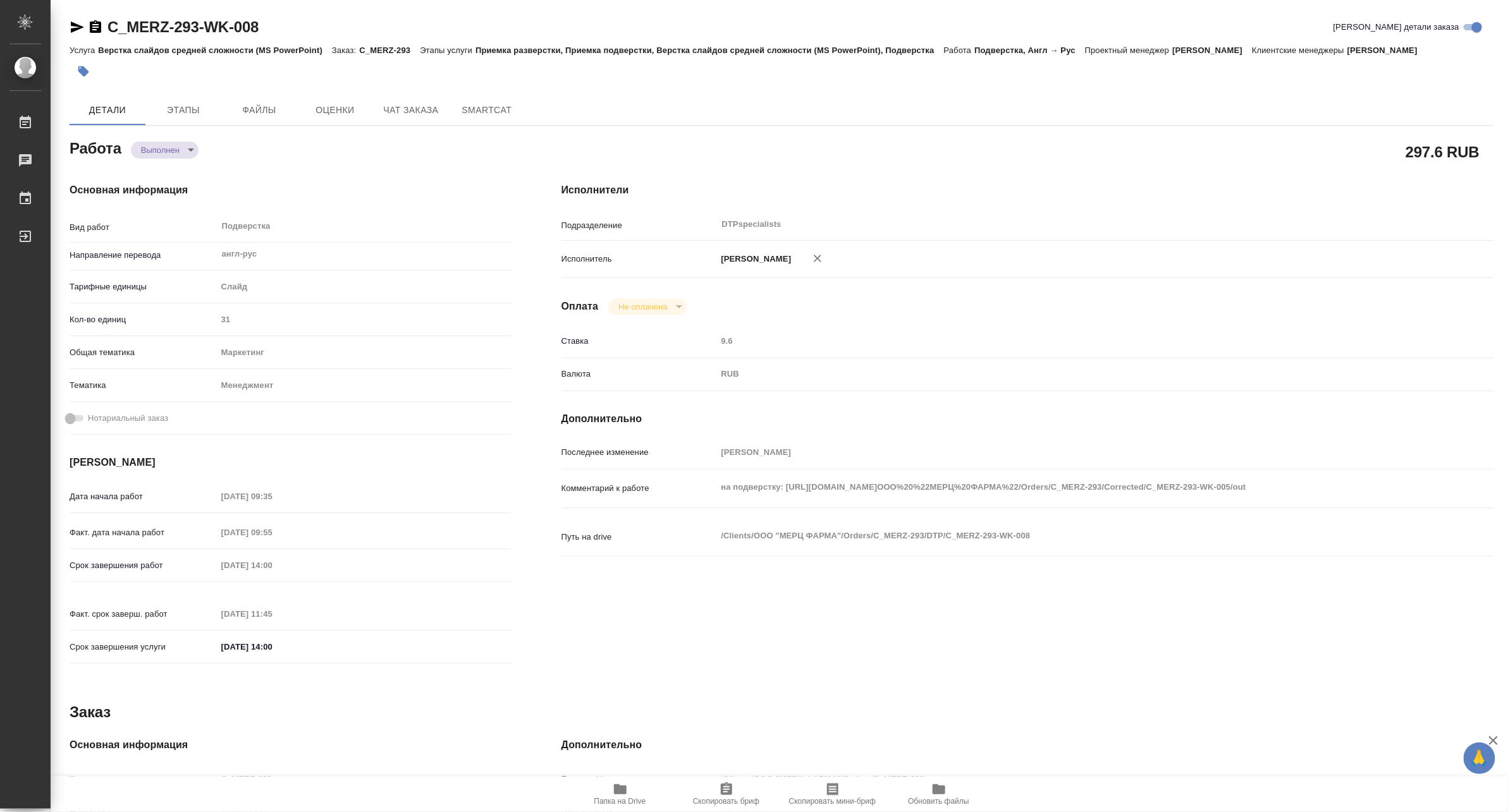
type textarea "x"
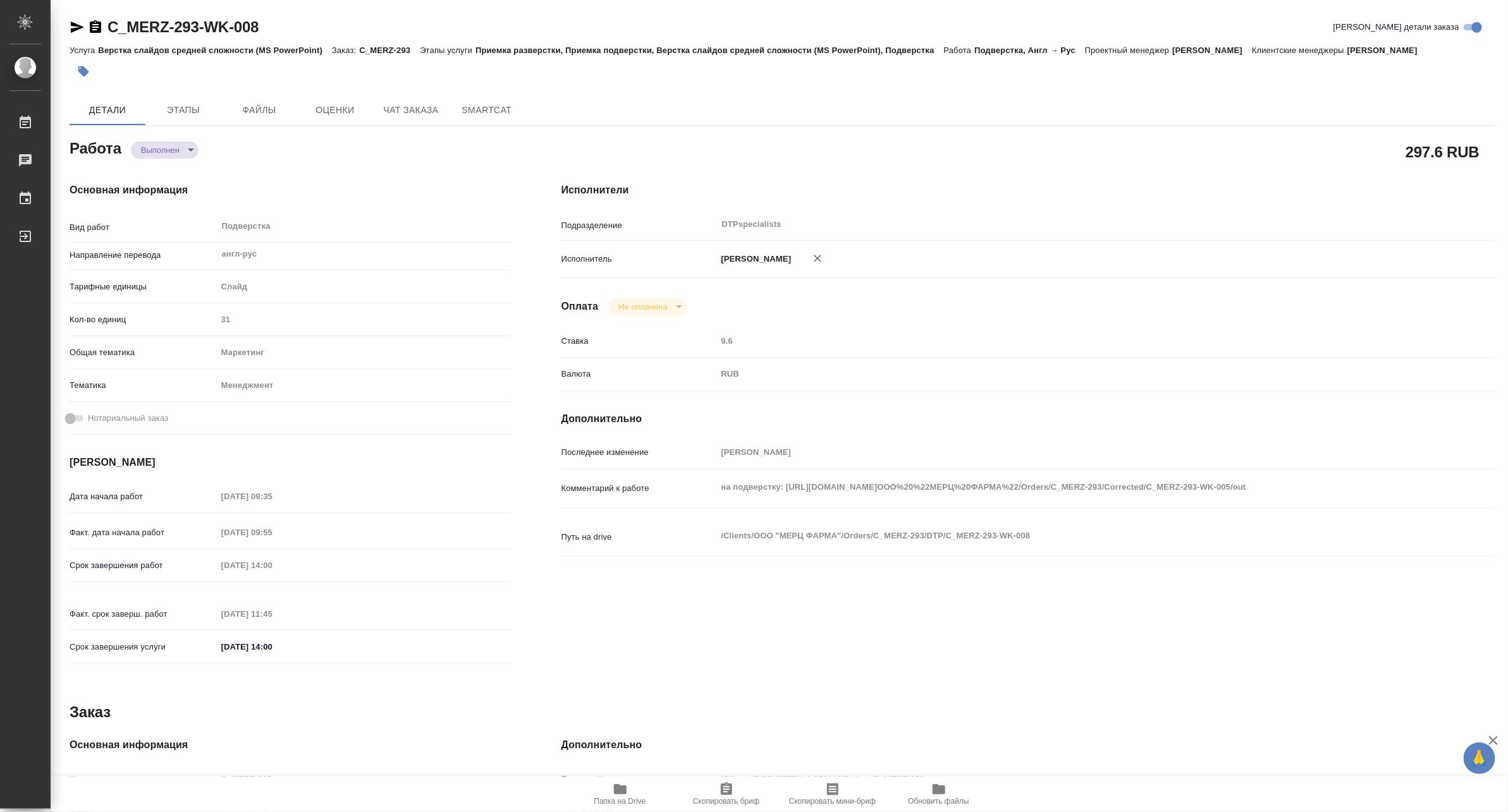
type textarea "x"
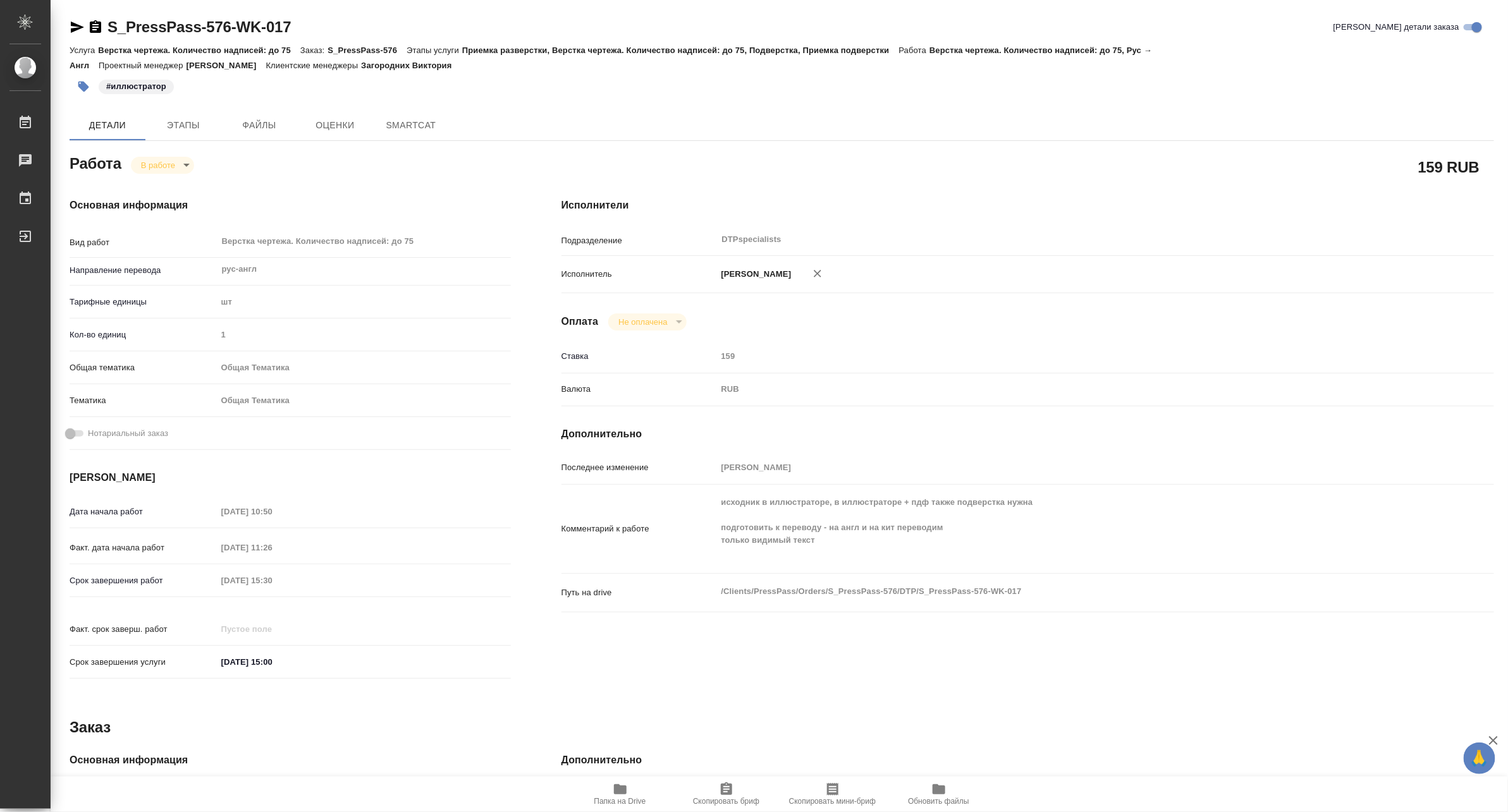
type textarea "x"
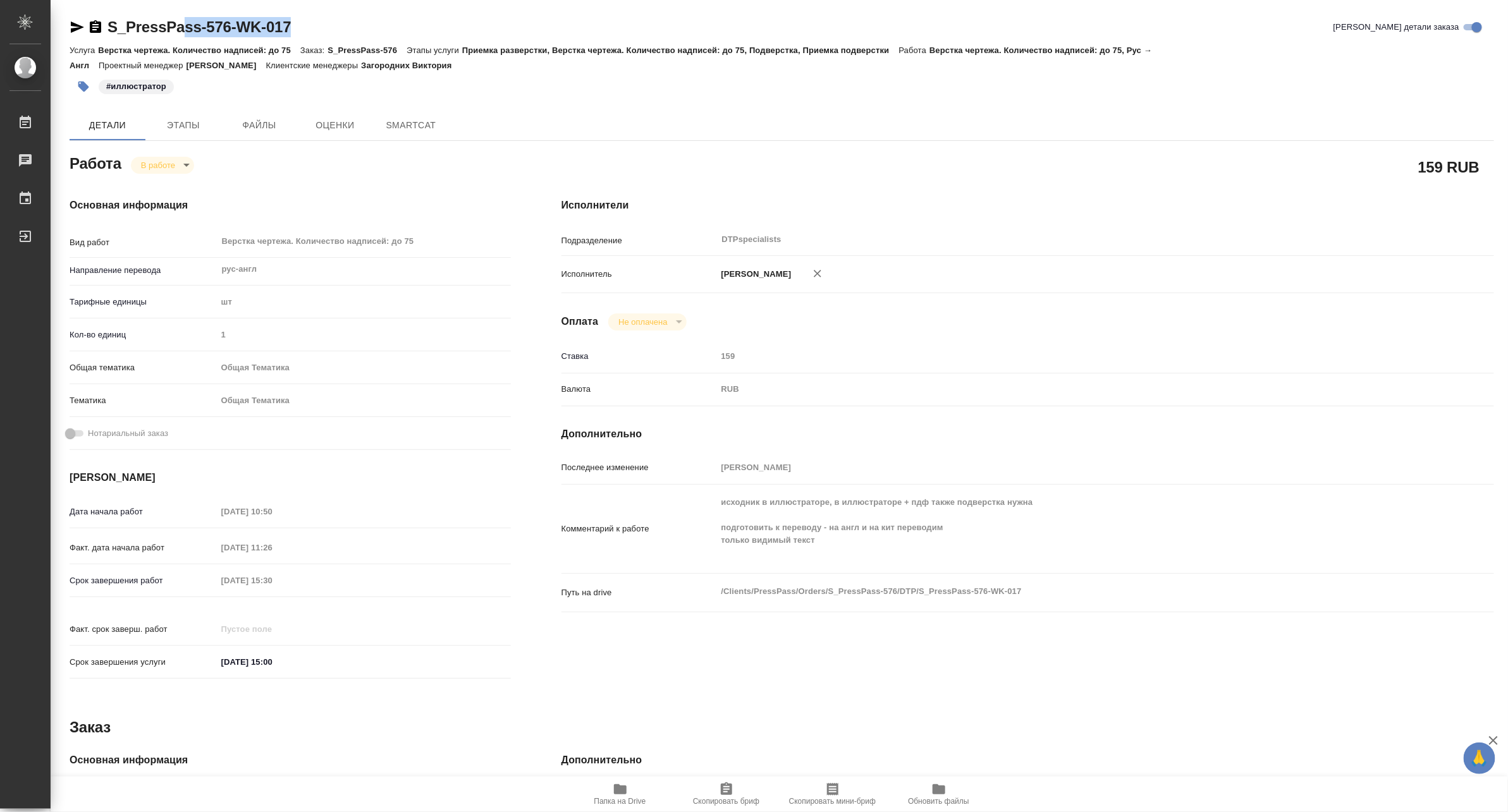
type textarea "x"
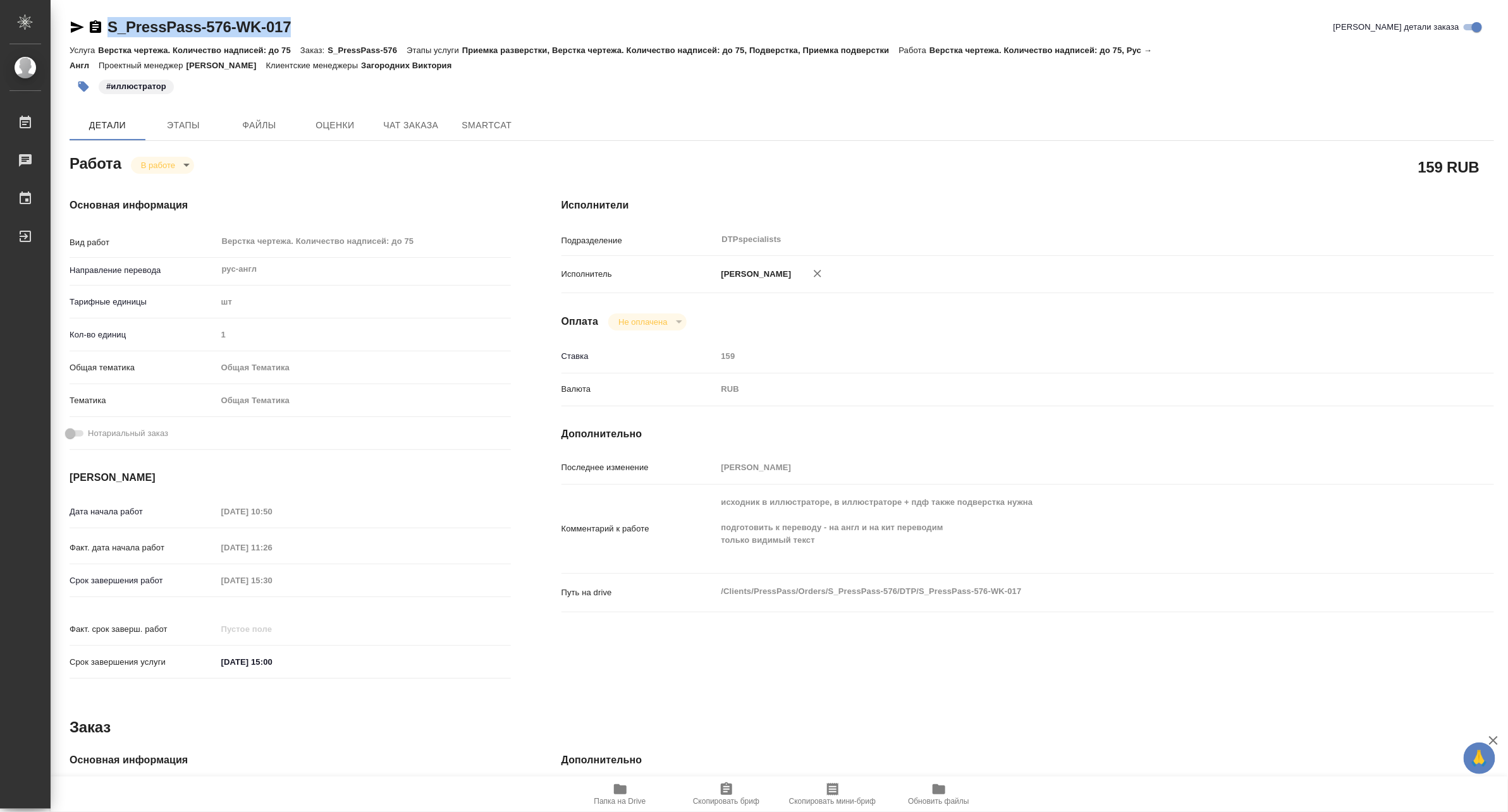
drag, startPoint x: 324, startPoint y: 27, endPoint x: 109, endPoint y: 17, distance: 215.2
click at [109, 17] on div "S_PressPass-576-WK-017 Кратко детали заказа" at bounding box center [781, 27] width 1424 height 20
copy link "S_PressPass-576-WK-017"
type textarea "x"
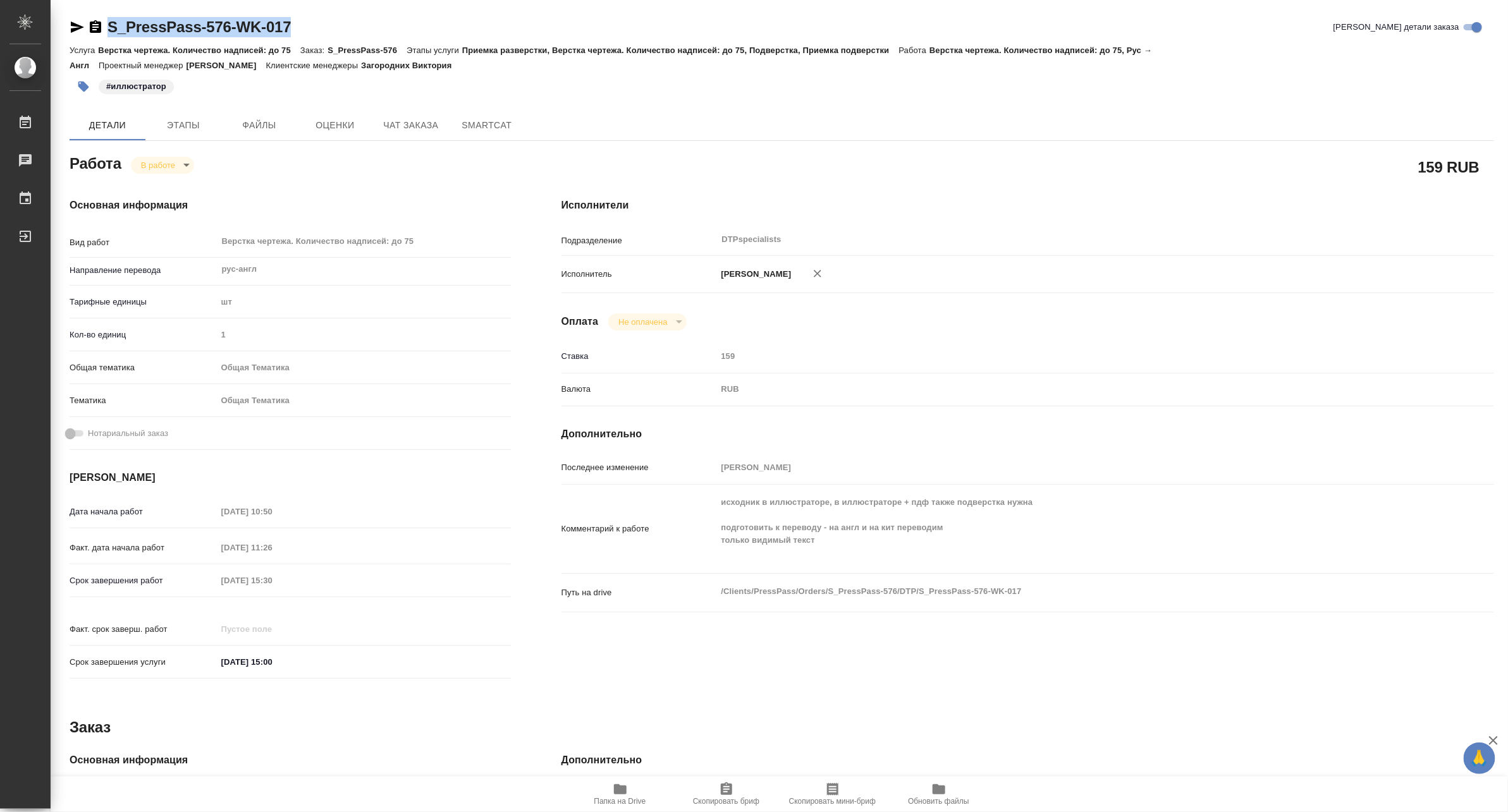
type textarea "x"
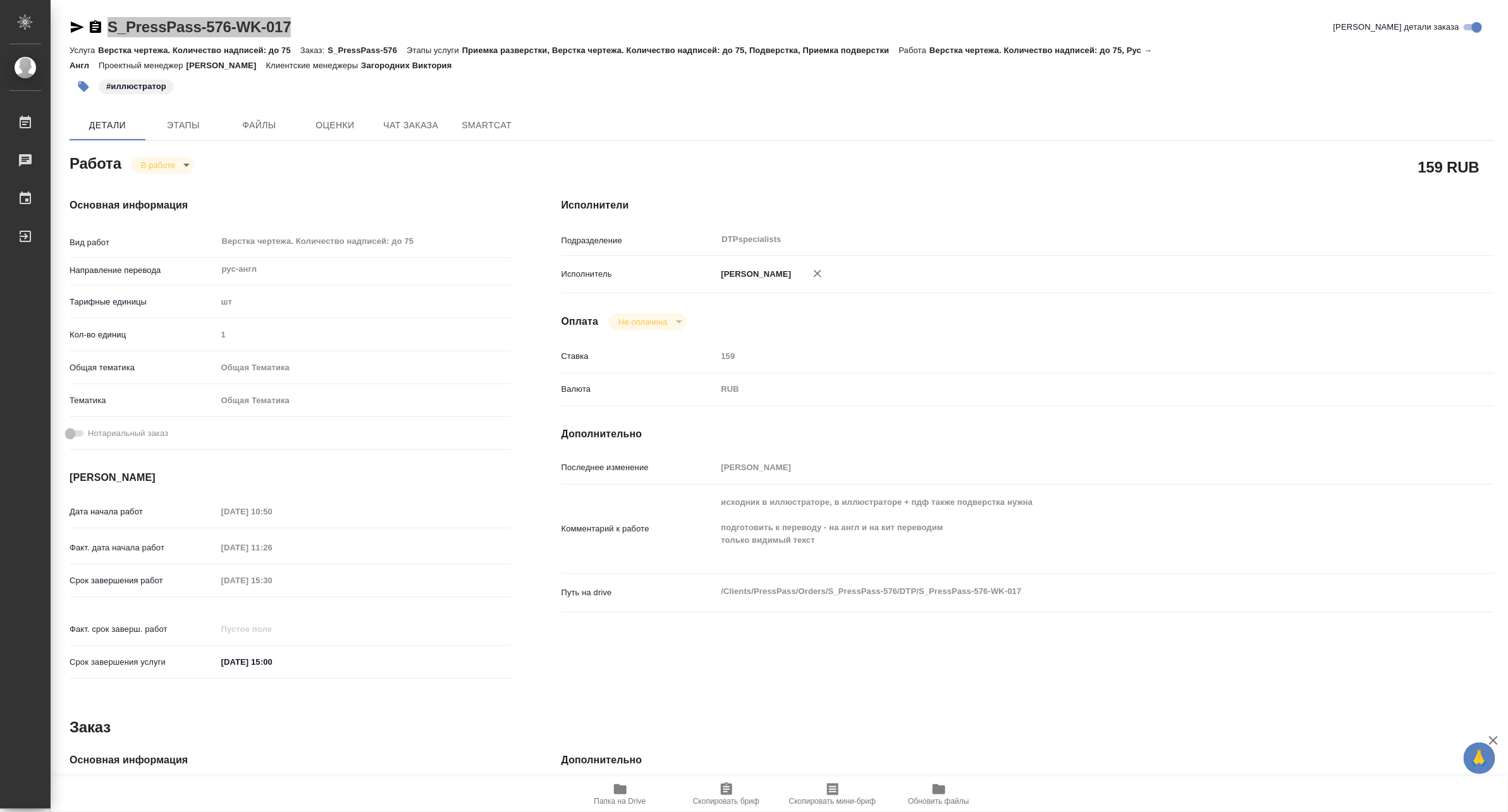
type textarea "x"
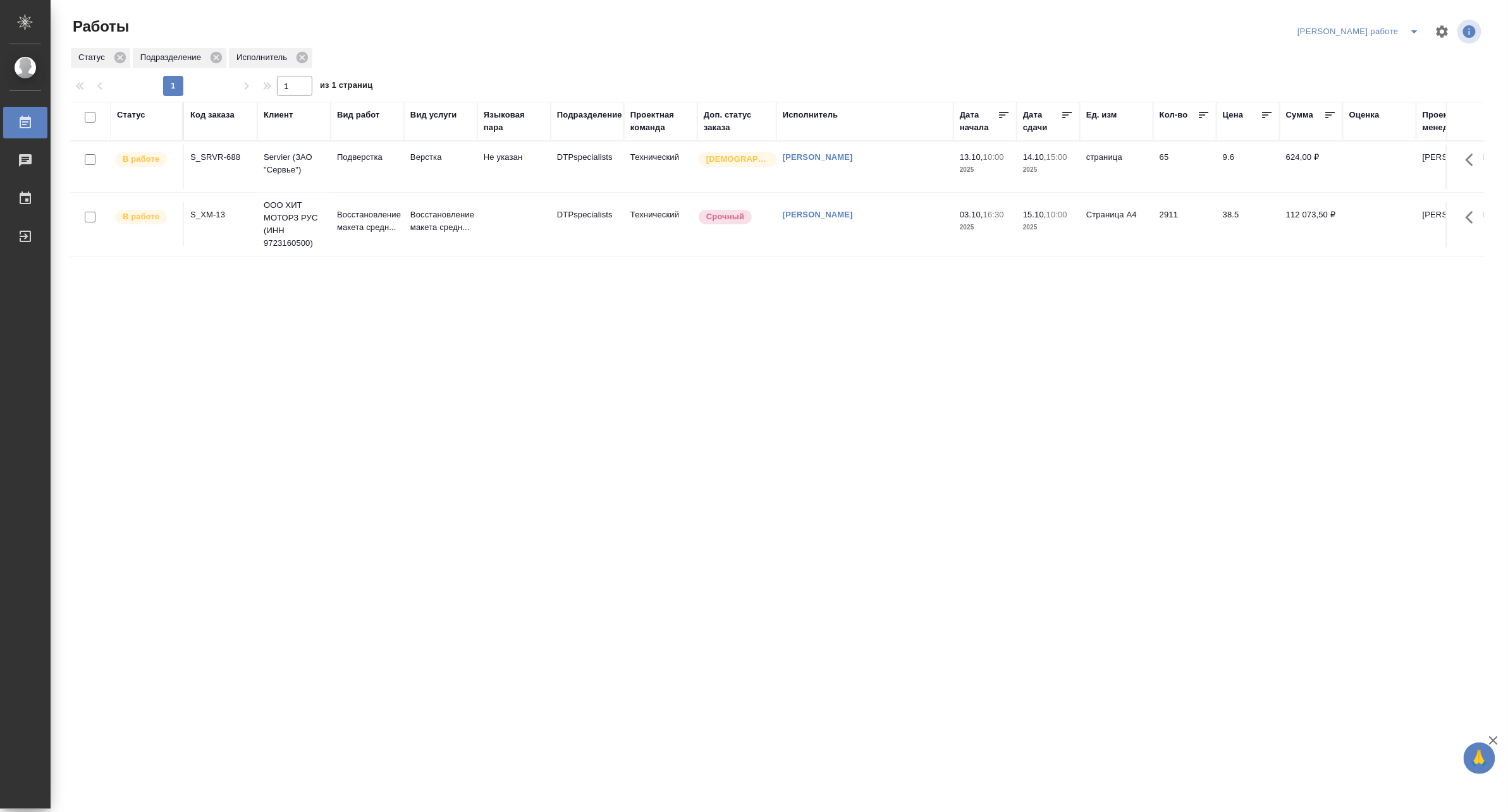
click at [1406, 20] on div "[PERSON_NAME] работе" at bounding box center [1389, 31] width 190 height 31
click at [1417, 28] on icon "split button" at bounding box center [1414, 31] width 15 height 15
click at [1367, 74] on li "Матвеева_назначено" at bounding box center [1370, 77] width 115 height 20
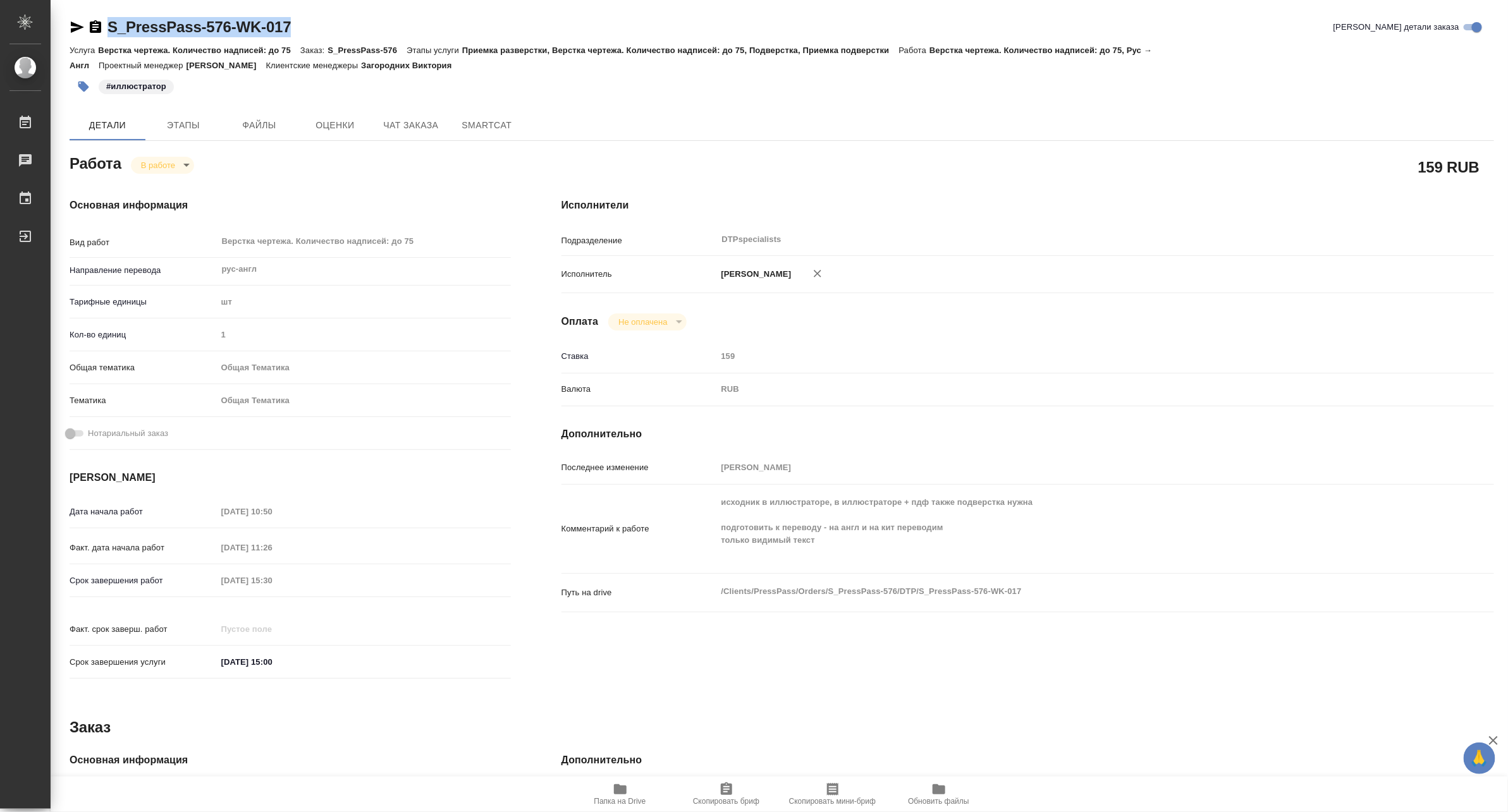
click at [629, 796] on span "Папка на Drive" at bounding box center [620, 794] width 91 height 24
click at [148, 166] on body "🙏 .cls-1 fill:#fff; AWATERA Matveeva Maria Работы 0 Чаты График Выйти S_PressPa…" at bounding box center [754, 406] width 1508 height 812
click at [148, 181] on button "Выполнен" at bounding box center [163, 187] width 46 height 14
type textarea "x"
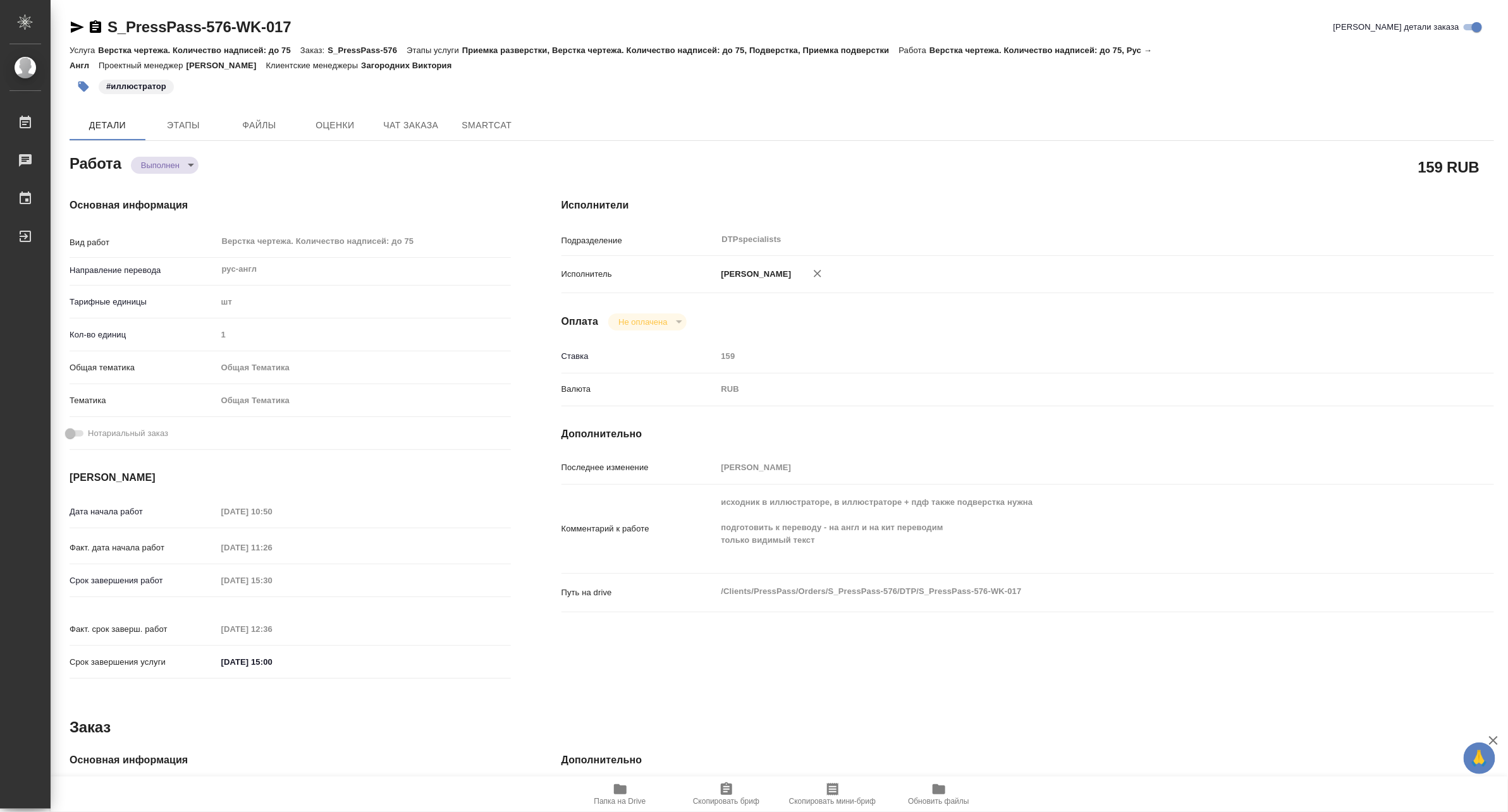
type textarea "x"
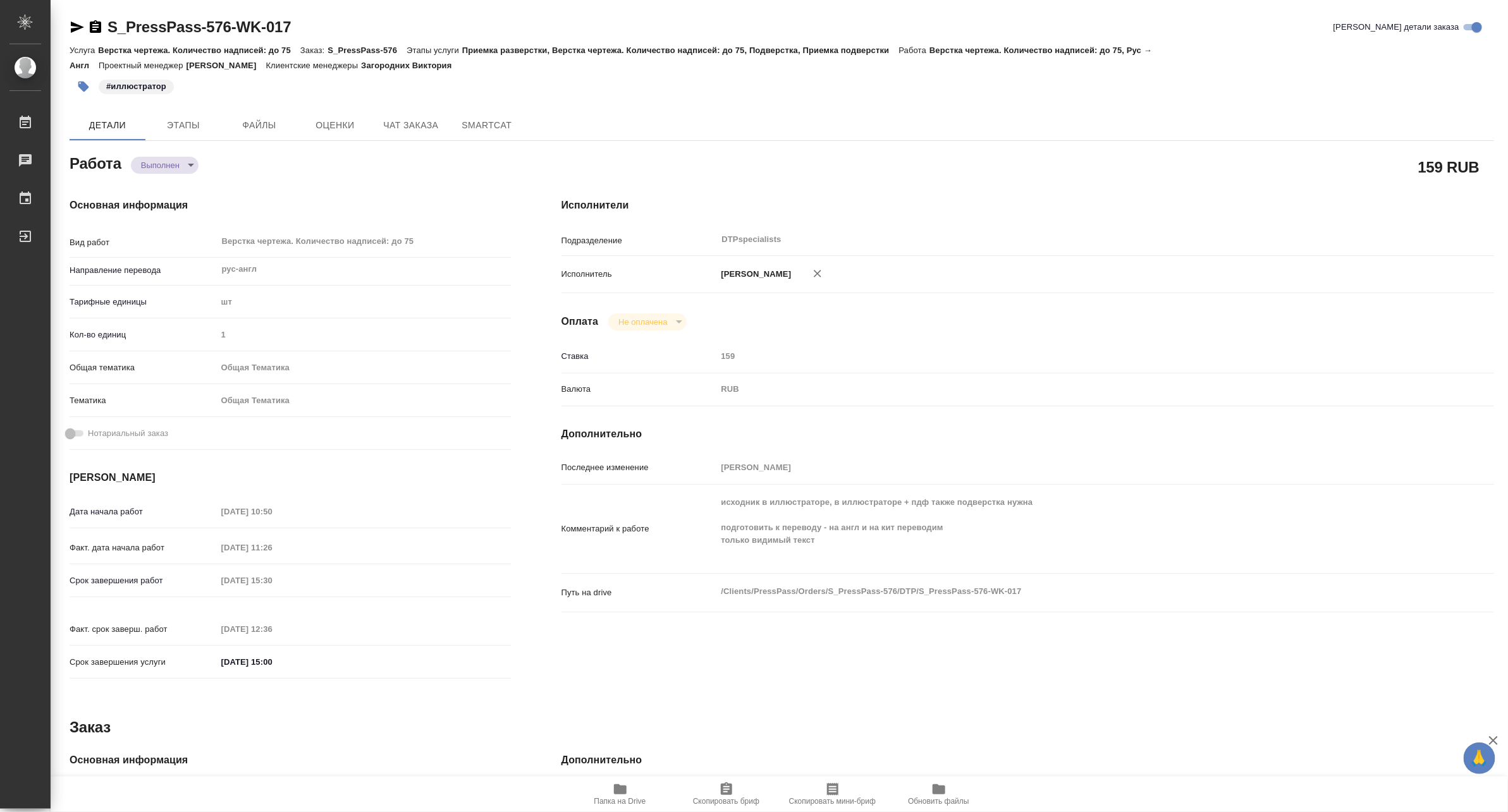
type textarea "x"
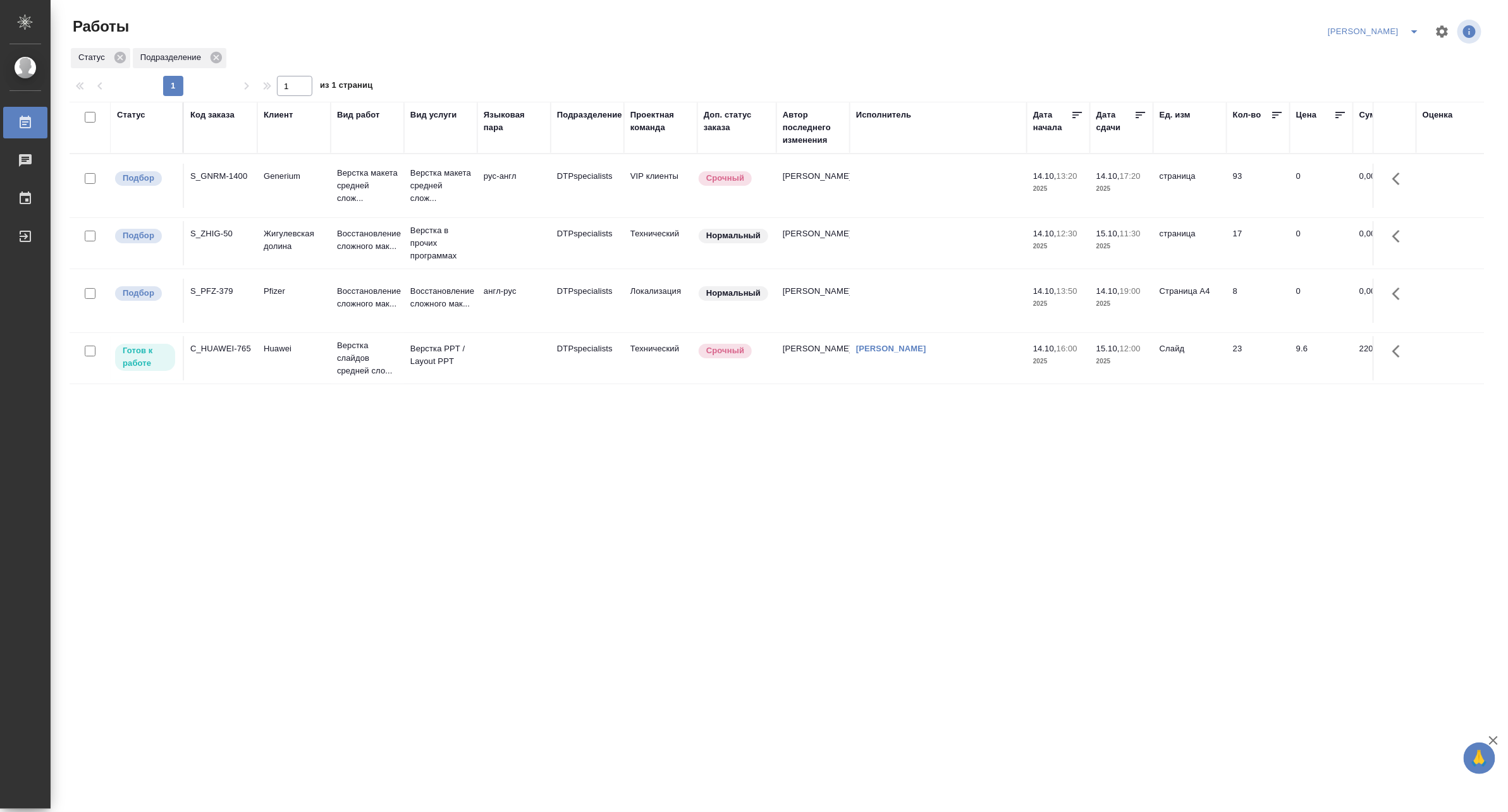
click at [1415, 23] on button "split button" at bounding box center [1414, 31] width 25 height 20
click at [394, 252] on p "Восстановление сложного мак..." at bounding box center [366, 240] width 60 height 25
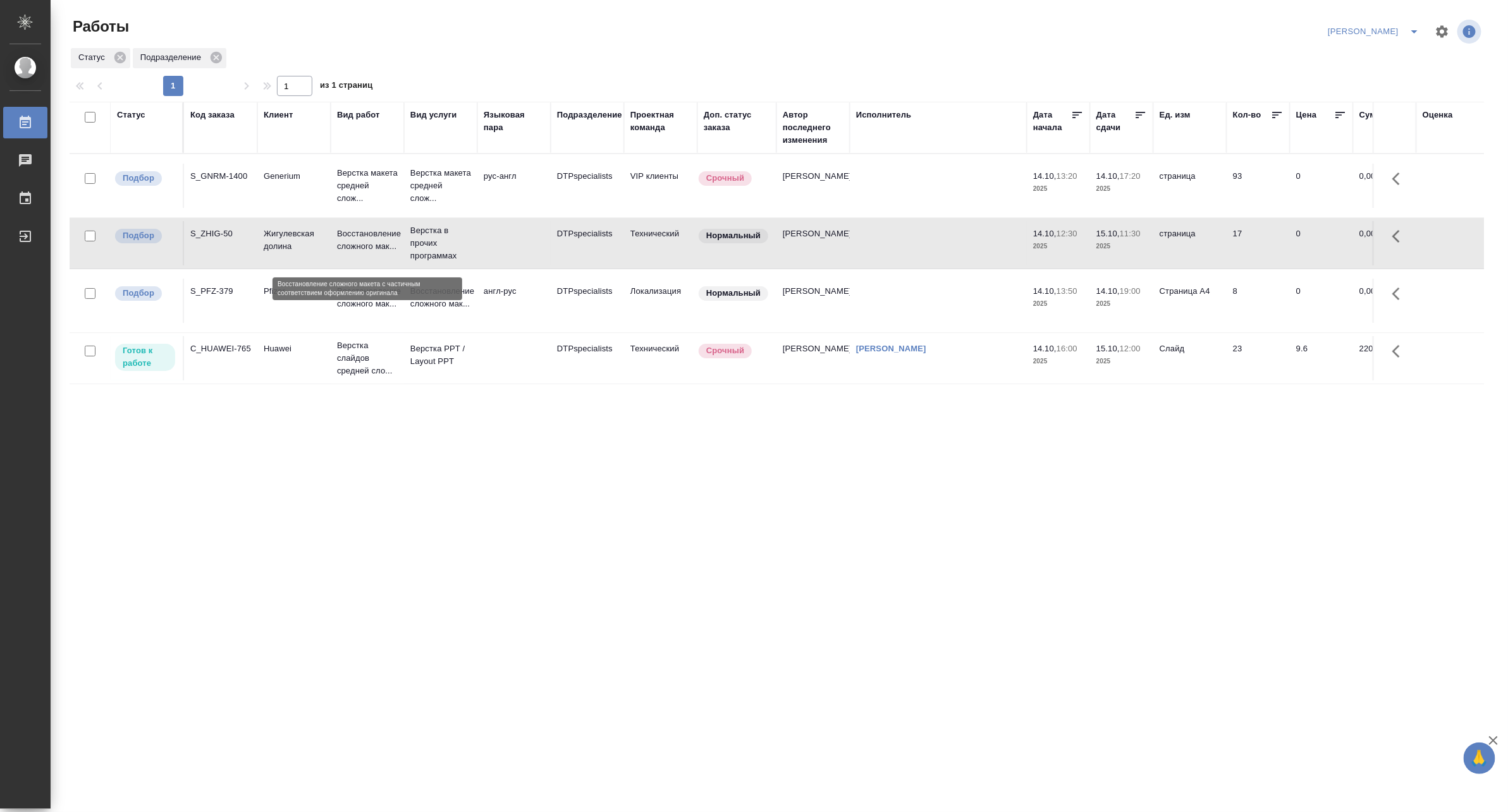
click at [394, 252] on p "Восстановление сложного мак..." at bounding box center [366, 240] width 60 height 25
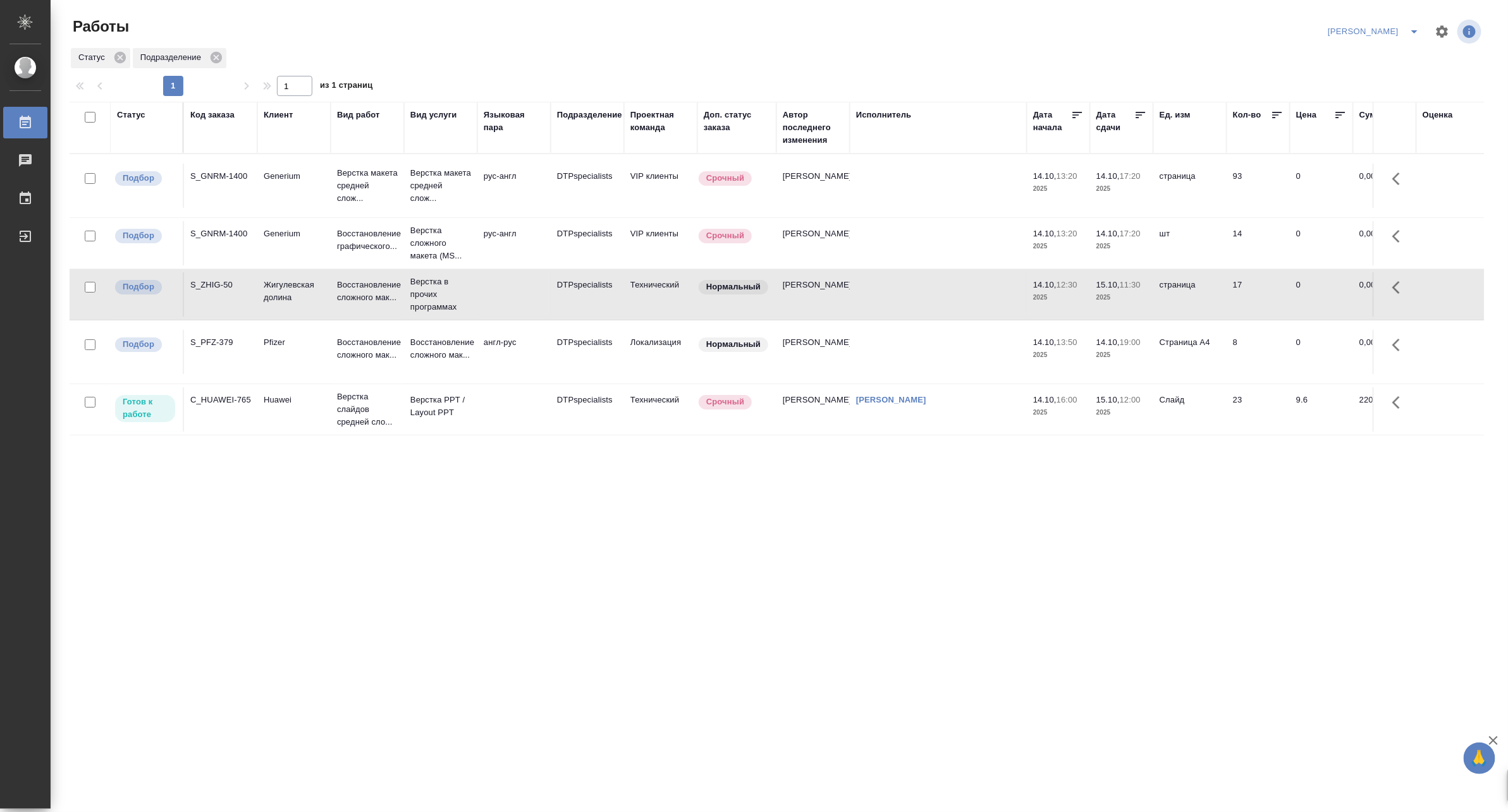
click at [1410, 21] on button "split button" at bounding box center [1414, 31] width 25 height 20
click at [1382, 53] on li "Матвеева_В работе" at bounding box center [1367, 57] width 122 height 20
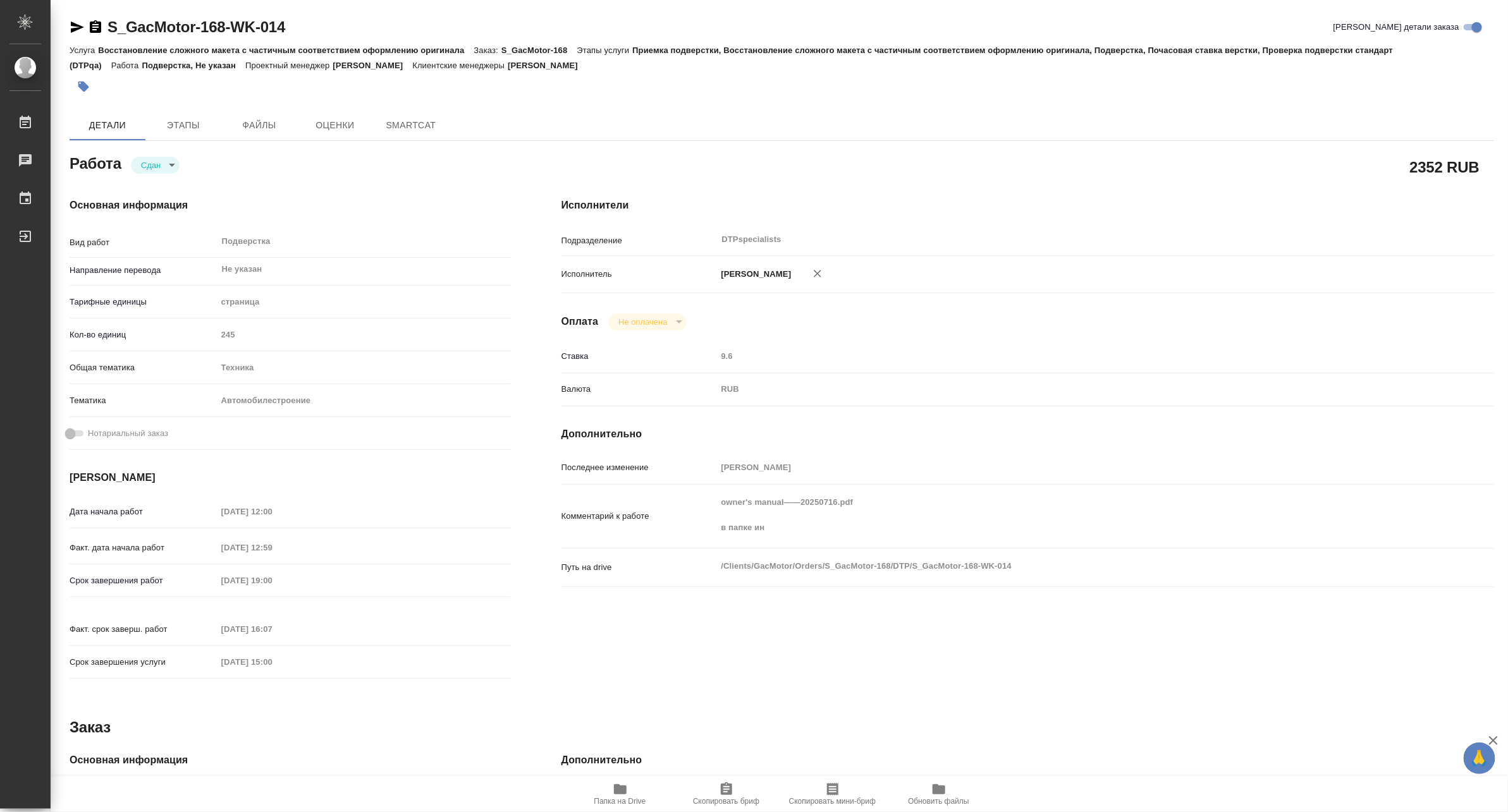
type textarea "x"
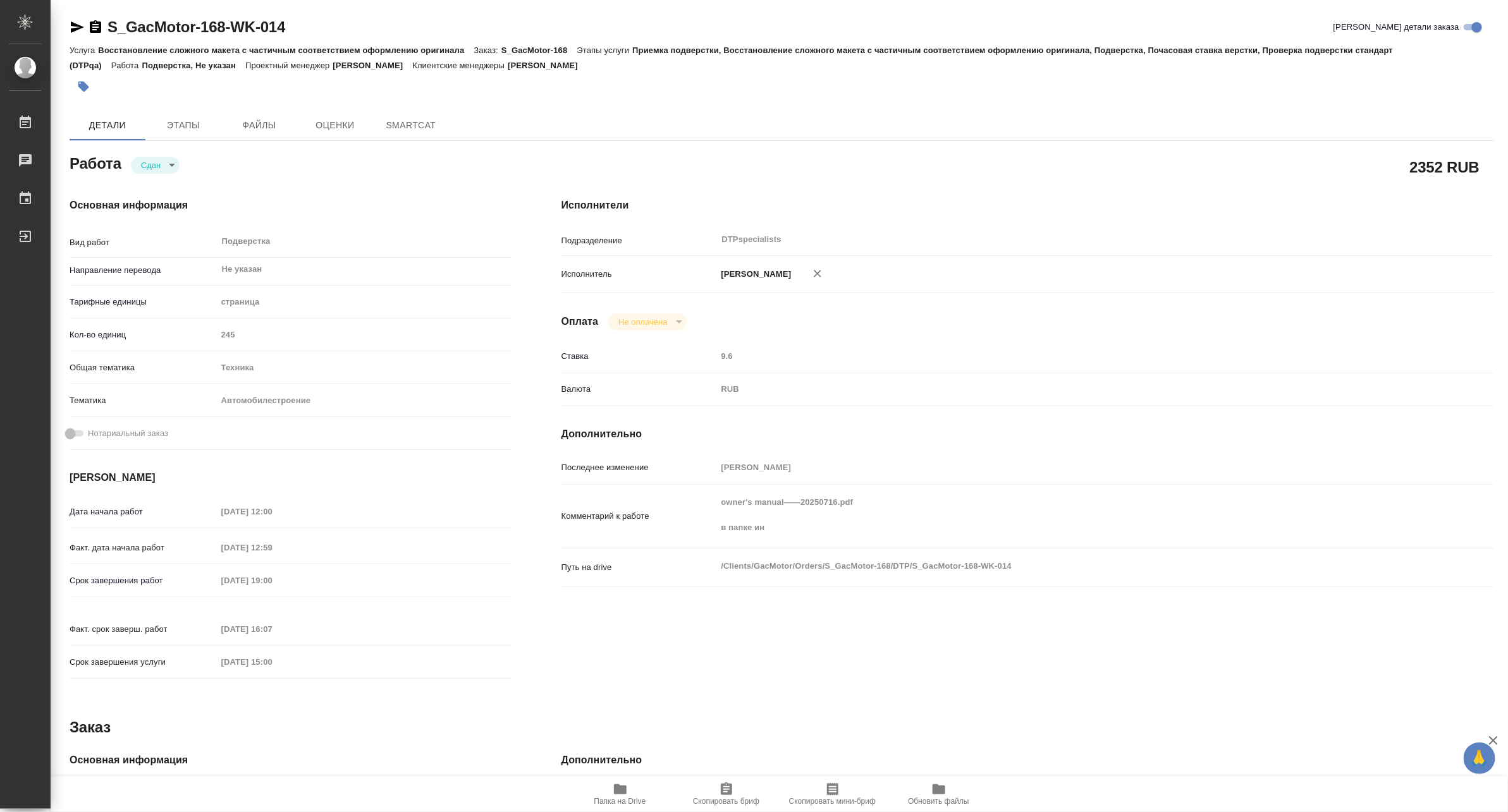
type textarea "x"
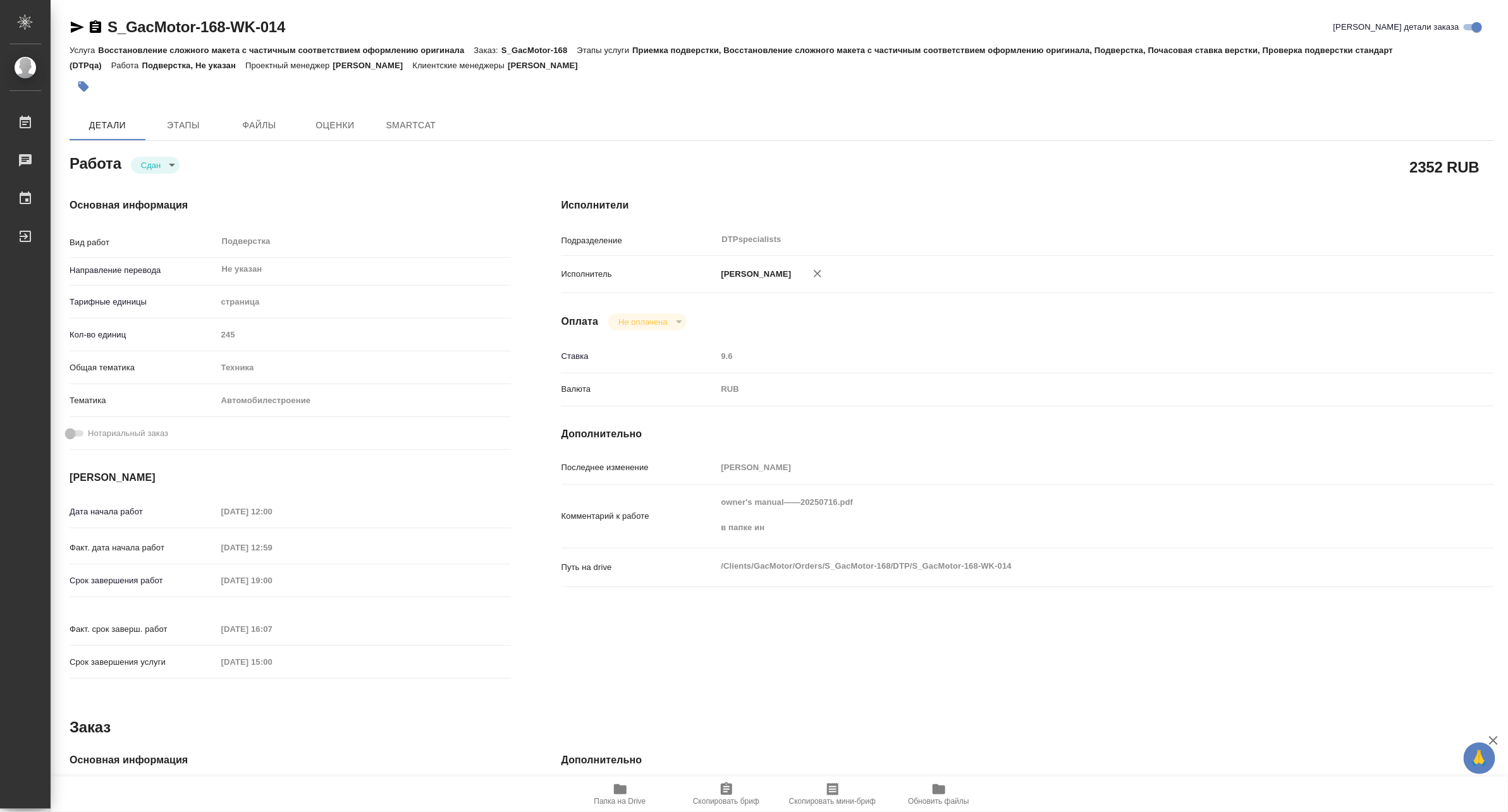
type textarea "x"
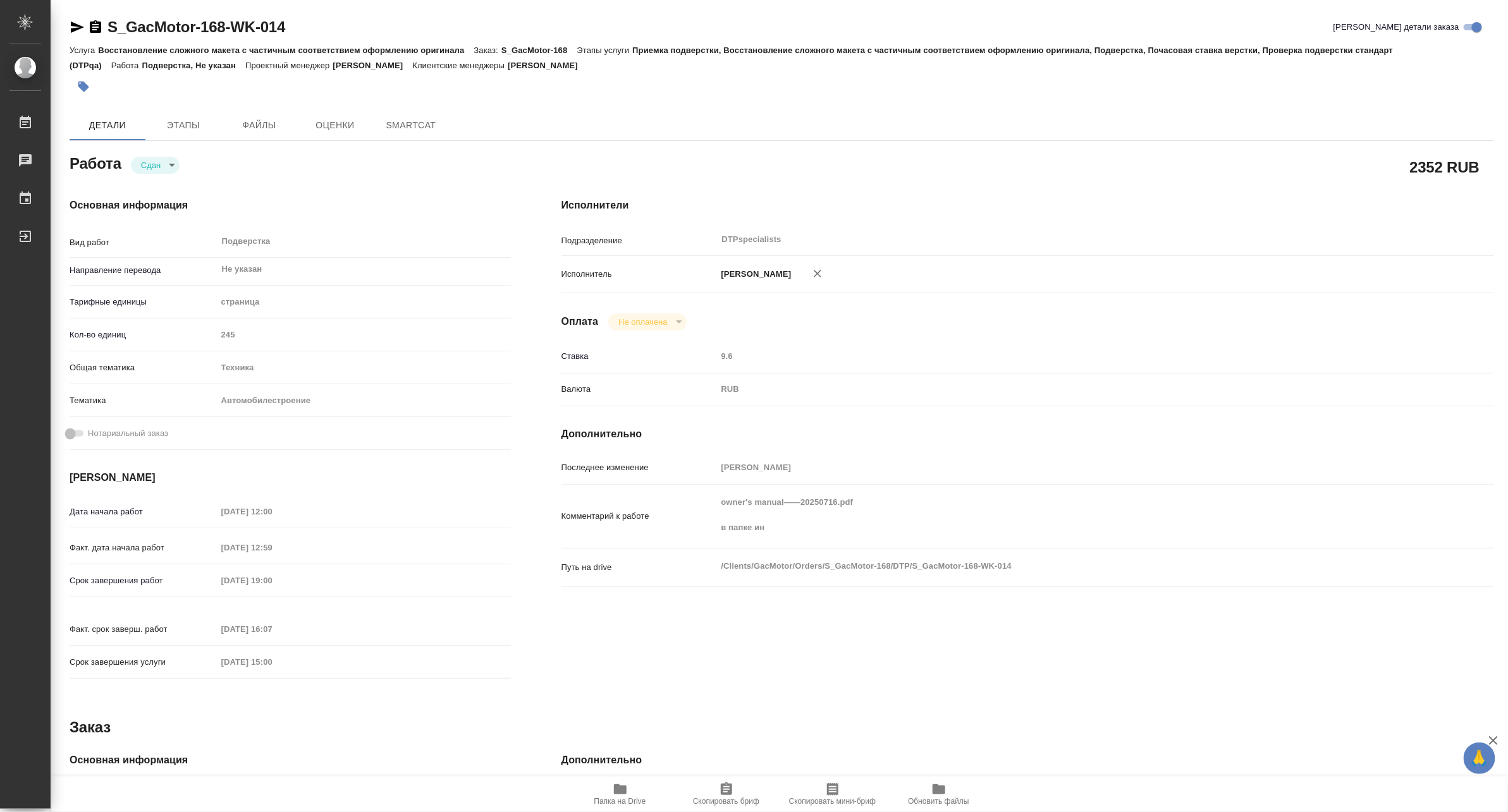
type textarea "x"
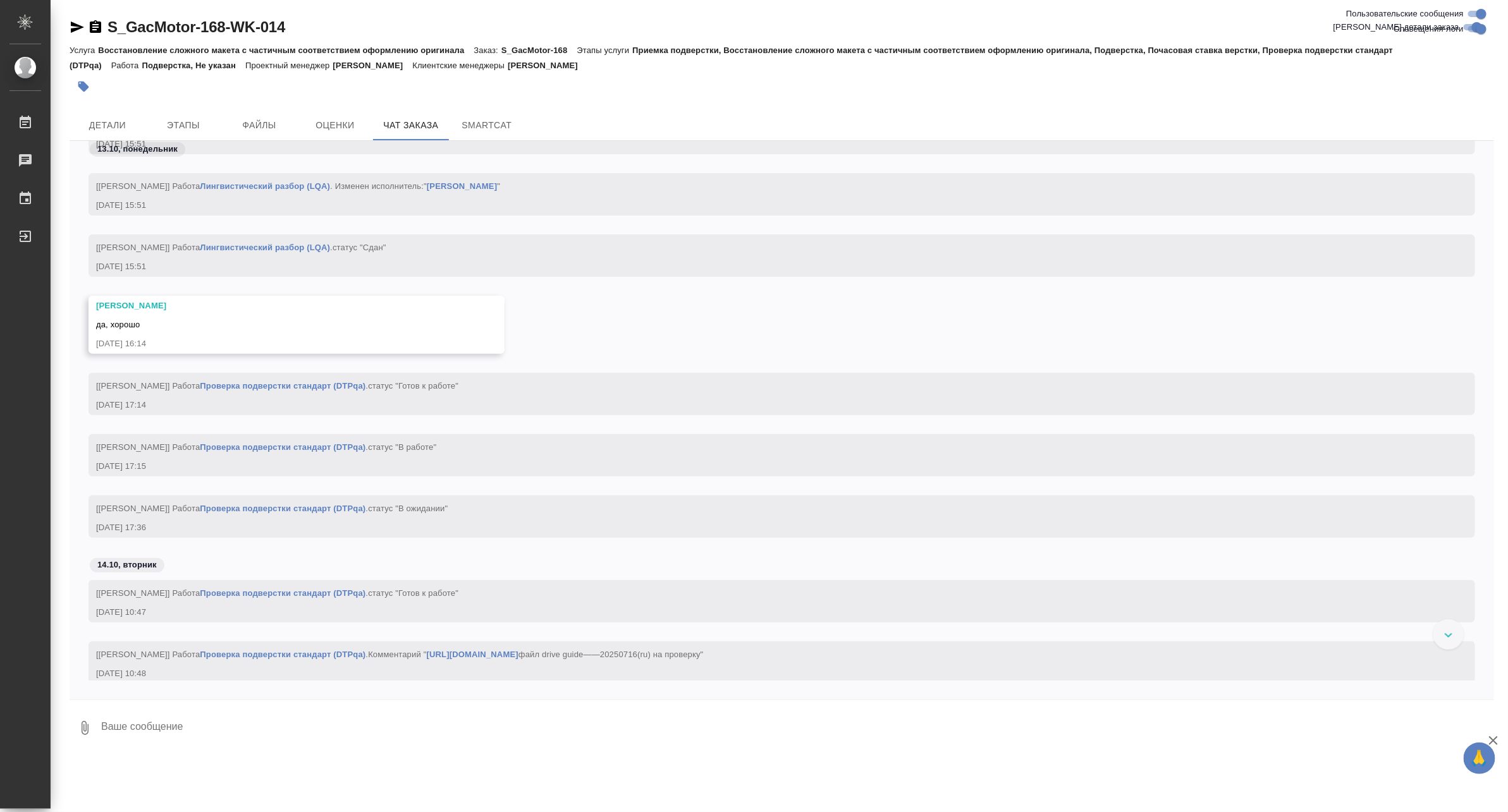
scroll to position [51602, 0]
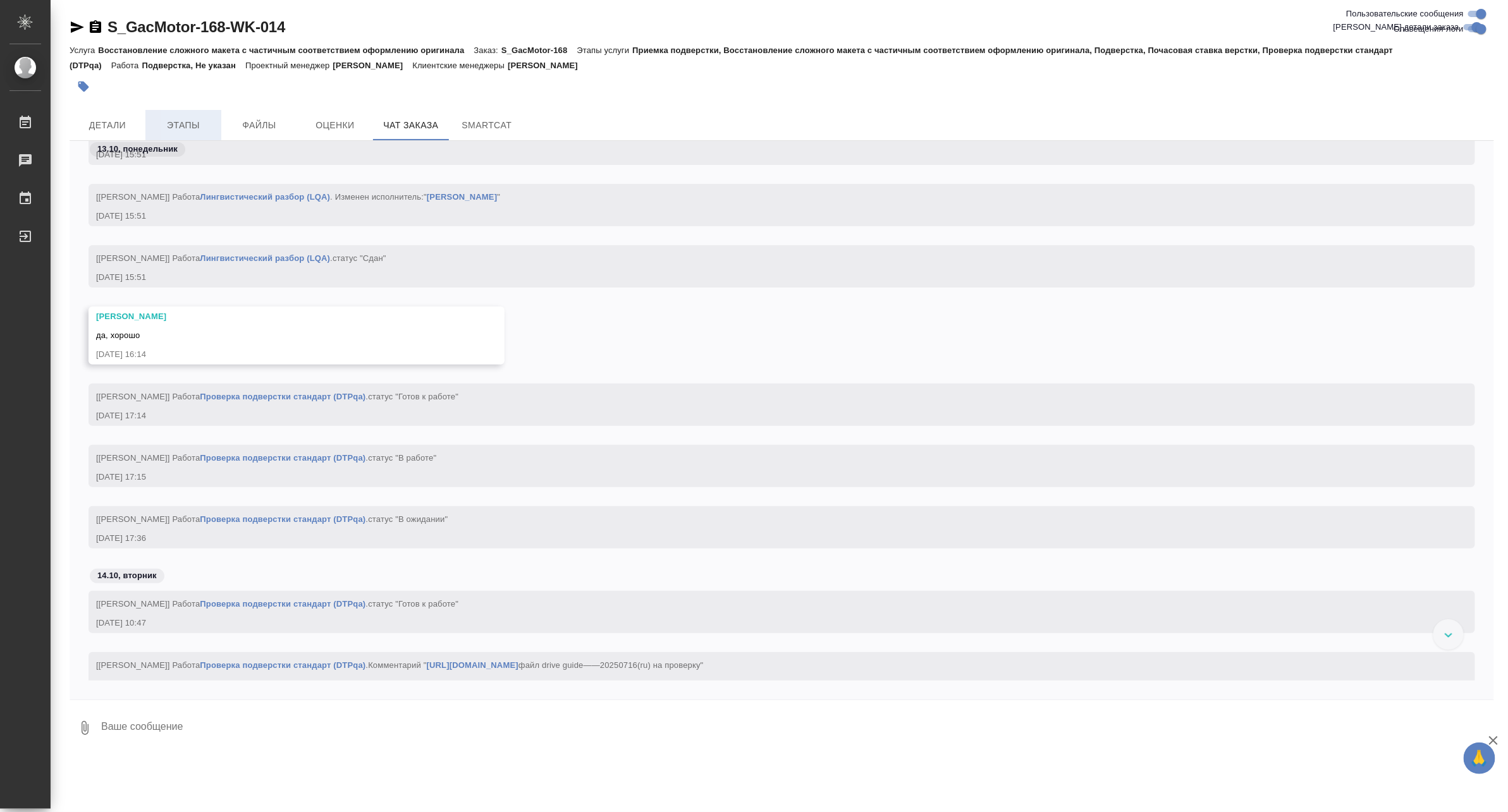
click at [187, 118] on span "Этапы" at bounding box center [183, 126] width 60 height 16
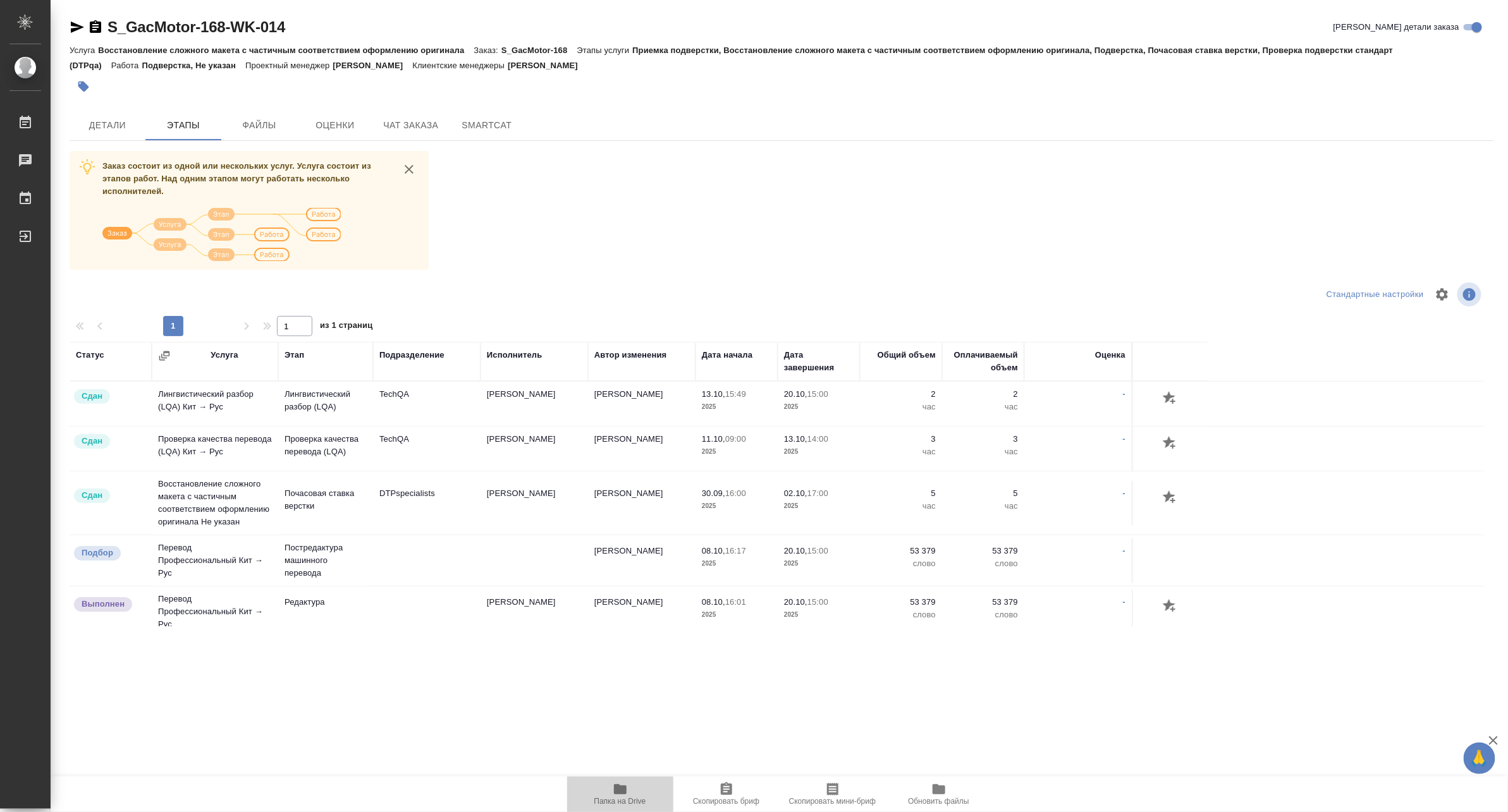
click at [613, 794] on icon "button" at bounding box center [620, 789] width 15 height 15
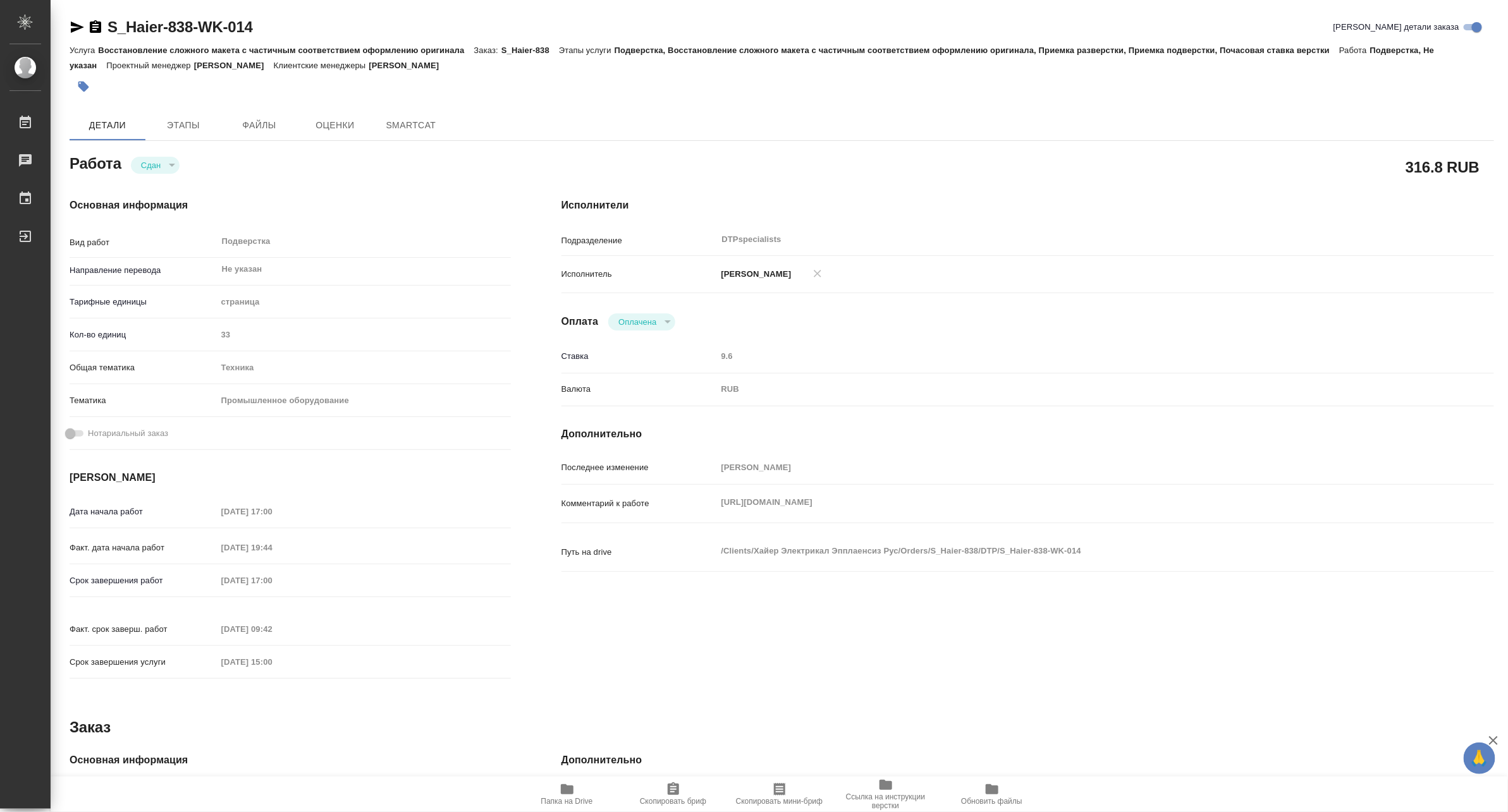
type textarea "x"
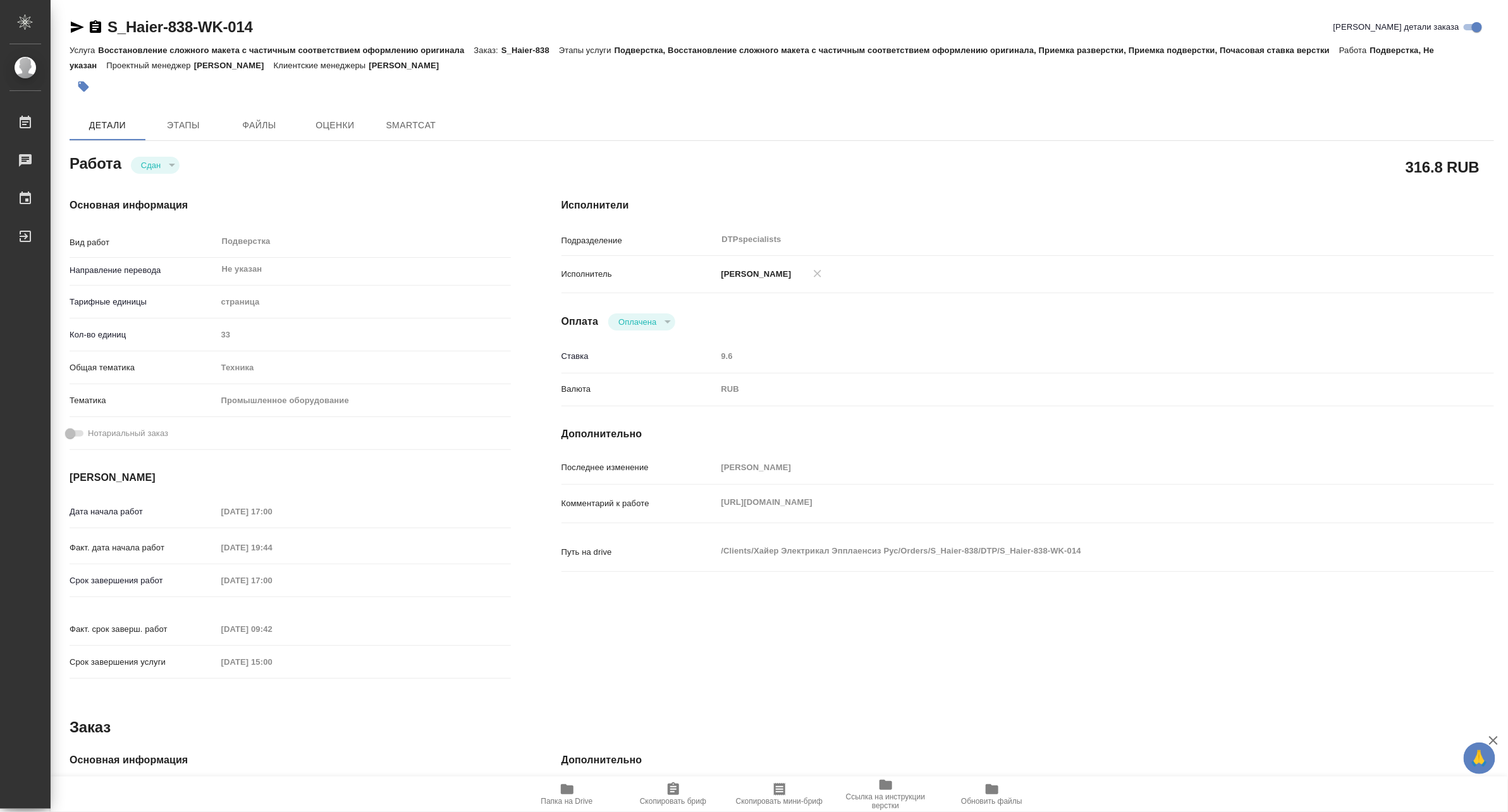
type textarea "x"
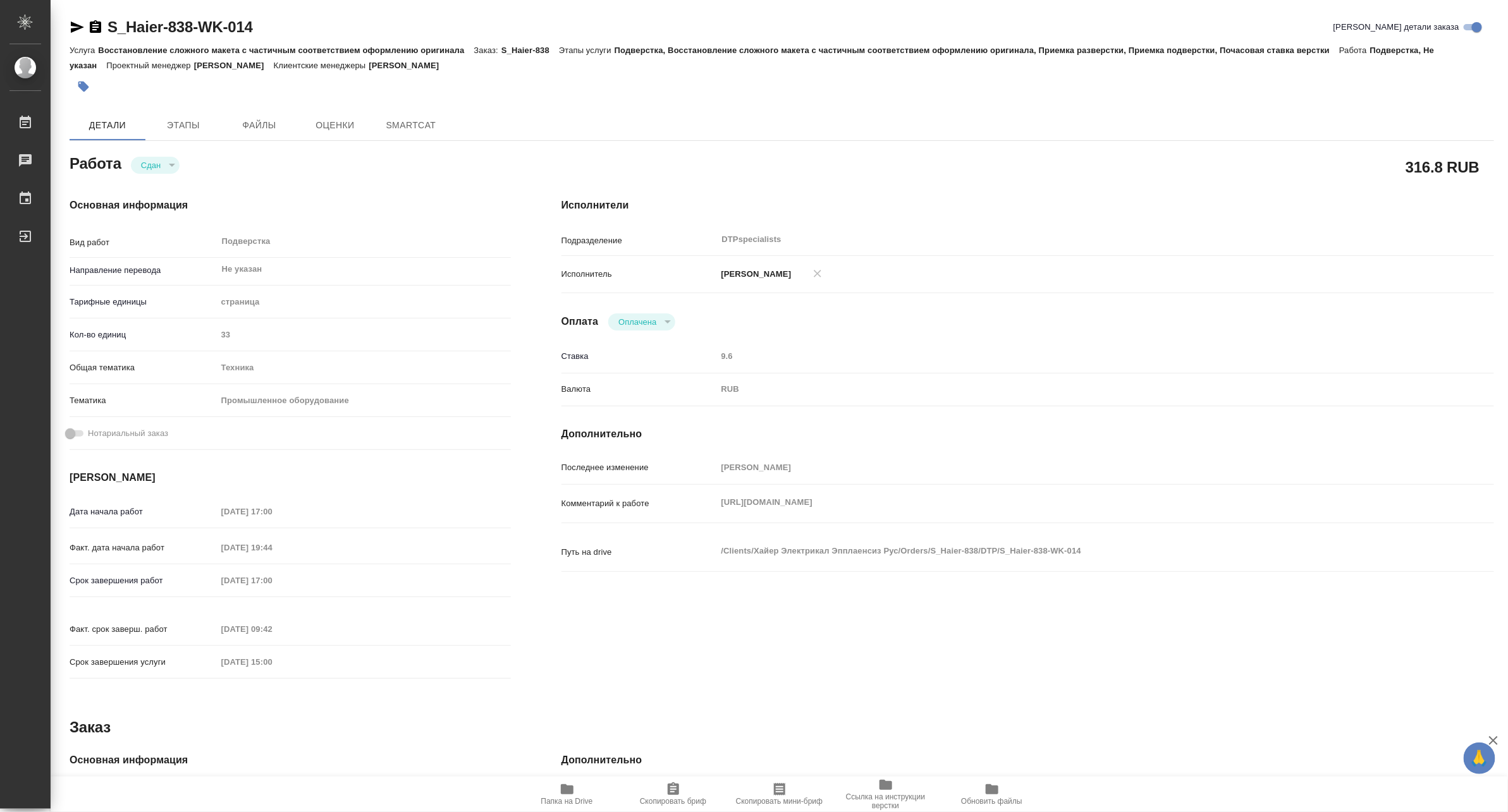
type textarea "x"
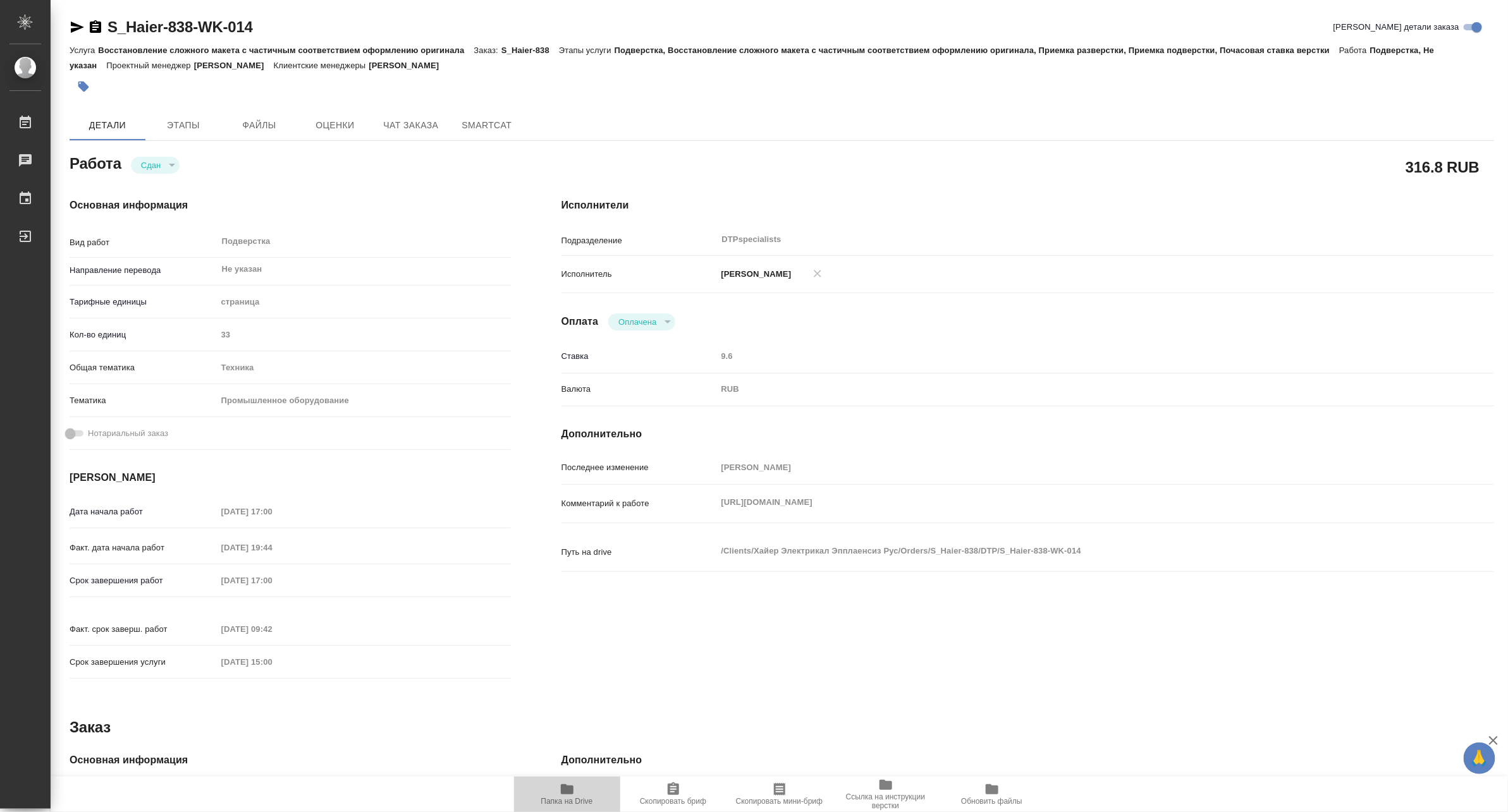
click at [557, 791] on span "Папка на Drive" at bounding box center [567, 794] width 91 height 24
type textarea "x"
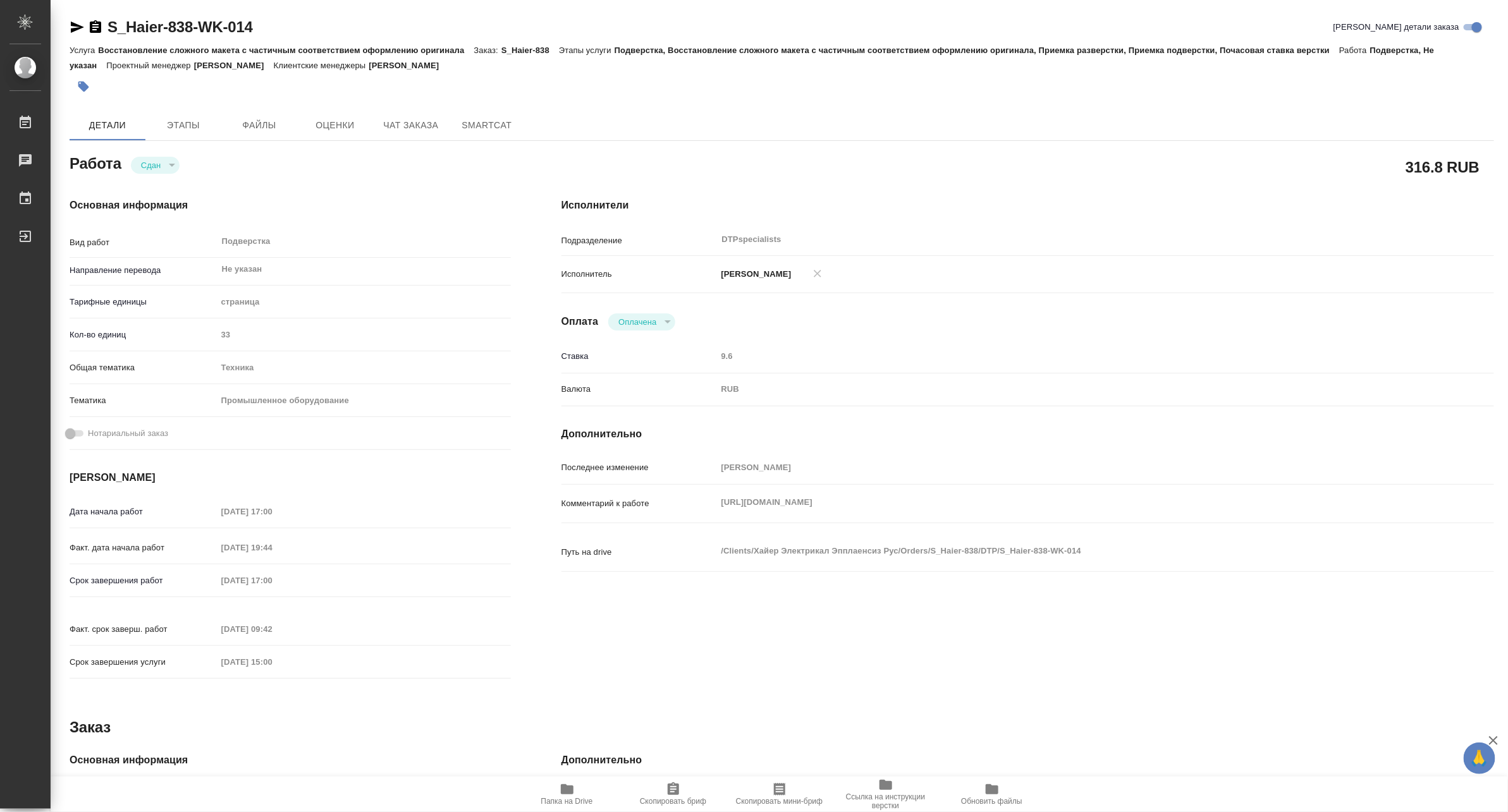
type textarea "x"
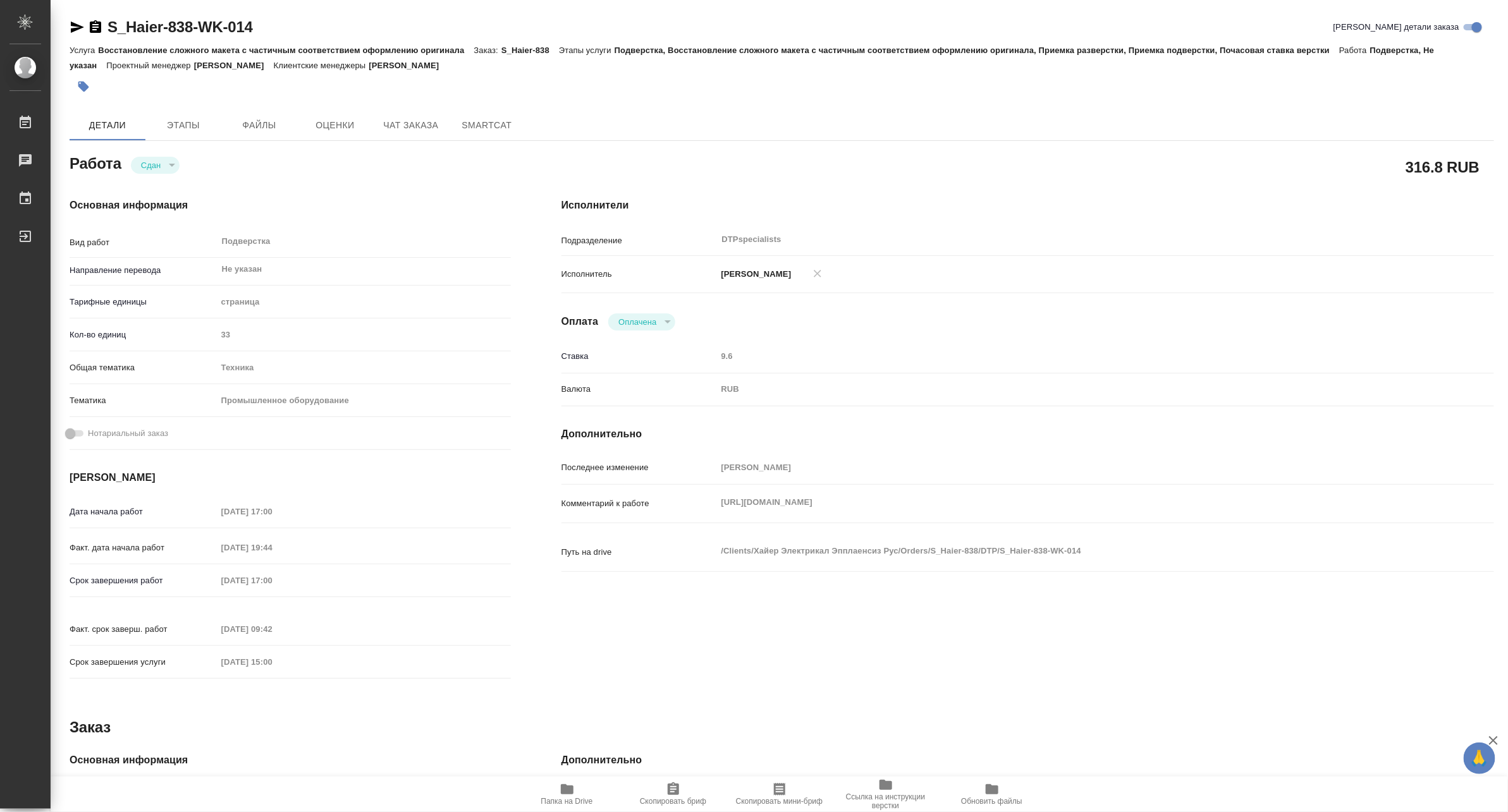
type textarea "x"
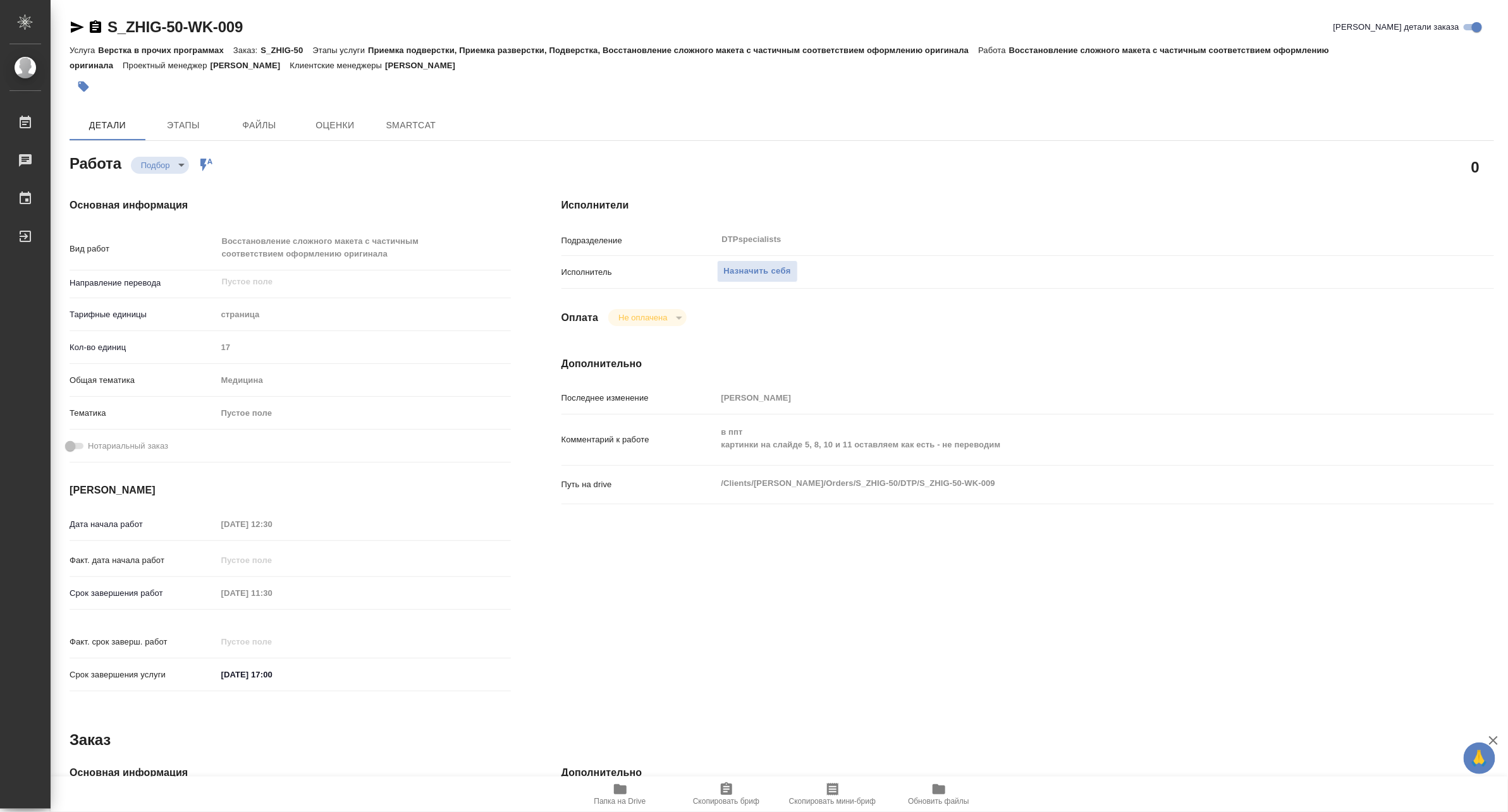
type textarea "x"
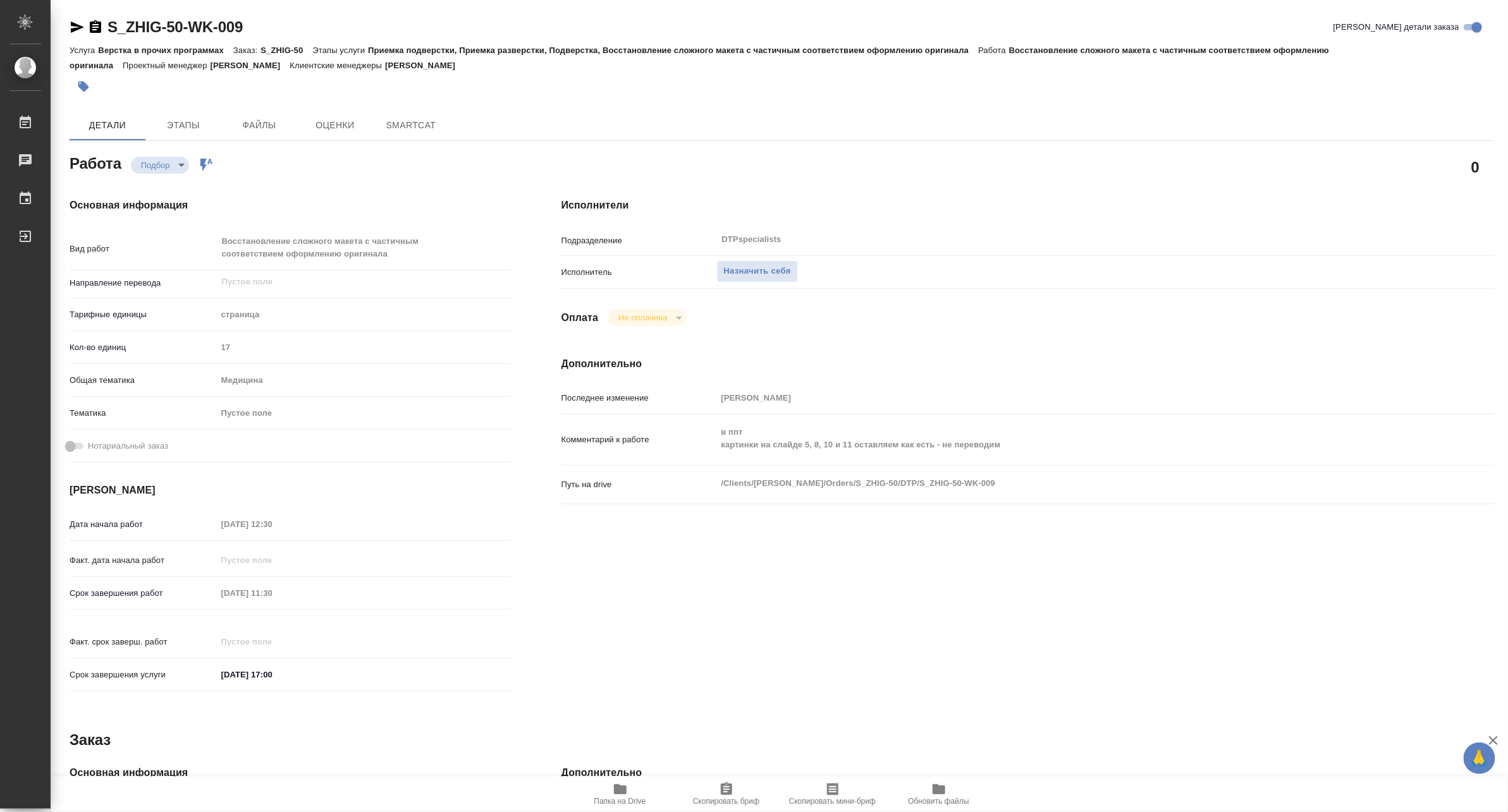
type textarea "x"
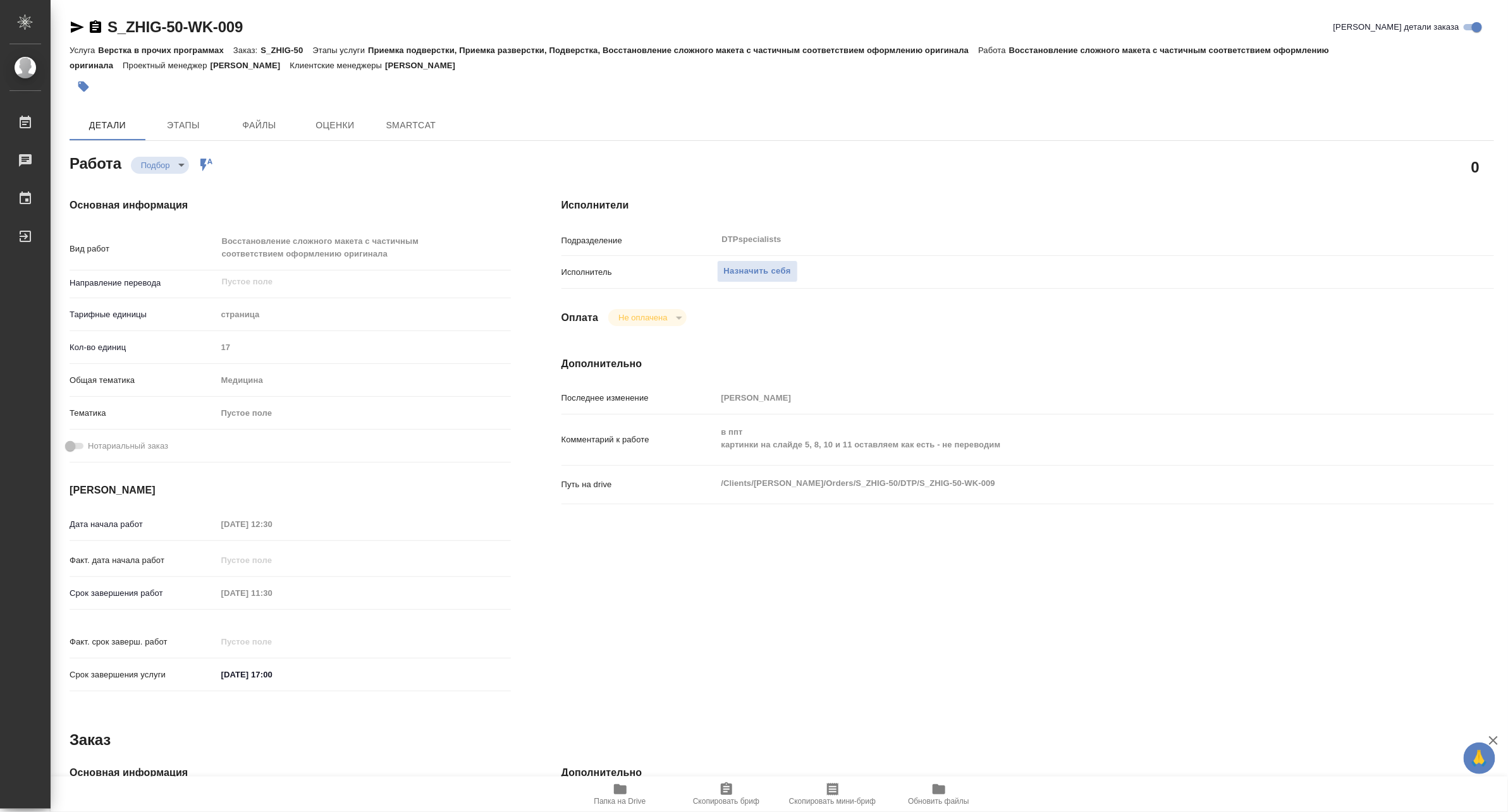
type textarea "x"
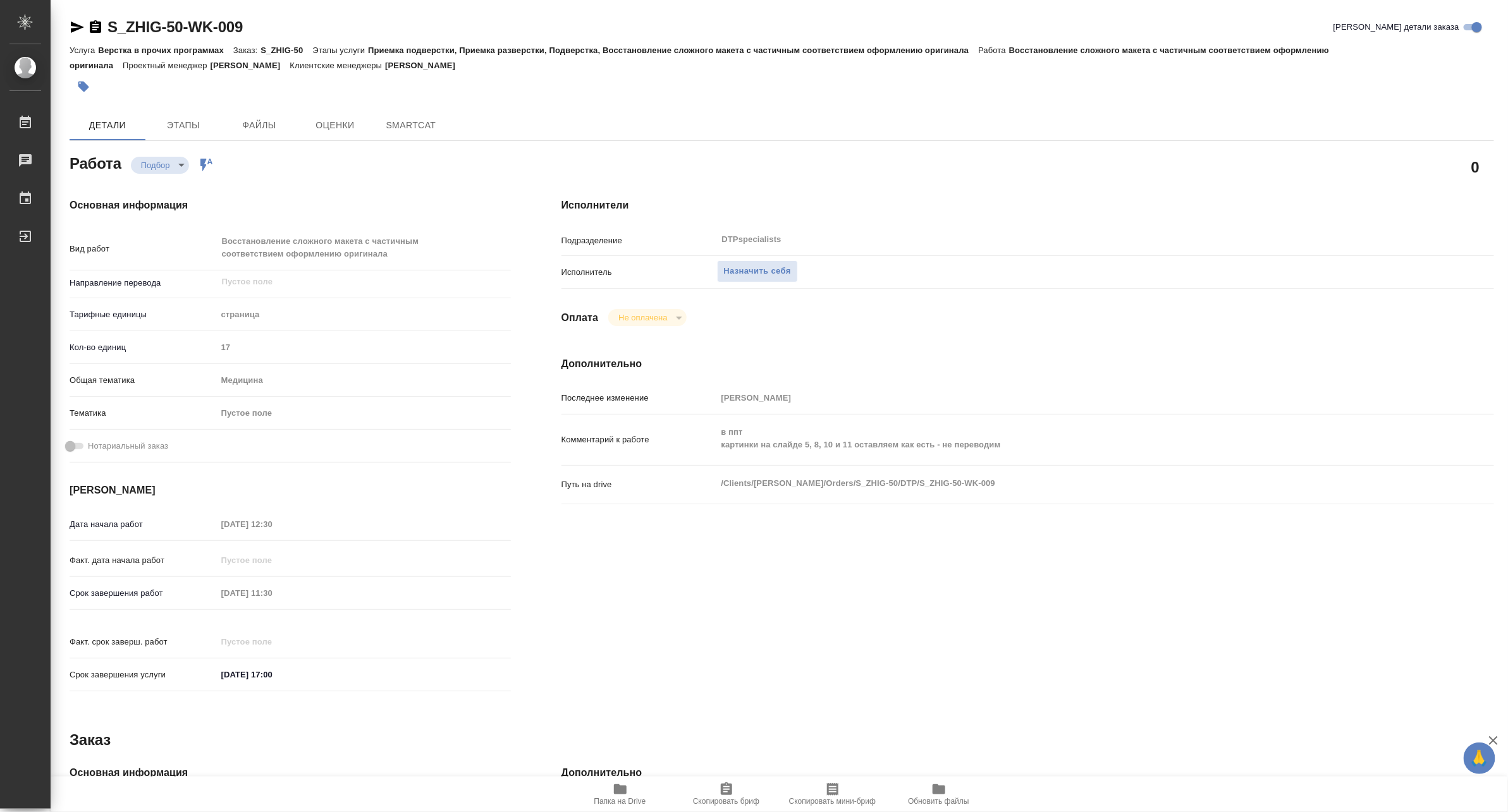
type textarea "x"
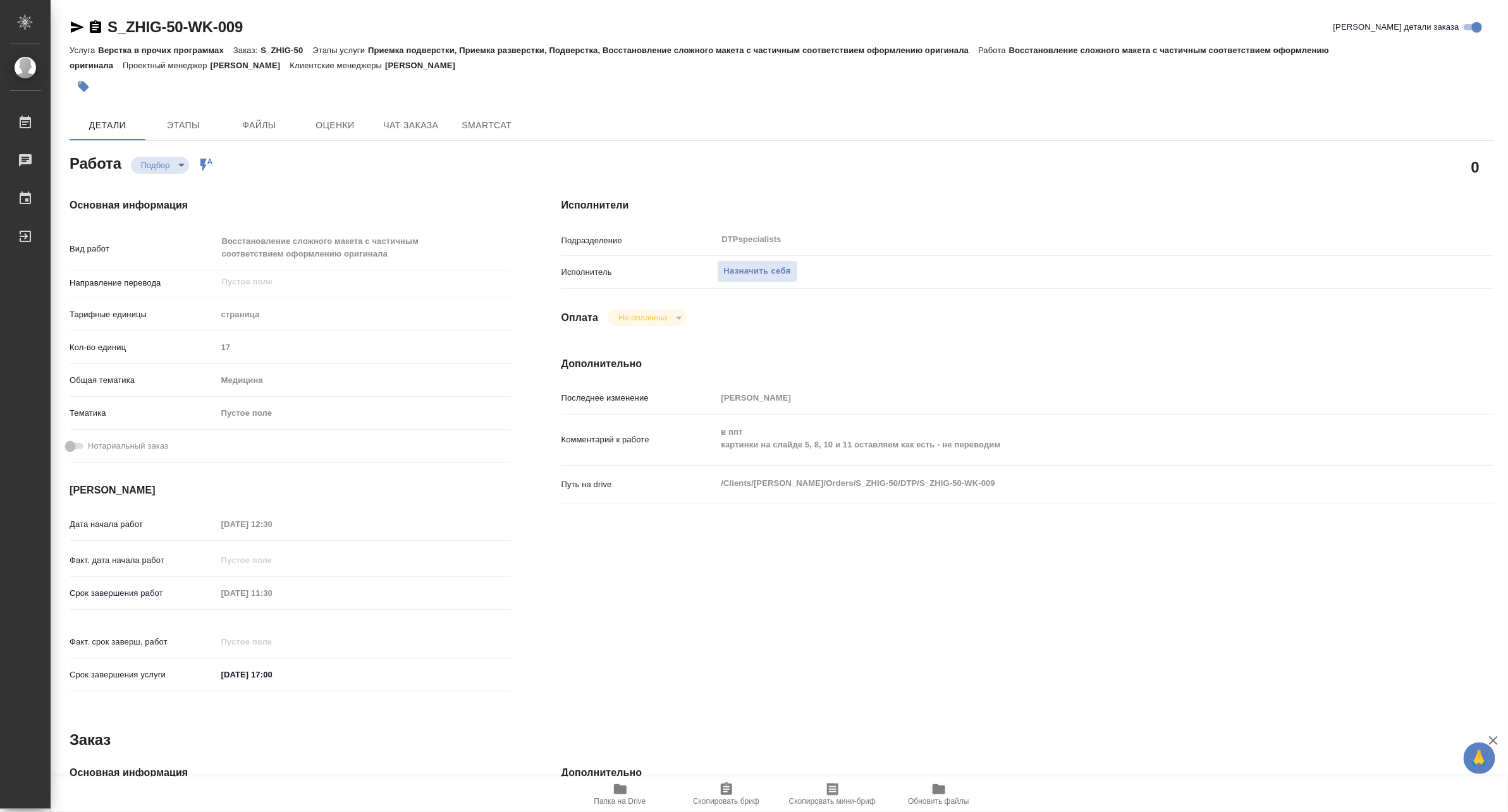
type textarea "x"
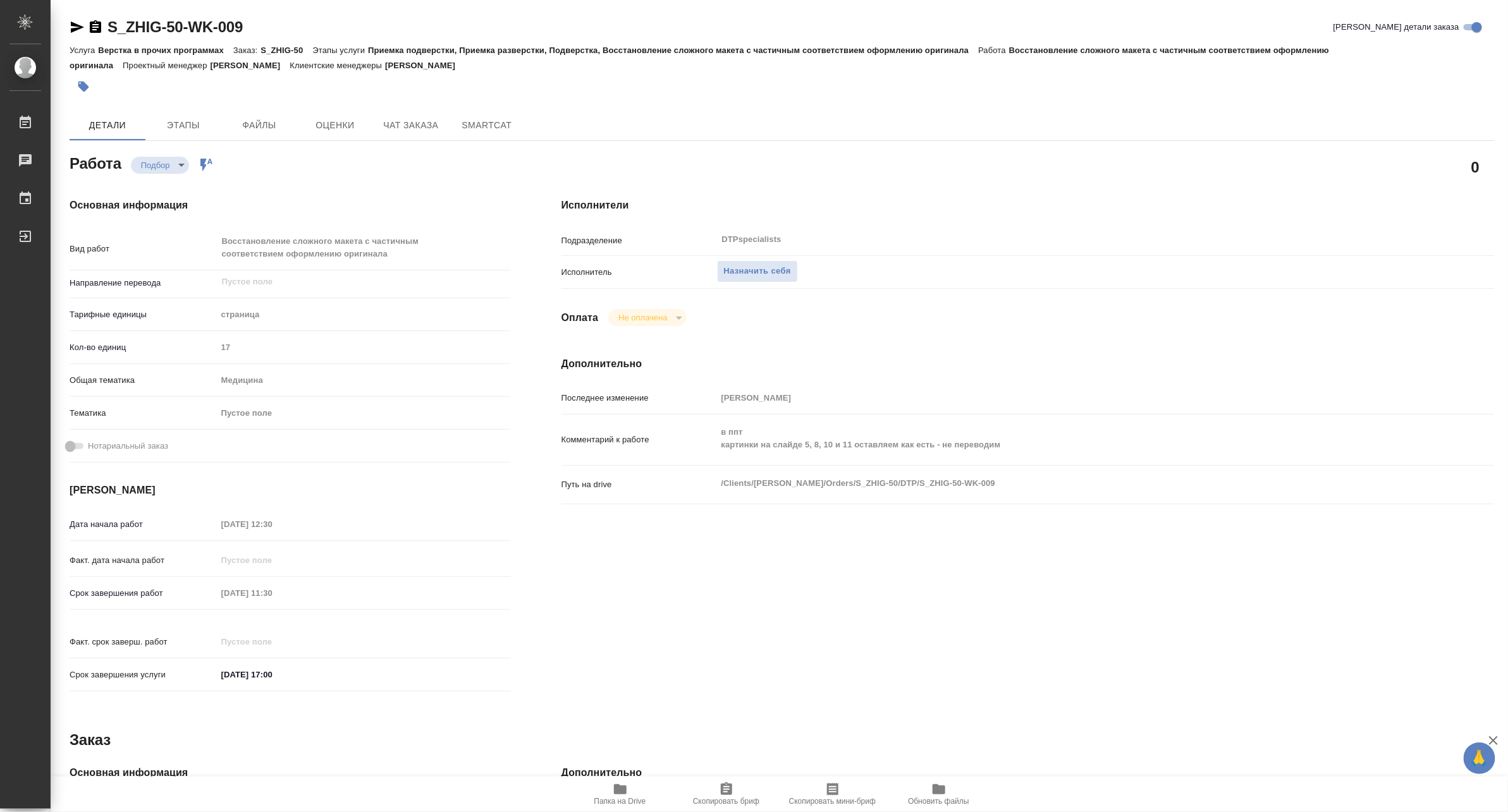
click at [610, 796] on span "Папка на Drive" at bounding box center [620, 794] width 91 height 24
type textarea "x"
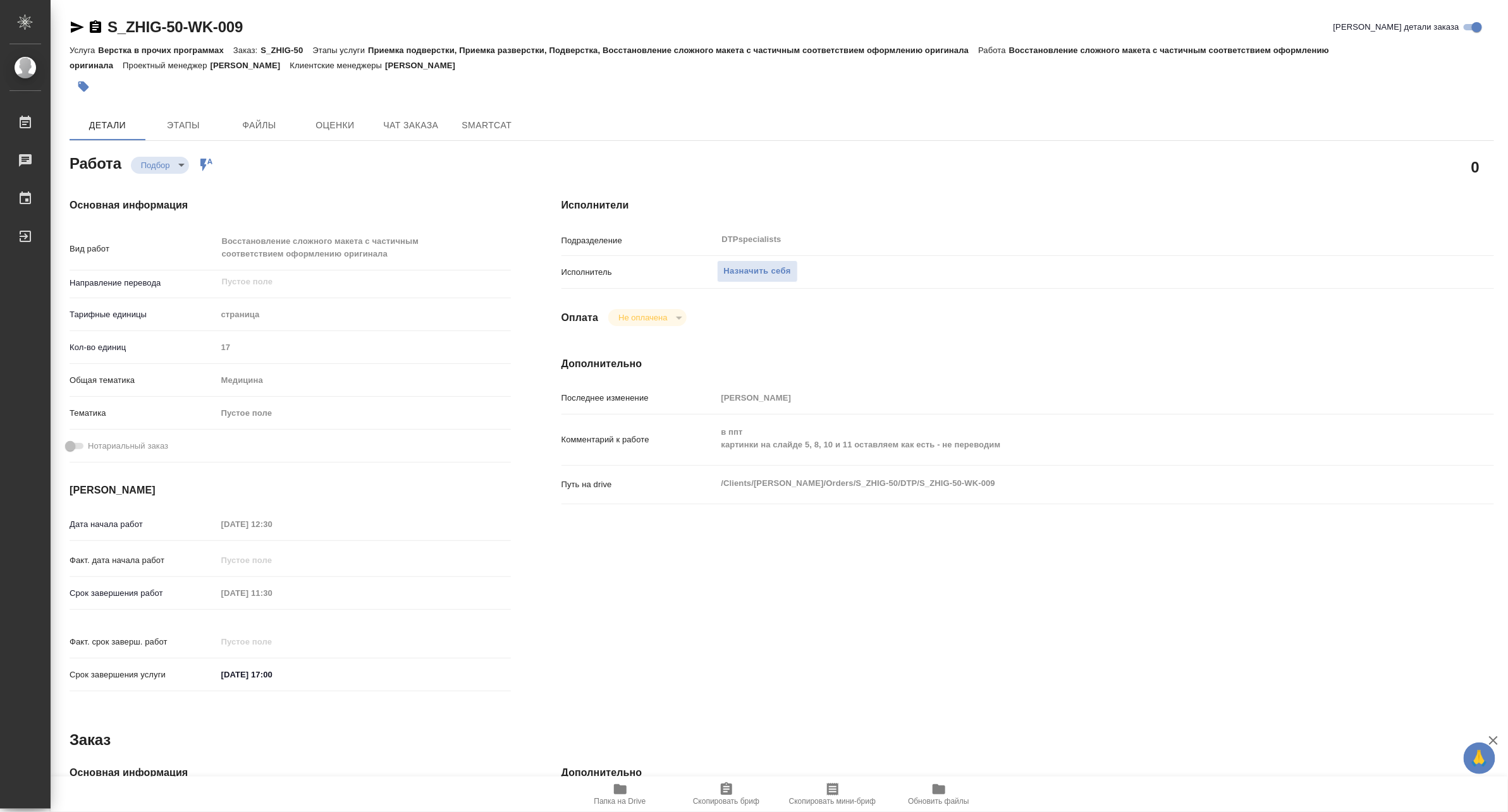
type textarea "x"
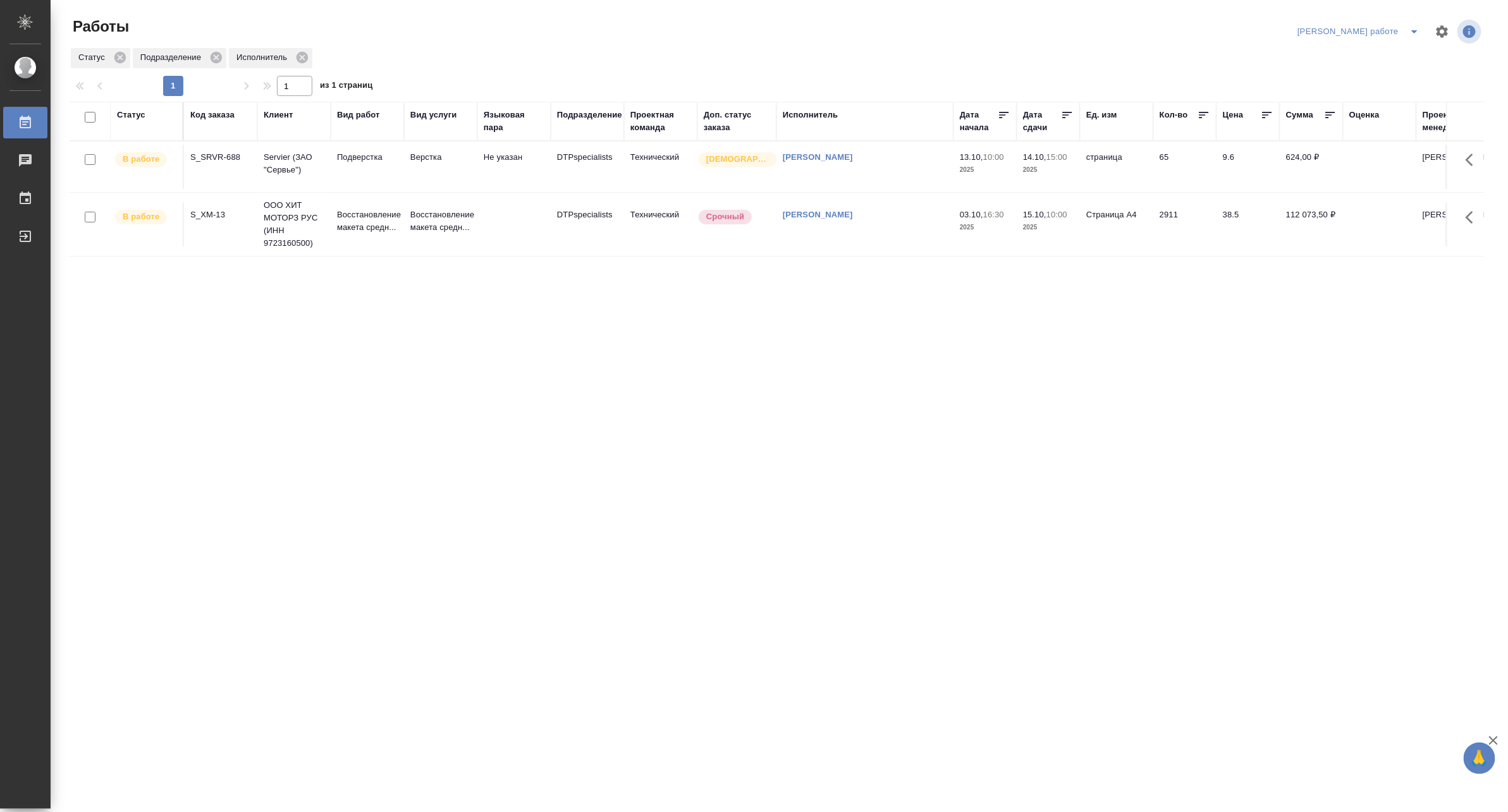
click at [424, 171] on td "Верстка" at bounding box center [440, 167] width 73 height 44
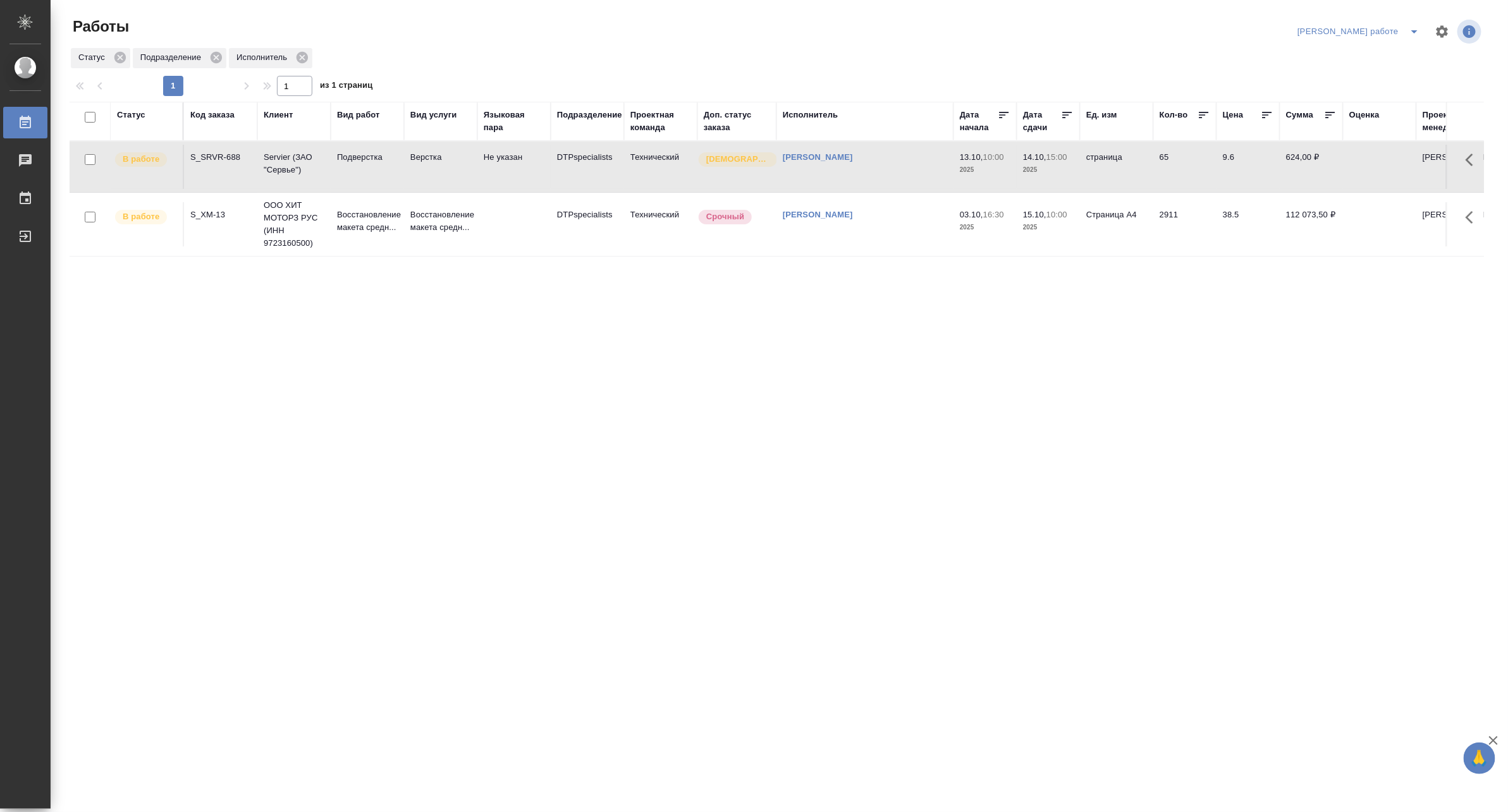
click at [424, 171] on td "Верстка" at bounding box center [440, 167] width 73 height 44
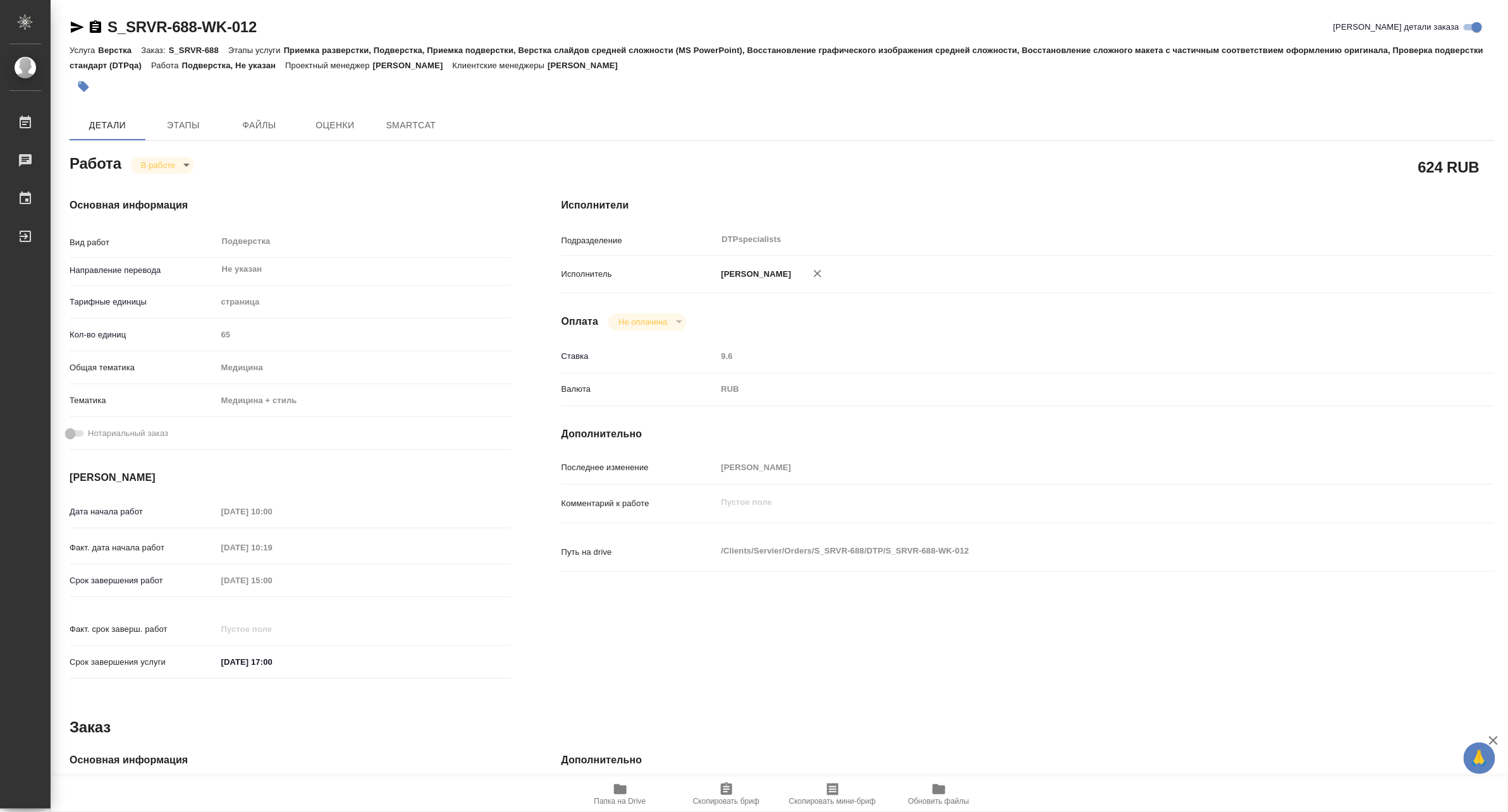
type textarea "x"
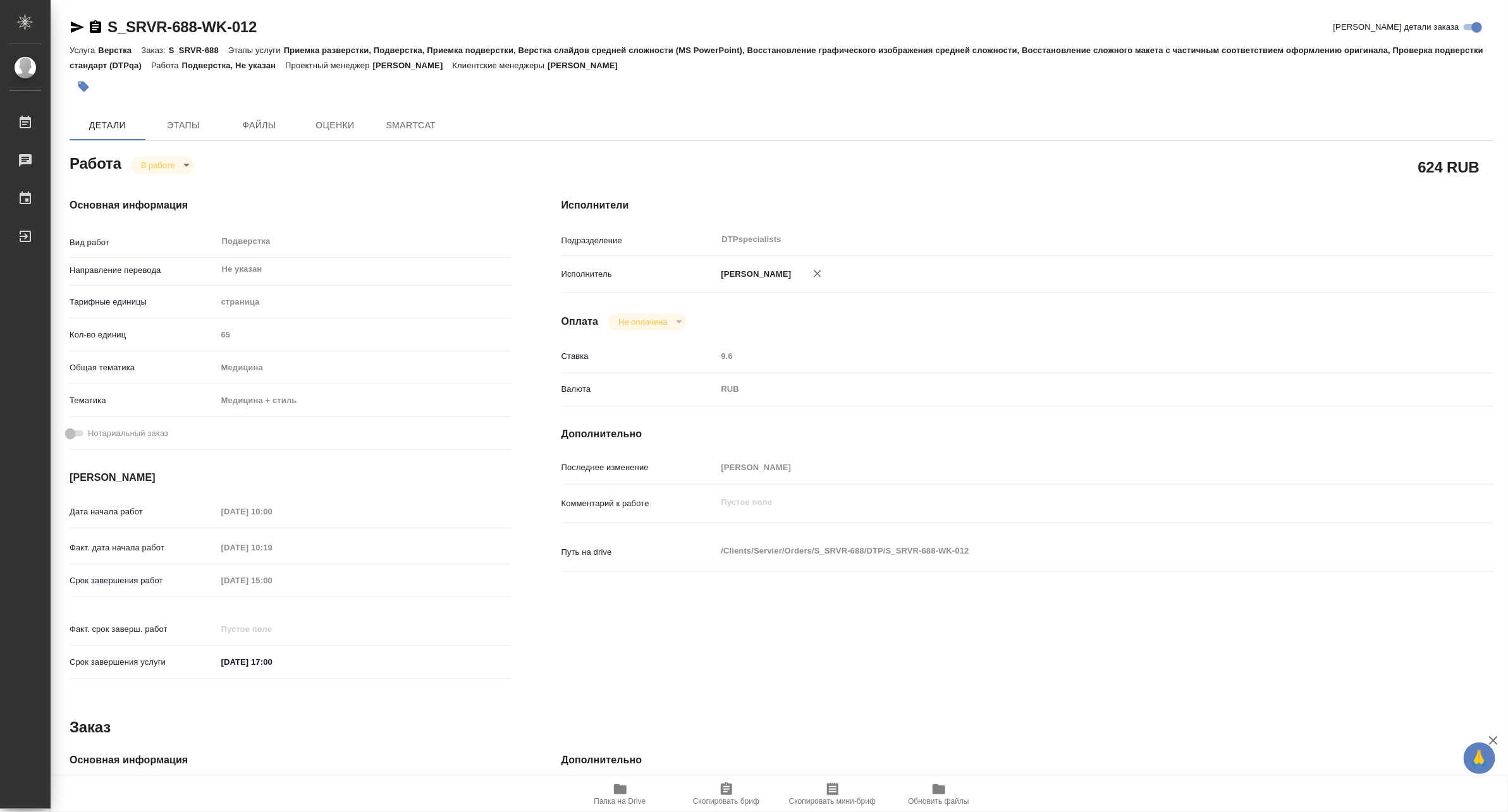
type textarea "x"
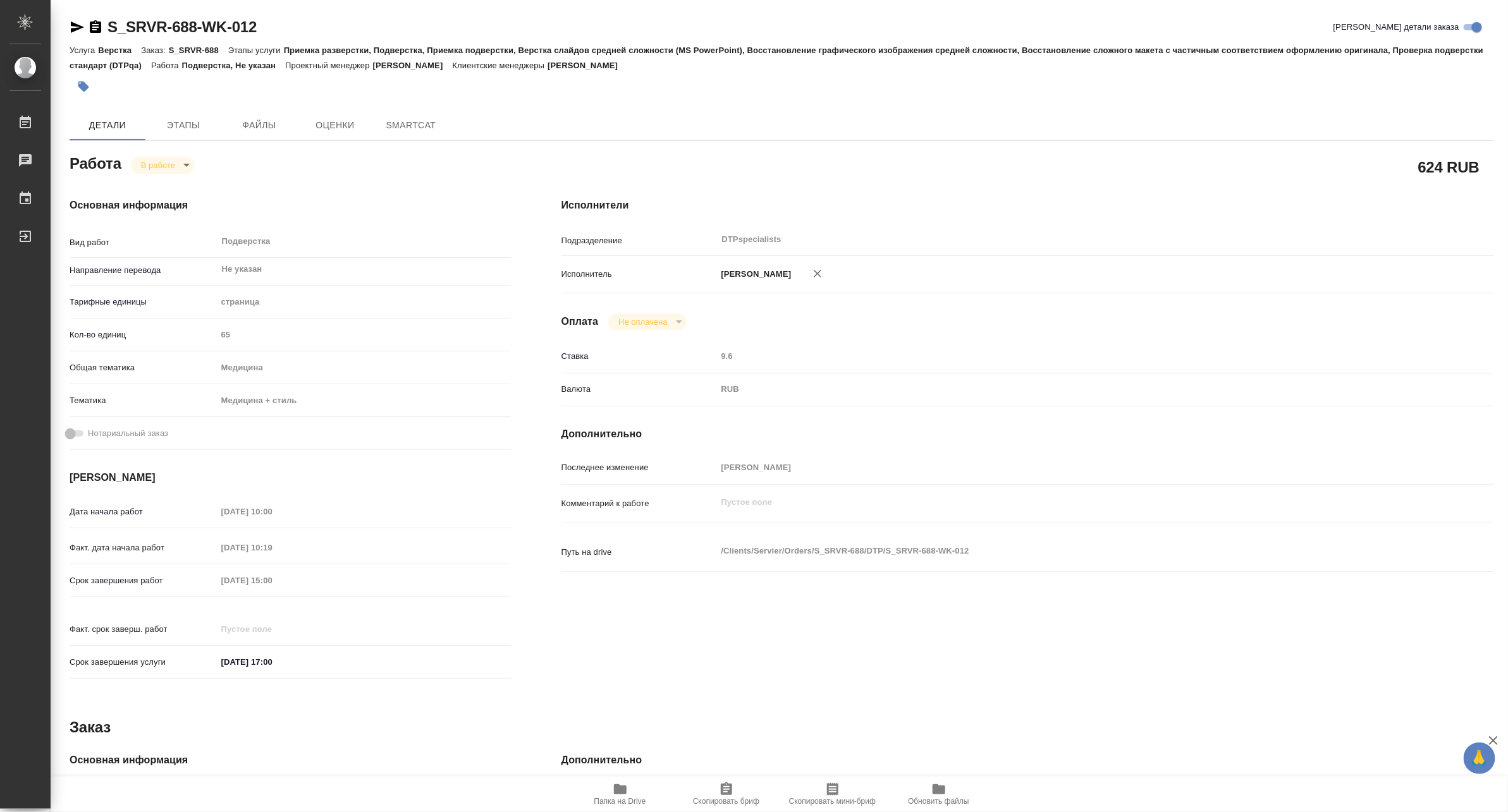
type textarea "x"
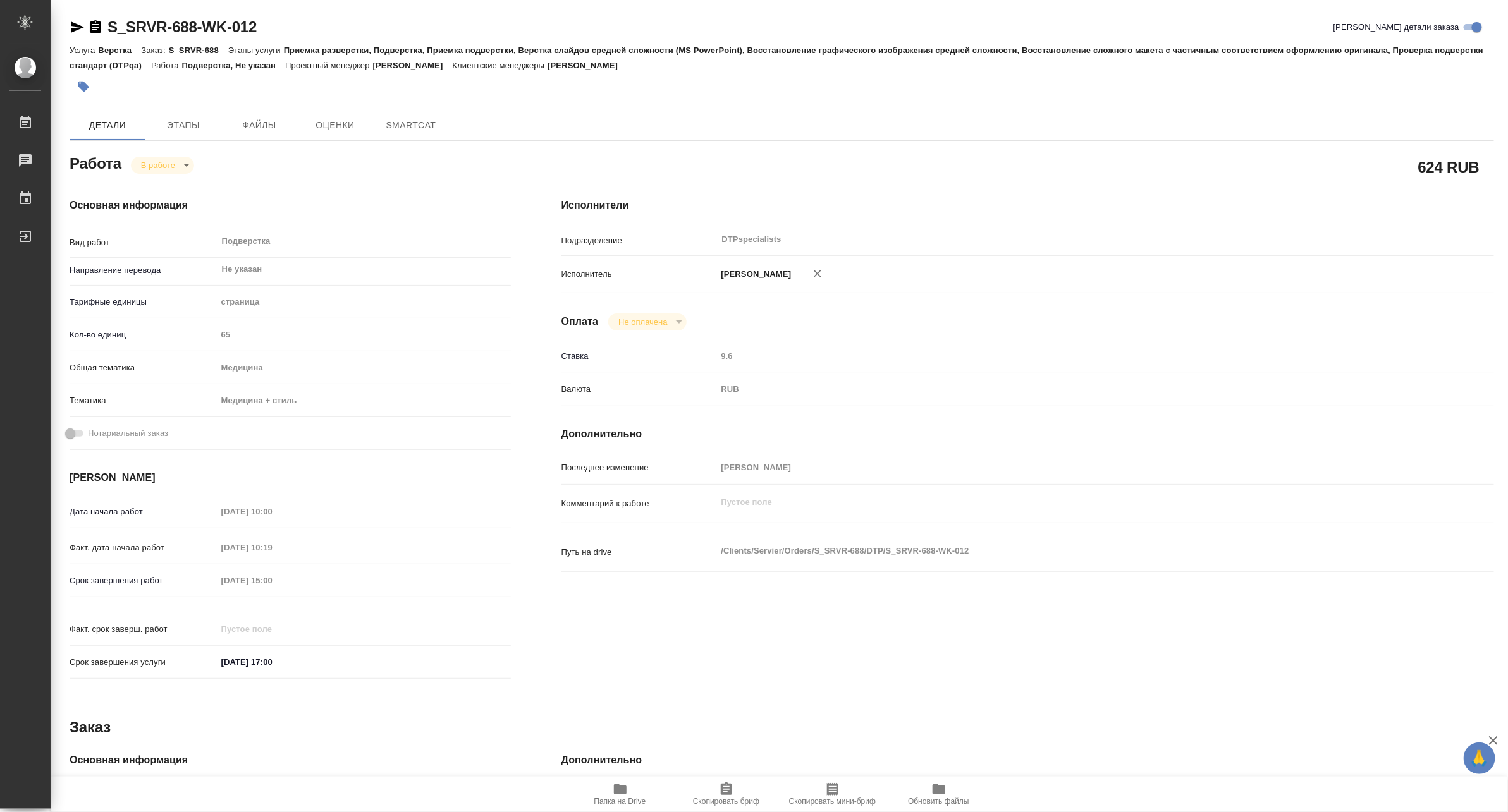
type textarea "x"
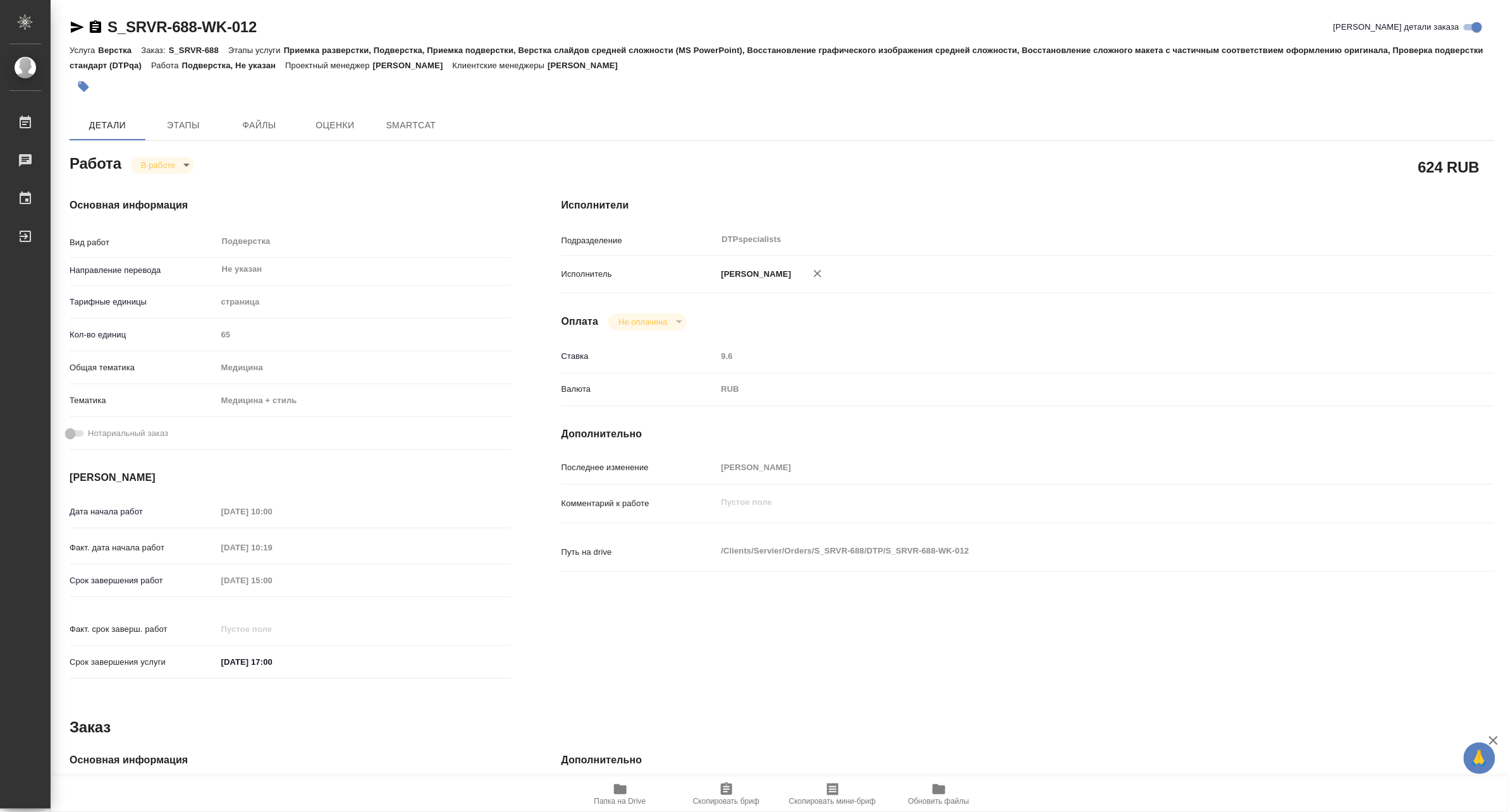
click at [611, 805] on span "Папка на Drive" at bounding box center [620, 801] width 52 height 9
type textarea "x"
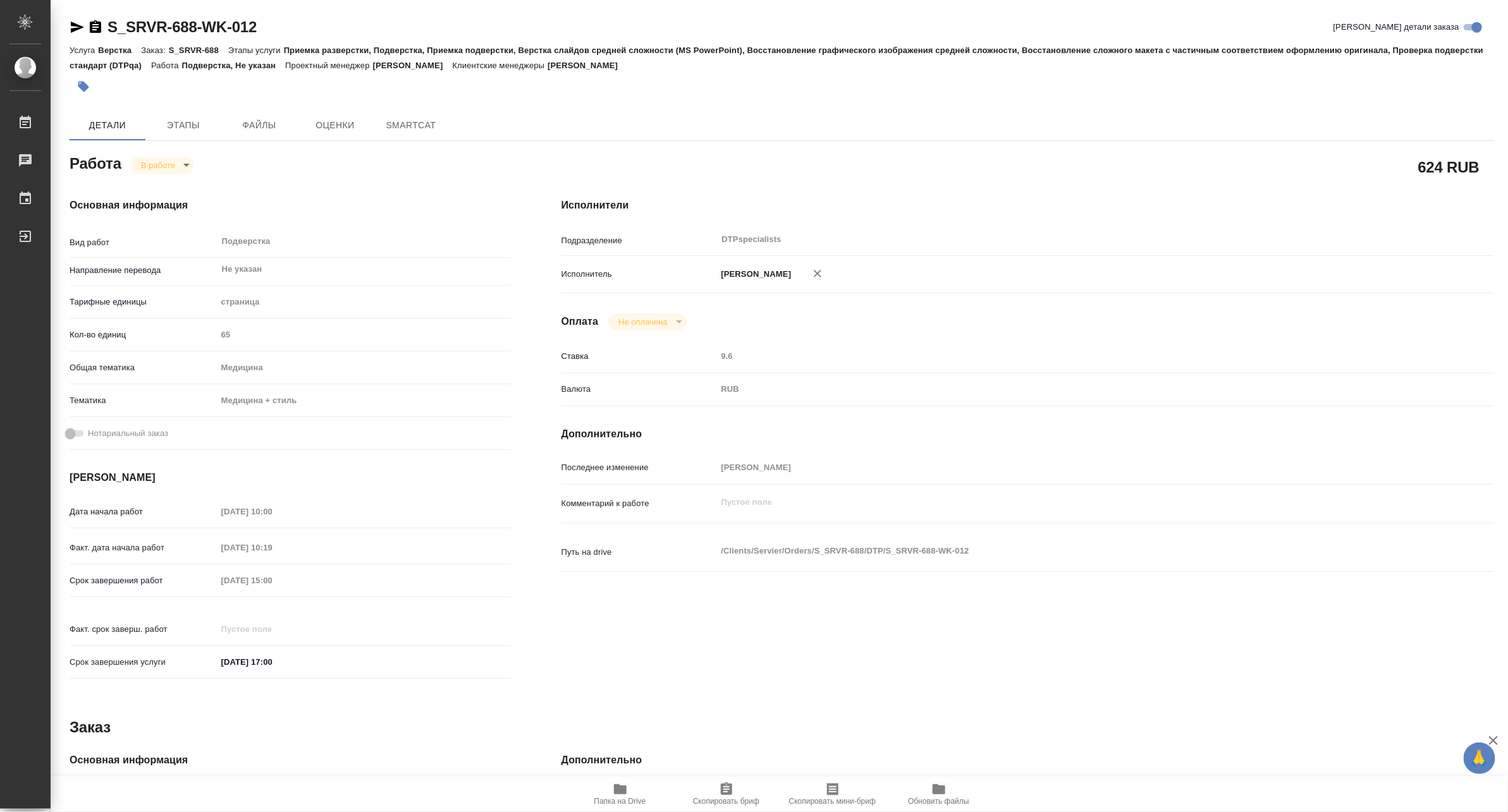
type textarea "x"
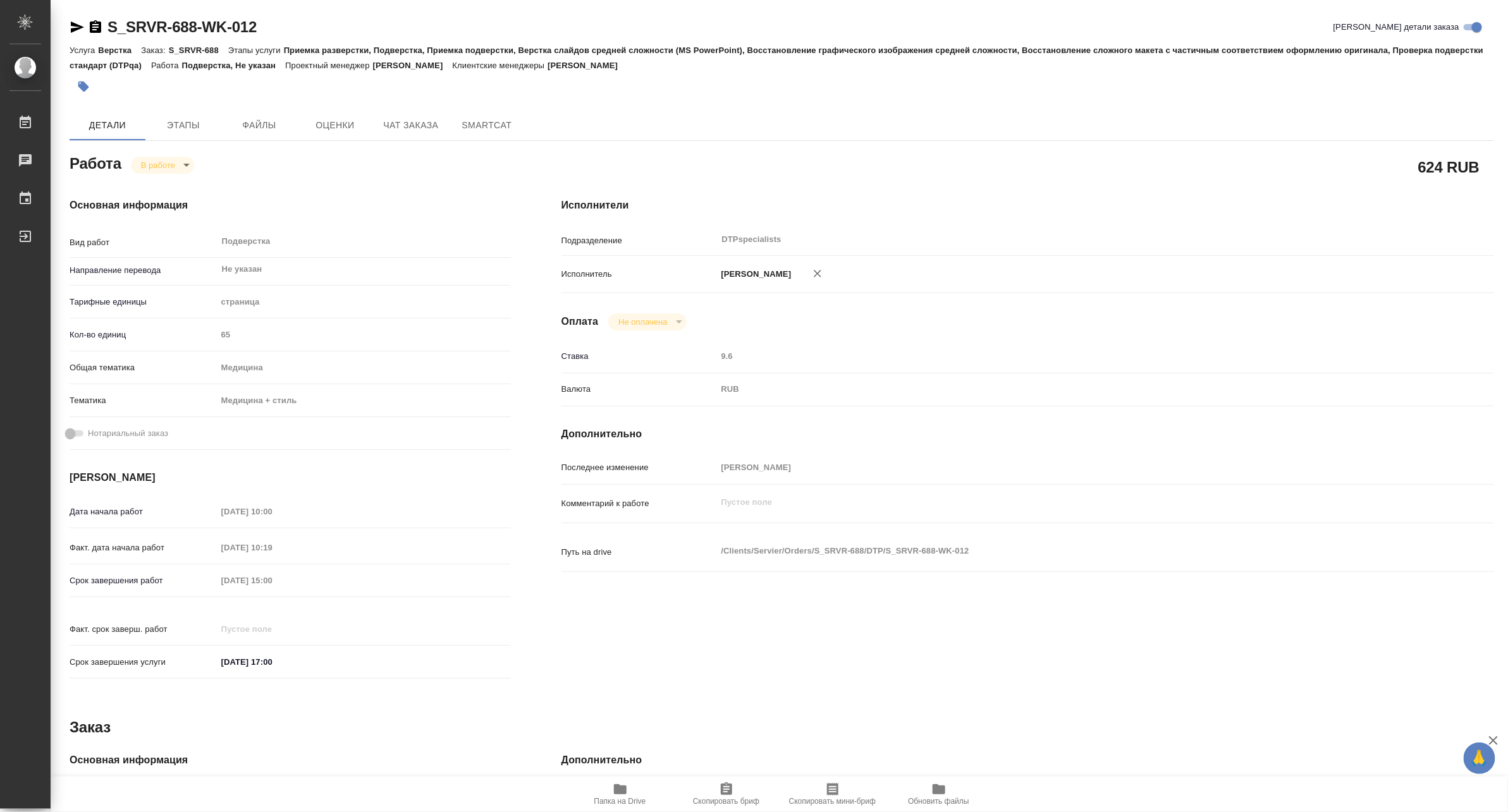
type textarea "x"
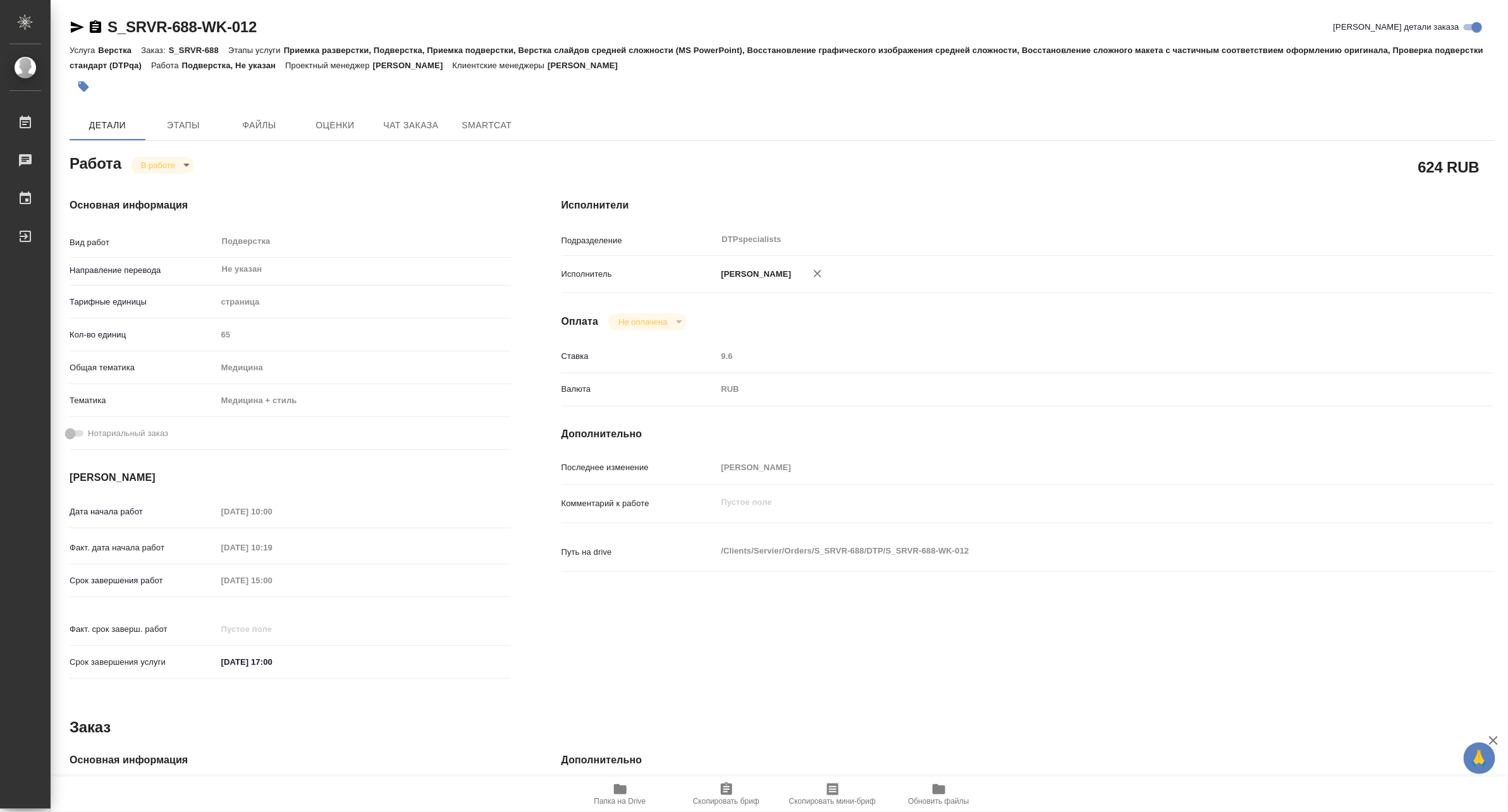
type textarea "x"
click at [147, 168] on body "🙏 .cls-1 fill:#fff; AWATERA Matveeva Maria Работы 0 Чаты График Выйти S_SRVR-68…" at bounding box center [754, 406] width 1508 height 812
click at [149, 184] on button "Выполнен" at bounding box center [163, 187] width 46 height 14
type textarea "x"
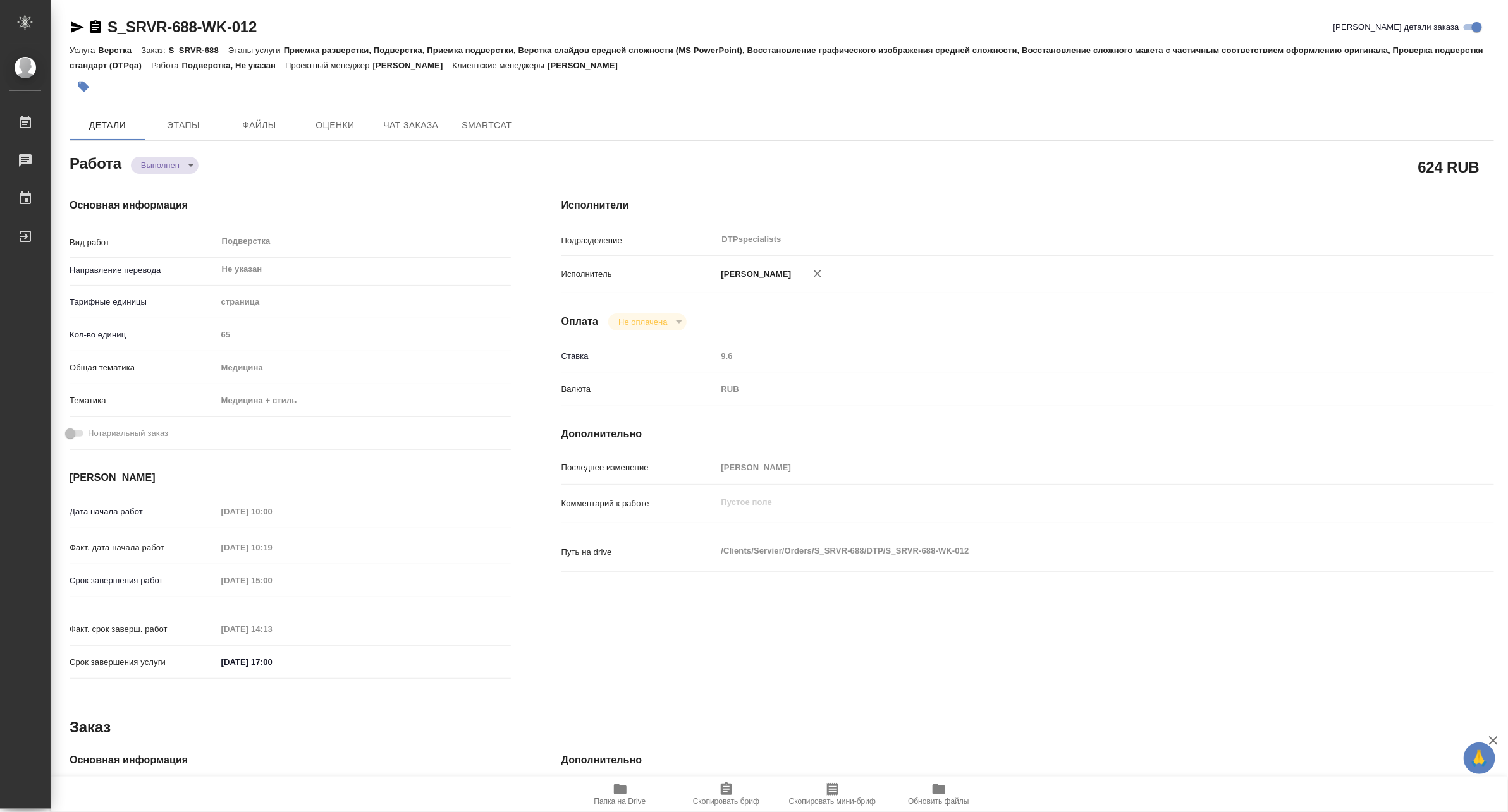
type textarea "x"
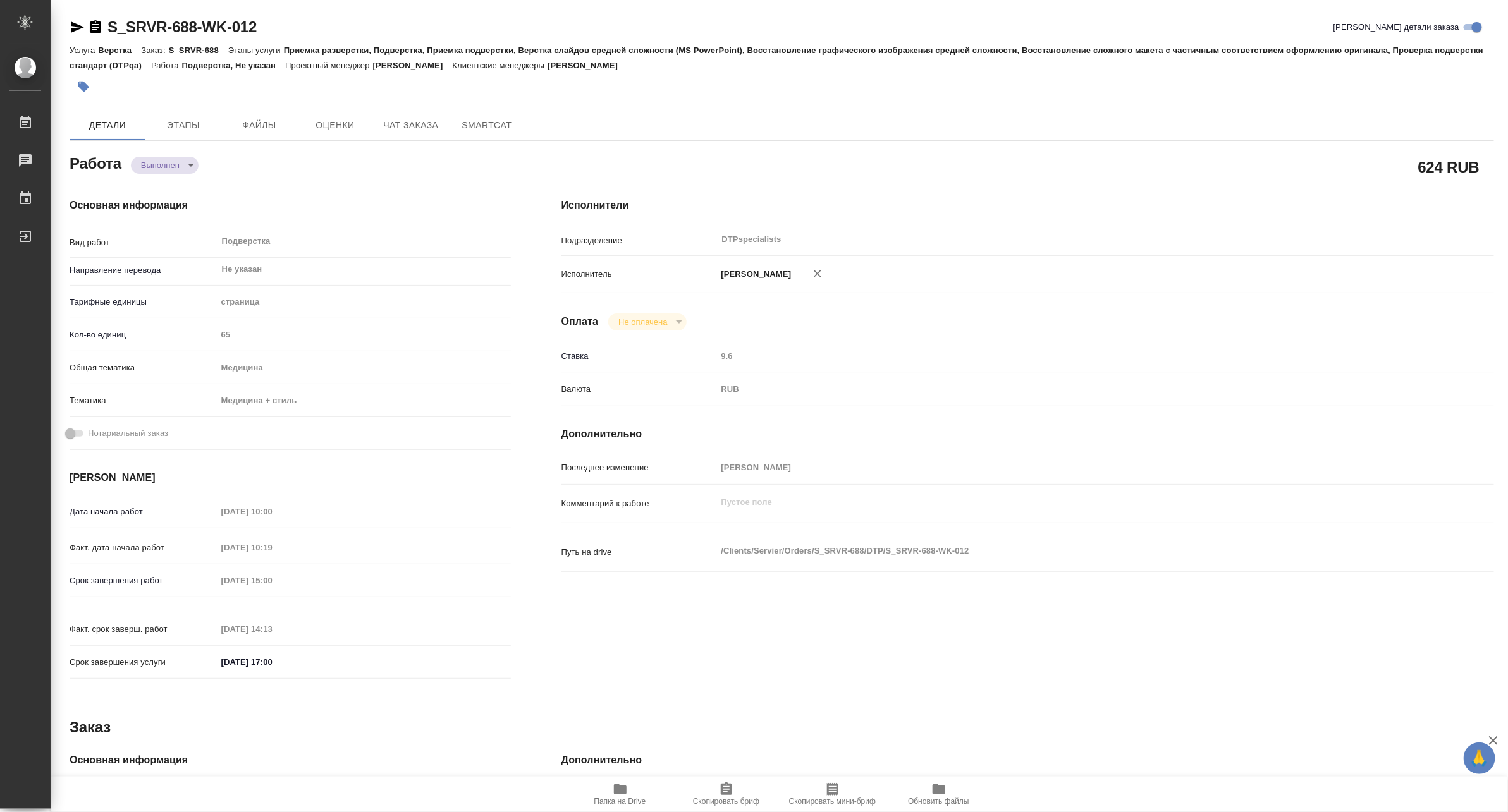
type textarea "x"
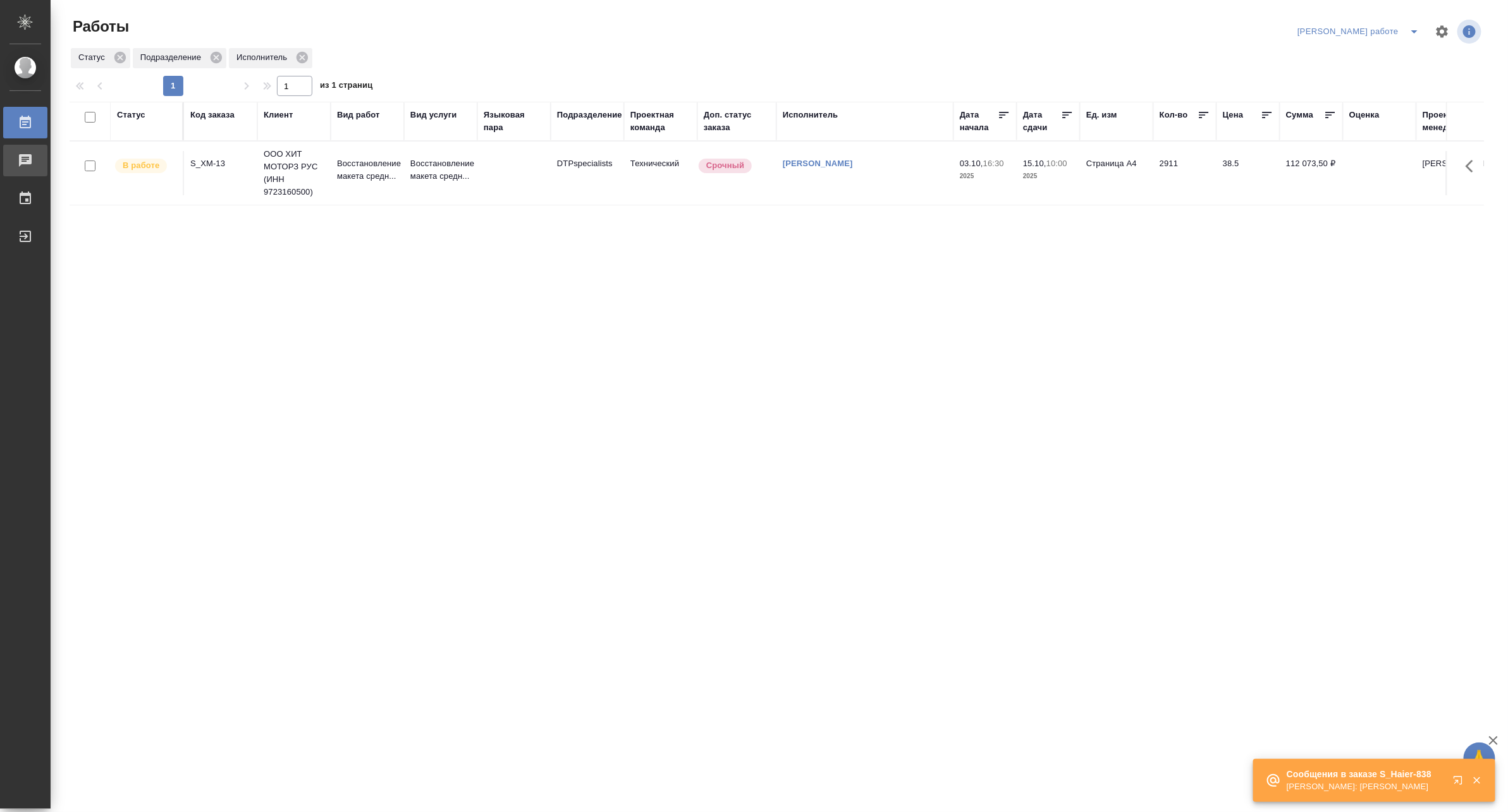
click at [25, 163] on div "Чаты" at bounding box center [9, 161] width 31 height 19
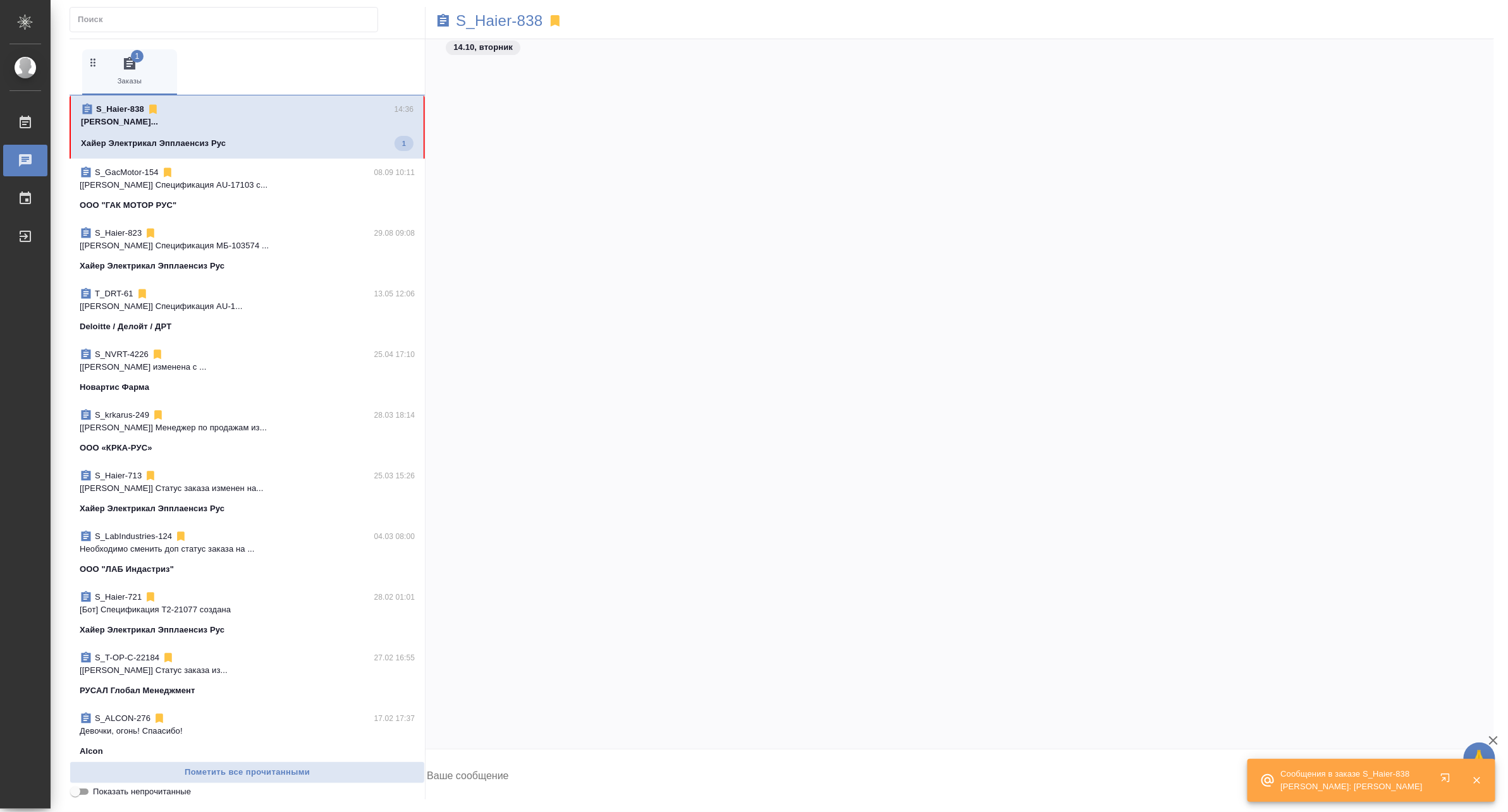
scroll to position [38004, 0]
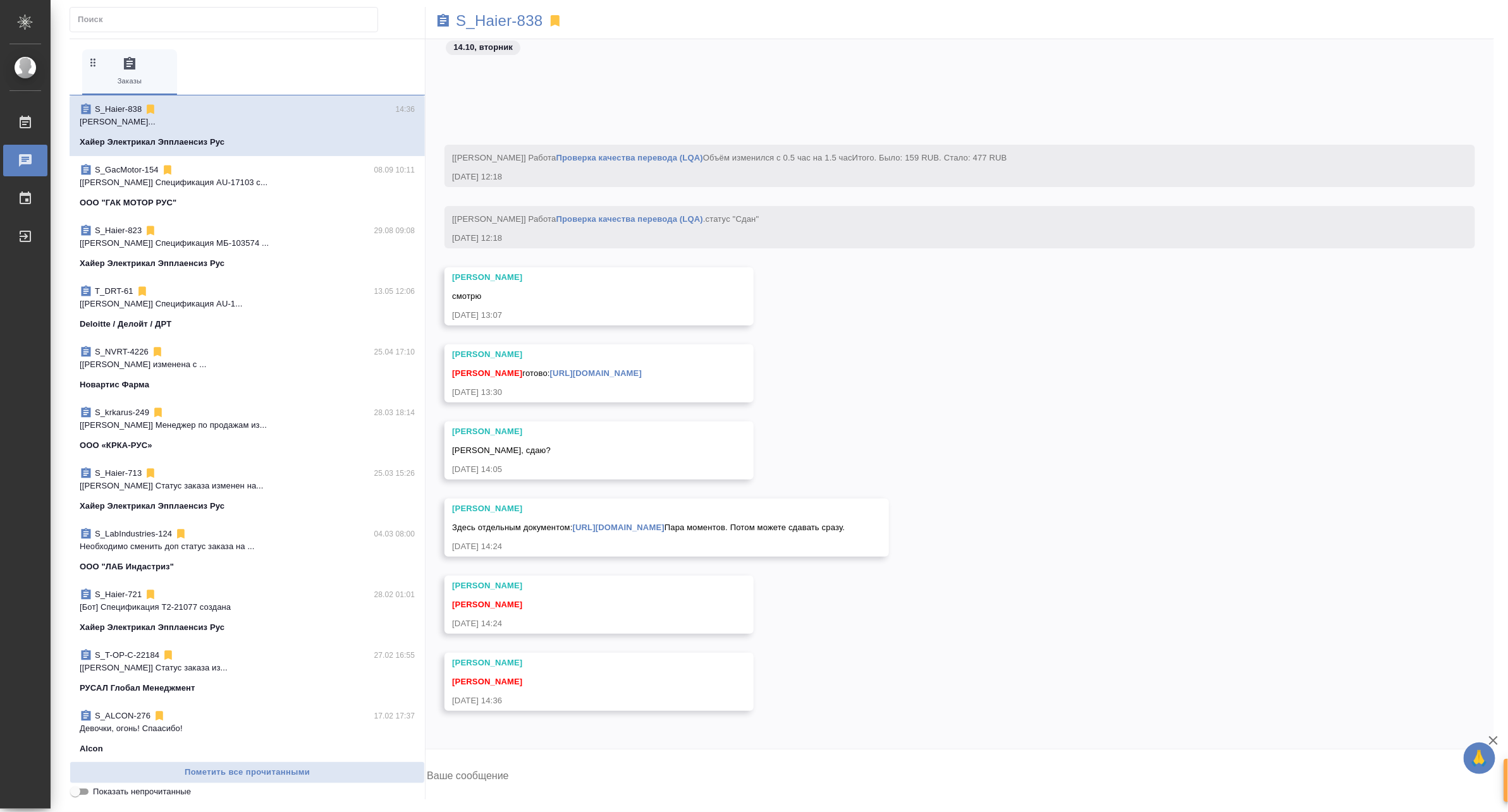
click at [509, 770] on textarea at bounding box center [960, 777] width 1069 height 43
type textarea "Бегуууууу. Всем привет!"
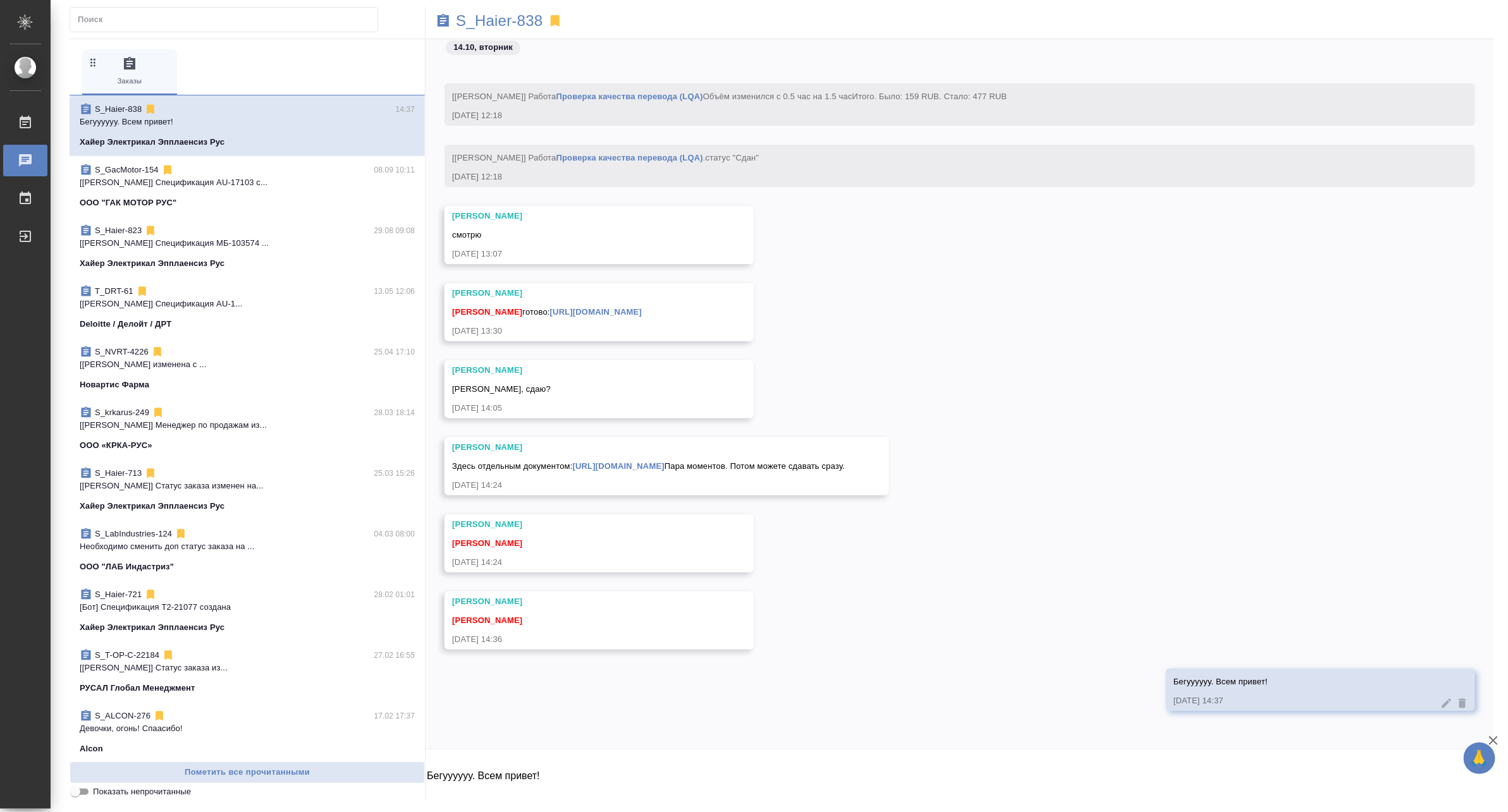
click at [665, 461] on link "https://drive.awatera.com/apps/files/files?dir=/Shares/%D0%A5%D0%B0%D0%B9%D0%B5…" at bounding box center [618, 466] width 92 height 9
click at [533, 766] on textarea "Бегуууууу. Всем привет!" at bounding box center [960, 777] width 1069 height 43
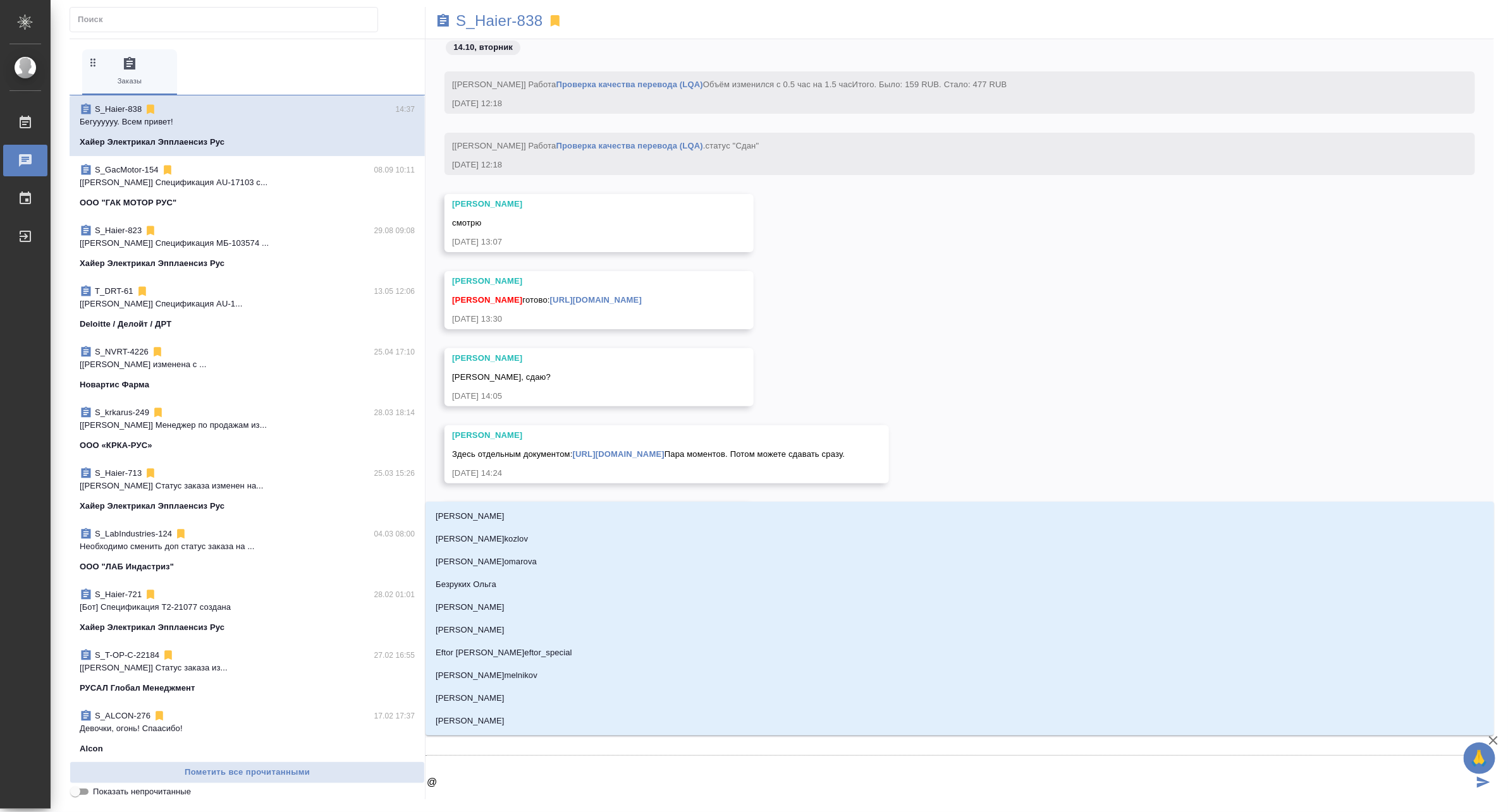
type textarea "@Ю"
type input "Ю"
type textarea "@Юл"
type input "Юл"
type textarea "@Юля"
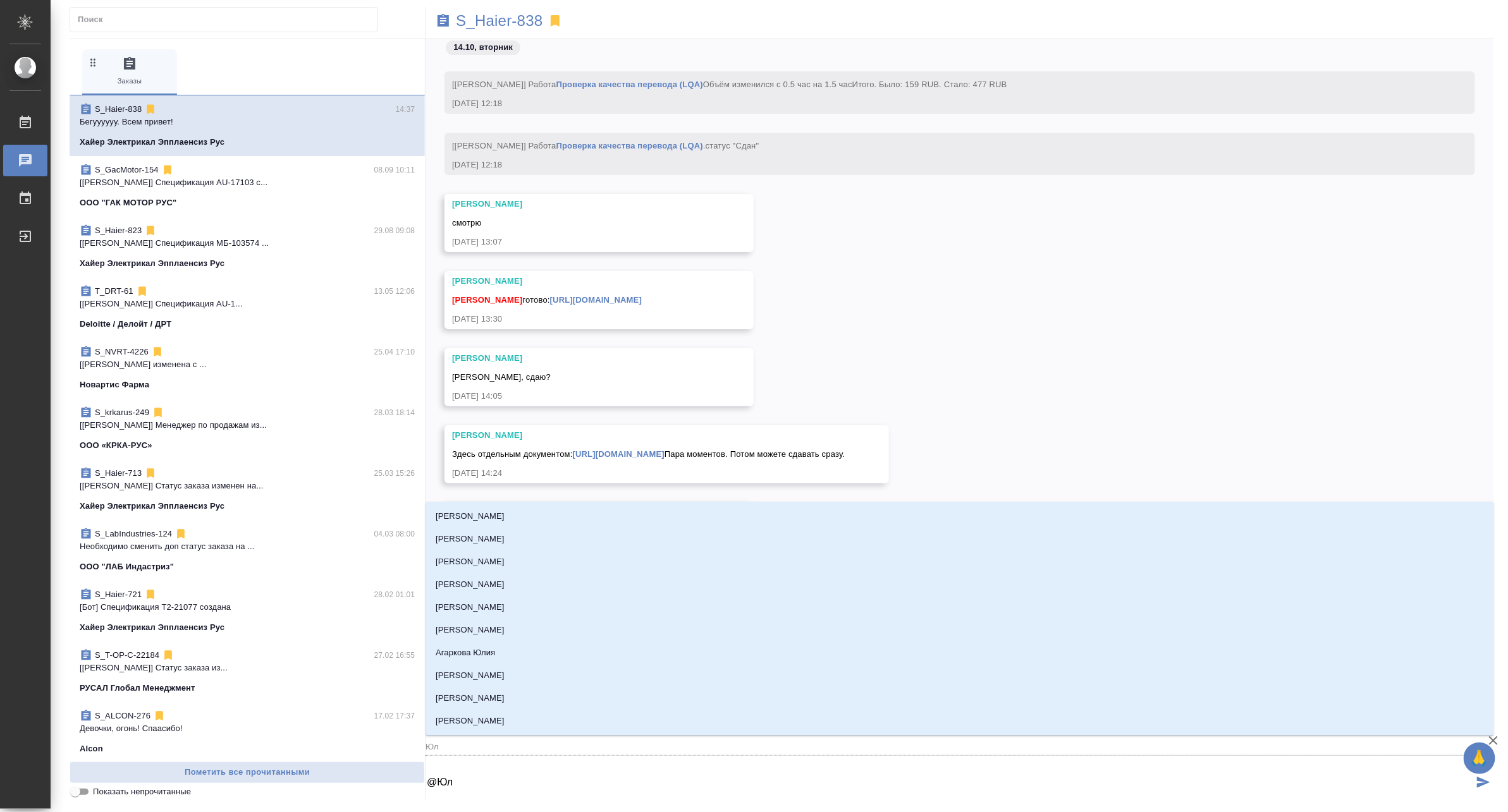
type input "Юля"
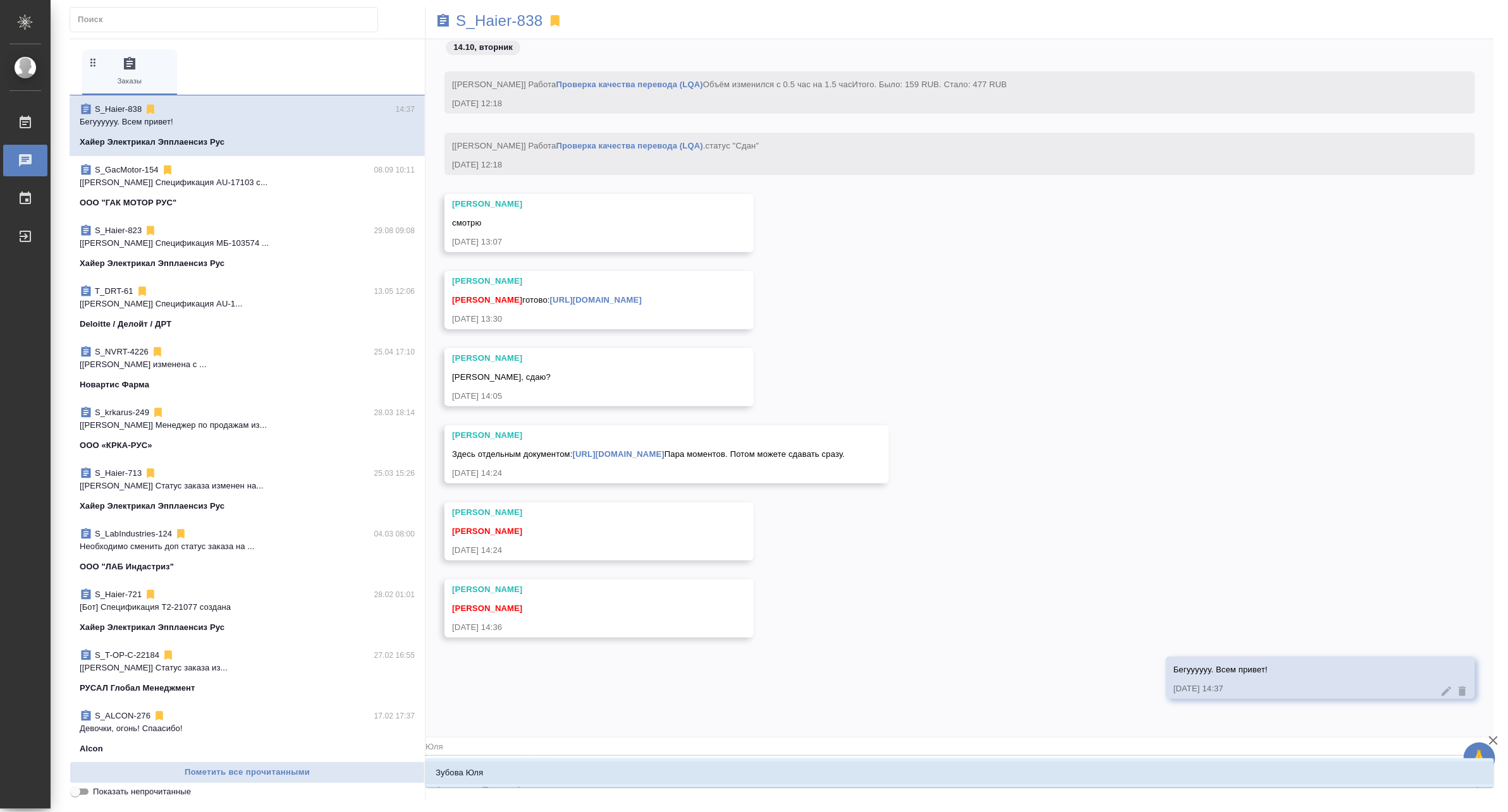
type textarea "@Юл"
type input "Юл"
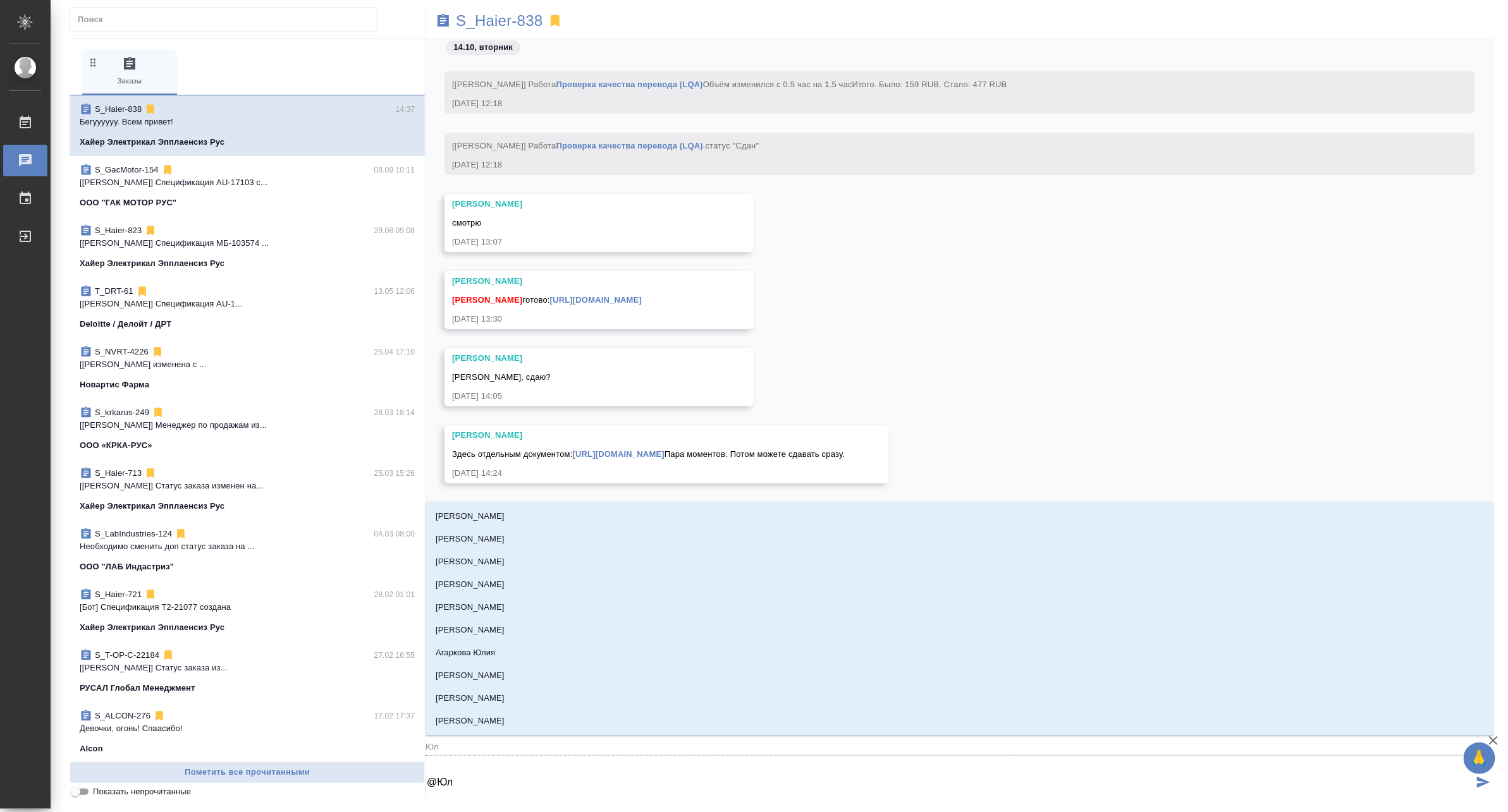
type textarea "@Ю"
type input "Ю"
type textarea "@"
type textarea "@Б"
type input "Б"
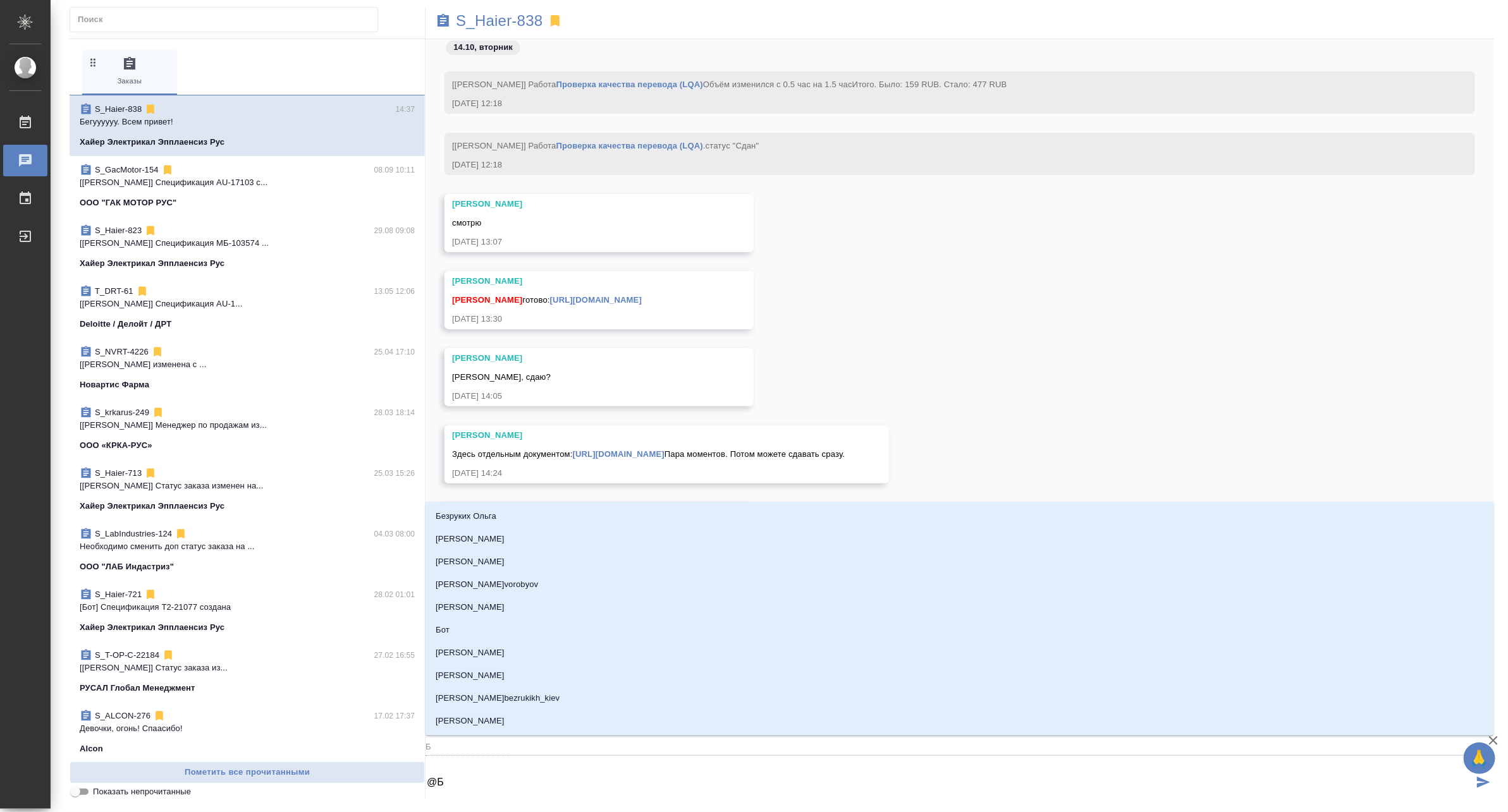
type textarea "@Бе"
type input "Бе"
type textarea "@Бел"
type input "Бел"
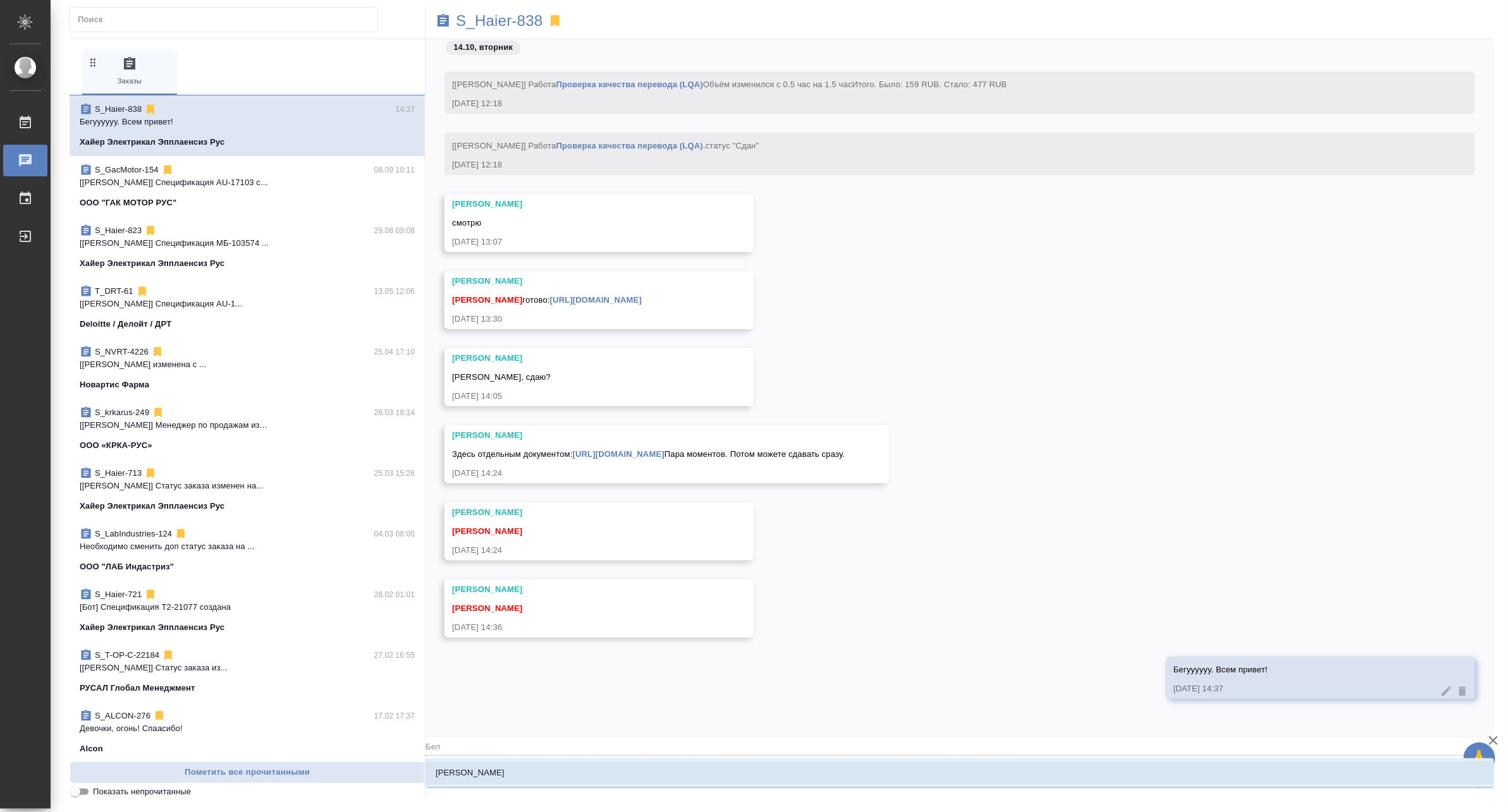
click at [533, 766] on li "Белякова Юлия" at bounding box center [960, 773] width 1069 height 23
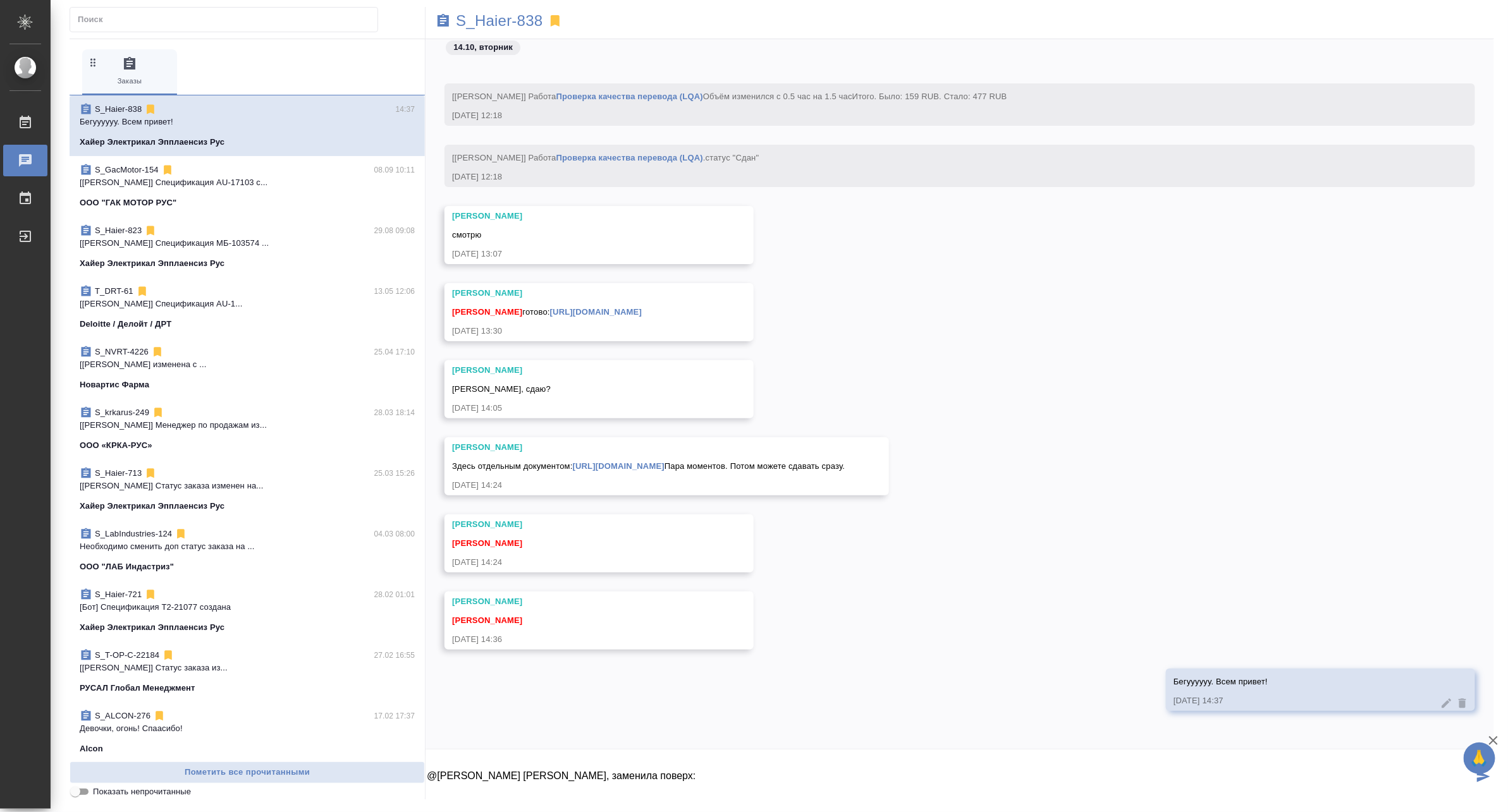
paste textarea "https://drive.awatera.com/f/10701724"
type textarea "@Белякова Юлия Юля, заменила поверх: https://drive.awatera.com/f/10701724"
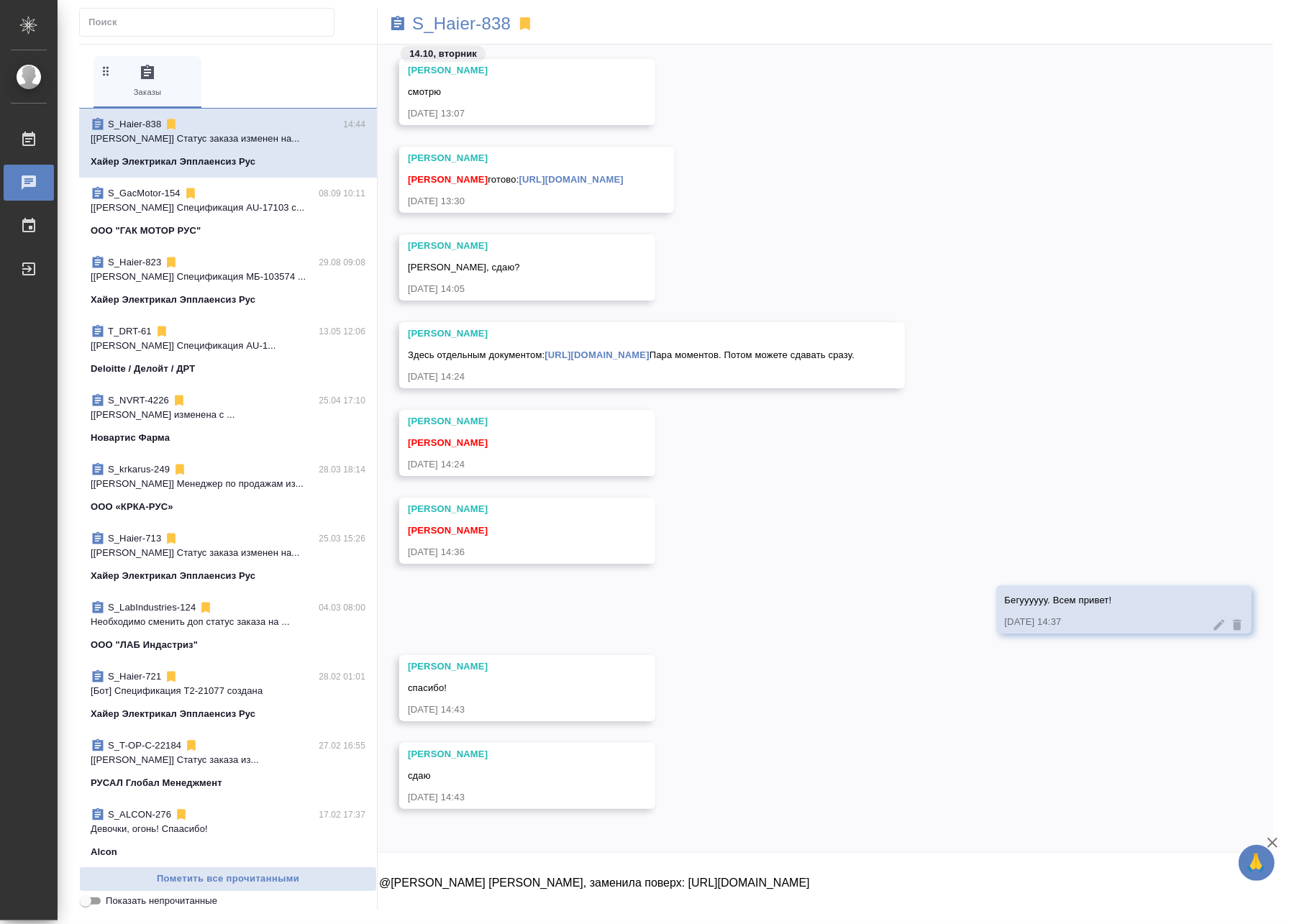
scroll to position [43474, 0]
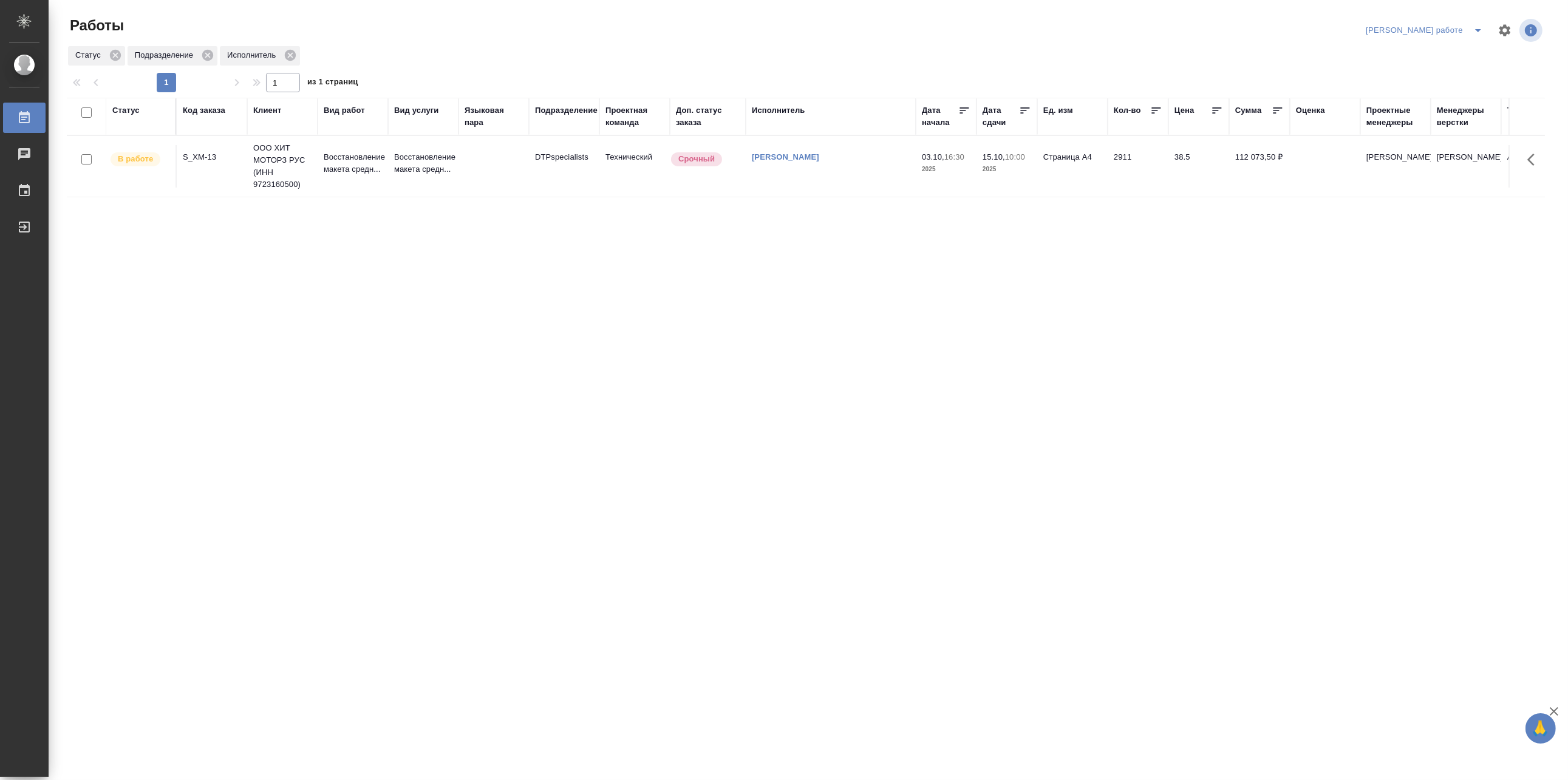
click at [1088, 23] on icon "split button" at bounding box center [1478, 30] width 14 height 14
click at [1088, 69] on li "[PERSON_NAME]" at bounding box center [1435, 74] width 110 height 20
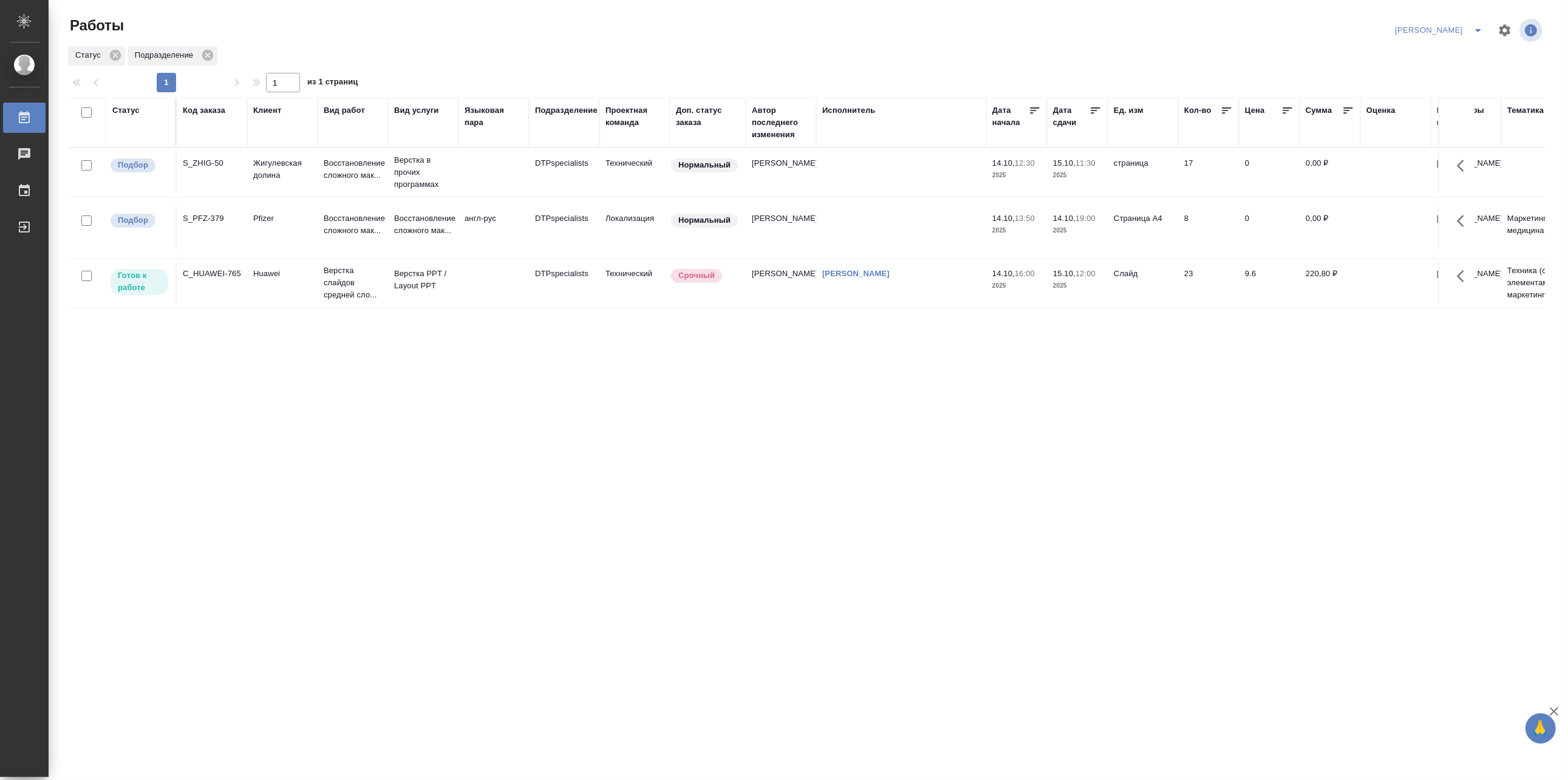
click at [265, 468] on div "Статус Код заказа Клиент Вид работ Вид услуги Языковая пара Подразделение Проек…" at bounding box center [806, 317] width 1478 height 437
click at [364, 237] on p "Восстановление сложного мак..." at bounding box center [352, 225] width 58 height 24
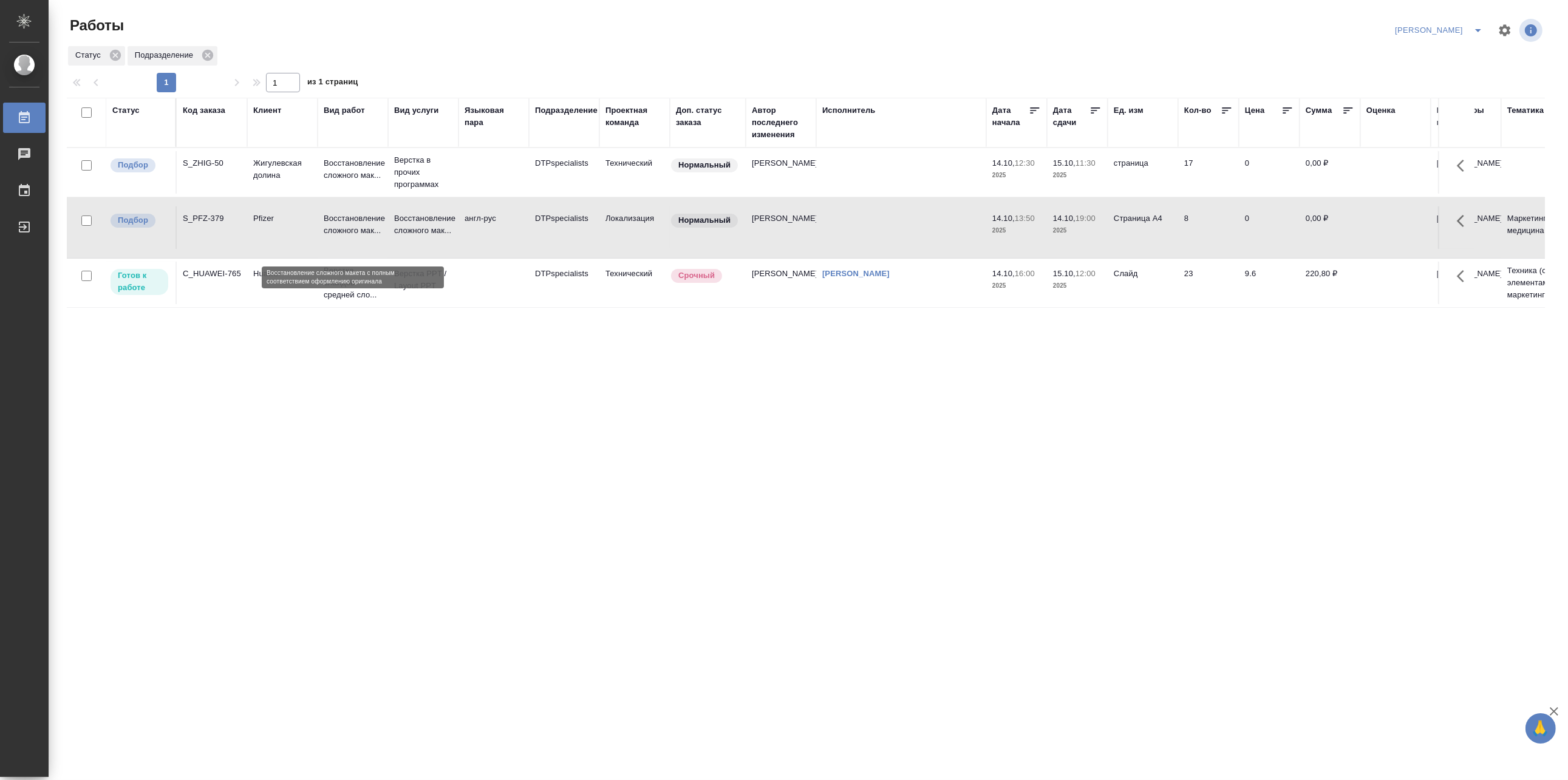
click at [364, 237] on p "Восстановление сложного мак..." at bounding box center [352, 225] width 58 height 24
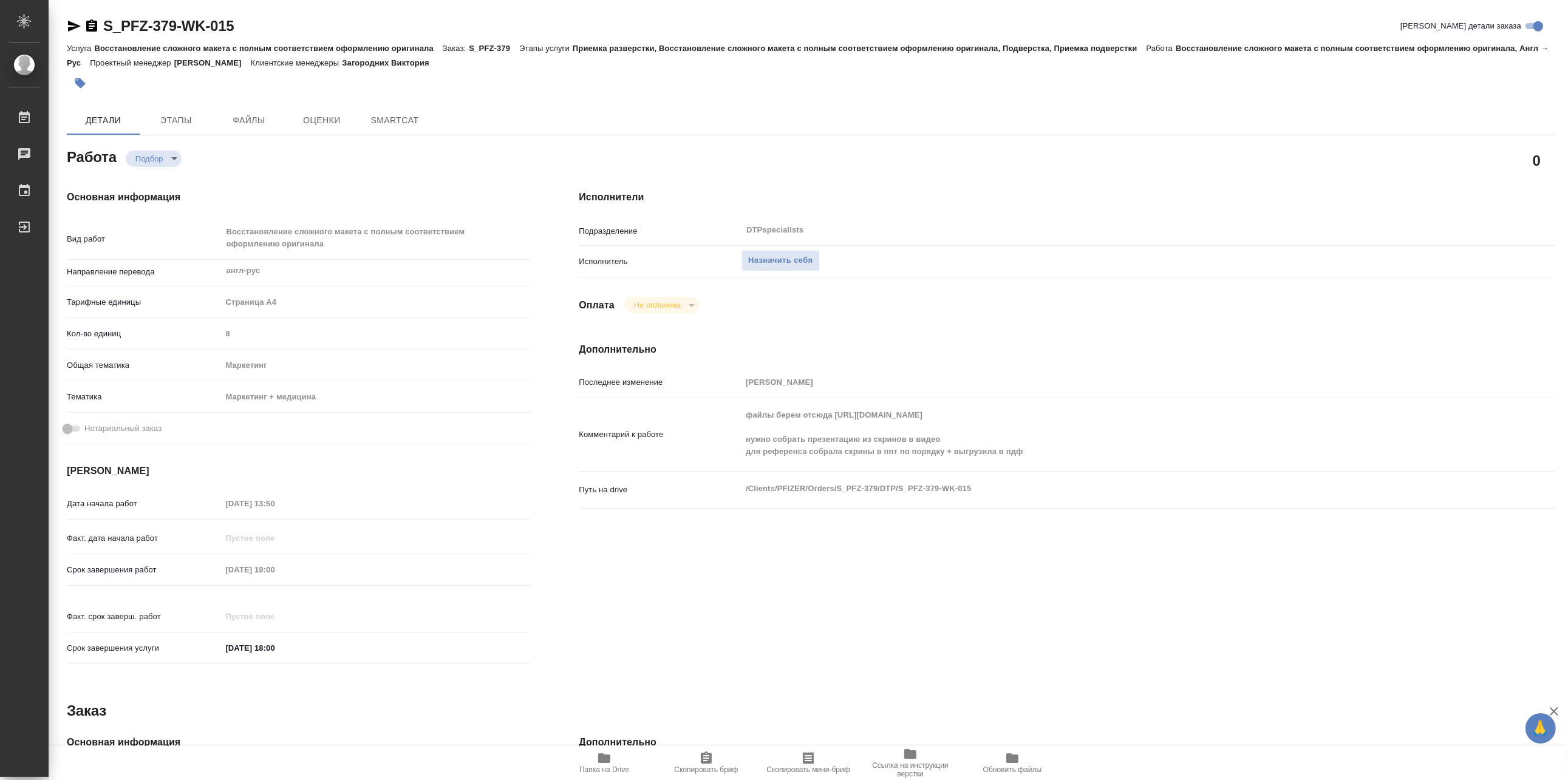
type textarea "x"
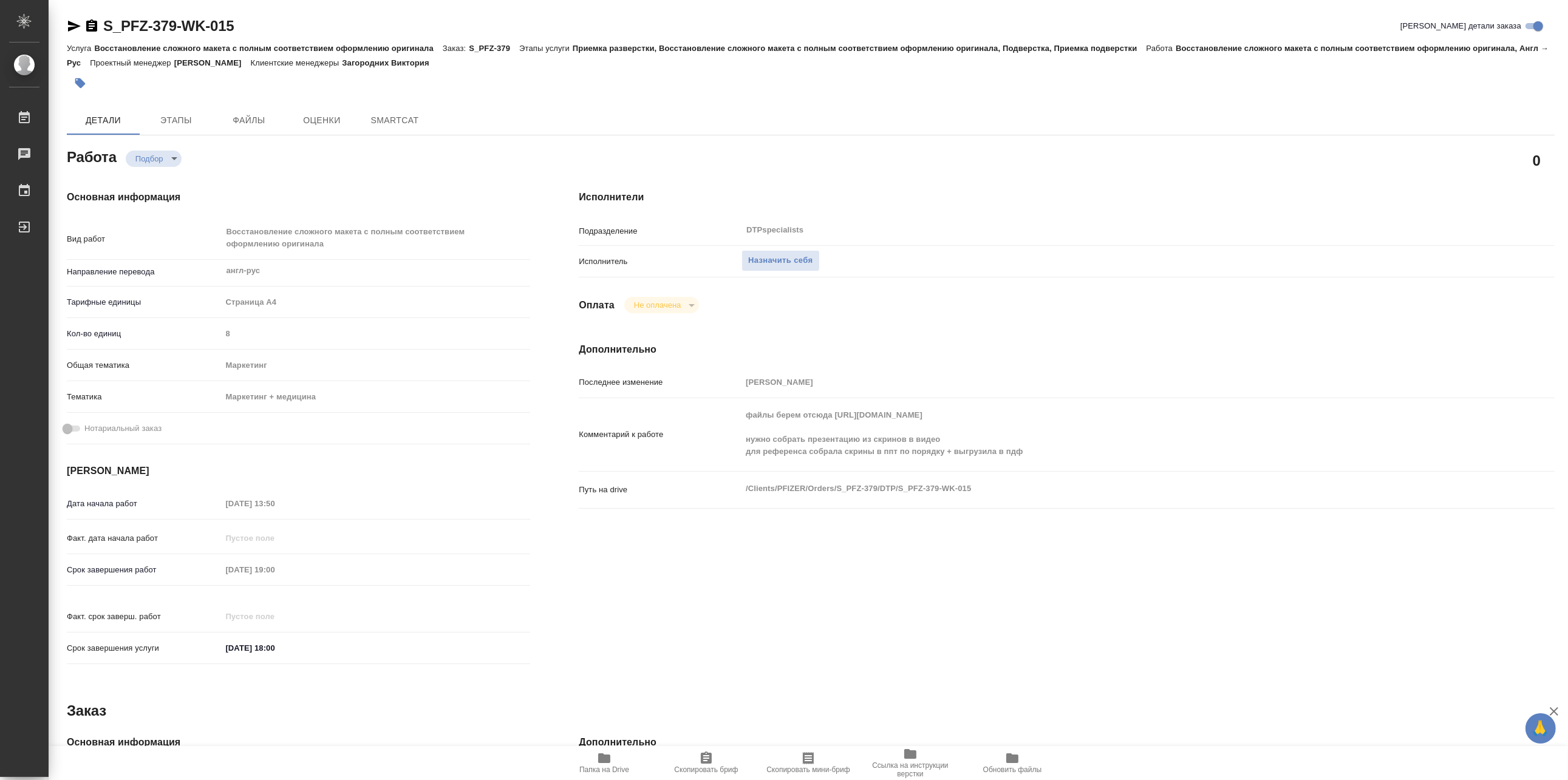
type textarea "x"
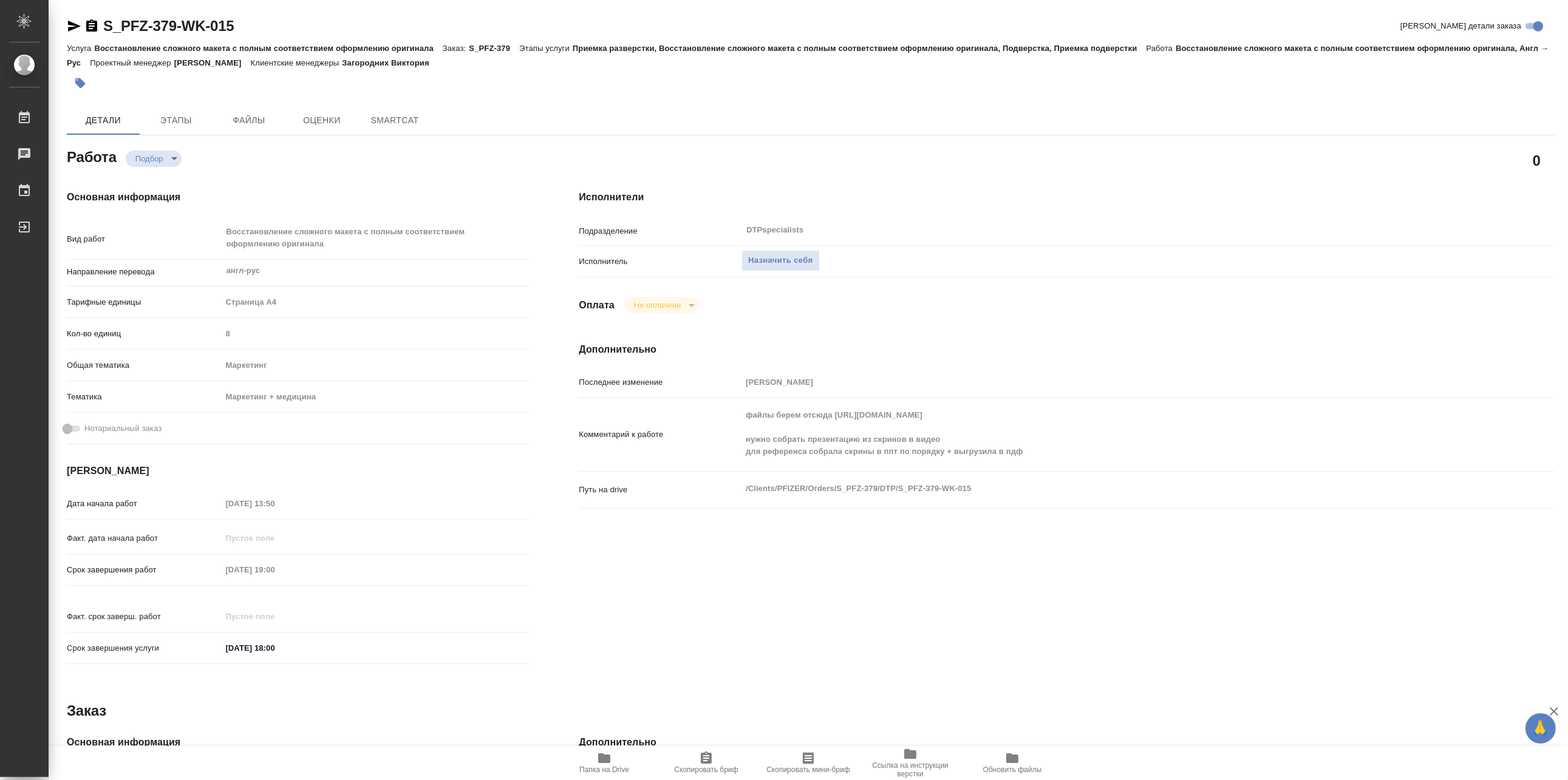
type textarea "x"
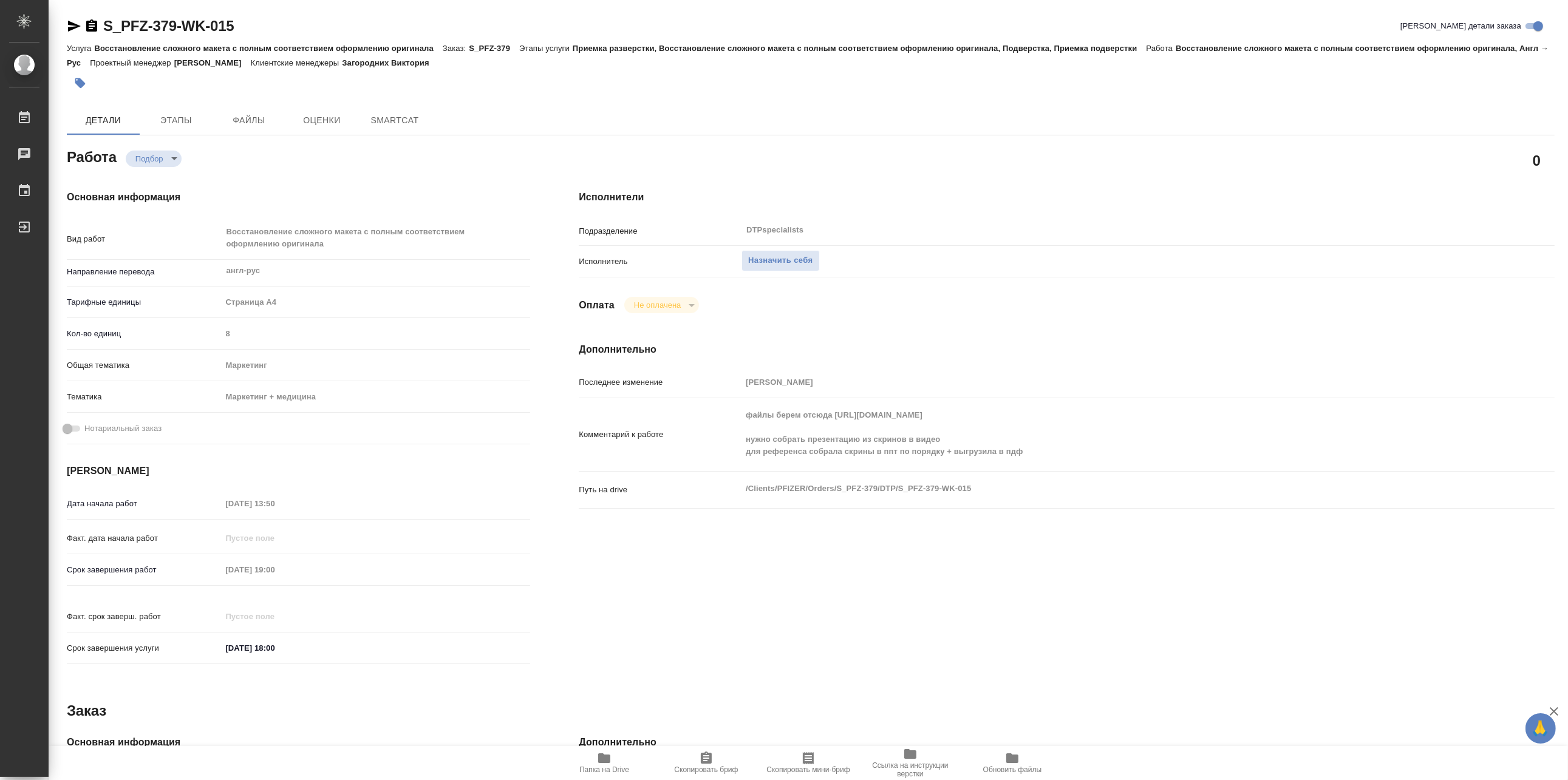
type textarea "x"
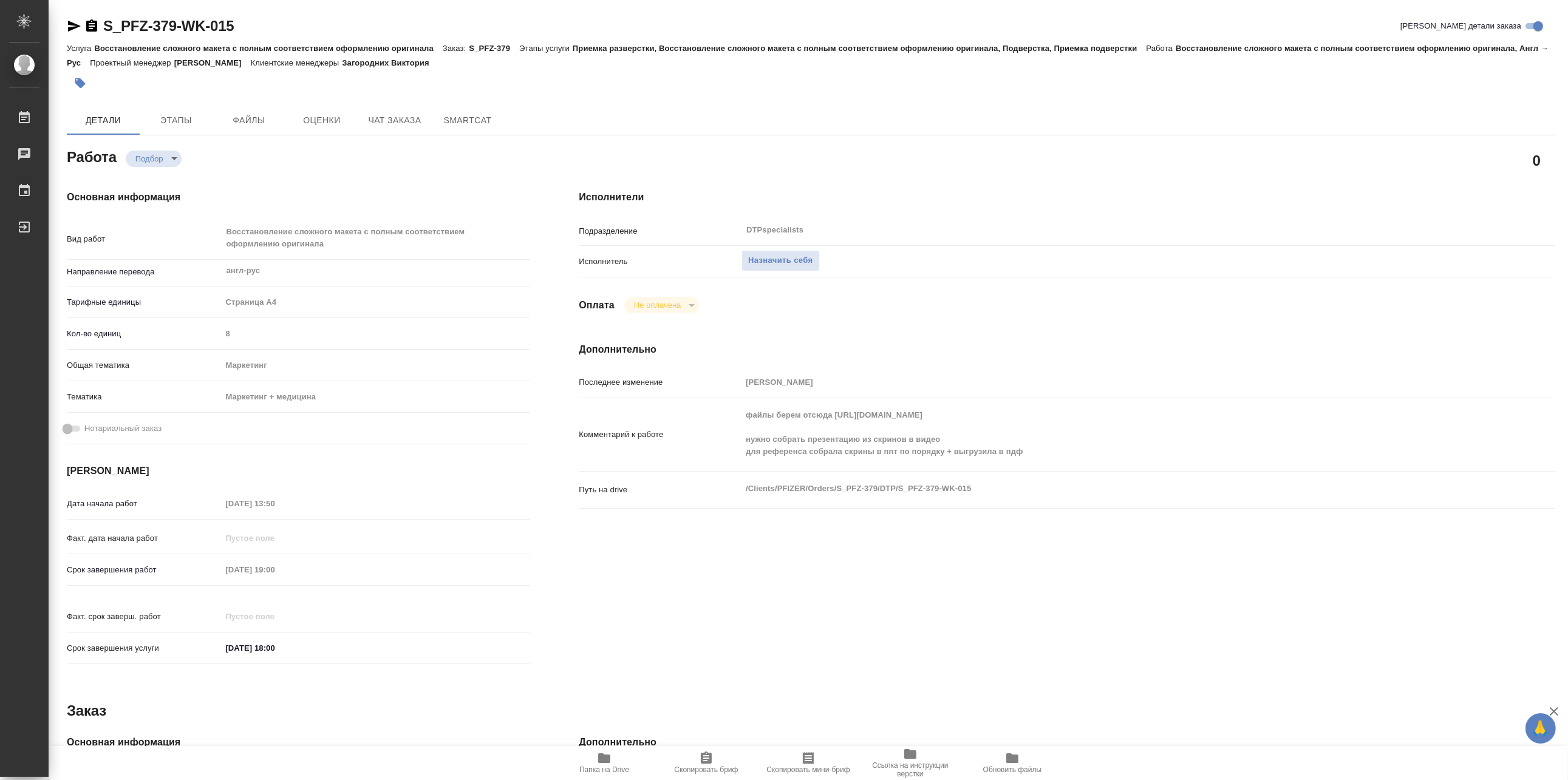
type textarea "x"
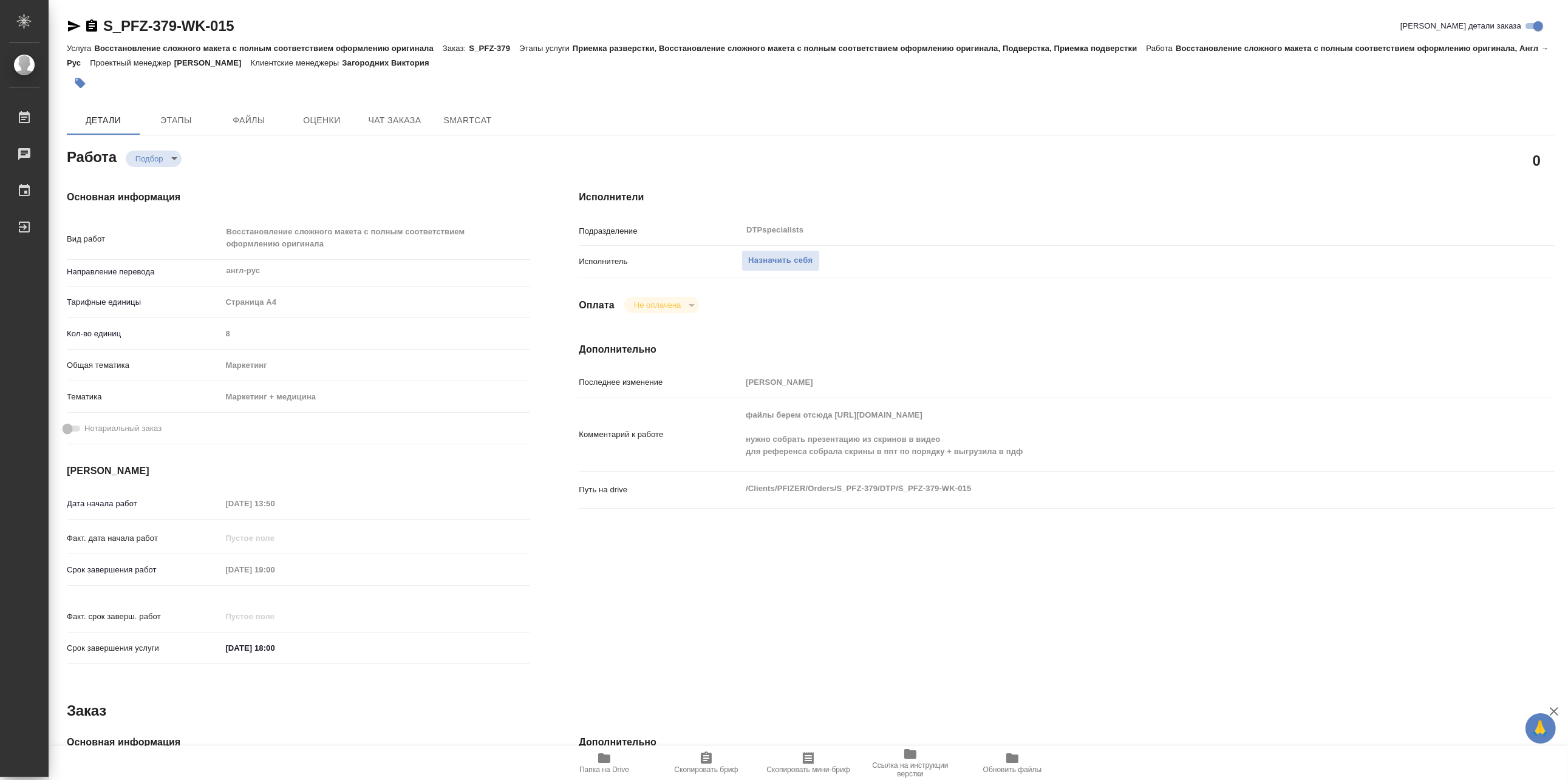
type textarea "x"
